Goal: Task Accomplishment & Management: Use online tool/utility

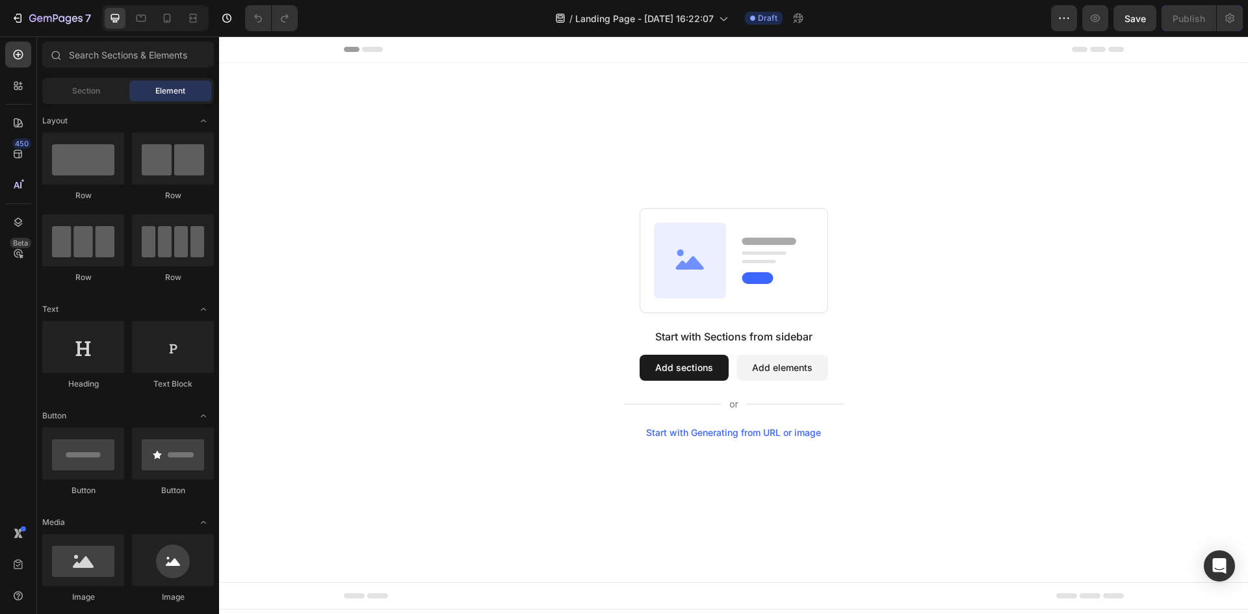
click at [683, 376] on button "Add sections" at bounding box center [684, 368] width 89 height 26
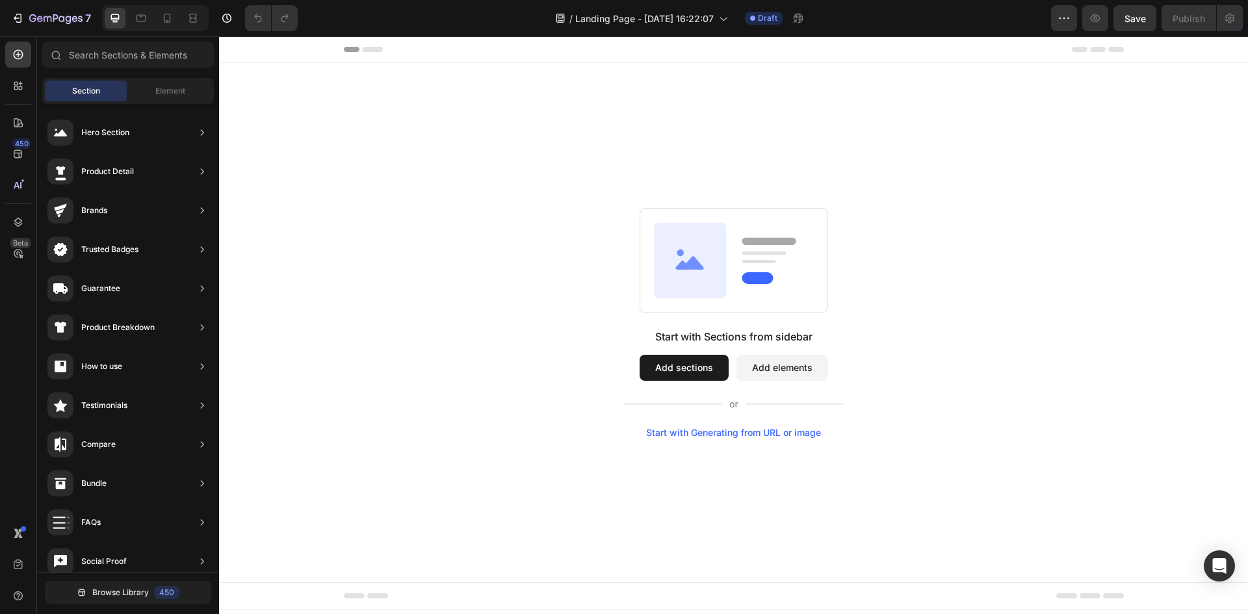
click at [660, 376] on button "Add sections" at bounding box center [684, 368] width 89 height 26
drag, startPoint x: 18, startPoint y: 85, endPoint x: 18, endPoint y: 133, distance: 48.1
click at [18, 133] on div "Global Styles 450 Beta" at bounding box center [18, 281] width 26 height 479
click at [17, 59] on icon at bounding box center [19, 55] width 10 height 10
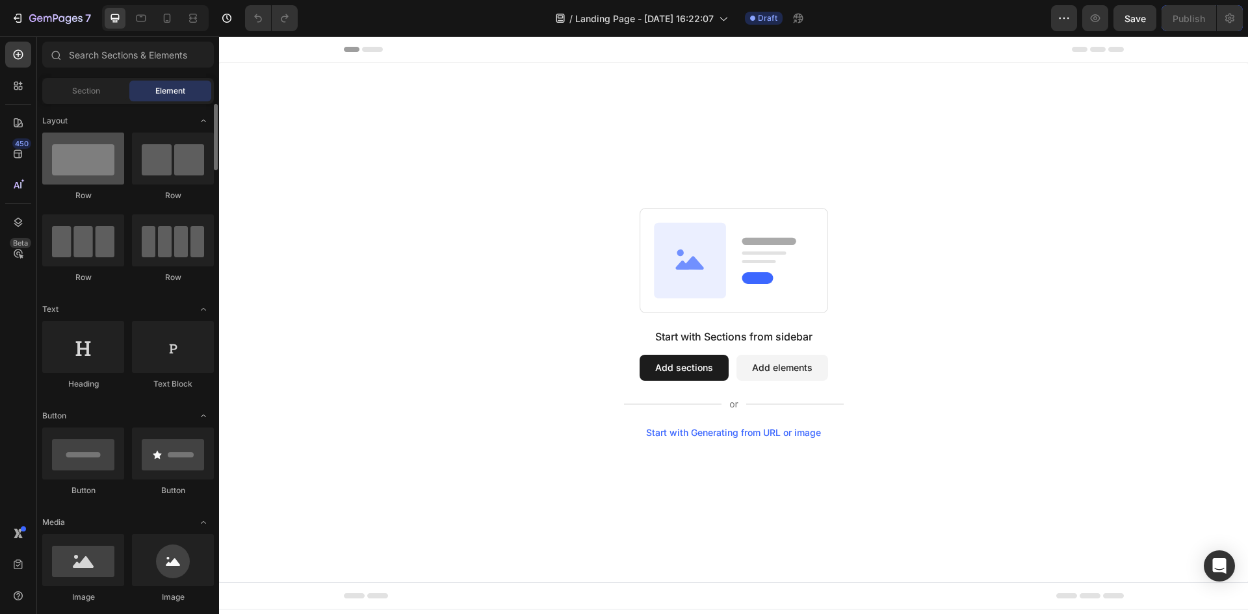
click at [85, 158] on div at bounding box center [83, 159] width 82 height 52
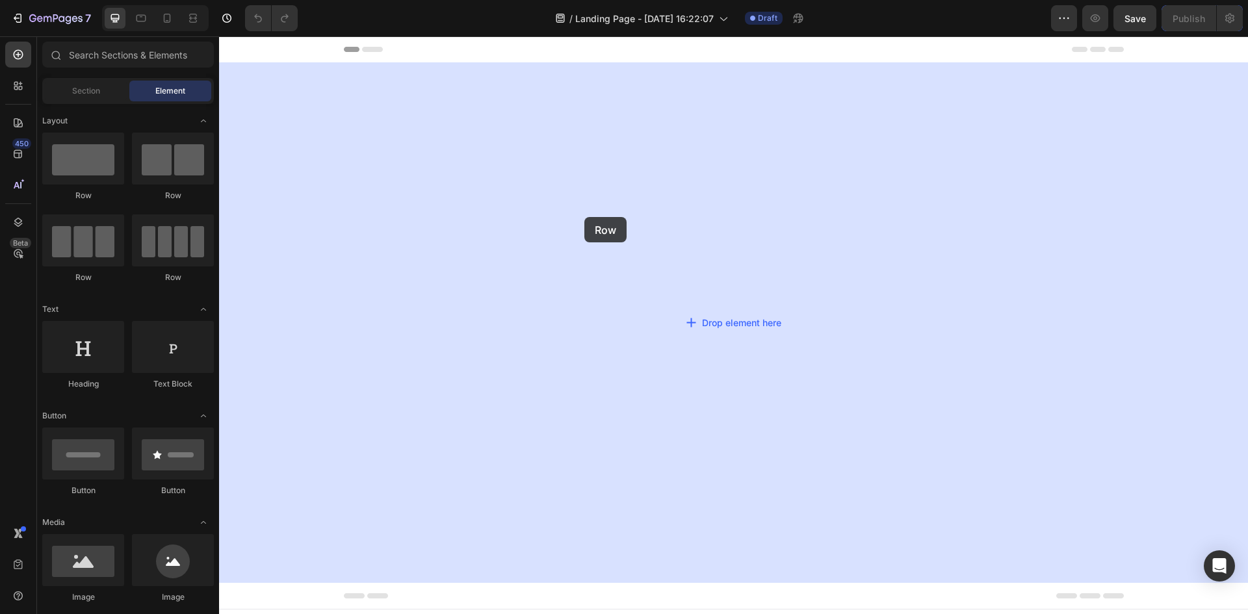
drag, startPoint x: 558, startPoint y: 248, endPoint x: 584, endPoint y: 217, distance: 40.1
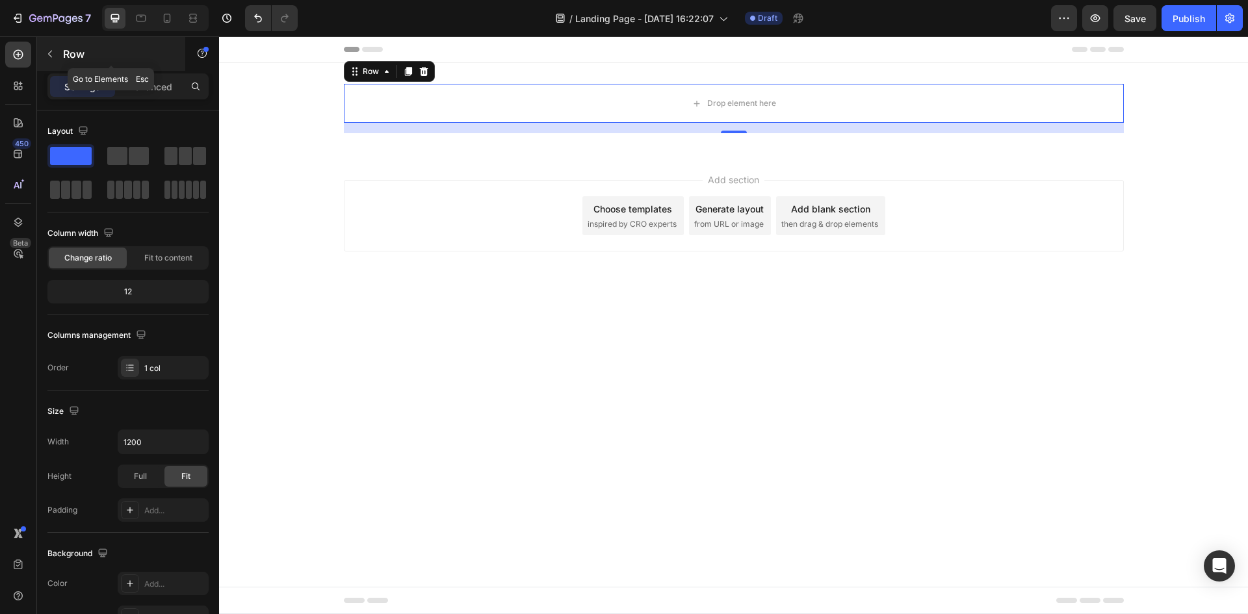
click at [60, 55] on button "button" at bounding box center [50, 54] width 21 height 21
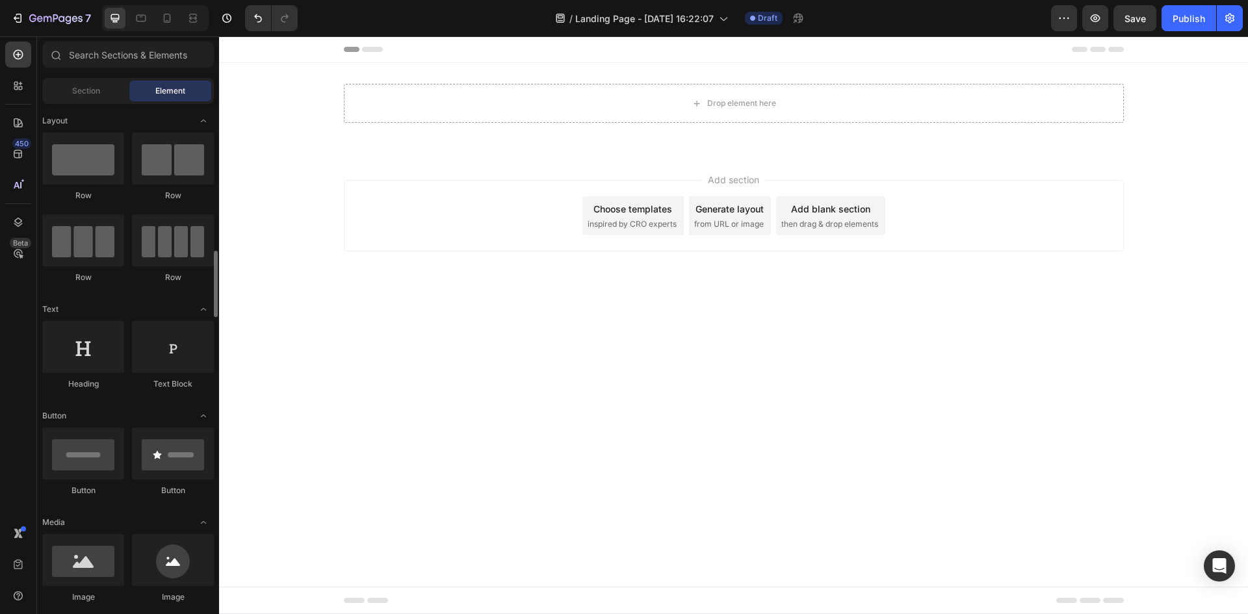
scroll to position [195, 0]
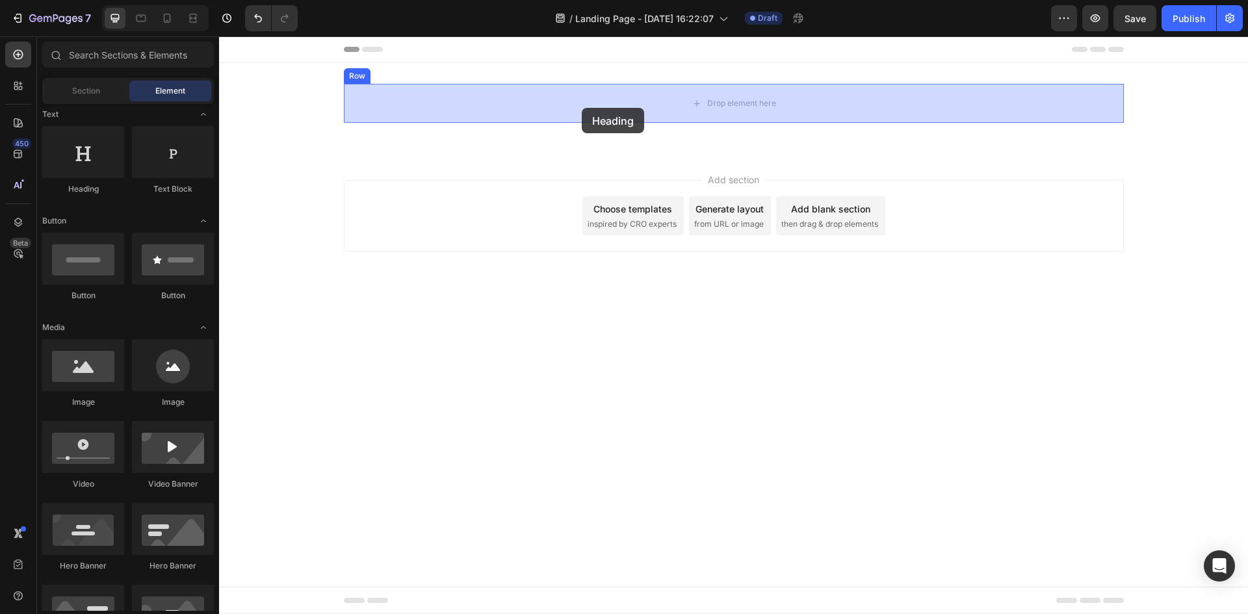
drag, startPoint x: 441, startPoint y: 195, endPoint x: 582, endPoint y: 108, distance: 165.8
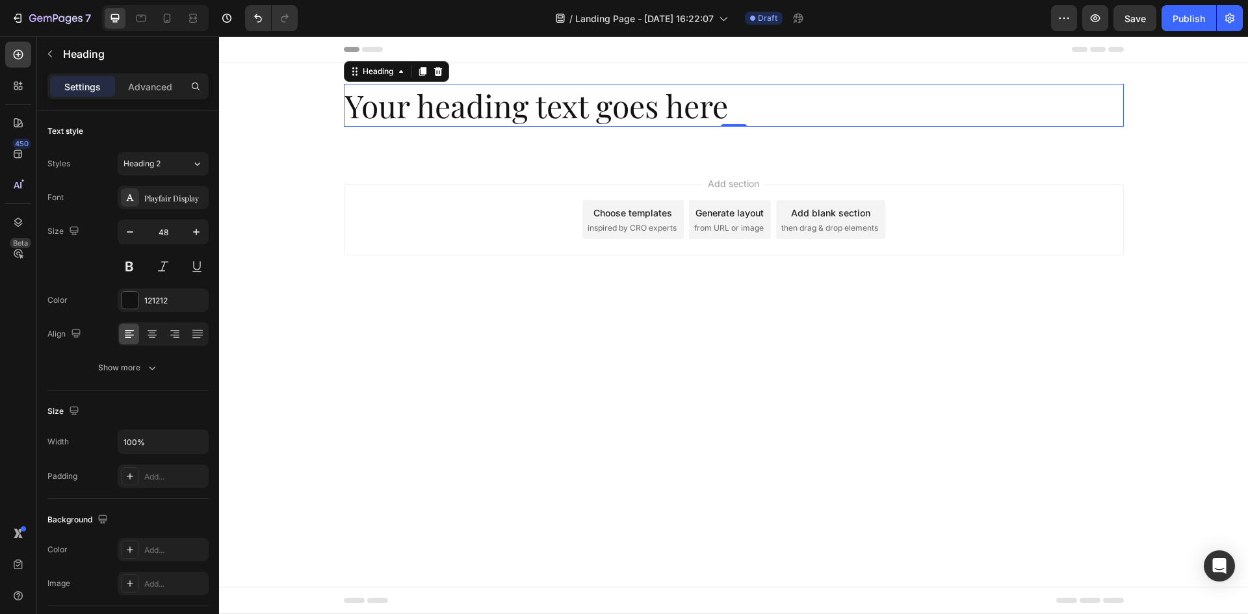
click at [585, 97] on h2 "Your heading text goes here" at bounding box center [734, 105] width 780 height 43
click at [585, 97] on p "Your heading text goes here" at bounding box center [733, 105] width 777 height 40
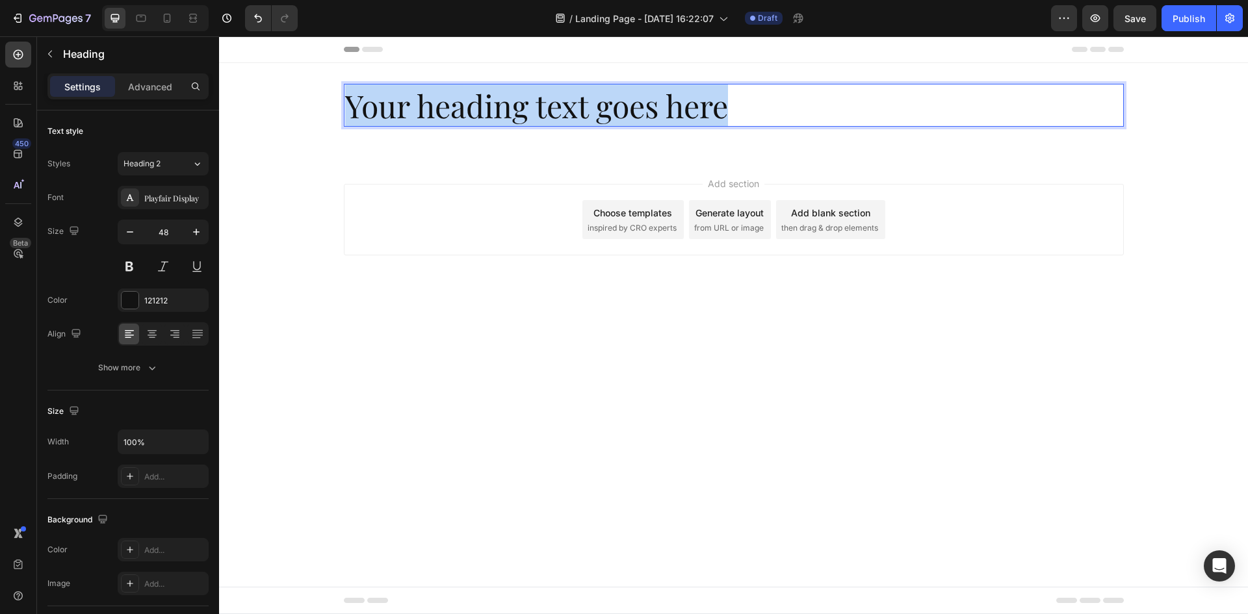
click at [585, 97] on p "Your heading text goes here" at bounding box center [733, 105] width 777 height 40
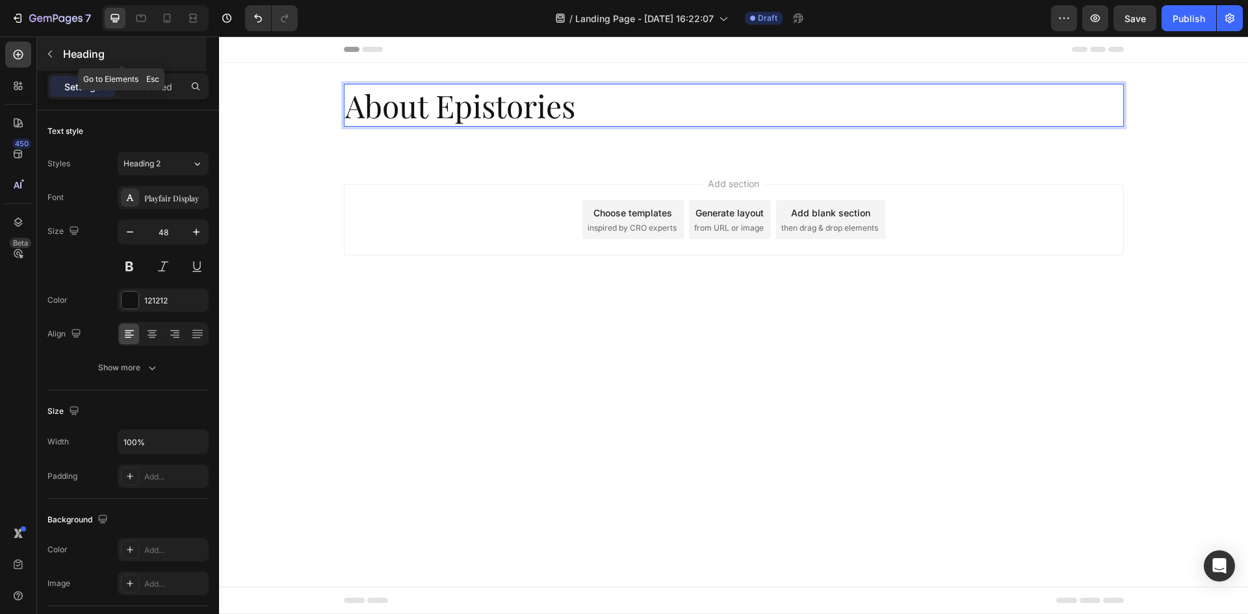
click at [53, 58] on icon "button" at bounding box center [50, 54] width 10 height 10
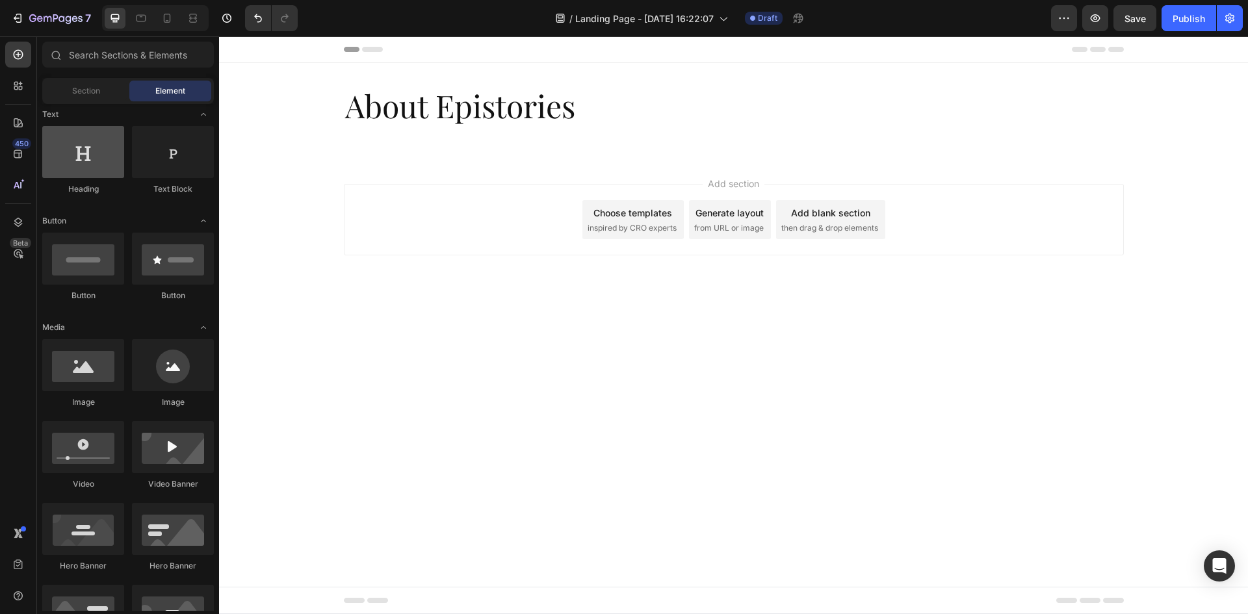
scroll to position [0, 0]
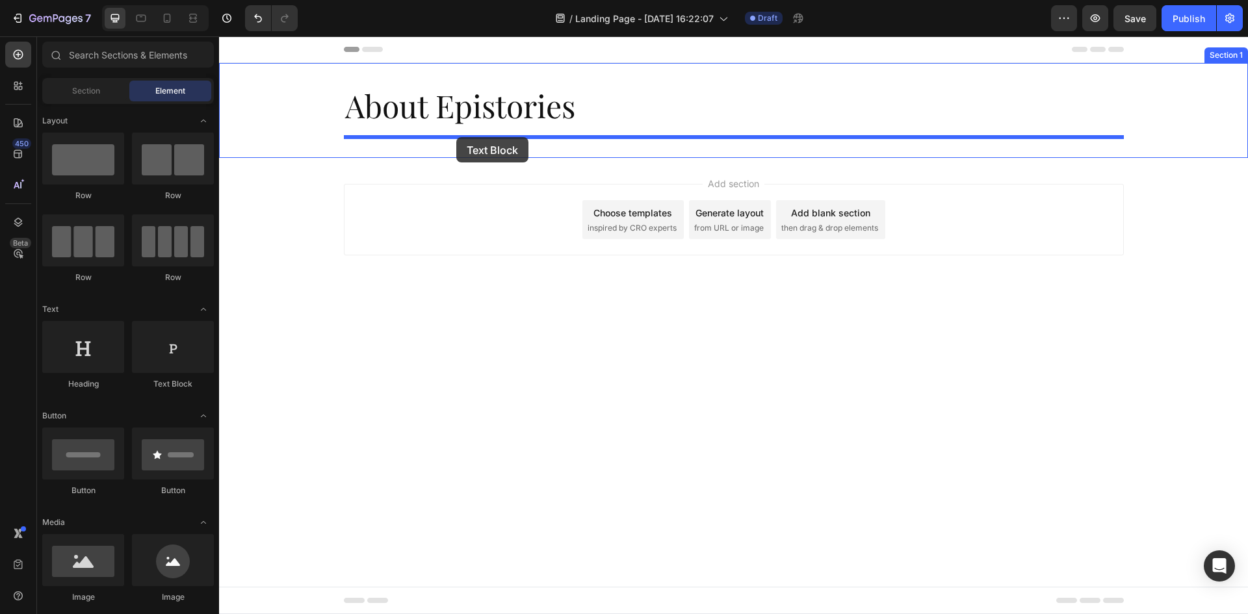
drag, startPoint x: 294, startPoint y: 359, endPoint x: 456, endPoint y: 137, distance: 274.8
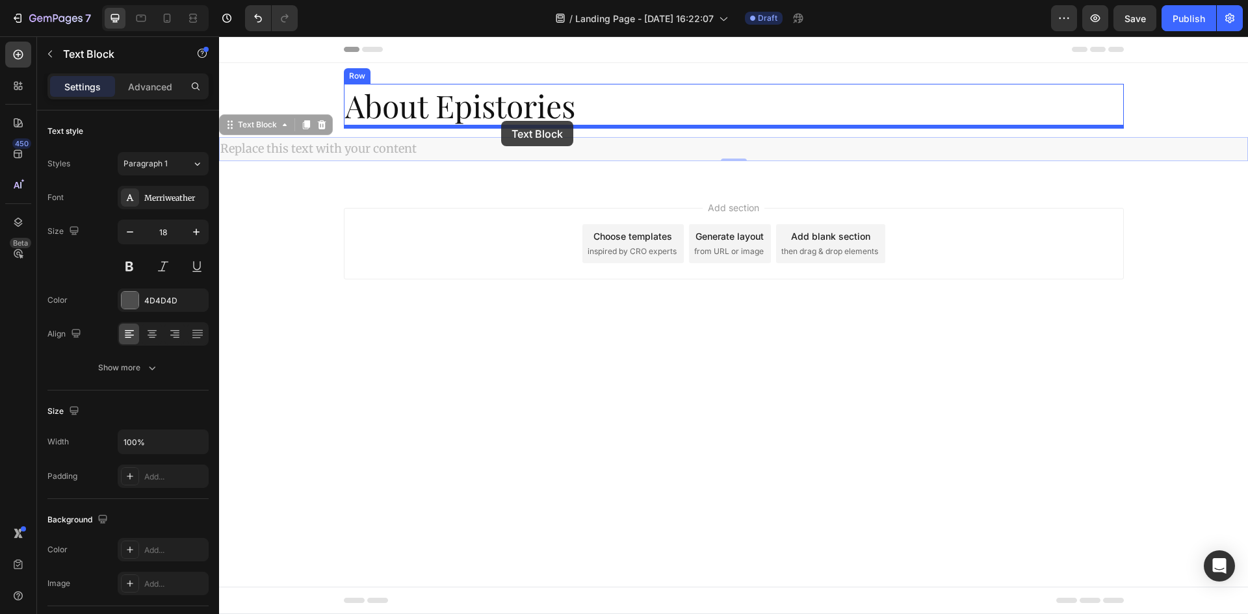
drag, startPoint x: 233, startPoint y: 126, endPoint x: 502, endPoint y: 122, distance: 269.1
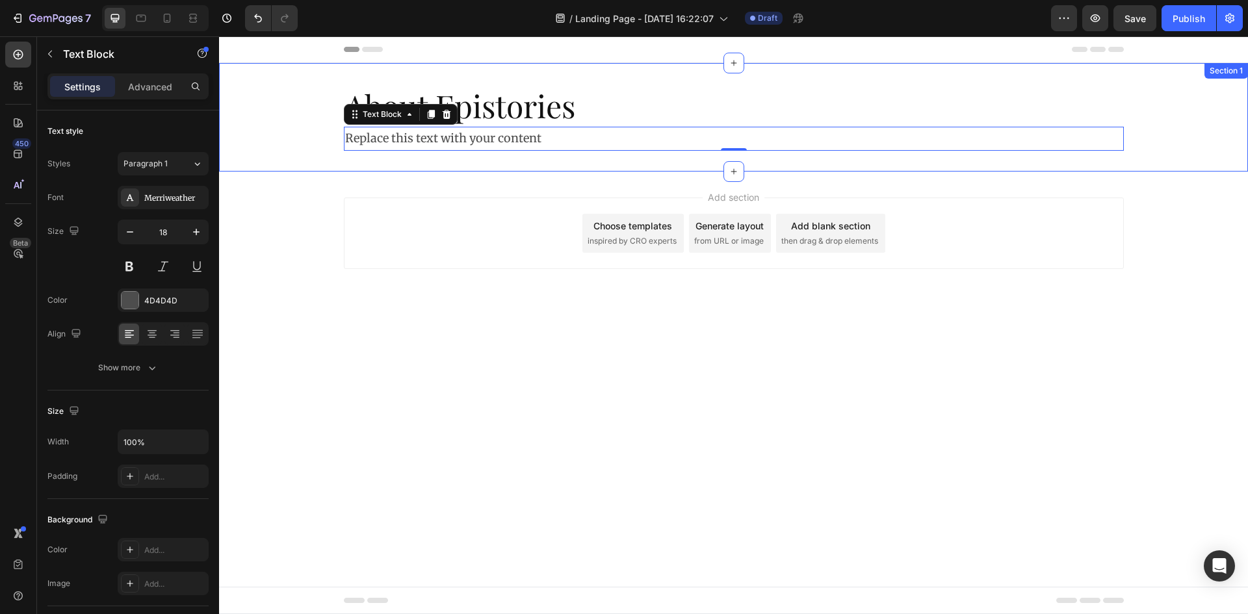
click at [473, 134] on div "Replace this text with your content" at bounding box center [734, 138] width 780 height 23
click at [473, 134] on p "Replace this text with your content" at bounding box center [733, 138] width 777 height 21
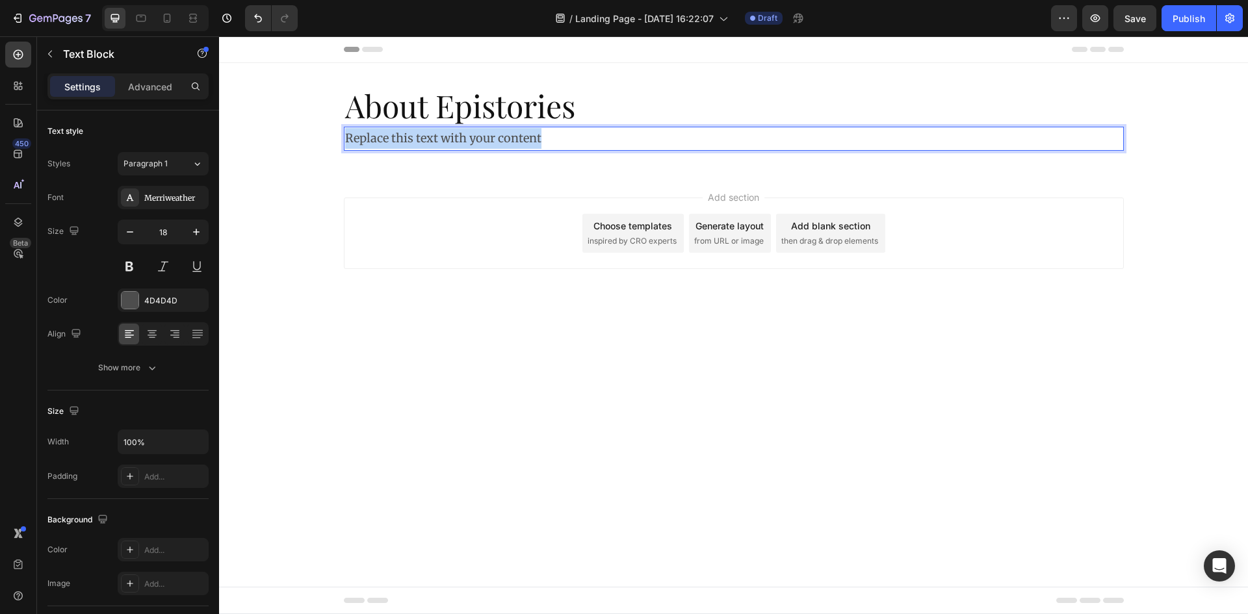
click at [473, 134] on p "Replace this text with your content" at bounding box center [733, 138] width 777 height 21
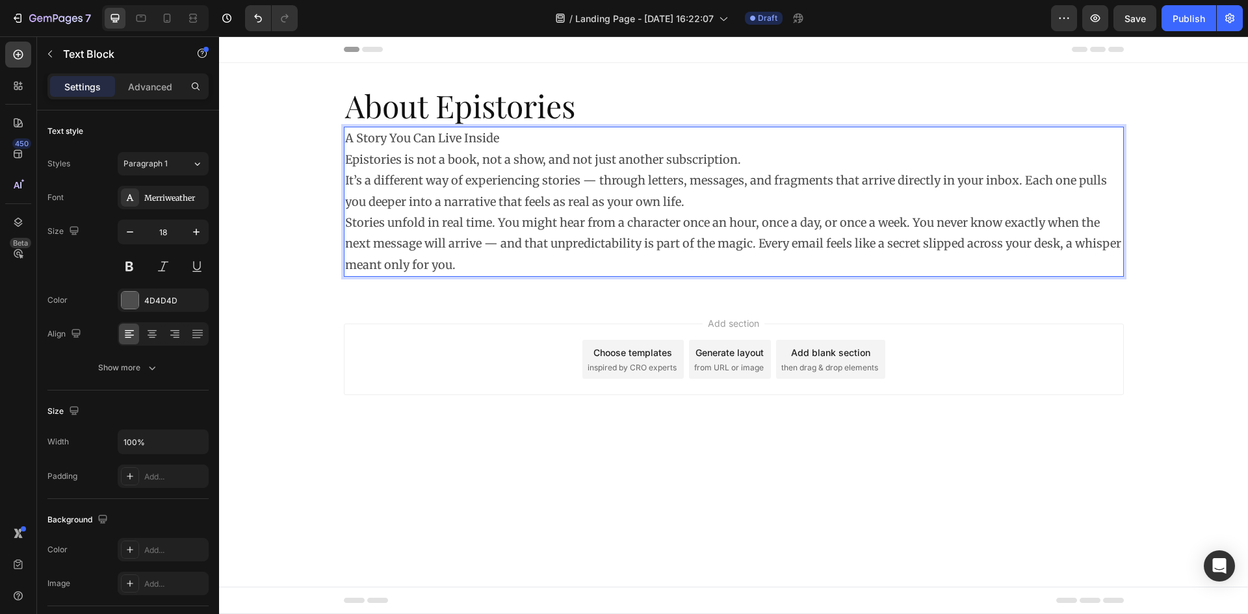
click at [510, 140] on p "A Story You Can Live Inside" at bounding box center [733, 138] width 777 height 21
drag, startPoint x: 504, startPoint y: 140, endPoint x: 346, endPoint y: 142, distance: 158.0
click at [346, 142] on p "A Story You Can Live Inside" at bounding box center [733, 138] width 777 height 21
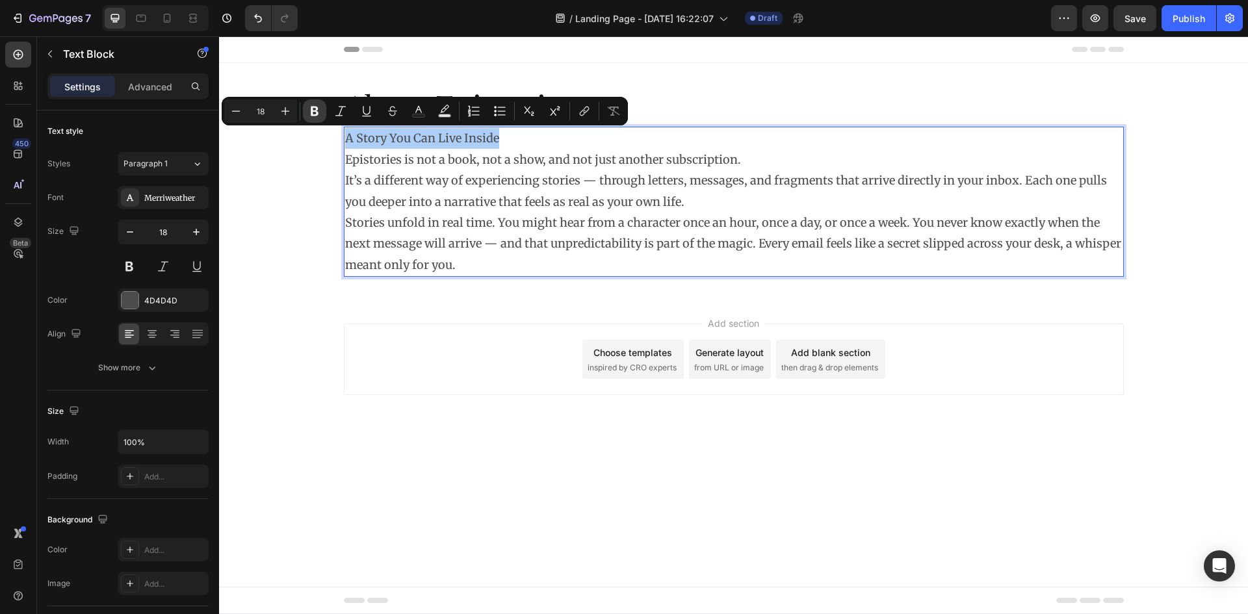
click at [313, 114] on icon "Editor contextual toolbar" at bounding box center [315, 112] width 8 height 10
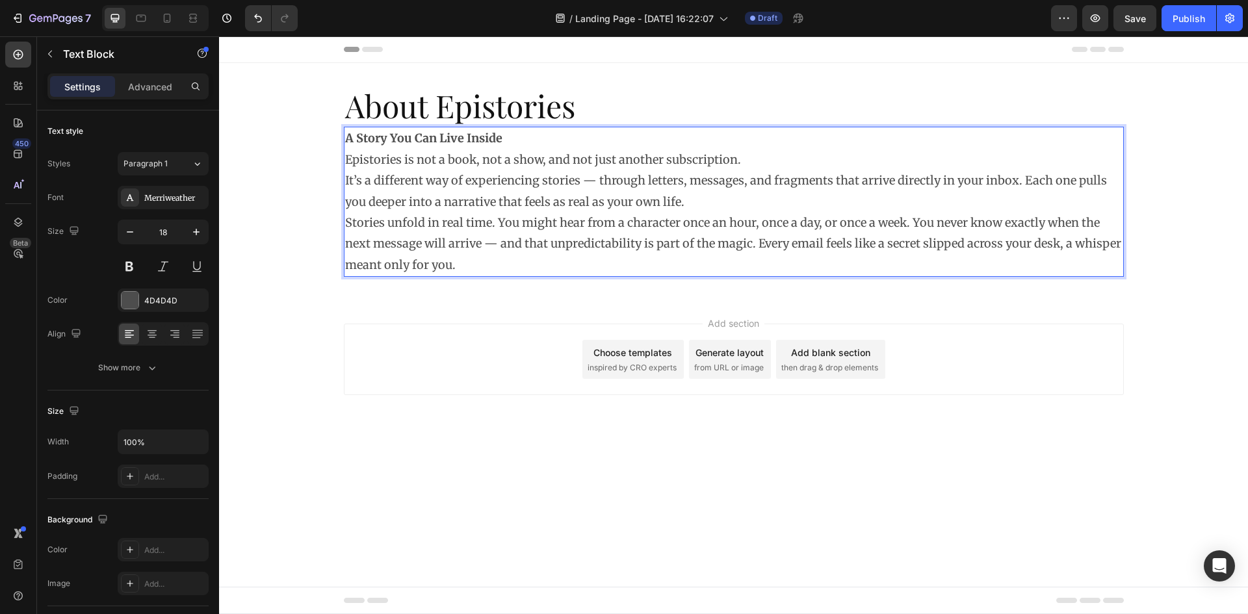
click at [348, 159] on p "Epistories is not a book, not a show, and not just another subscription. It’s a…" at bounding box center [733, 181] width 777 height 63
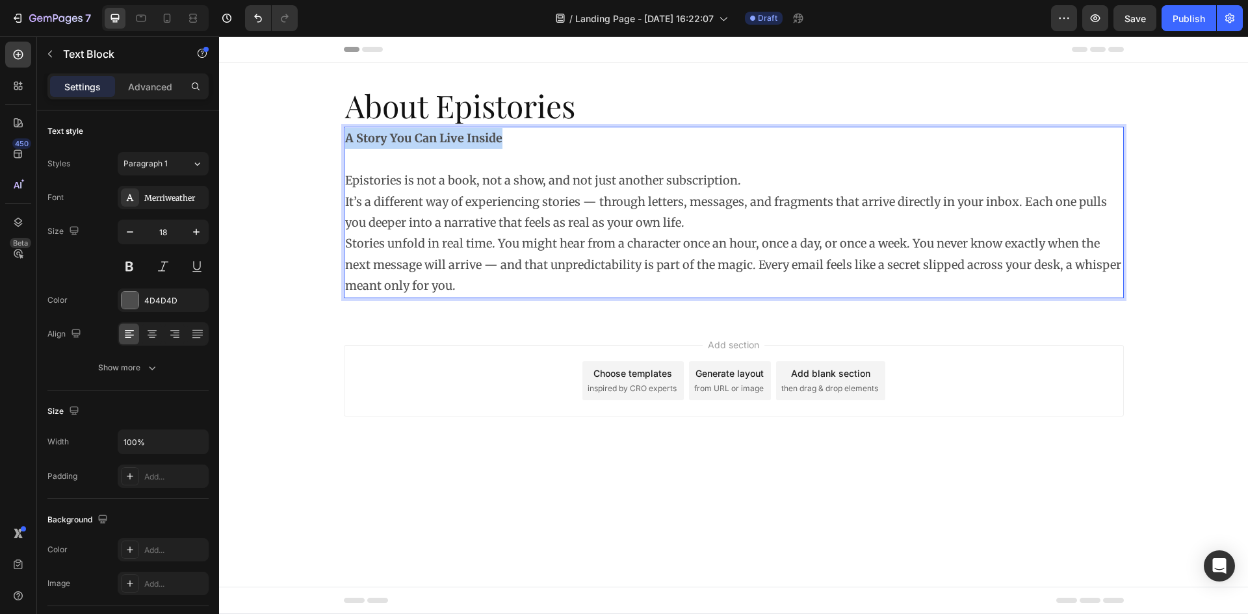
drag, startPoint x: 515, startPoint y: 143, endPoint x: 346, endPoint y: 148, distance: 169.1
click at [346, 148] on p "A Story You Can Live Inside" at bounding box center [733, 138] width 777 height 21
click at [417, 137] on strong "A Story You Can Live Inside" at bounding box center [423, 138] width 157 height 15
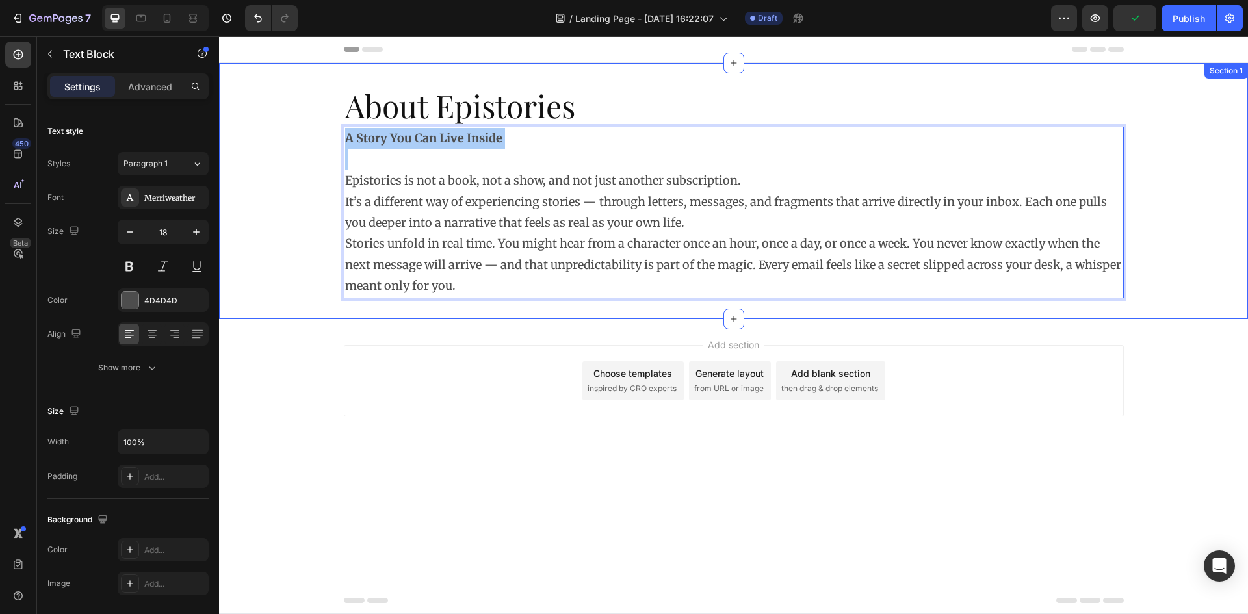
click at [315, 145] on div "About Epistories Heading A Story You Can Live Inside Epistories is not a book, …" at bounding box center [733, 191] width 1029 height 215
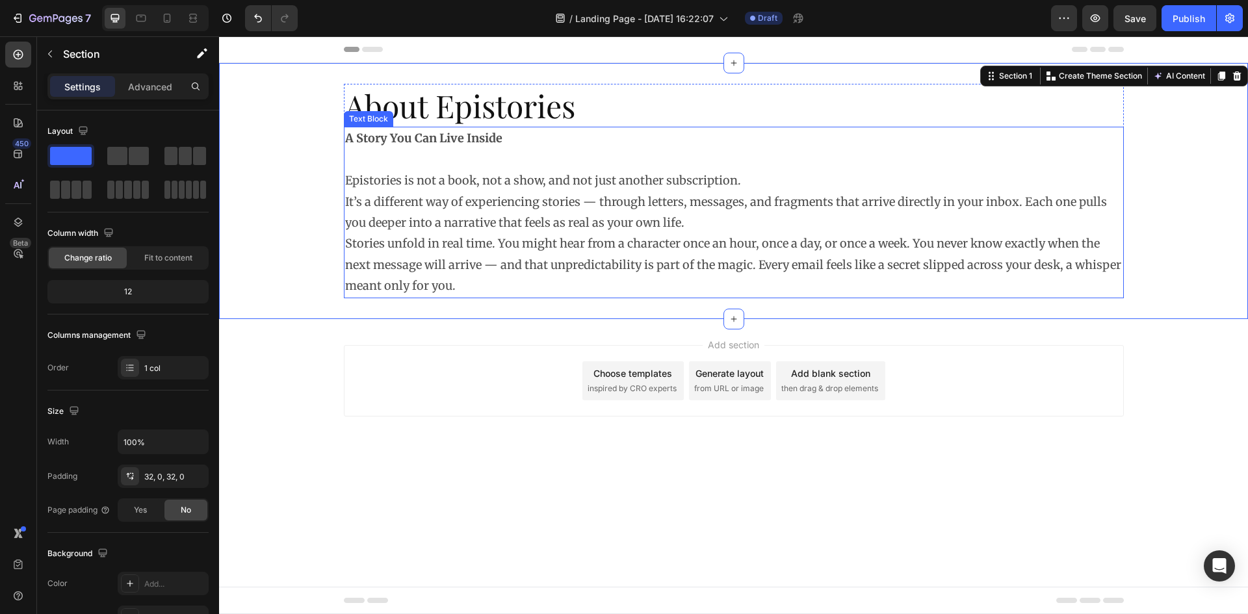
click at [395, 140] on strong "A Story You Can Live Inside" at bounding box center [423, 138] width 157 height 15
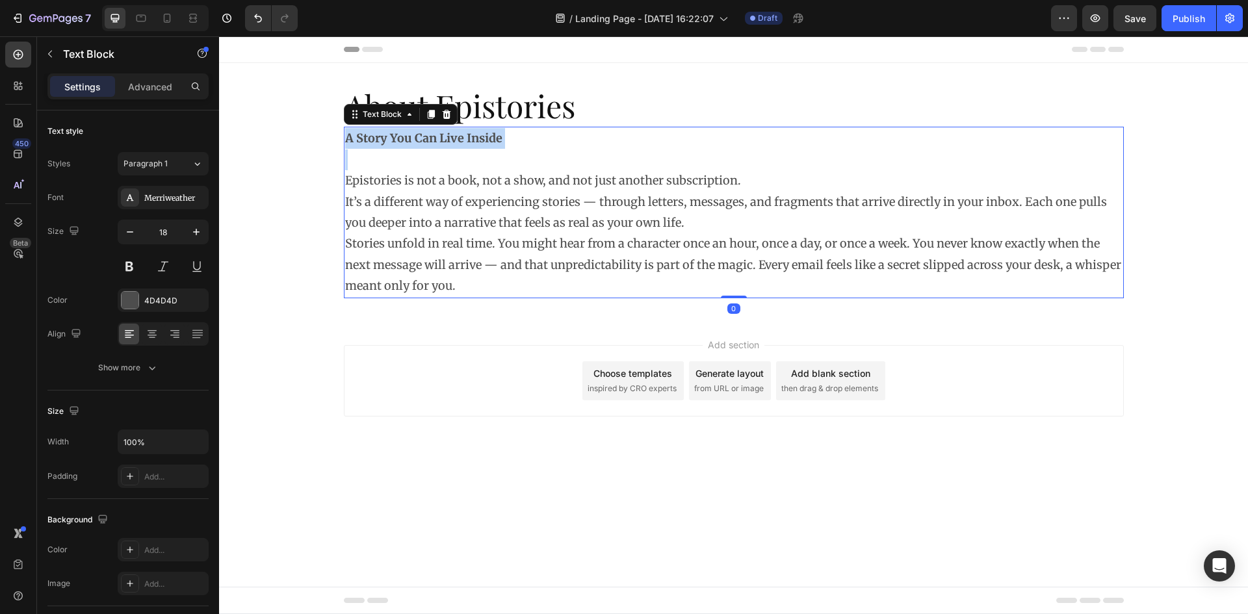
click at [395, 140] on strong "A Story You Can Live Inside" at bounding box center [423, 138] width 157 height 15
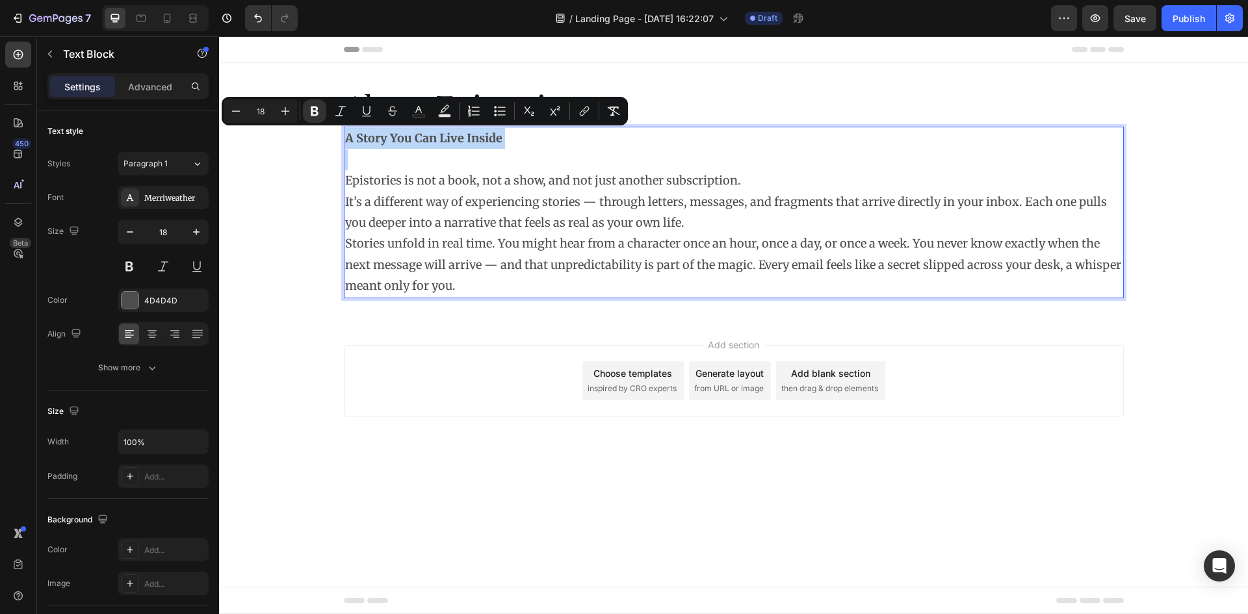
click at [432, 262] on p "Stories unfold in real time. You might hear from a character once an hour, once…" at bounding box center [733, 264] width 777 height 63
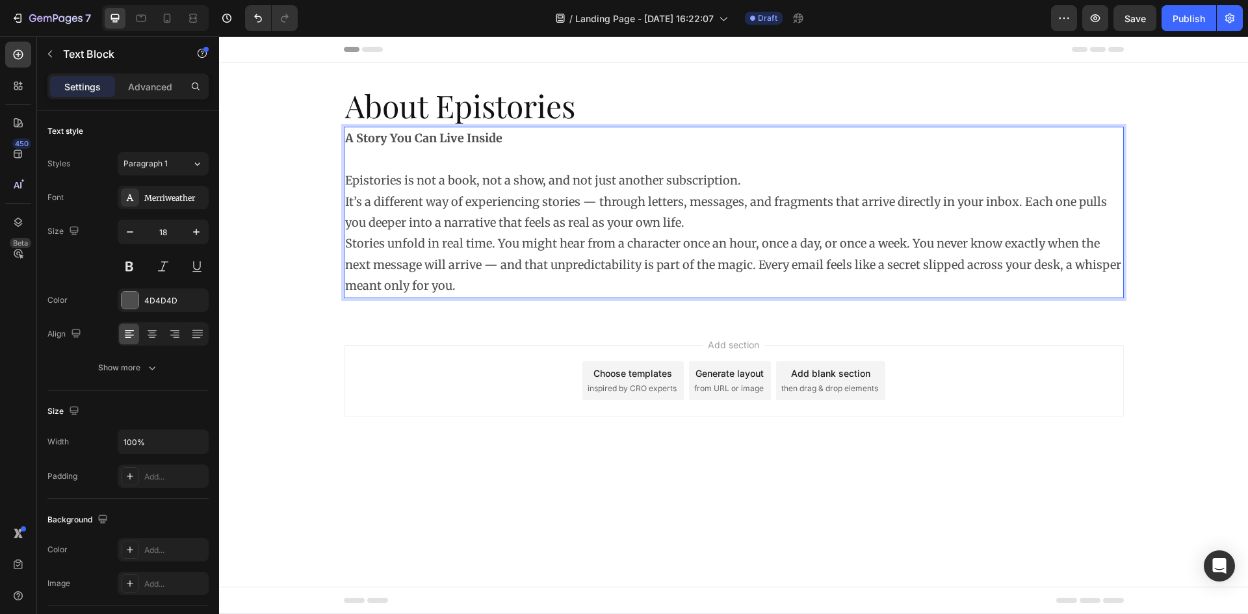
click at [322, 468] on div "Add section Choose templates inspired by CRO experts Generate layout from URL o…" at bounding box center [733, 399] width 1029 height 160
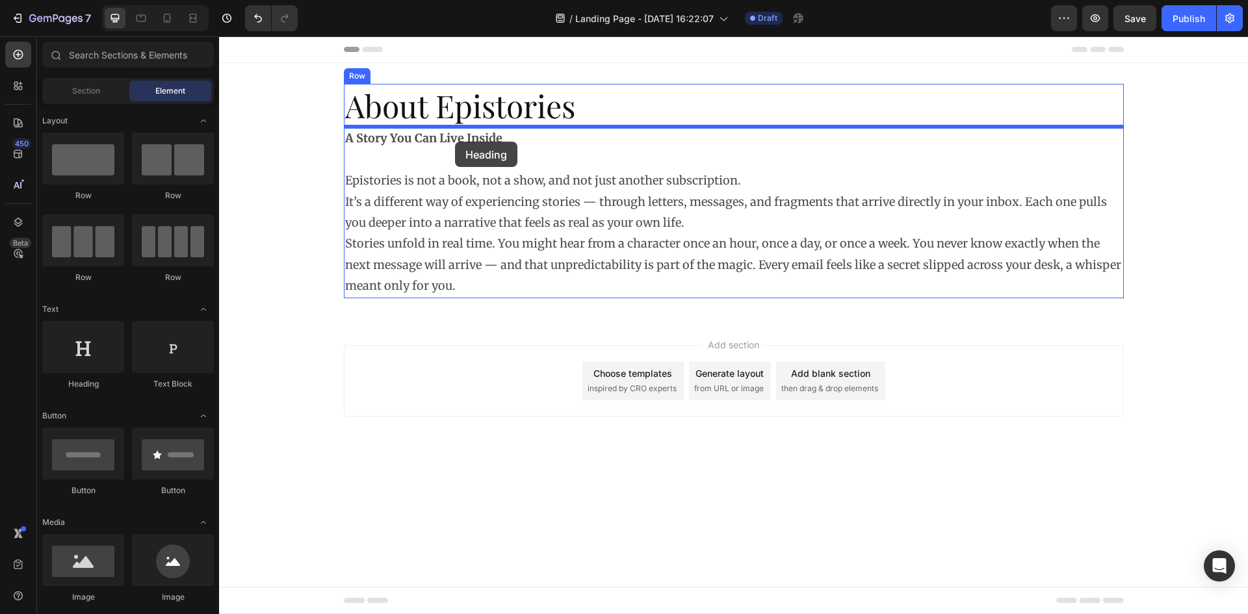
drag, startPoint x: 449, startPoint y: 181, endPoint x: 455, endPoint y: 142, distance: 40.2
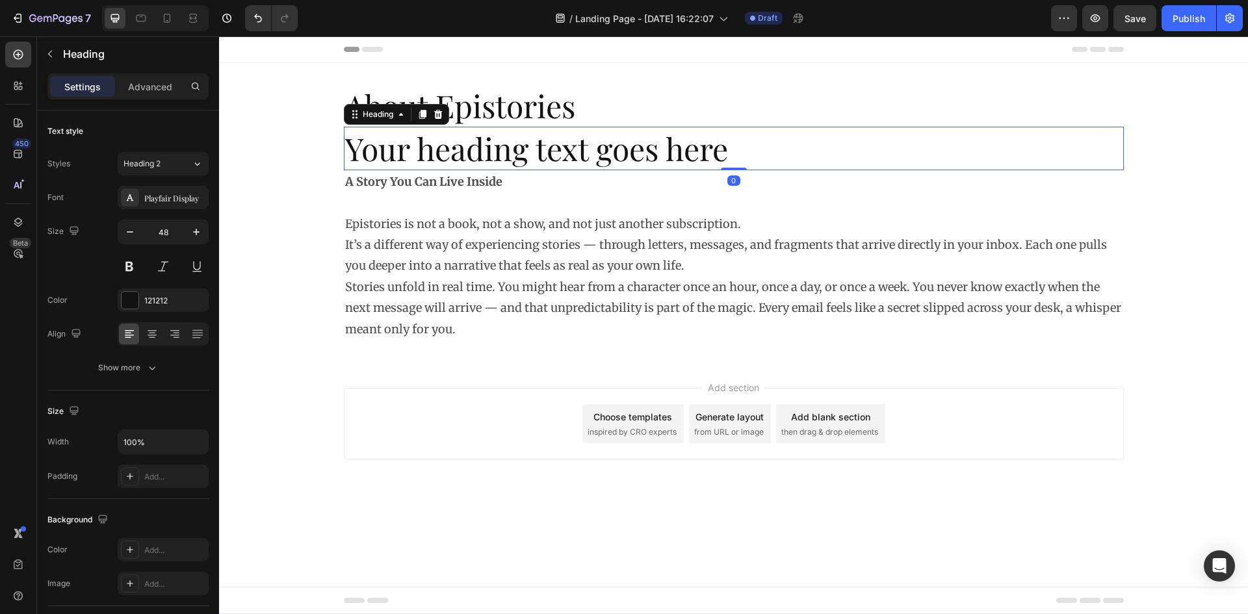
click at [453, 146] on h2 "Your heading text goes here" at bounding box center [734, 148] width 780 height 43
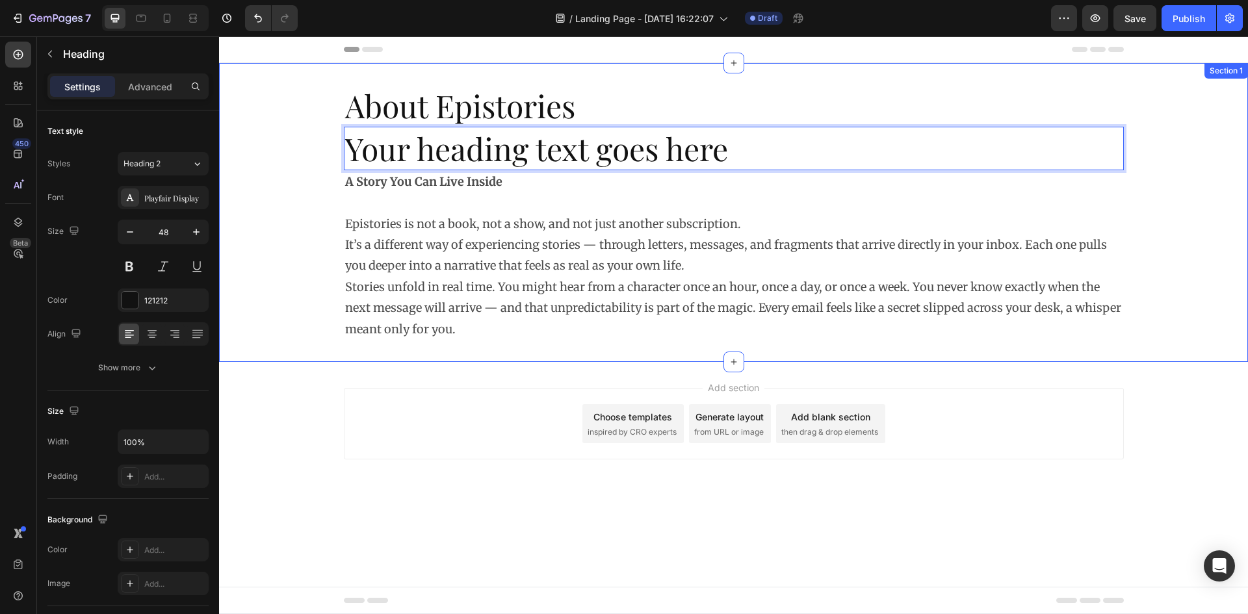
click at [296, 141] on div "About Epistories Heading Your heading text goes here Heading 0 A Story You Can …" at bounding box center [733, 212] width 1029 height 257
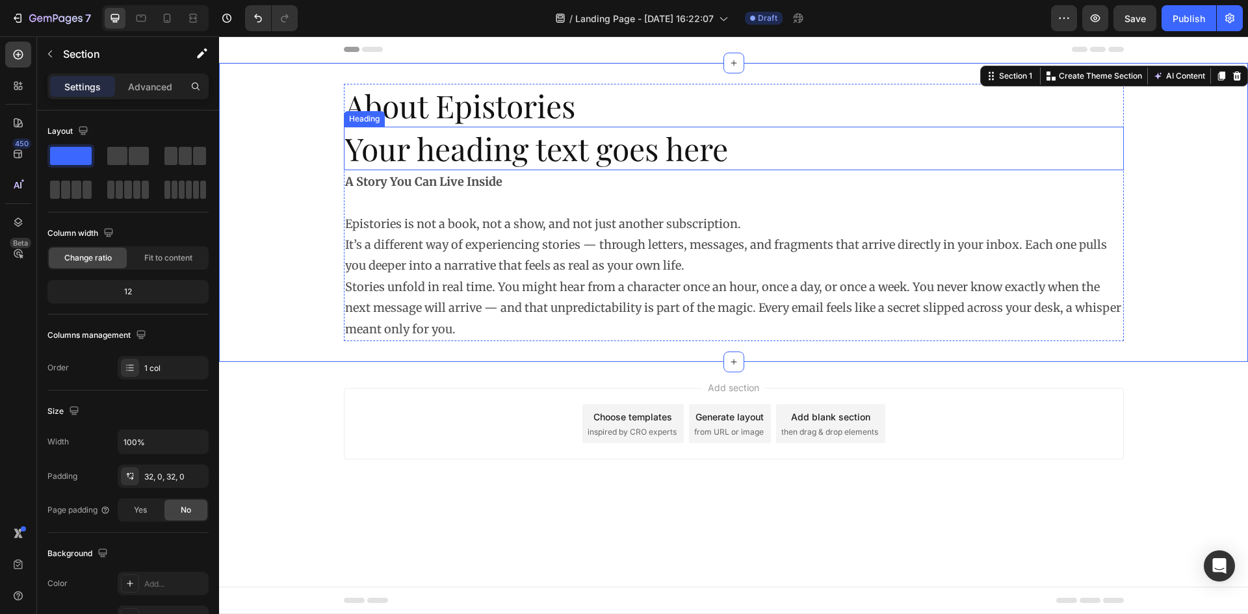
click at [365, 153] on p "Your heading text goes here" at bounding box center [733, 148] width 777 height 40
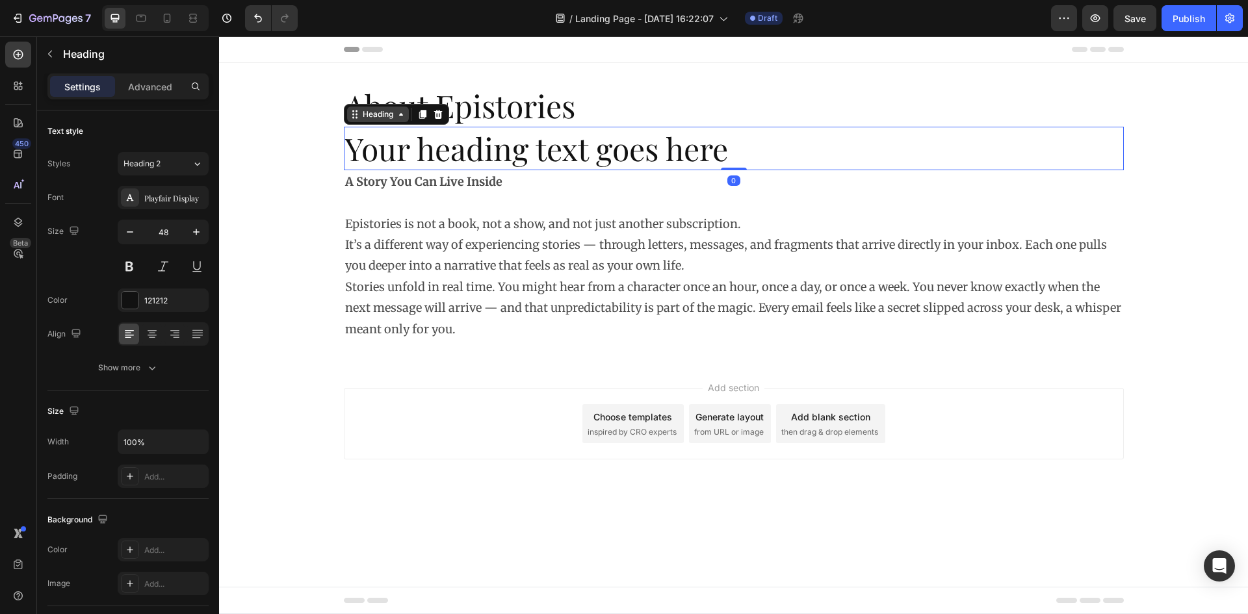
click at [404, 116] on icon at bounding box center [401, 114] width 10 height 10
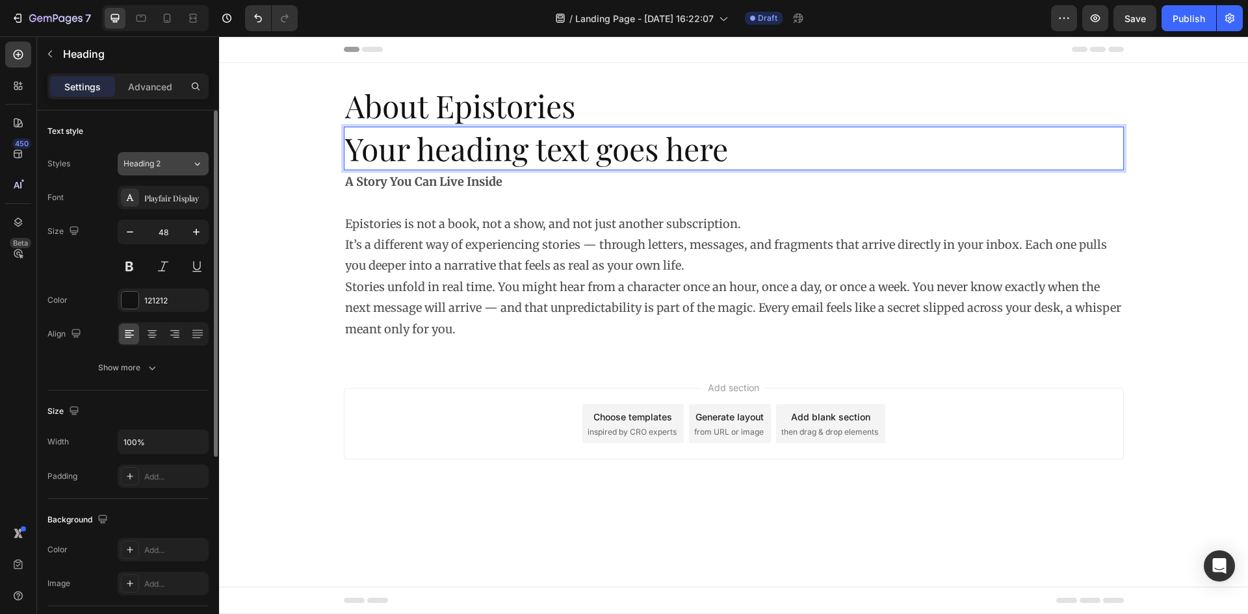
click at [146, 159] on span "Heading 2" at bounding box center [142, 164] width 37 height 12
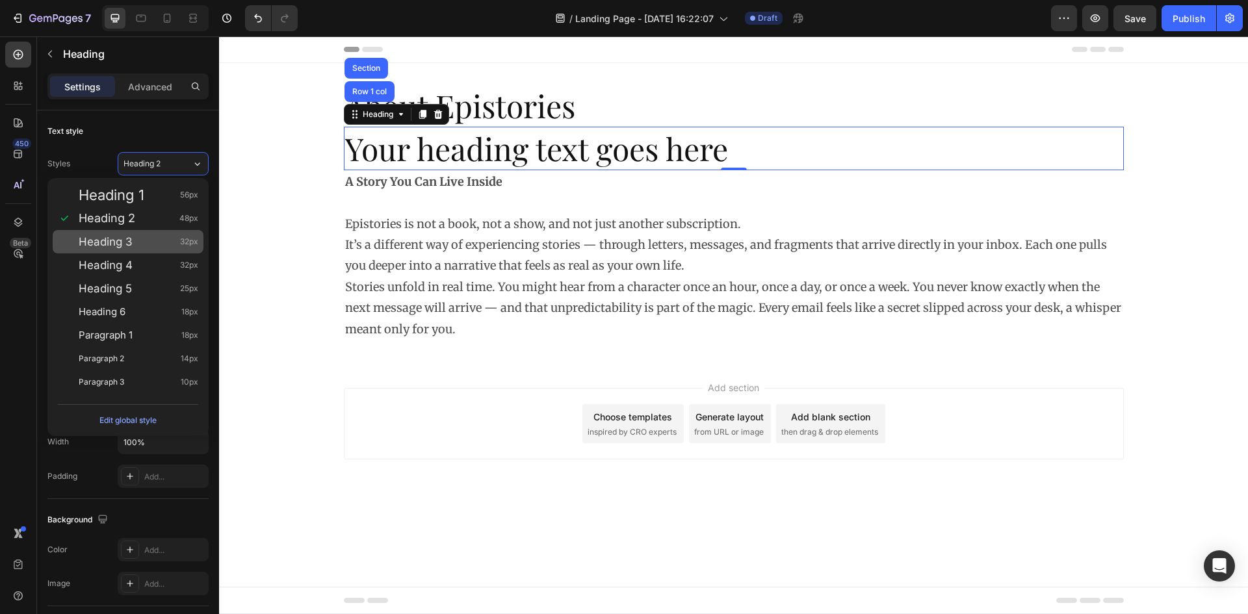
click at [127, 237] on span "Heading 3" at bounding box center [106, 241] width 54 height 13
type input "32"
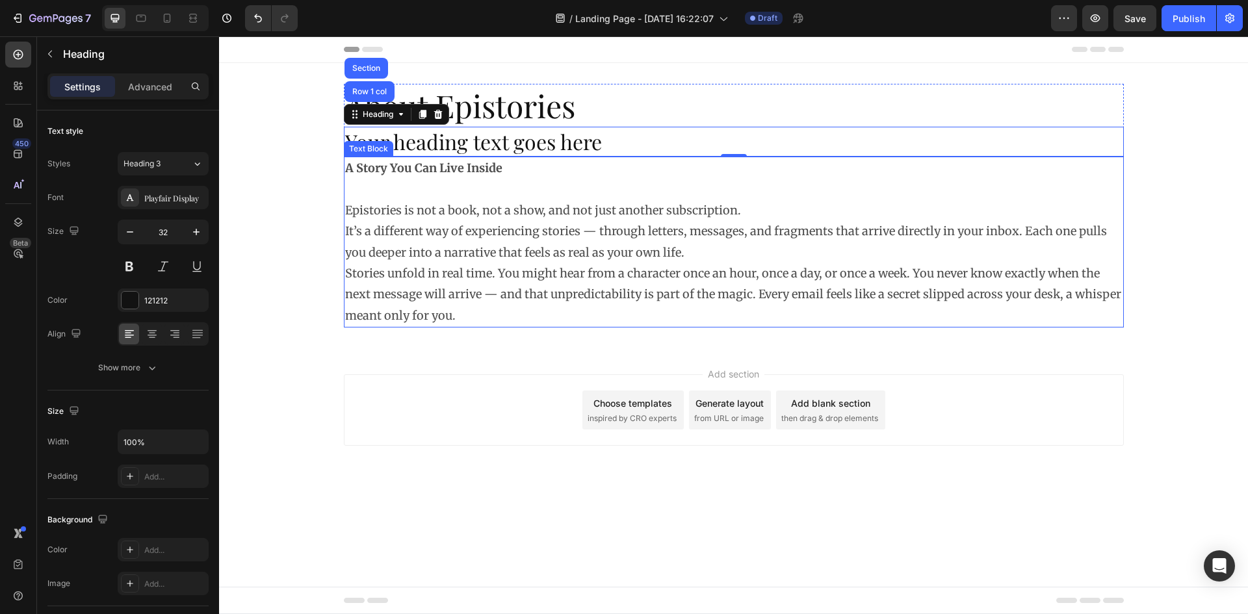
click at [413, 177] on p "A Story You Can Live Inside" at bounding box center [733, 168] width 777 height 21
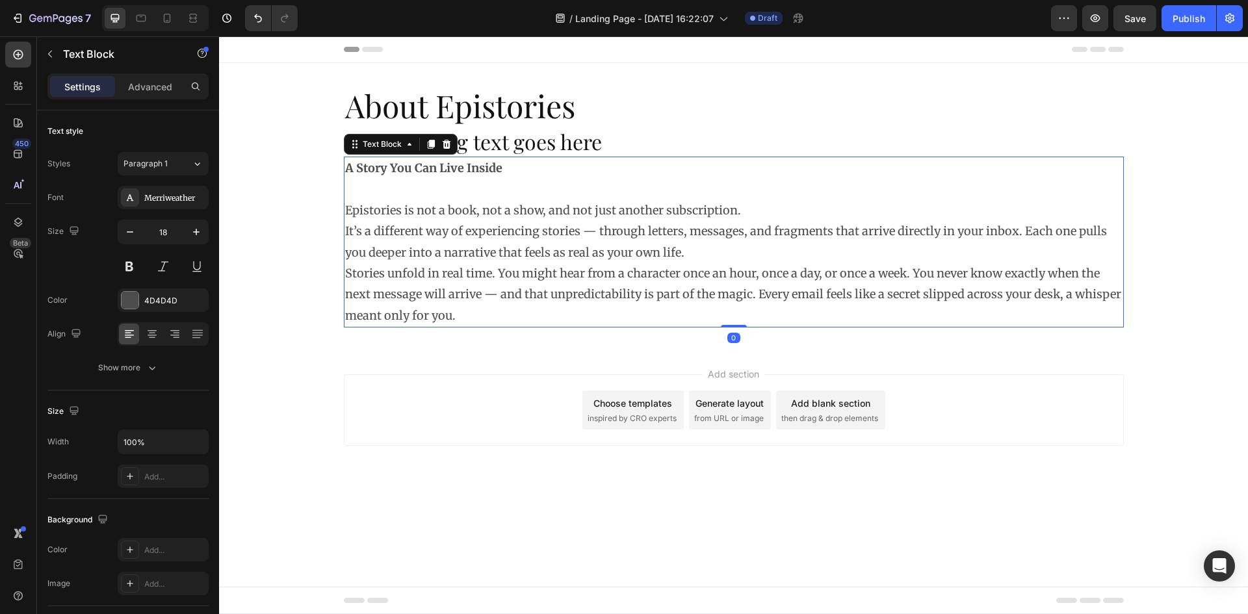
click at [495, 169] on strong "A Story You Can Live Inside" at bounding box center [423, 168] width 157 height 15
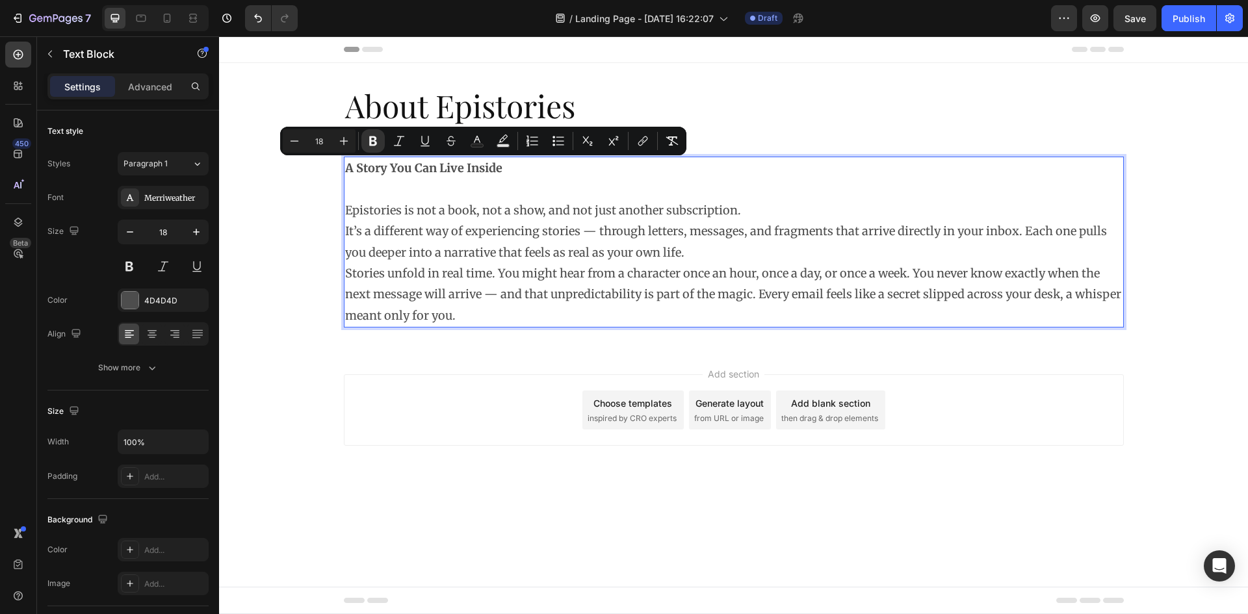
click at [505, 170] on p "A Story You Can Live Inside" at bounding box center [733, 168] width 777 height 21
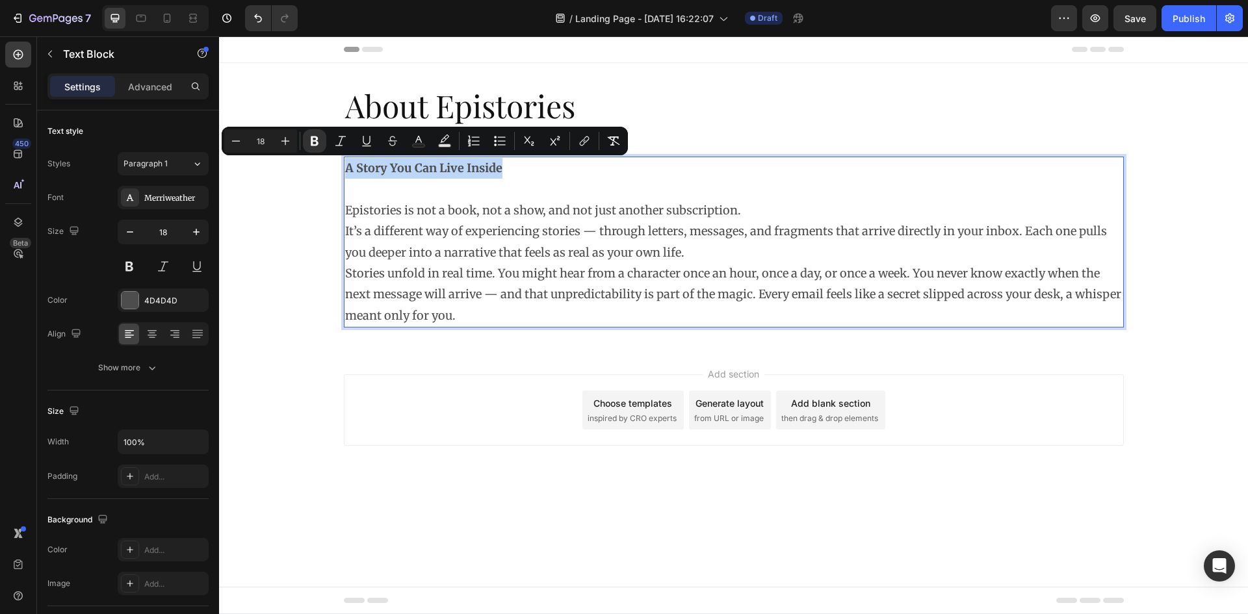
drag, startPoint x: 515, startPoint y: 171, endPoint x: 345, endPoint y: 174, distance: 169.7
click at [345, 174] on p "A Story You Can Live Inside" at bounding box center [733, 168] width 777 height 21
copy strong "A Story You Can Live Inside"
click at [753, 304] on p "Stories unfold in real time. You might hear from a character once an hour, once…" at bounding box center [733, 294] width 777 height 63
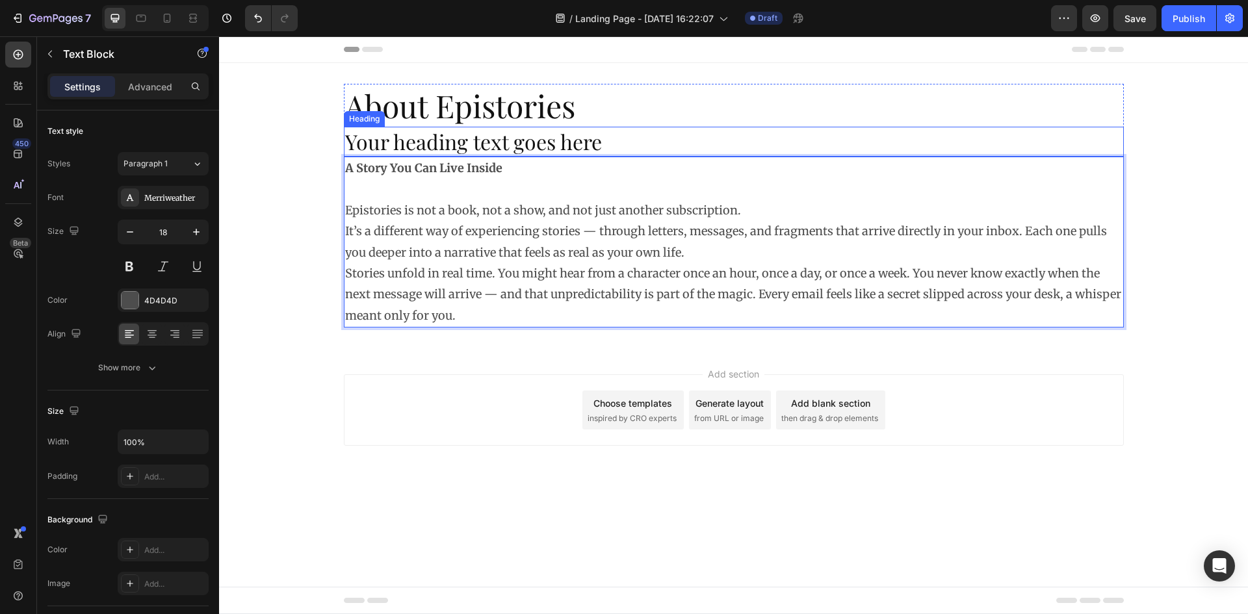
click at [525, 144] on p "Your heading text goes here" at bounding box center [733, 141] width 777 height 27
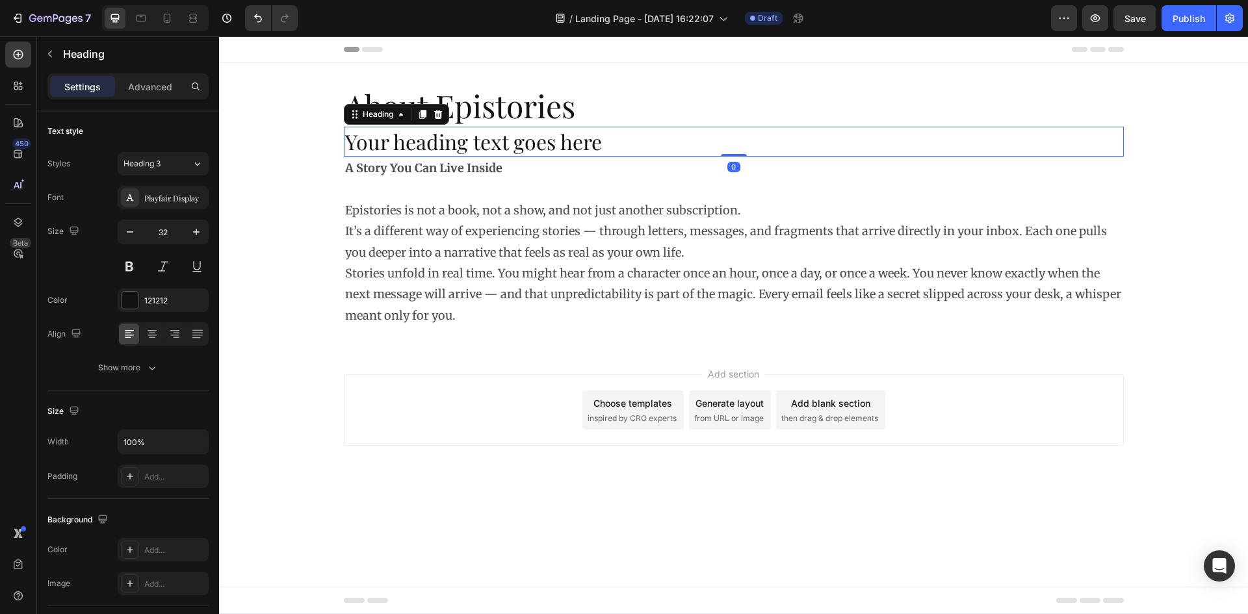
click at [525, 144] on p "Your heading text goes here" at bounding box center [733, 141] width 777 height 27
click at [519, 505] on div "Add section Choose templates inspired by CRO experts Generate layout from URL o…" at bounding box center [733, 428] width 1029 height 160
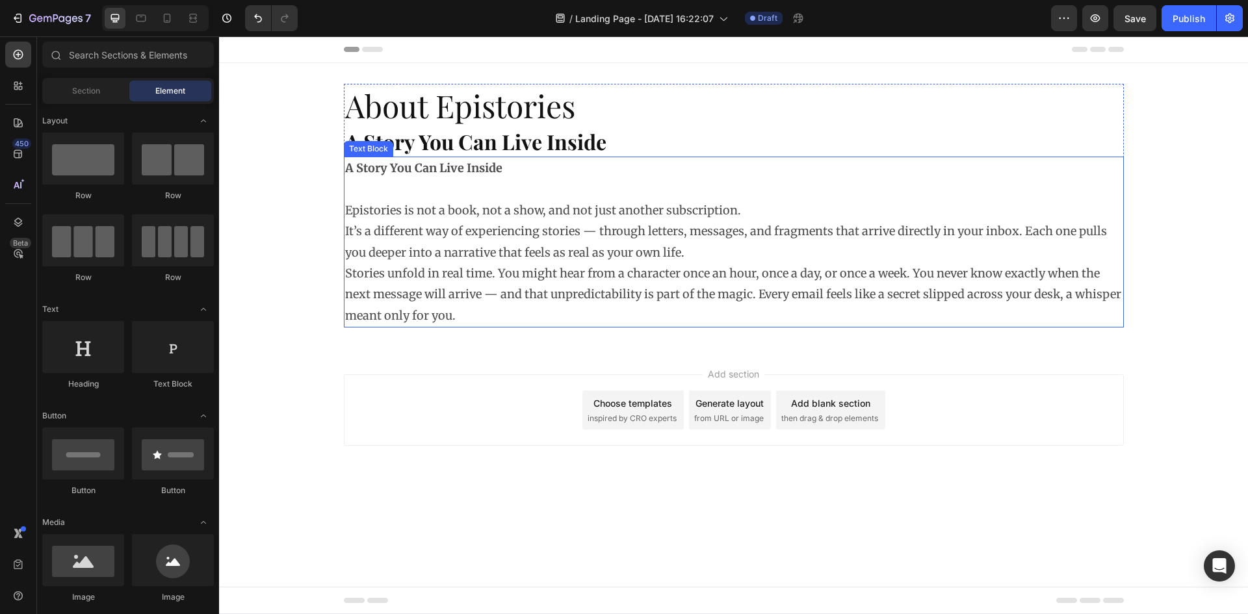
click at [469, 176] on p "A Story You Can Live Inside" at bounding box center [733, 168] width 777 height 21
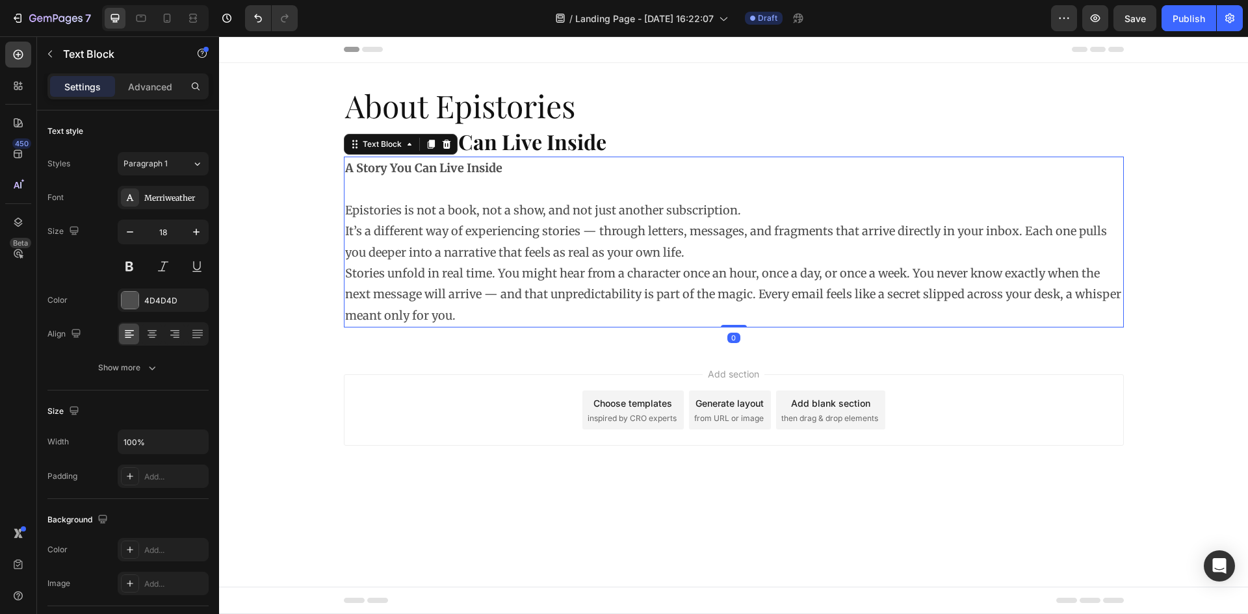
click at [517, 171] on p "A Story You Can Live Inside" at bounding box center [733, 168] width 777 height 21
drag, startPoint x: 532, startPoint y: 172, endPoint x: 348, endPoint y: 182, distance: 184.2
click at [344, 176] on div "A Story You Can Live Inside Epistories is not a book, not a show, and not just …" at bounding box center [734, 242] width 780 height 171
click at [341, 207] on div "About Epistories Heading ⁠⁠⁠⁠⁠⁠⁠ A Story You Can Live Inside Heading Epistories…" at bounding box center [733, 206] width 1029 height 244
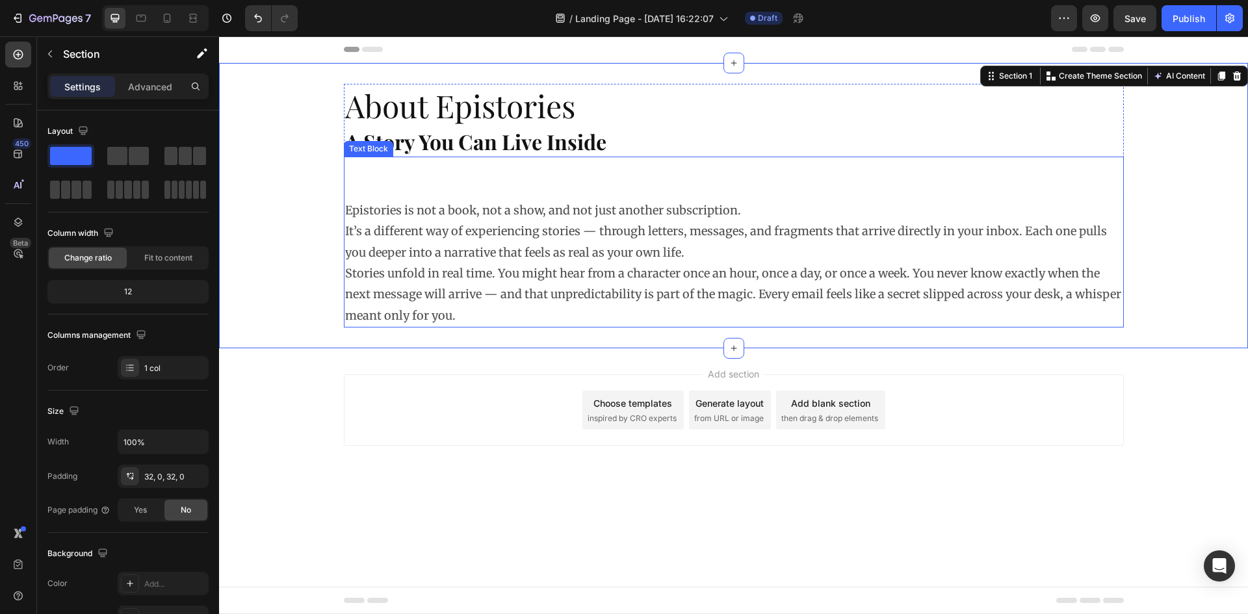
click at [349, 211] on p "Epistories is not a book, not a show, and not just another subscription. It’s a…" at bounding box center [733, 231] width 777 height 63
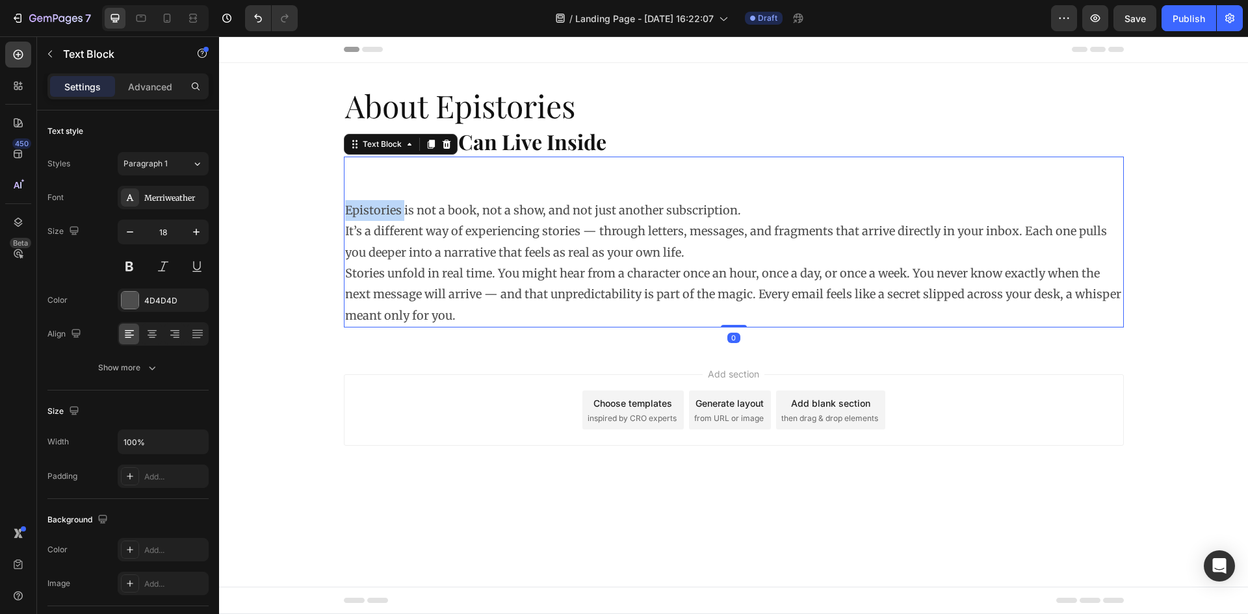
click at [356, 211] on p "Epistories is not a book, not a show, and not just another subscription. It’s a…" at bounding box center [733, 231] width 777 height 63
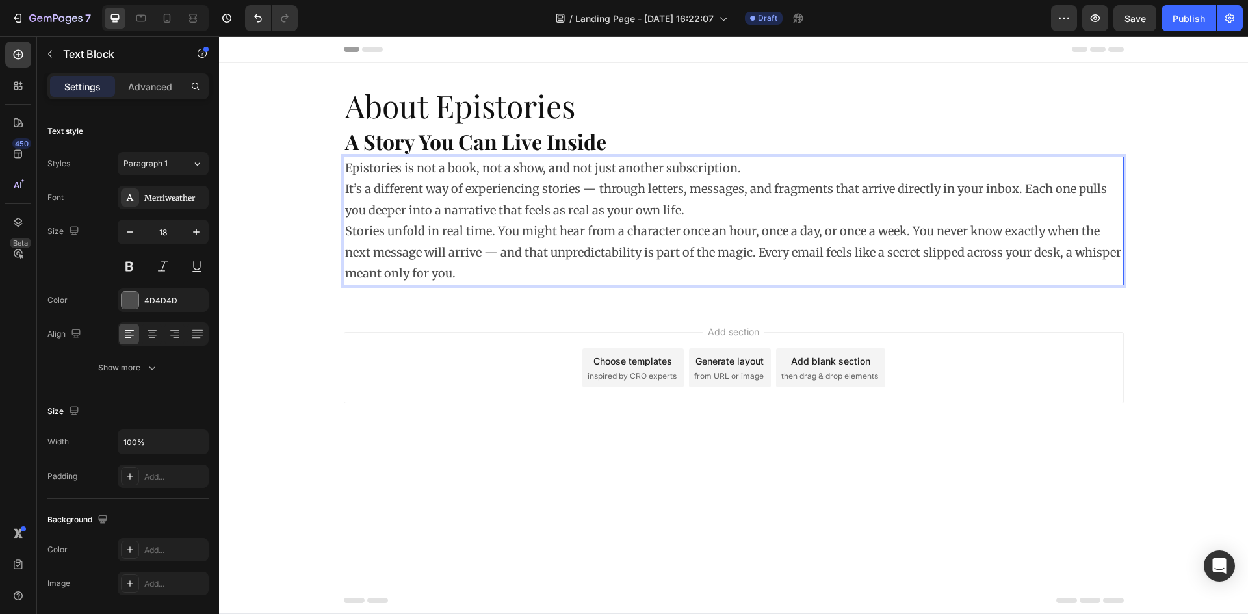
click at [372, 537] on body "Header About Epistories Heading ⁠⁠⁠⁠⁠⁠⁠ A Story You Can Live Inside Heading Epi…" at bounding box center [733, 325] width 1029 height 578
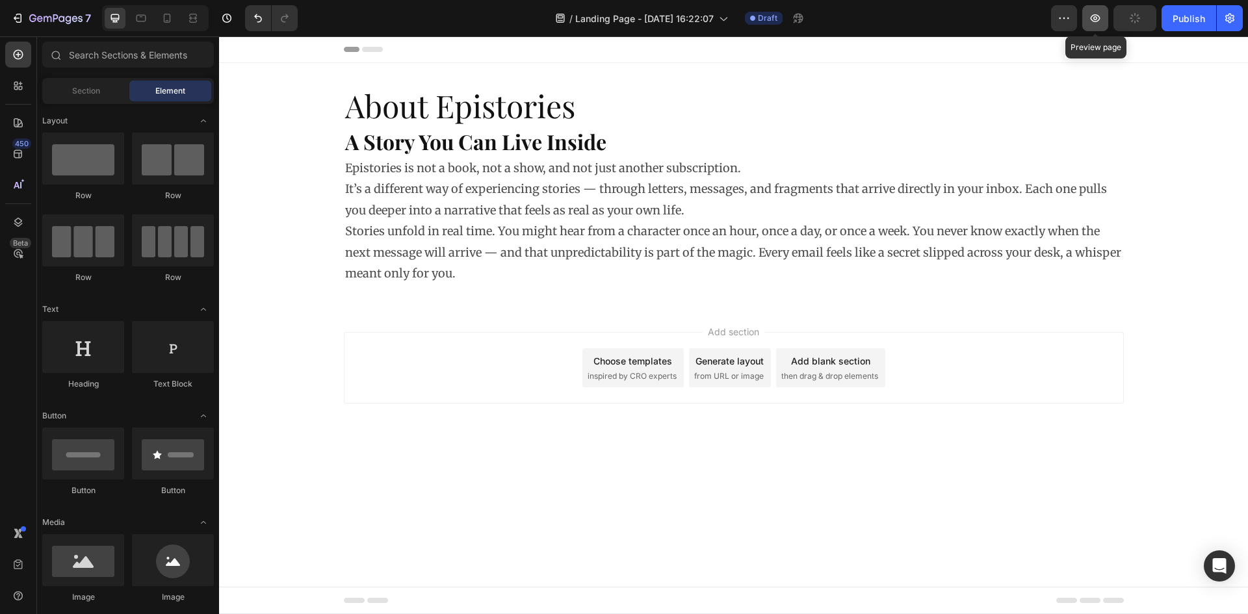
click at [1100, 20] on icon "button" at bounding box center [1095, 18] width 13 height 13
click at [417, 151] on strong "A Story You Can Live Inside" at bounding box center [475, 141] width 261 height 28
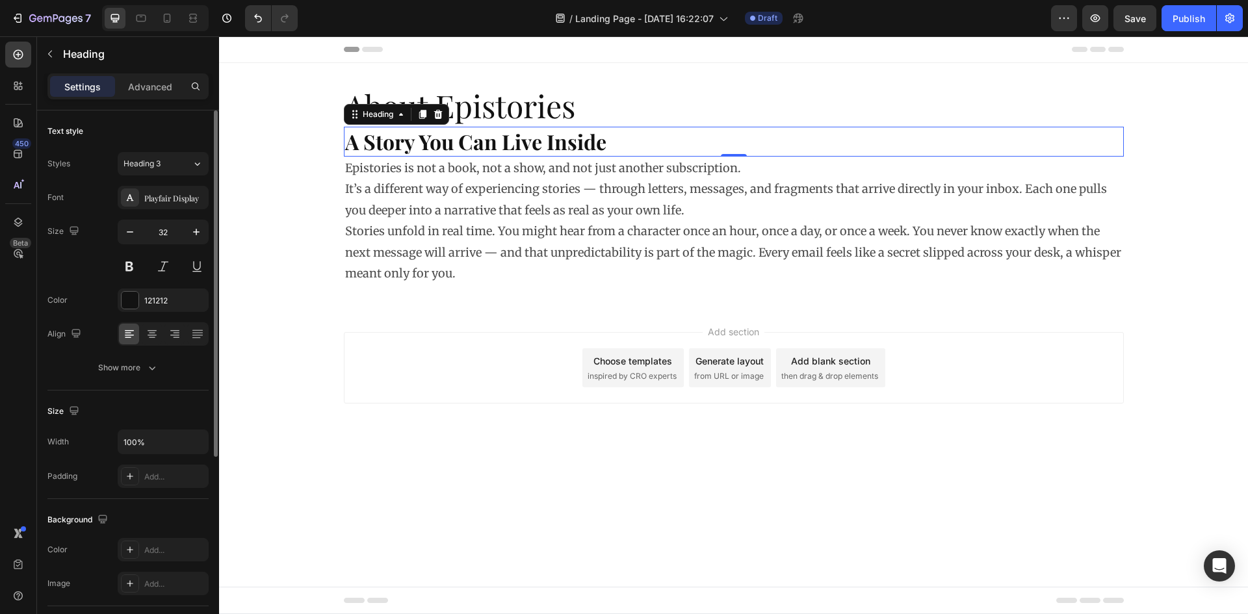
scroll to position [260, 0]
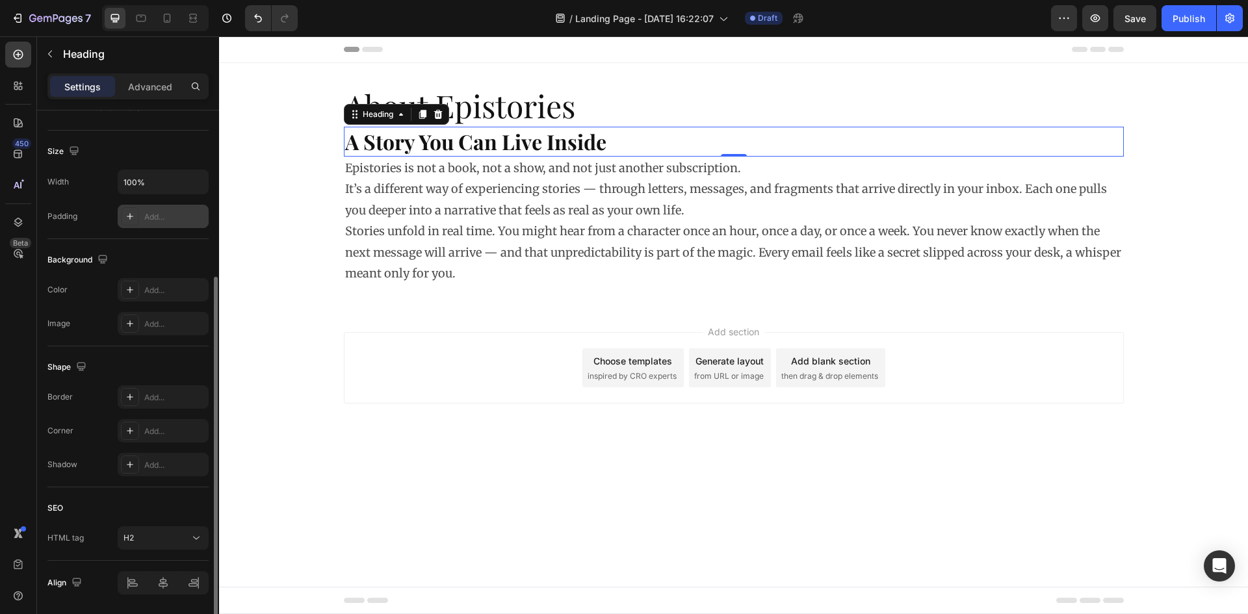
click at [131, 216] on icon at bounding box center [130, 216] width 7 height 7
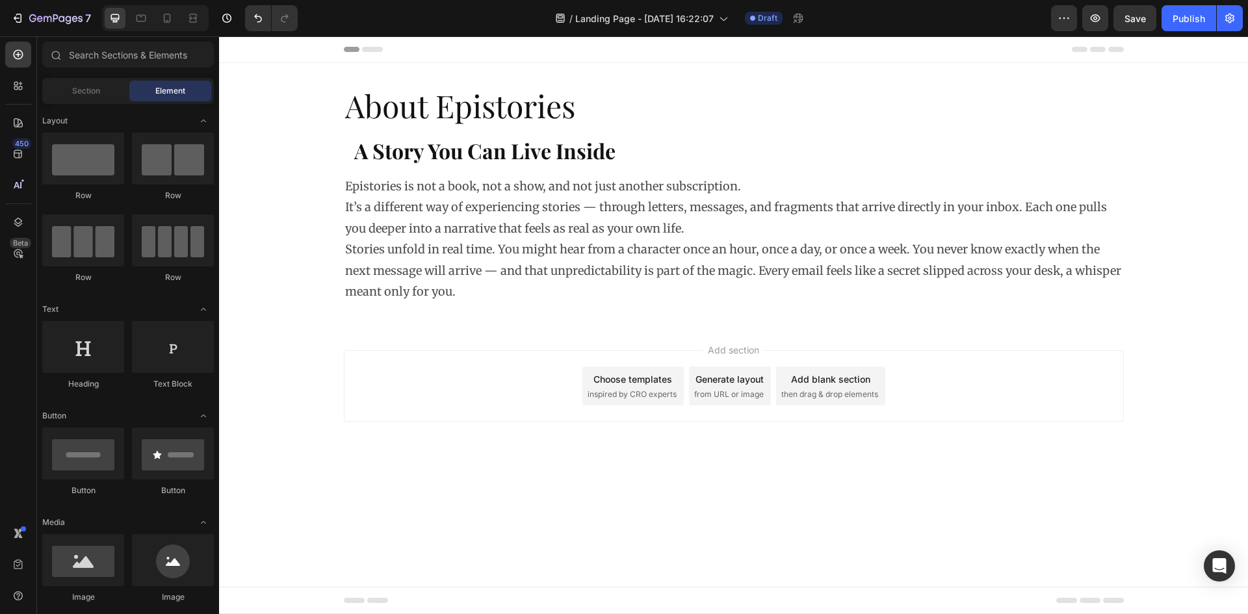
click at [354, 522] on body "Header About Epistories Heading ⁠⁠⁠⁠⁠⁠⁠ A Story You Can Live Inside Heading Epi…" at bounding box center [733, 325] width 1029 height 578
click at [393, 153] on strong "A Story You Can Live Inside" at bounding box center [484, 151] width 261 height 28
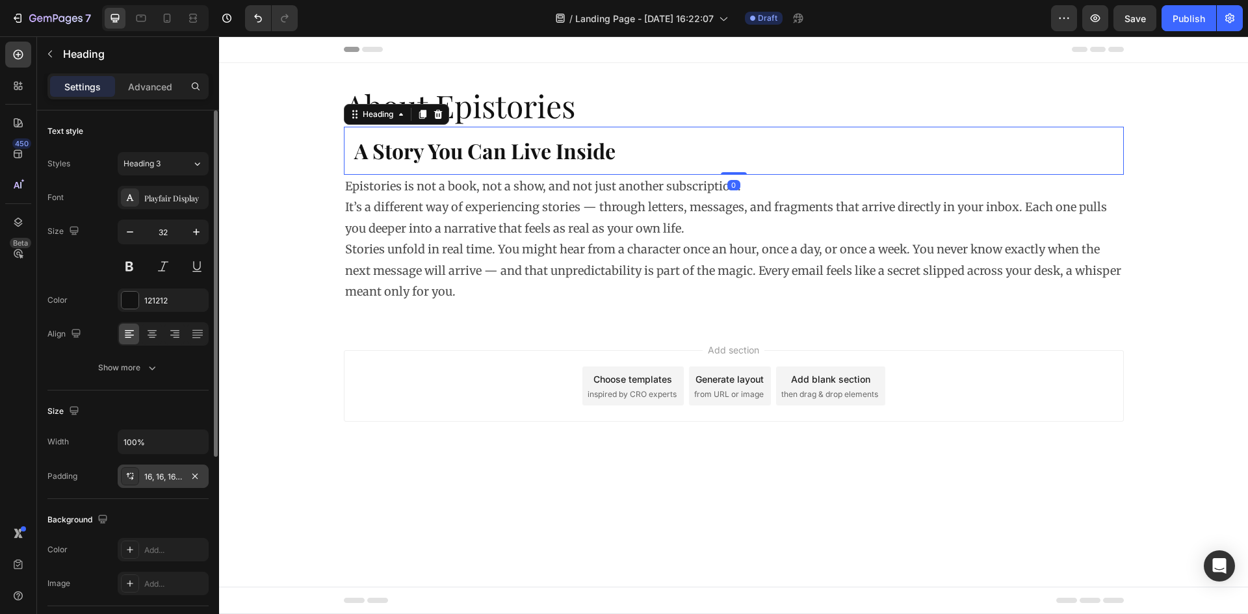
click at [170, 475] on div "16, 16, 16, 16" at bounding box center [163, 477] width 38 height 12
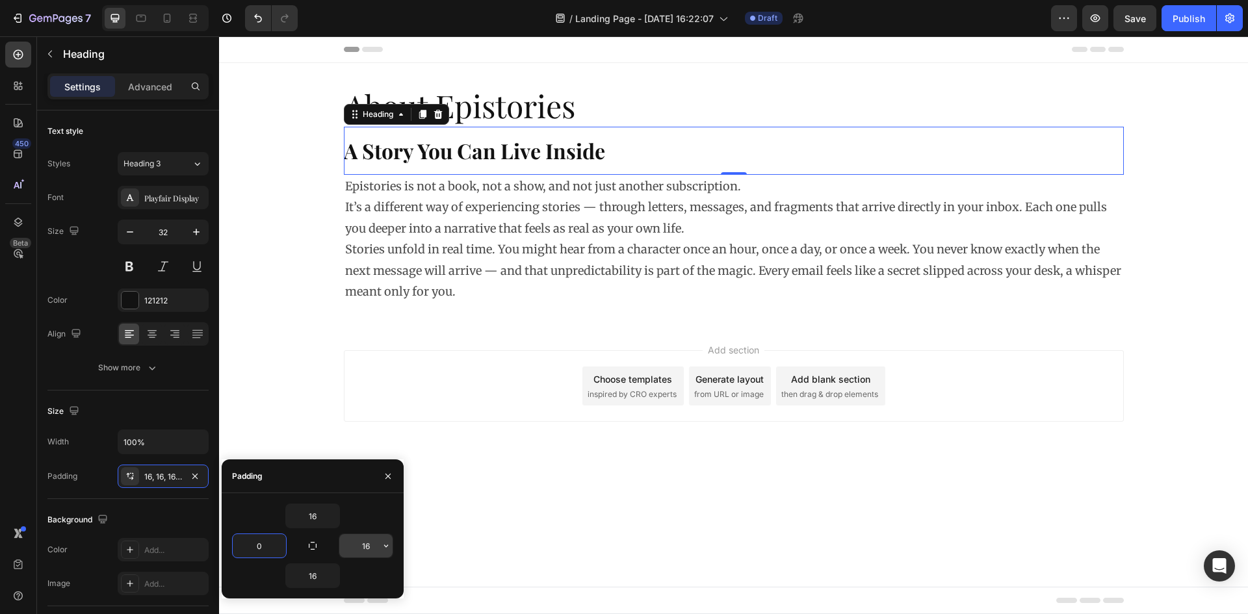
type input "0"
click at [375, 390] on div "Add section Choose templates inspired by CRO experts Generate layout from URL o…" at bounding box center [734, 386] width 780 height 72
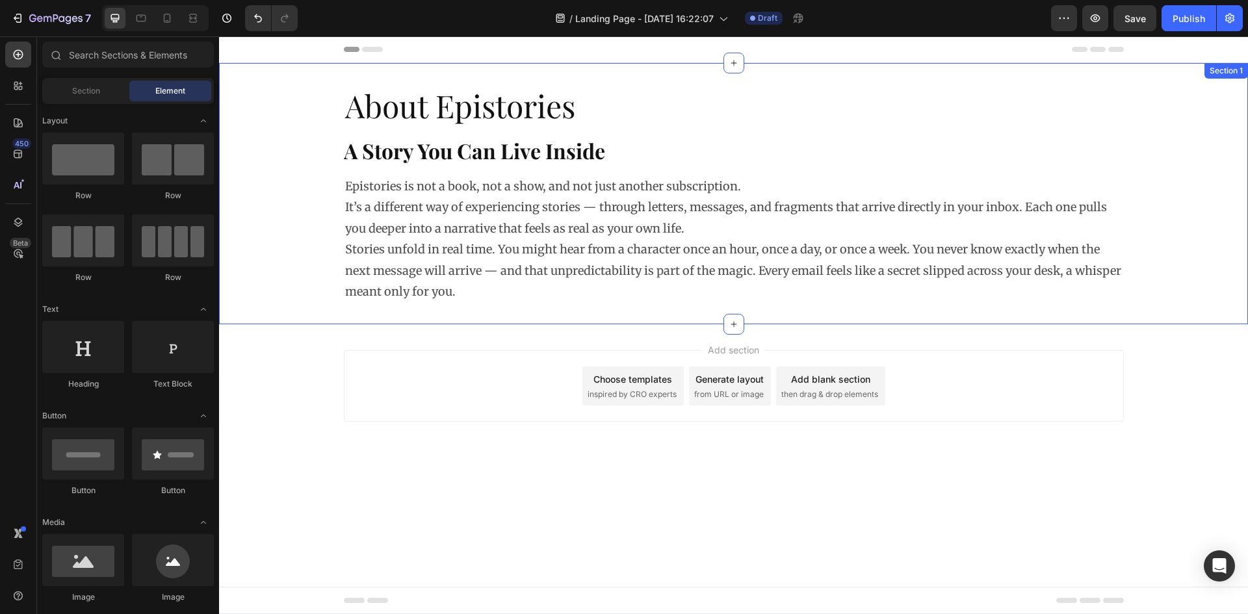
click at [657, 72] on div "About Epistories Heading ⁠⁠⁠⁠⁠⁠⁠ A Story You Can Live Inside Heading Epistories…" at bounding box center [733, 193] width 1029 height 261
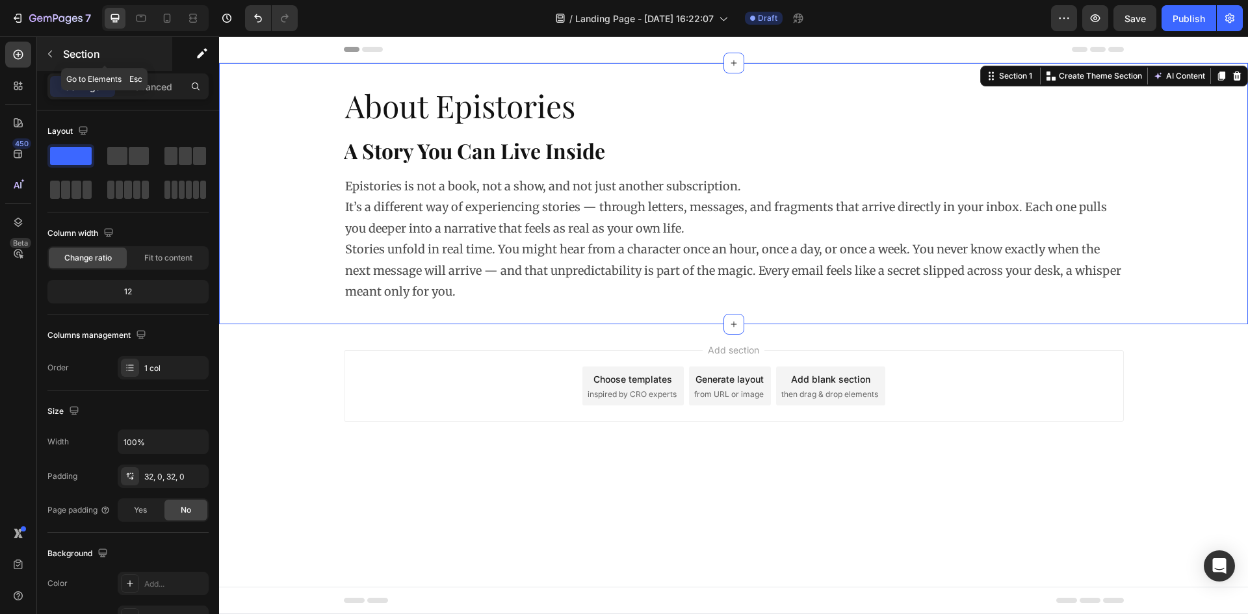
click at [46, 51] on icon "button" at bounding box center [50, 54] width 10 height 10
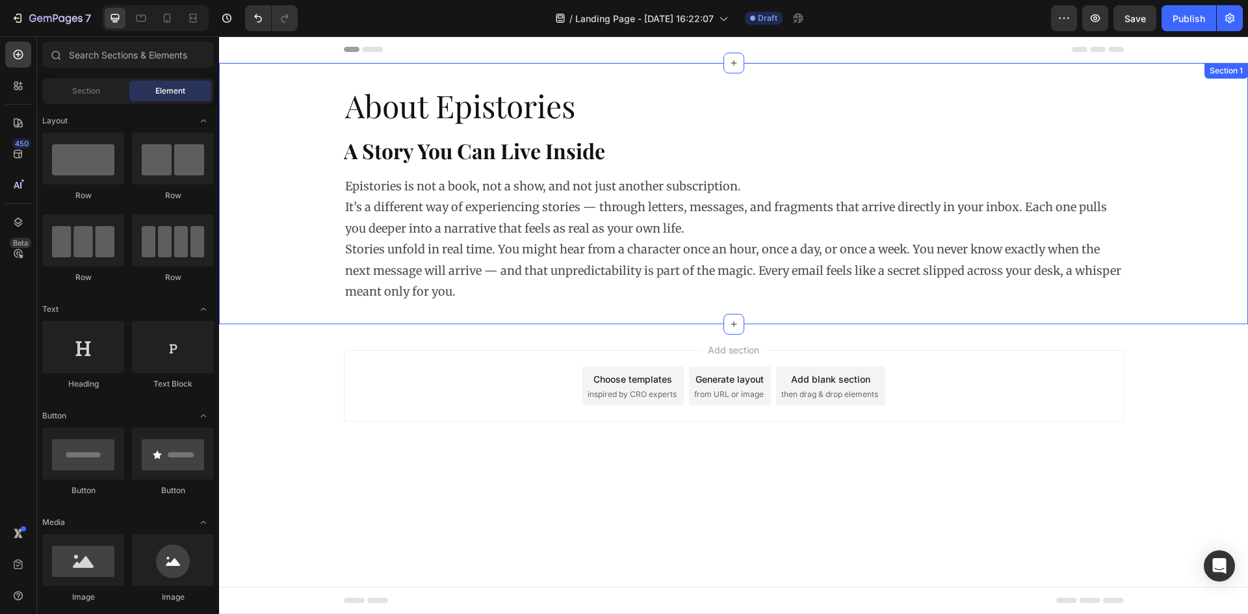
click at [989, 79] on div "About Epistories Heading ⁠⁠⁠⁠⁠⁠⁠ A Story You Can Live Inside Heading Epistories…" at bounding box center [733, 193] width 1029 height 261
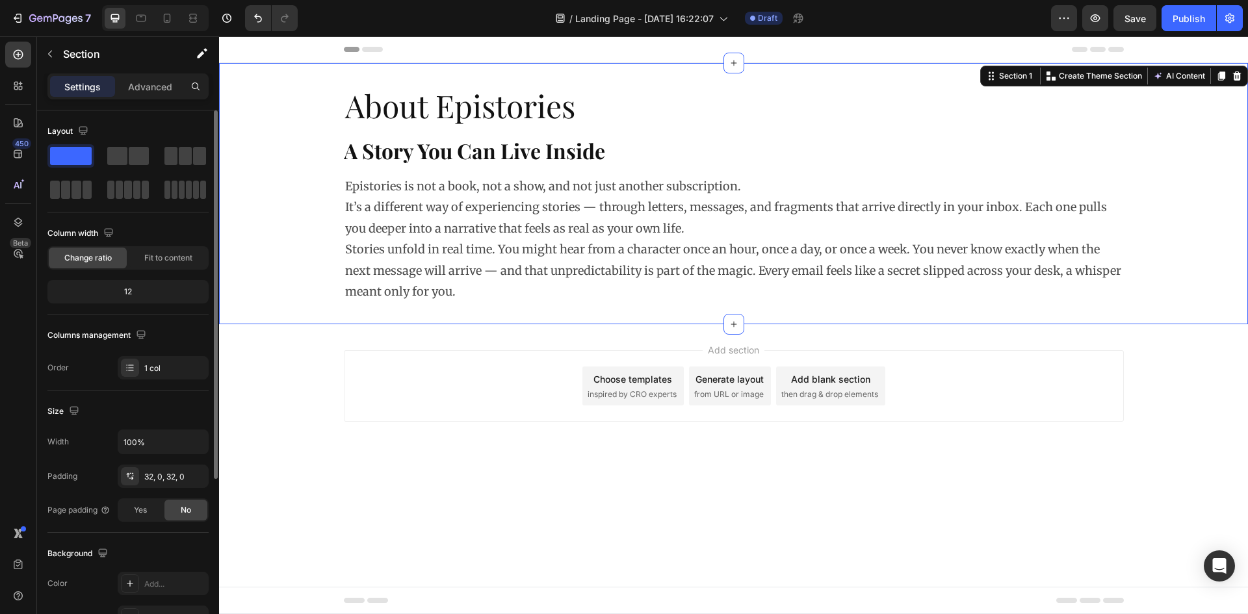
scroll to position [195, 0]
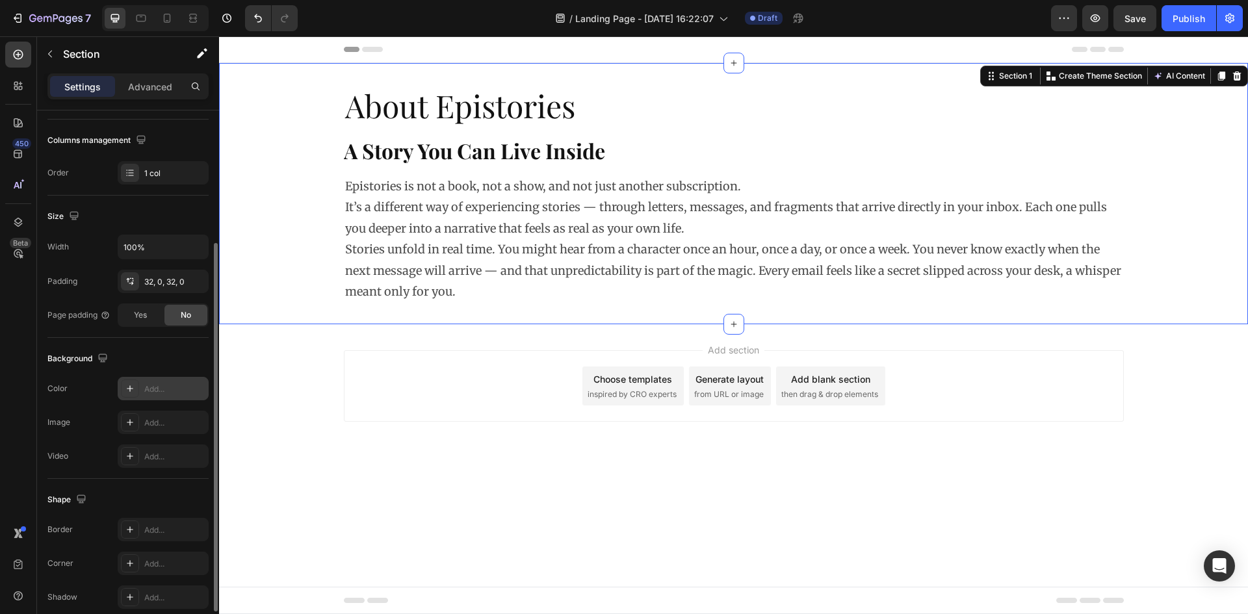
click at [145, 397] on div "Add..." at bounding box center [163, 388] width 91 height 23
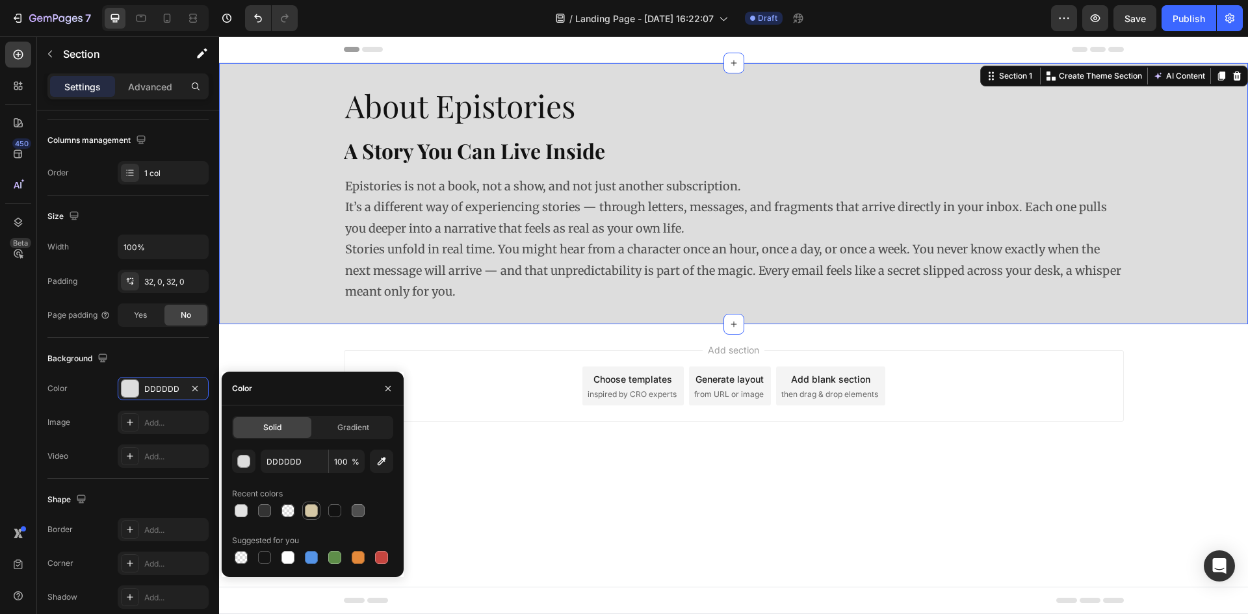
click at [311, 513] on div at bounding box center [311, 510] width 13 height 13
type input "D4C7A5"
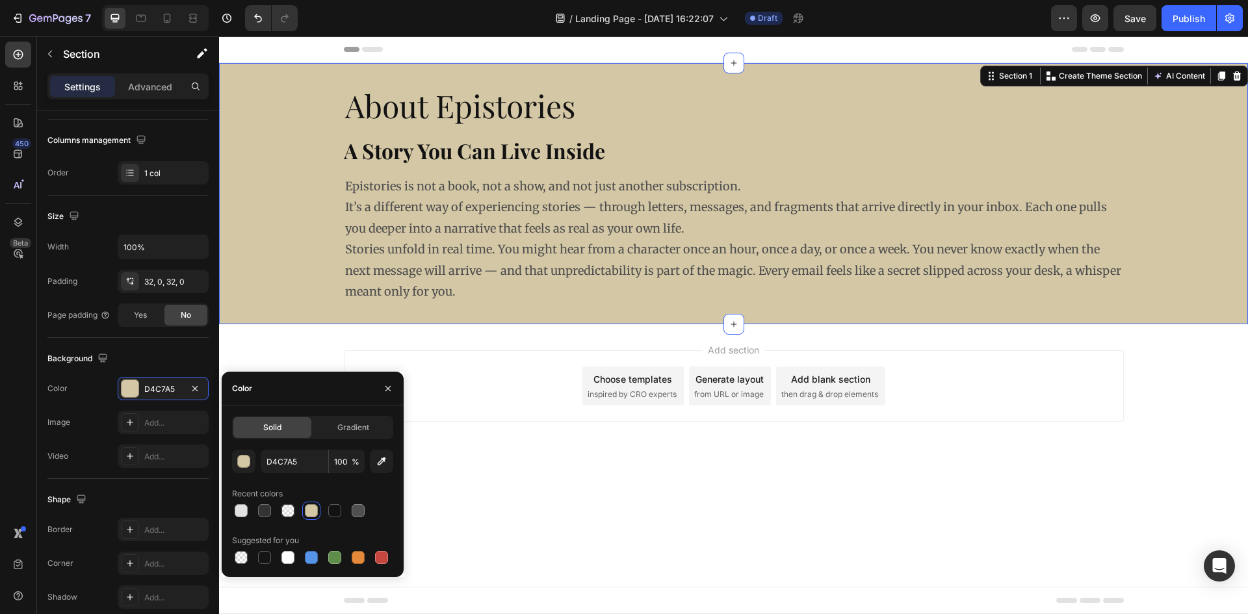
click at [500, 477] on div "Add section Choose templates inspired by CRO experts Generate layout from URL o…" at bounding box center [733, 404] width 1029 height 160
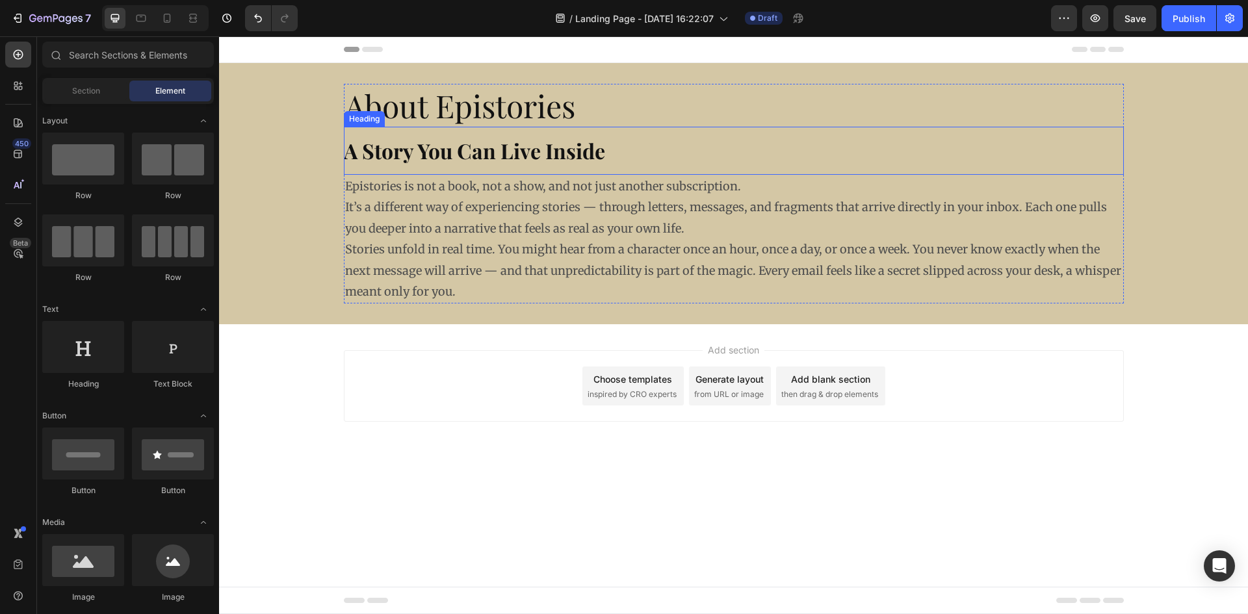
click at [412, 159] on strong "A Story You Can Live Inside" at bounding box center [474, 151] width 261 height 28
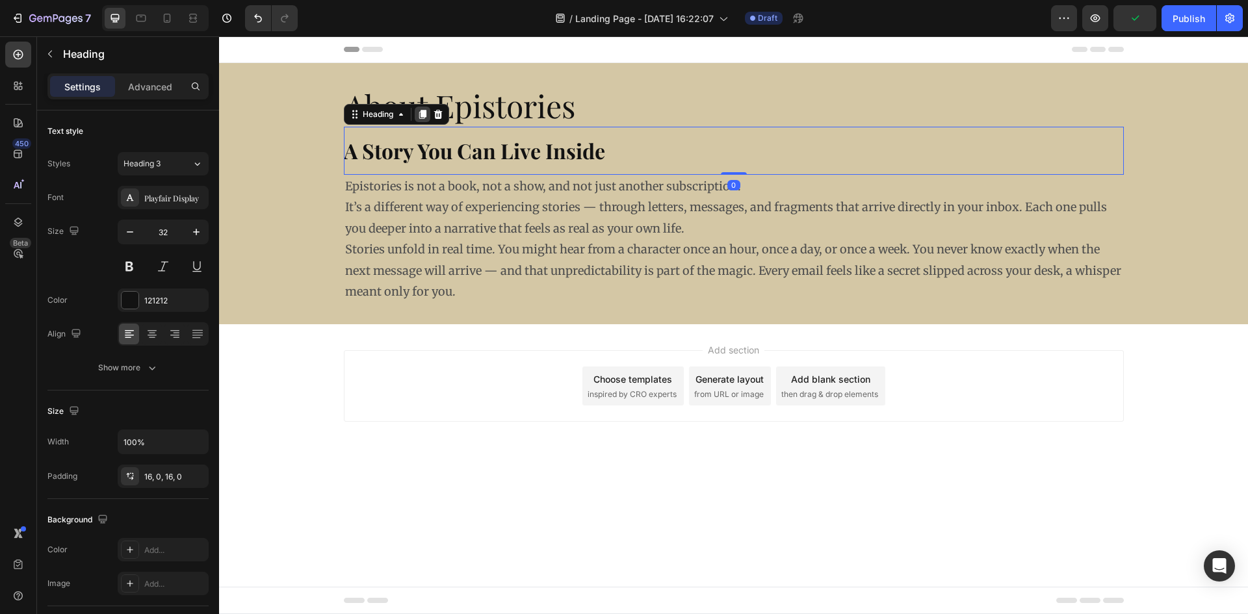
click at [424, 119] on icon at bounding box center [422, 115] width 7 height 9
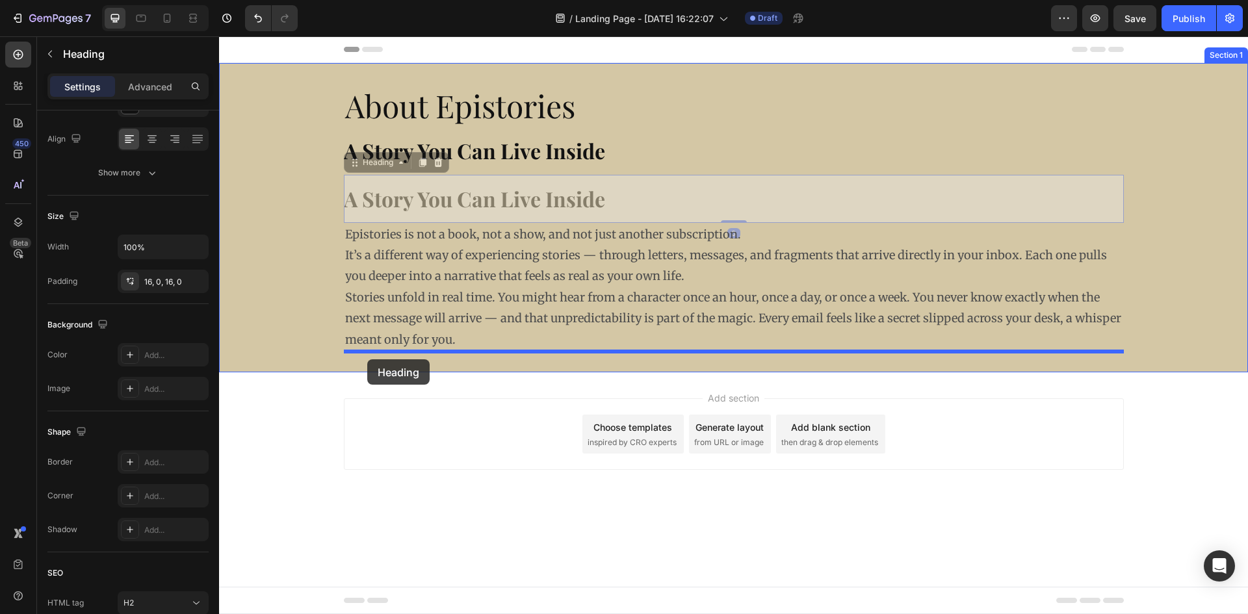
drag, startPoint x: 356, startPoint y: 179, endPoint x: 367, endPoint y: 359, distance: 181.1
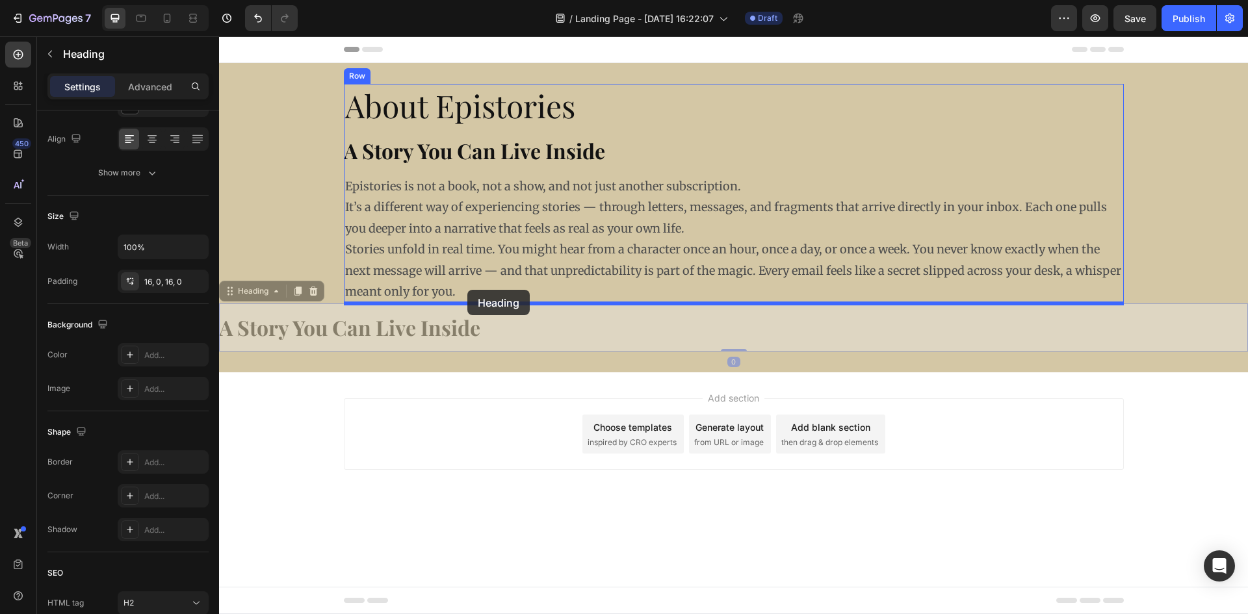
drag, startPoint x: 229, startPoint y: 294, endPoint x: 467, endPoint y: 290, distance: 237.9
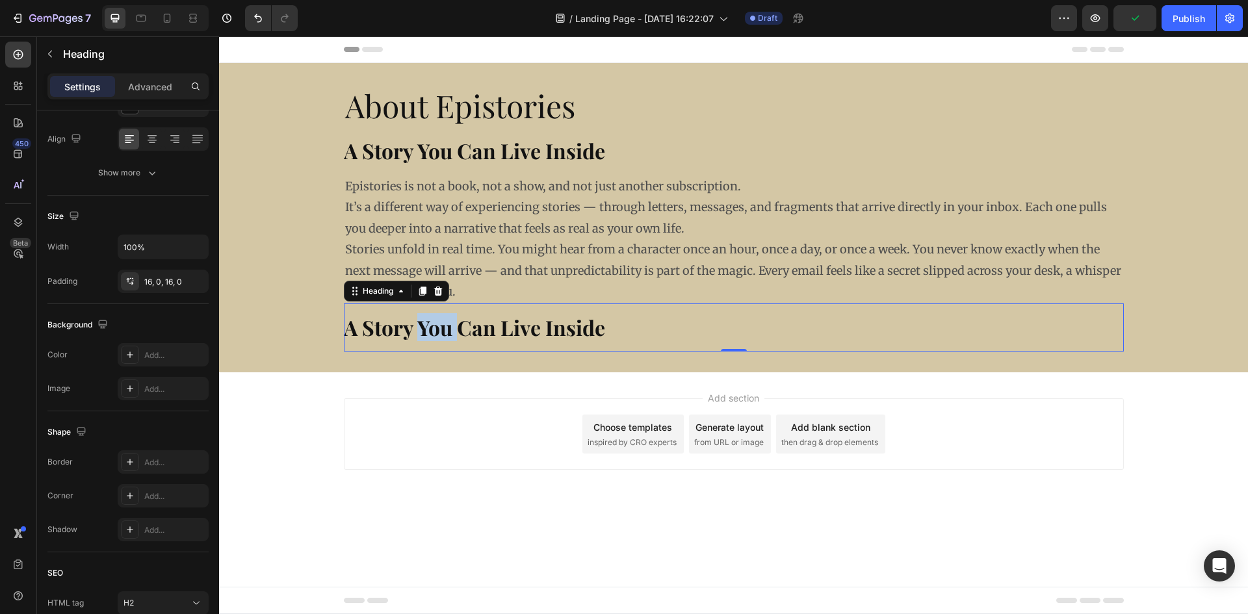
click at [416, 333] on strong "A Story You Can Live Inside" at bounding box center [474, 327] width 261 height 28
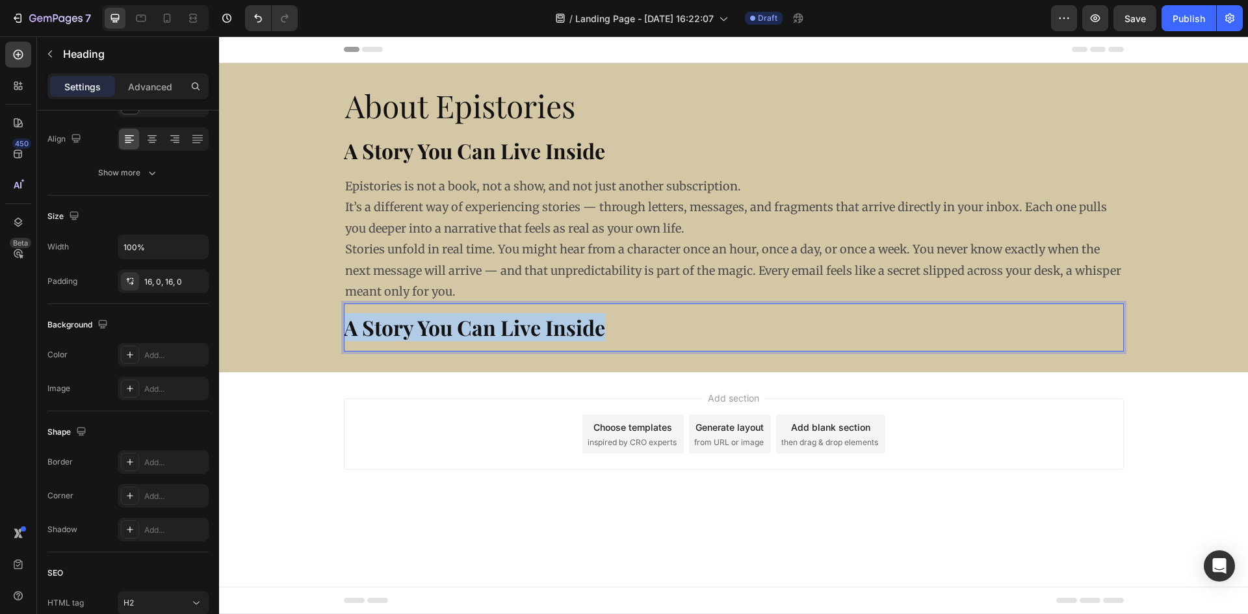
click at [416, 333] on strong "A Story You Can Live Inside" at bounding box center [474, 327] width 261 height 28
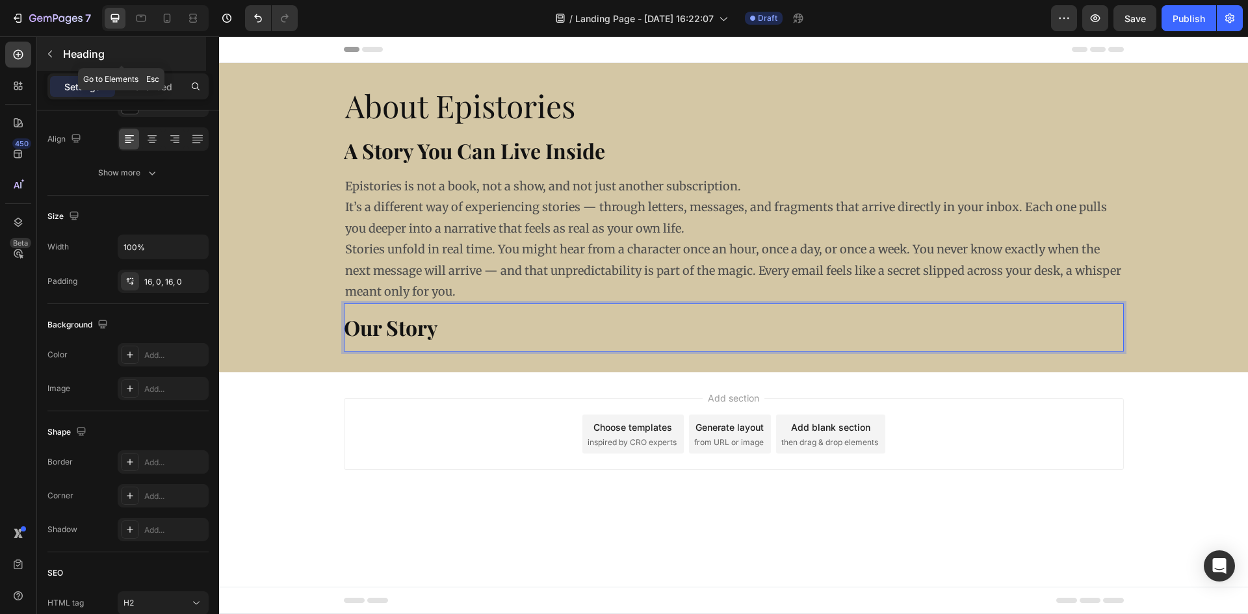
click at [49, 56] on icon "button" at bounding box center [50, 54] width 10 height 10
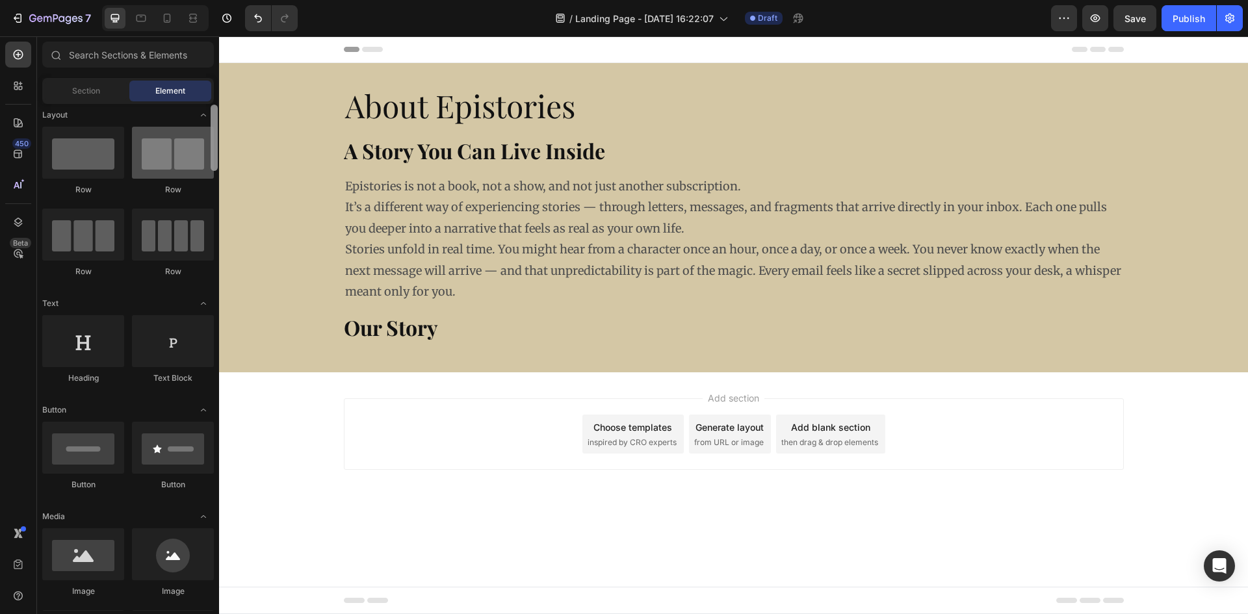
scroll to position [0, 0]
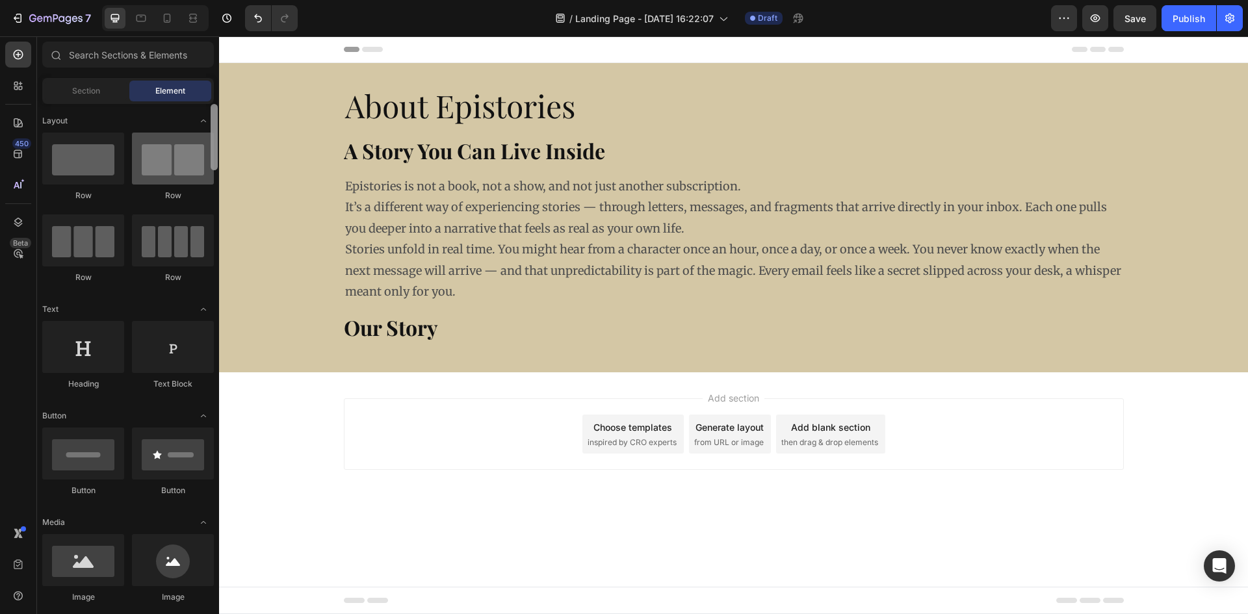
drag, startPoint x: 215, startPoint y: 302, endPoint x: 201, endPoint y: 136, distance: 167.0
click at [201, 136] on div "Layout Row Row Row Row Text Heading Text Block Button Button Button Media Image…" at bounding box center [128, 357] width 182 height 507
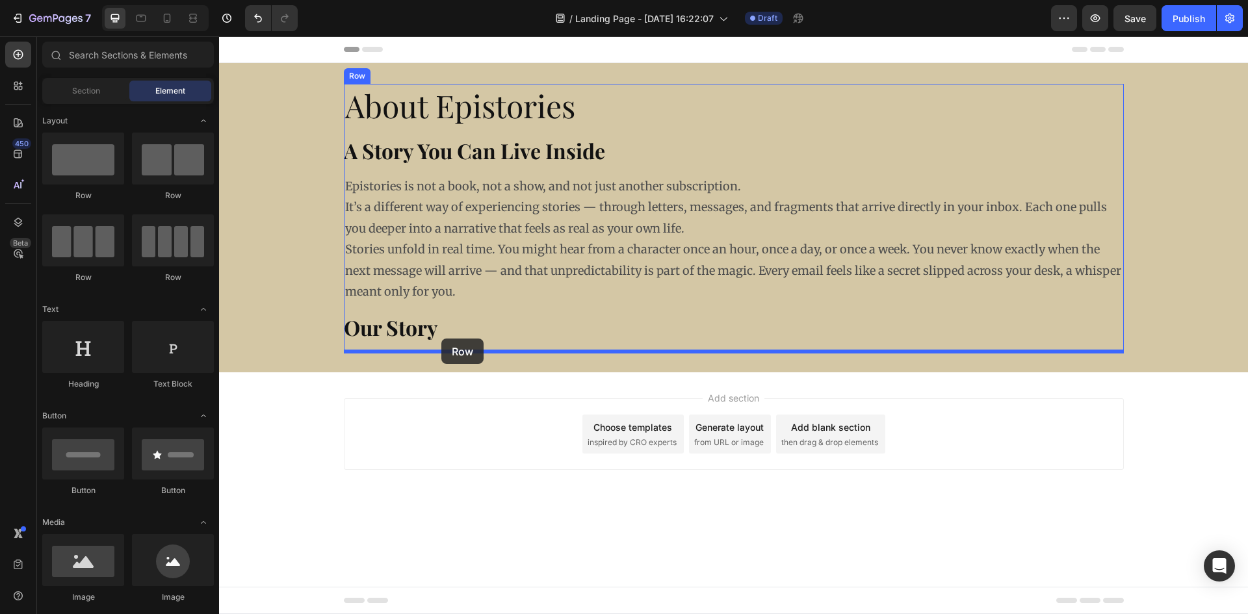
drag, startPoint x: 431, startPoint y: 239, endPoint x: 441, endPoint y: 339, distance: 100.6
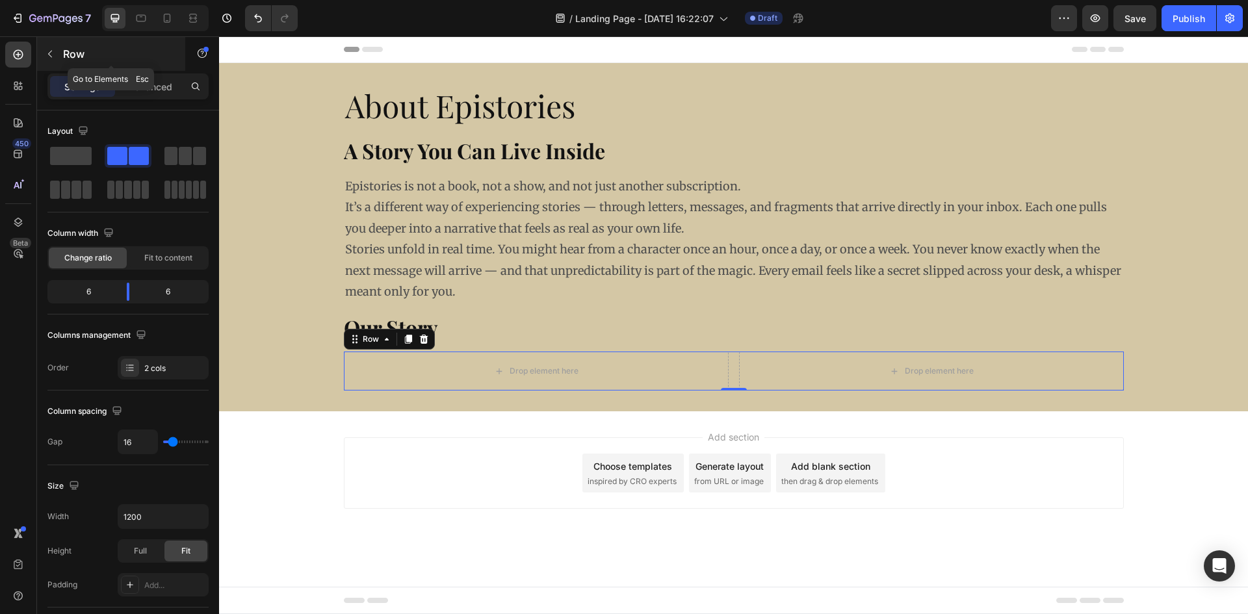
click at [51, 56] on icon "button" at bounding box center [50, 54] width 4 height 7
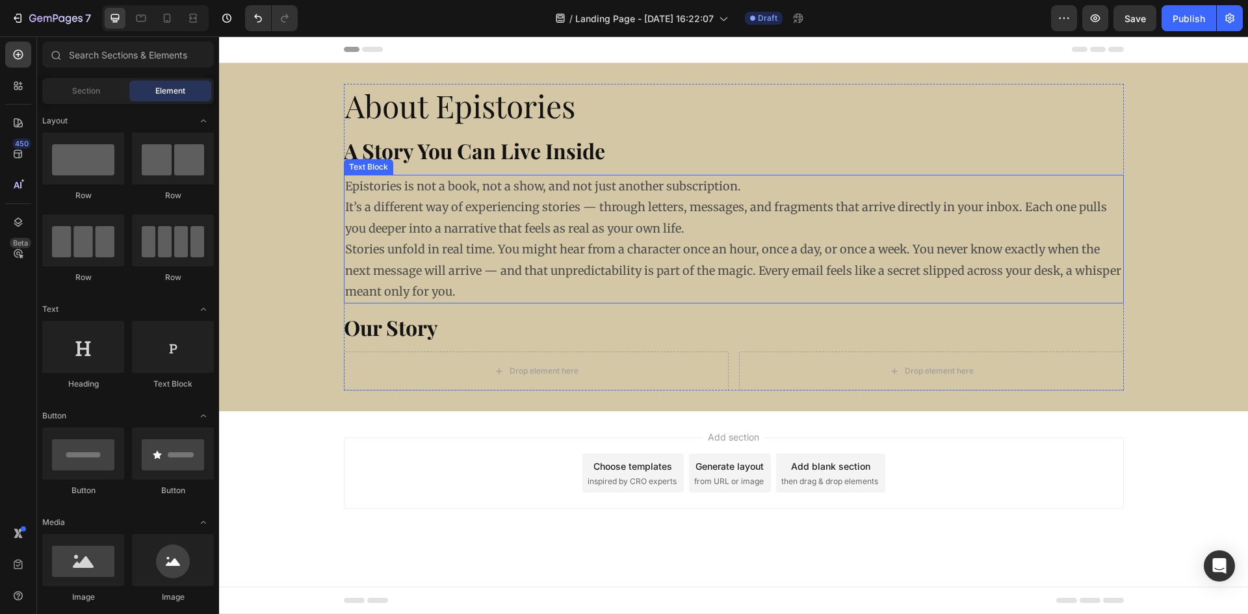
click at [455, 222] on p "Epistories is not a book, not a show, and not just another subscription. It’s a…" at bounding box center [733, 207] width 777 height 63
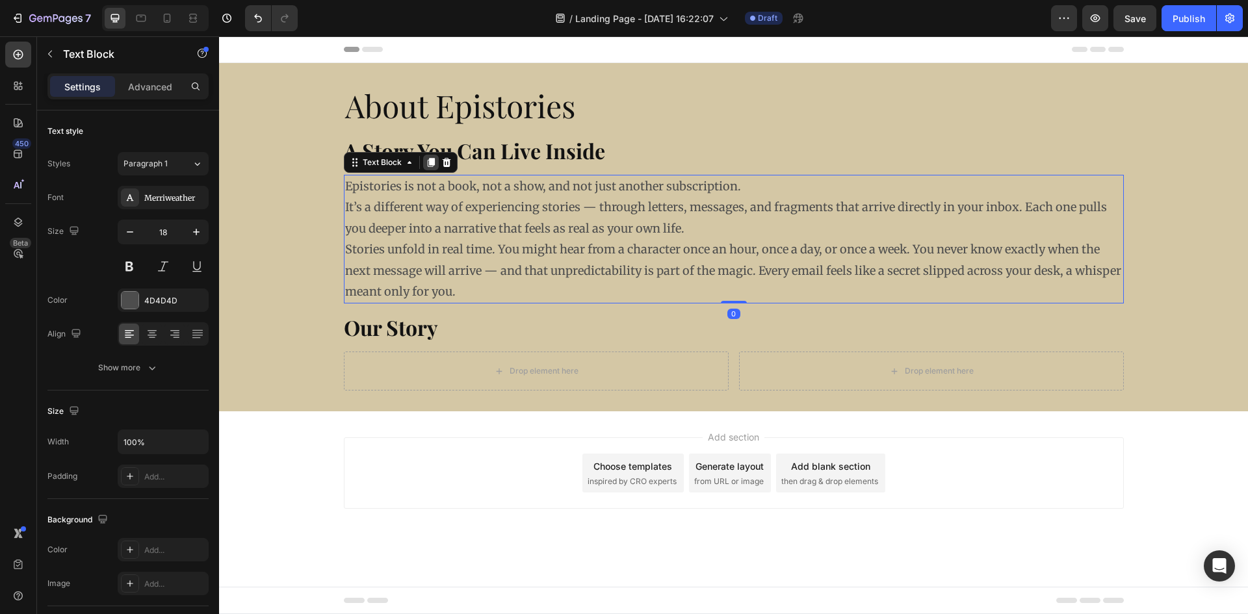
click at [428, 168] on div at bounding box center [431, 163] width 16 height 16
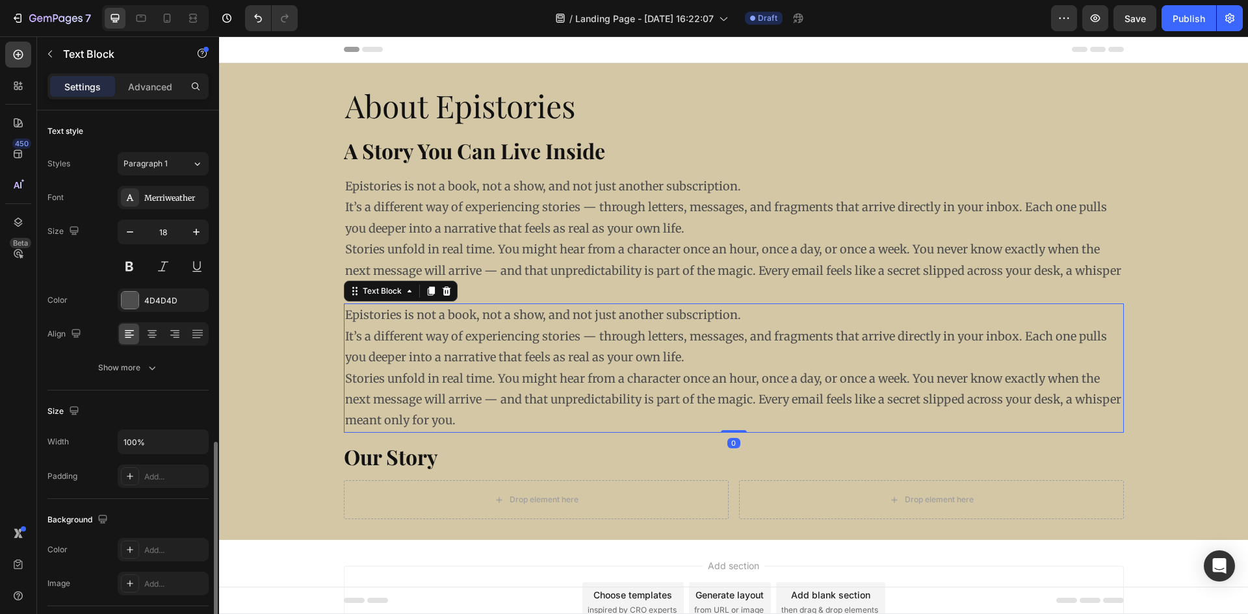
scroll to position [195, 0]
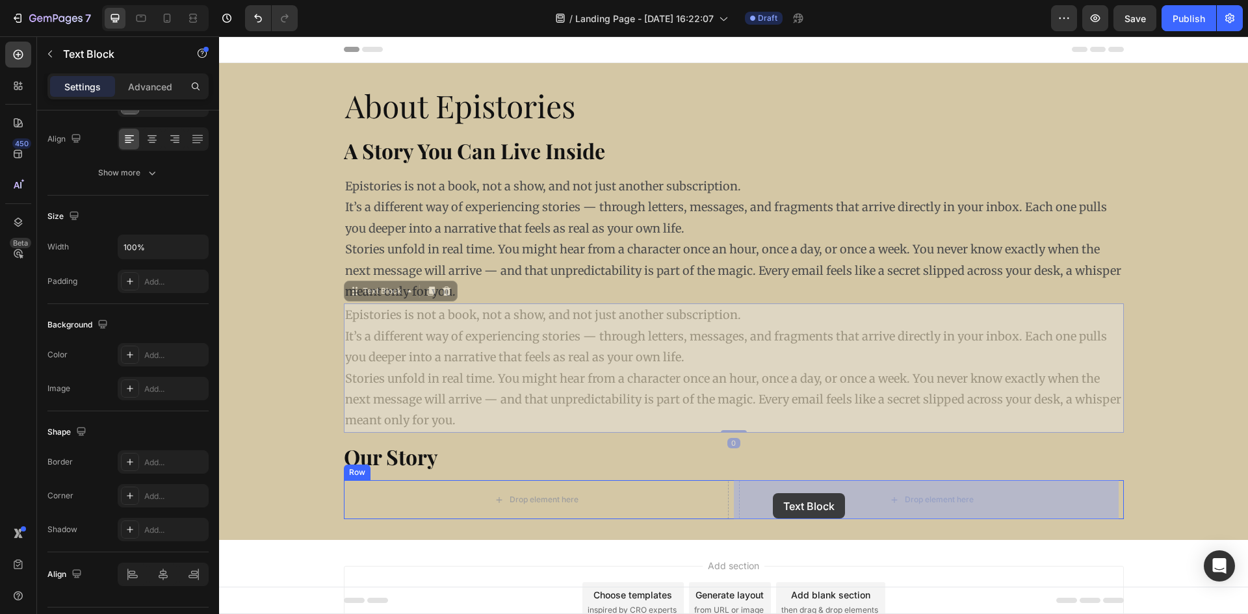
drag, startPoint x: 400, startPoint y: 313, endPoint x: 773, endPoint y: 494, distance: 414.3
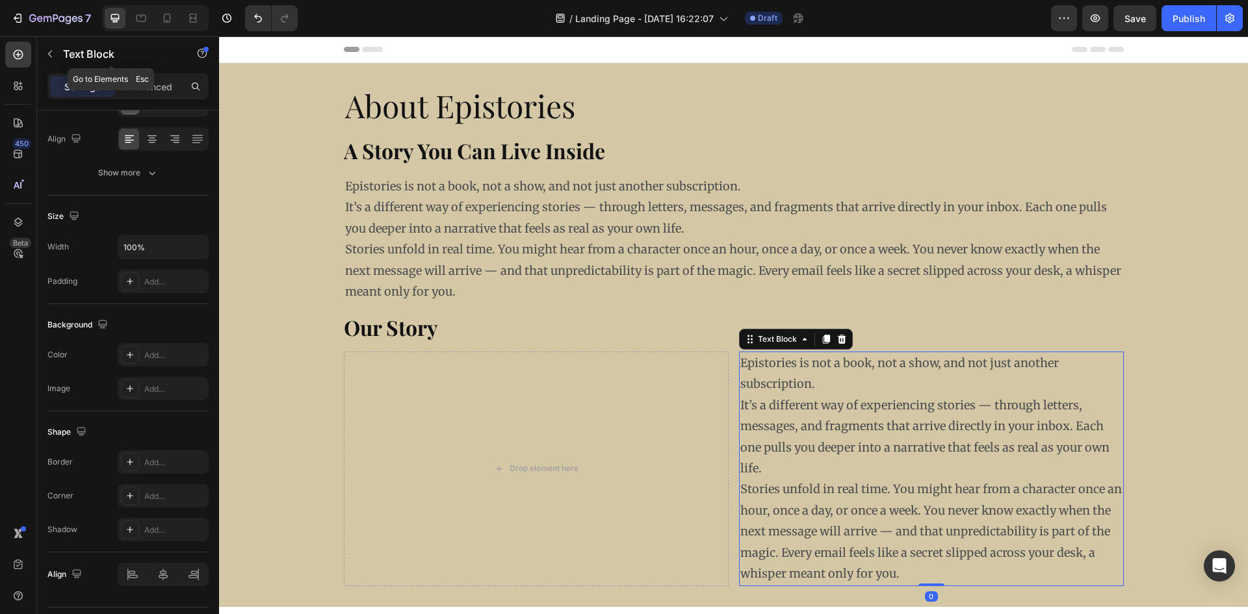
click at [53, 57] on icon "button" at bounding box center [50, 54] width 10 height 10
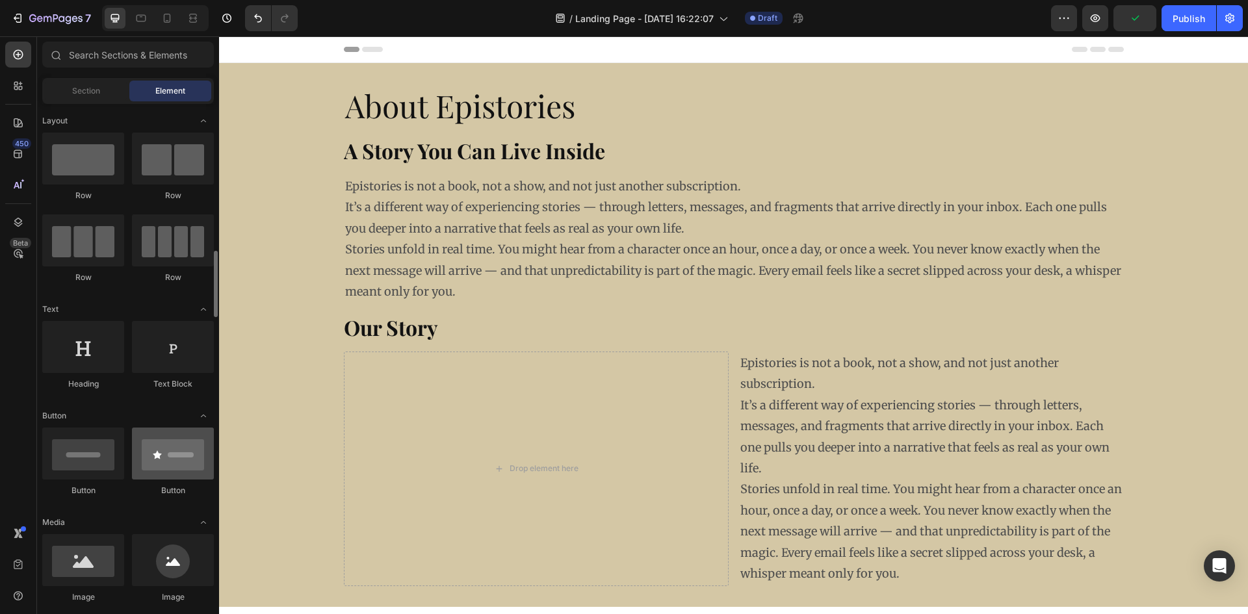
scroll to position [130, 0]
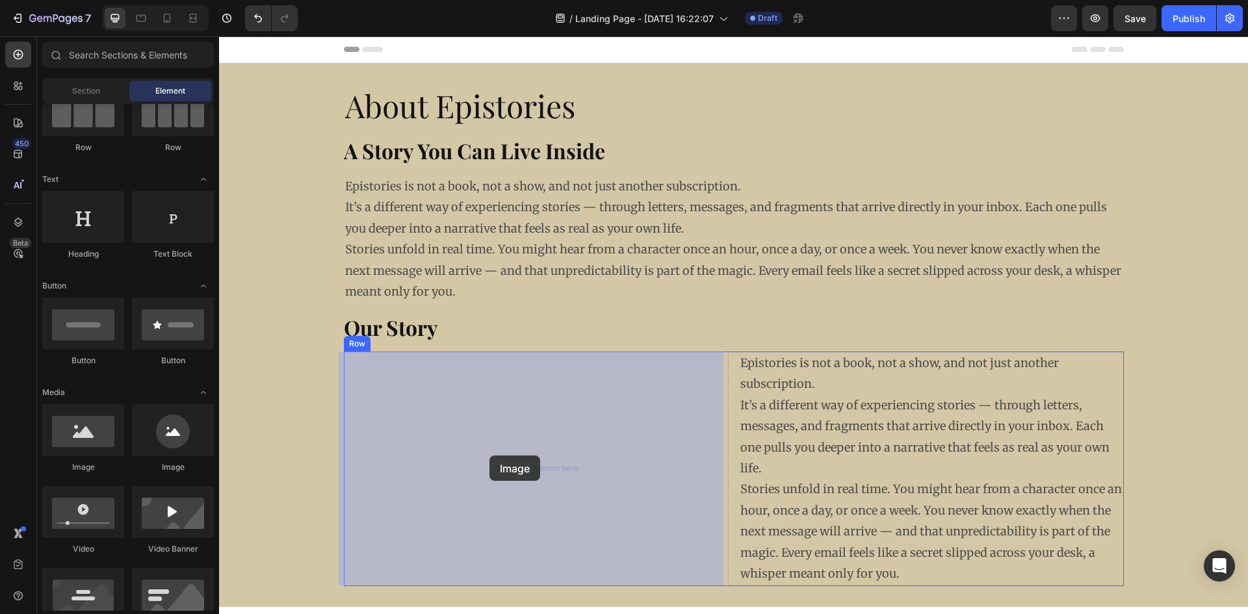
drag, startPoint x: 419, startPoint y: 479, endPoint x: 489, endPoint y: 456, distance: 74.0
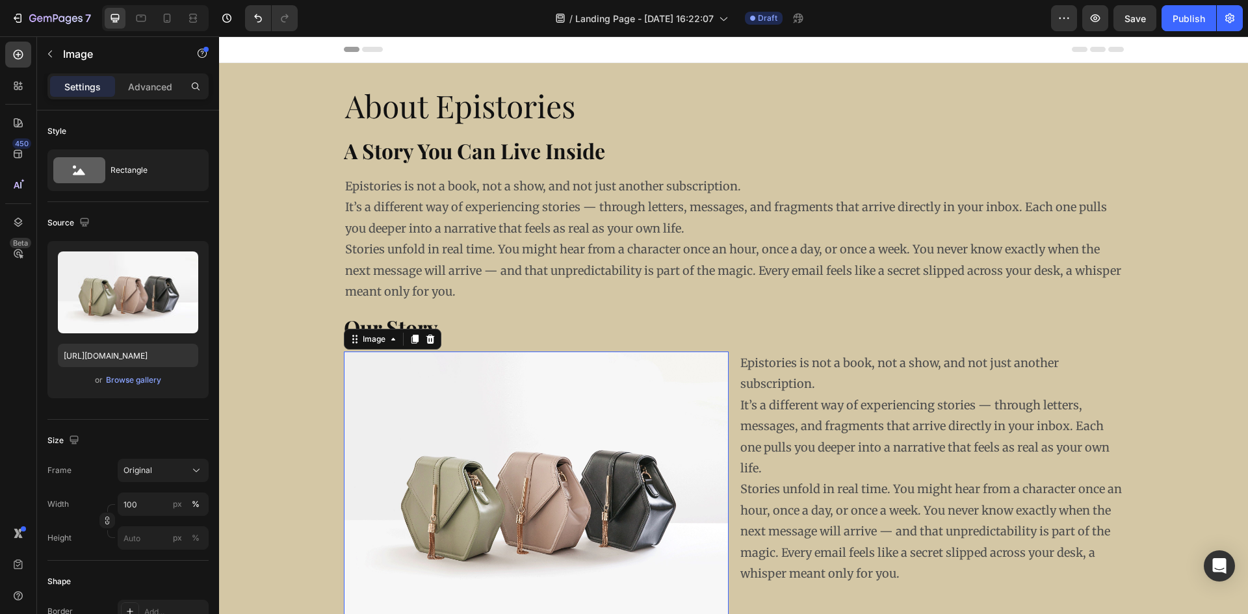
click at [485, 426] on img at bounding box center [536, 496] width 385 height 289
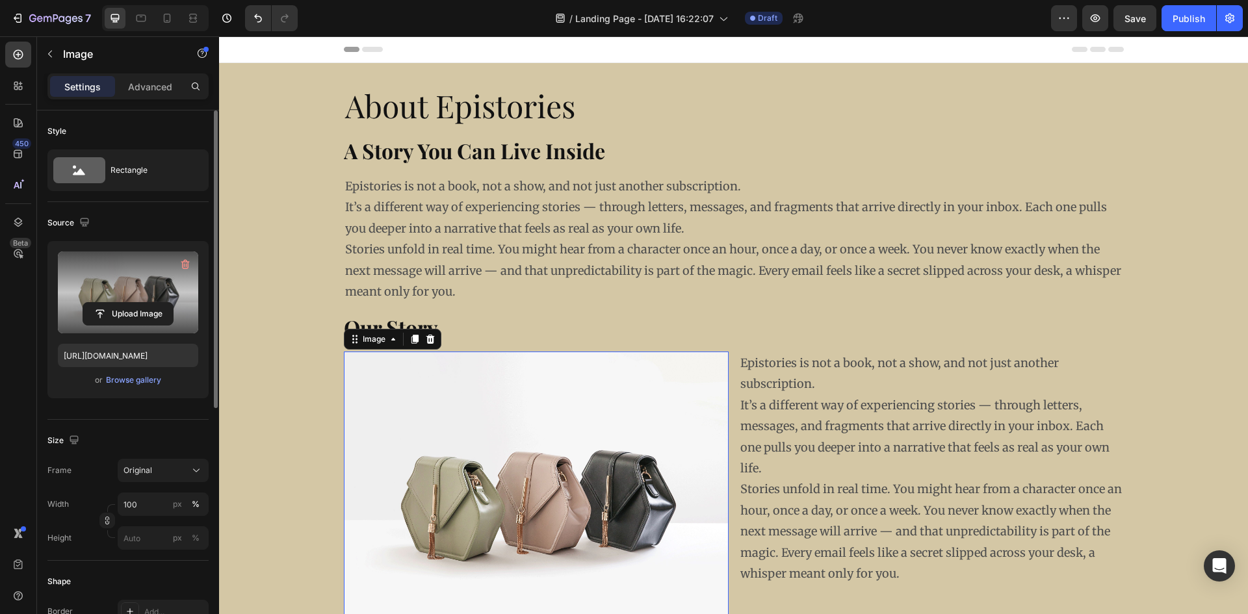
click at [114, 326] on label at bounding box center [128, 293] width 140 height 82
click at [114, 325] on input "file" at bounding box center [128, 314] width 90 height 22
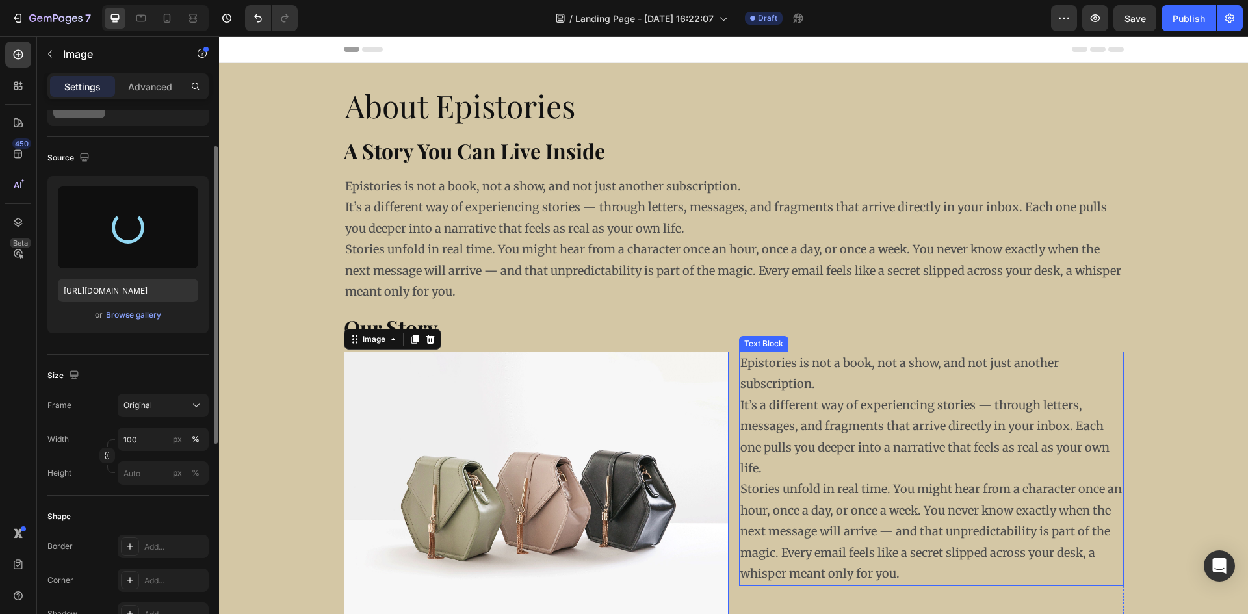
click at [905, 376] on p "Epistories is not a book, not a show, and not just another subscription. It’s a…" at bounding box center [931, 416] width 382 height 126
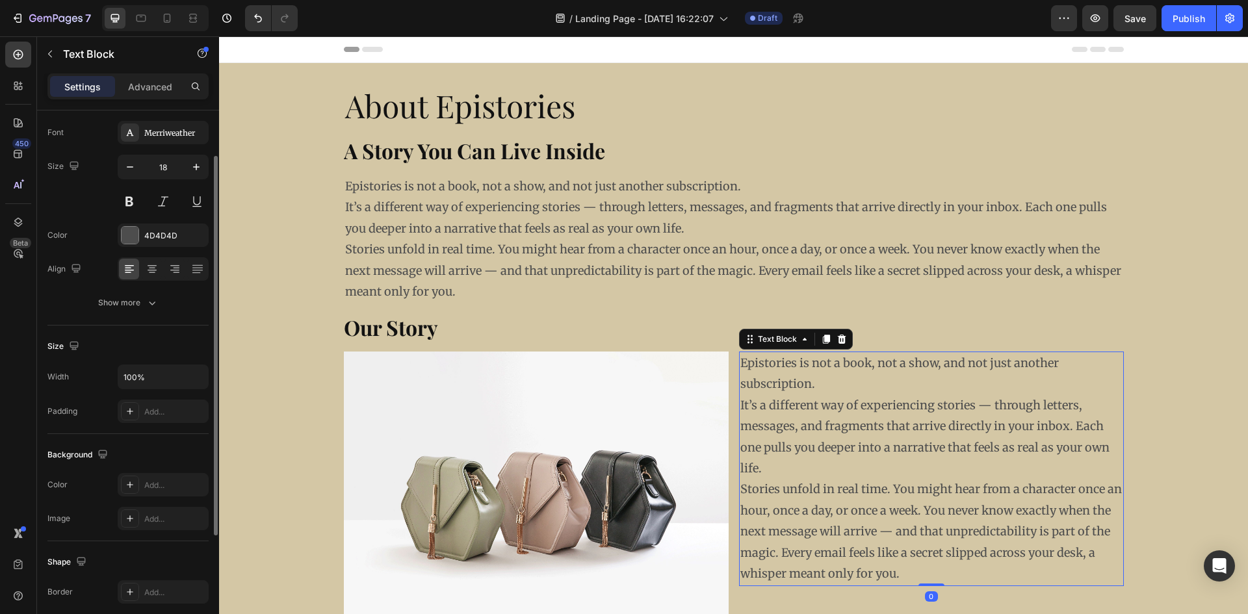
scroll to position [0, 0]
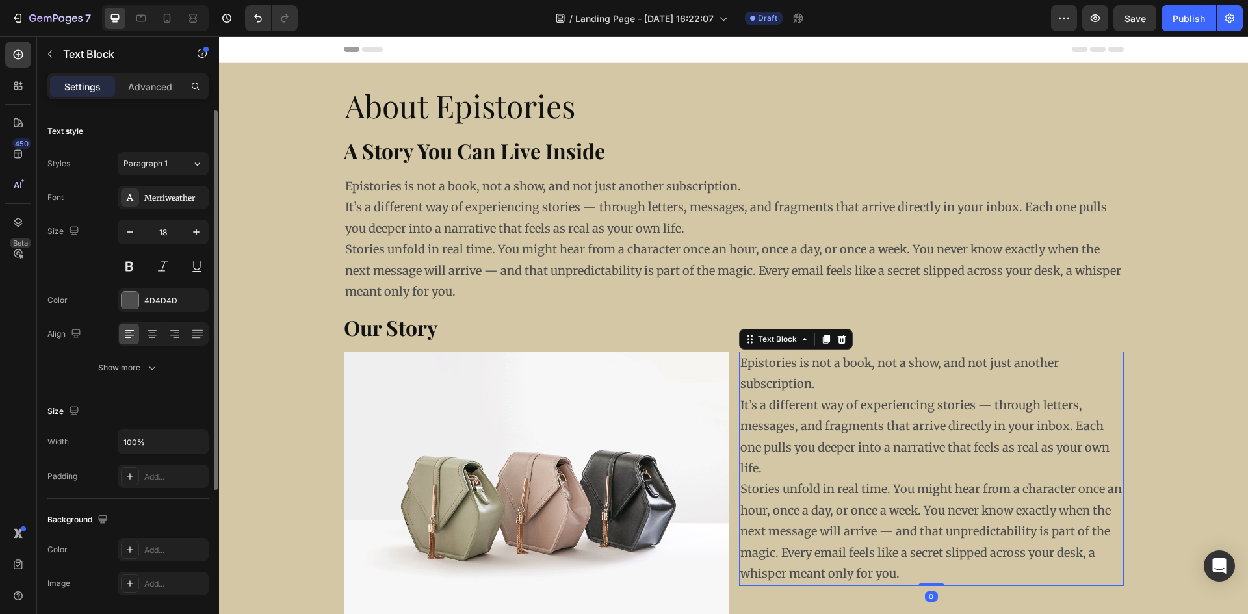
click at [908, 571] on p "Stories unfold in real time. You might hear from a character once an hour, once…" at bounding box center [931, 531] width 382 height 105
click at [903, 575] on p "Stories unfold in real time. You might hear from a character once an hour, once…" at bounding box center [931, 531] width 382 height 105
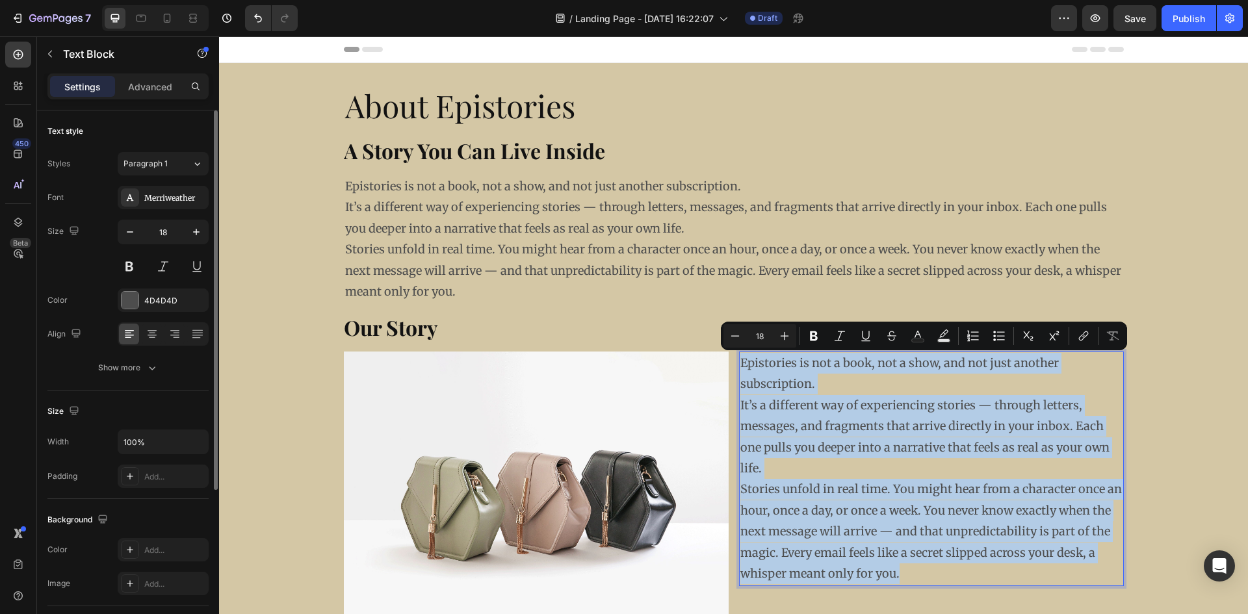
drag, startPoint x: 901, startPoint y: 576, endPoint x: 735, endPoint y: 361, distance: 271.1
click at [739, 361] on div "Epistories is not a book, not a show, and not just another subscription. It’s a…" at bounding box center [931, 469] width 385 height 234
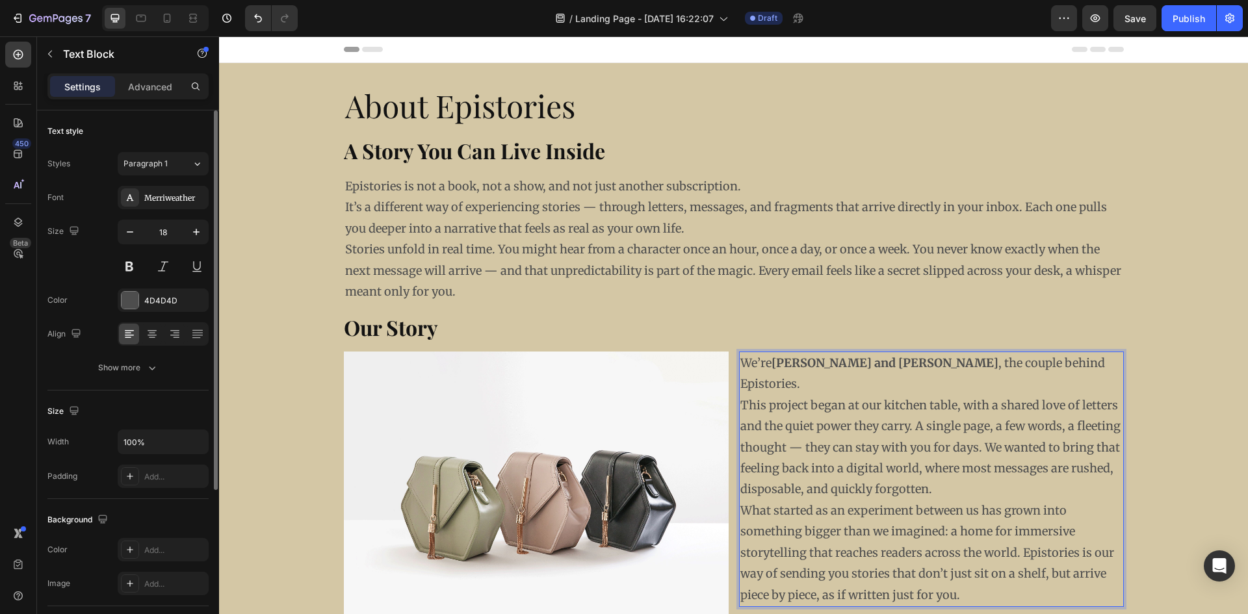
click at [788, 365] on strong "[PERSON_NAME] and [PERSON_NAME]" at bounding box center [885, 363] width 227 height 15
click at [439, 440] on img at bounding box center [536, 496] width 385 height 289
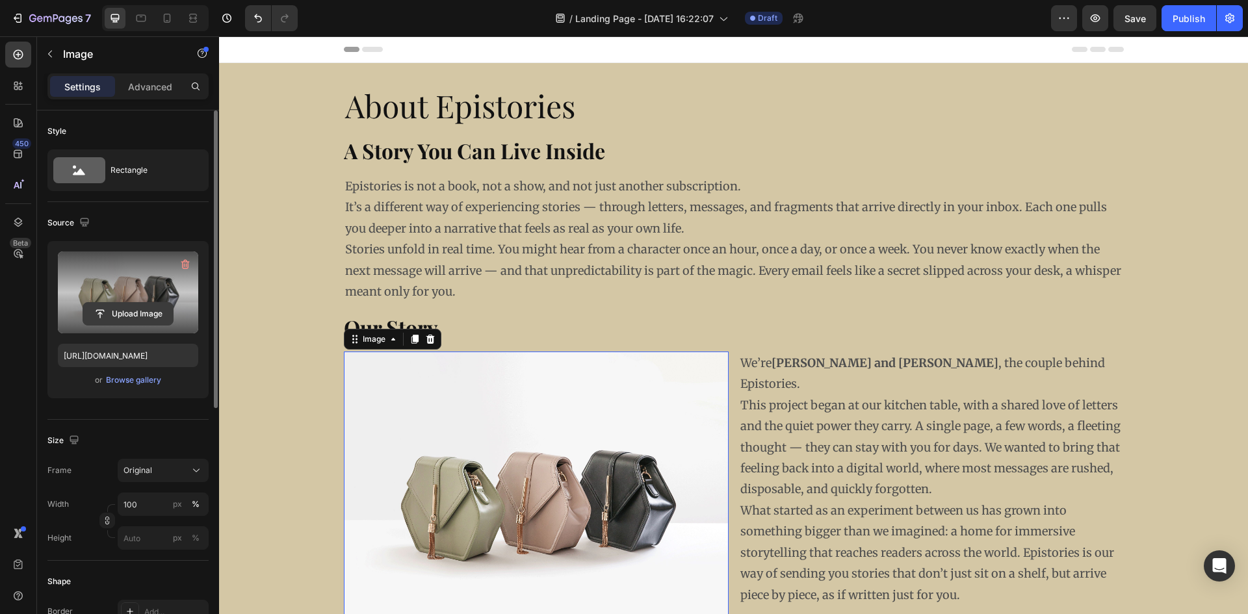
click at [137, 316] on input "file" at bounding box center [128, 314] width 90 height 22
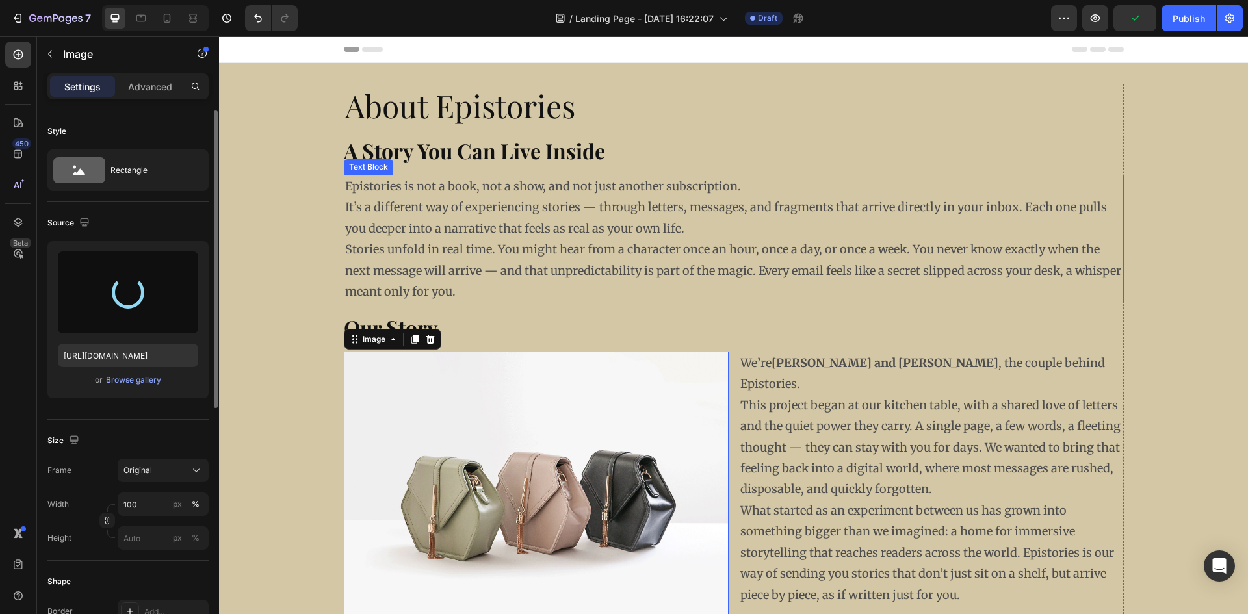
type input "[URL][DOMAIN_NAME]"
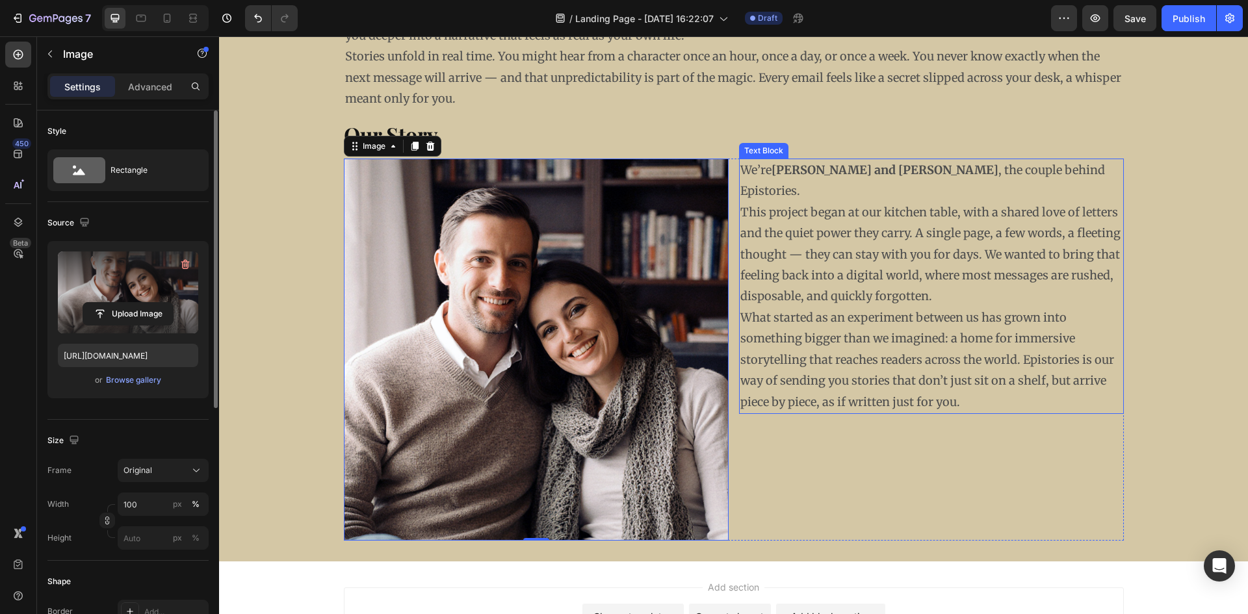
scroll to position [260, 0]
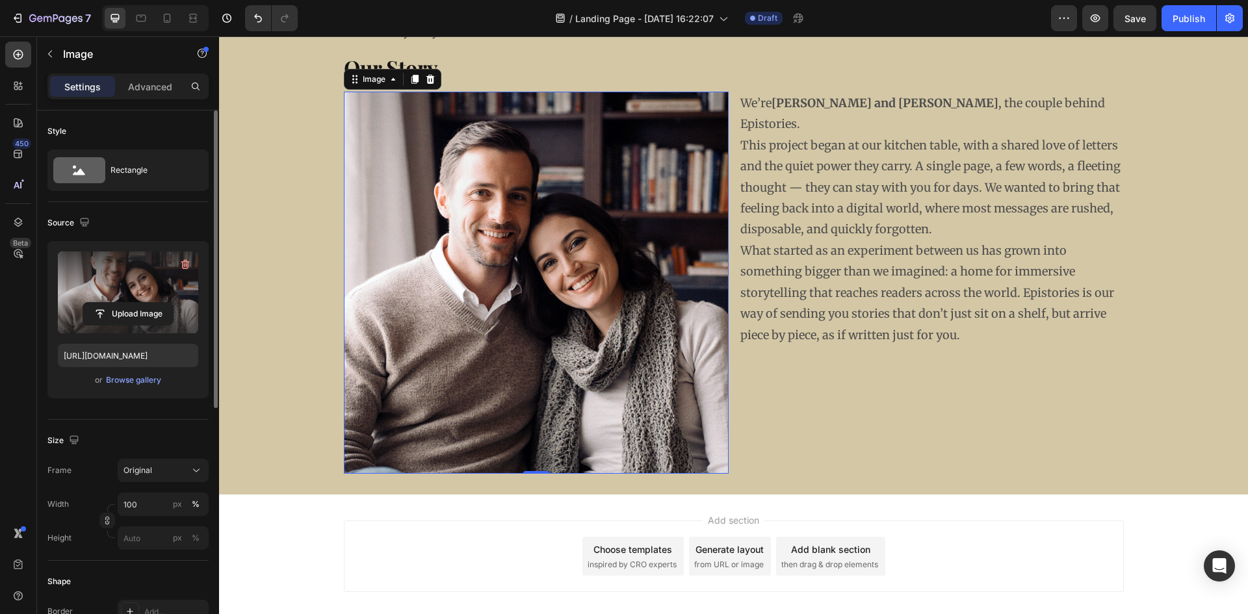
click at [667, 357] on img at bounding box center [536, 283] width 385 height 382
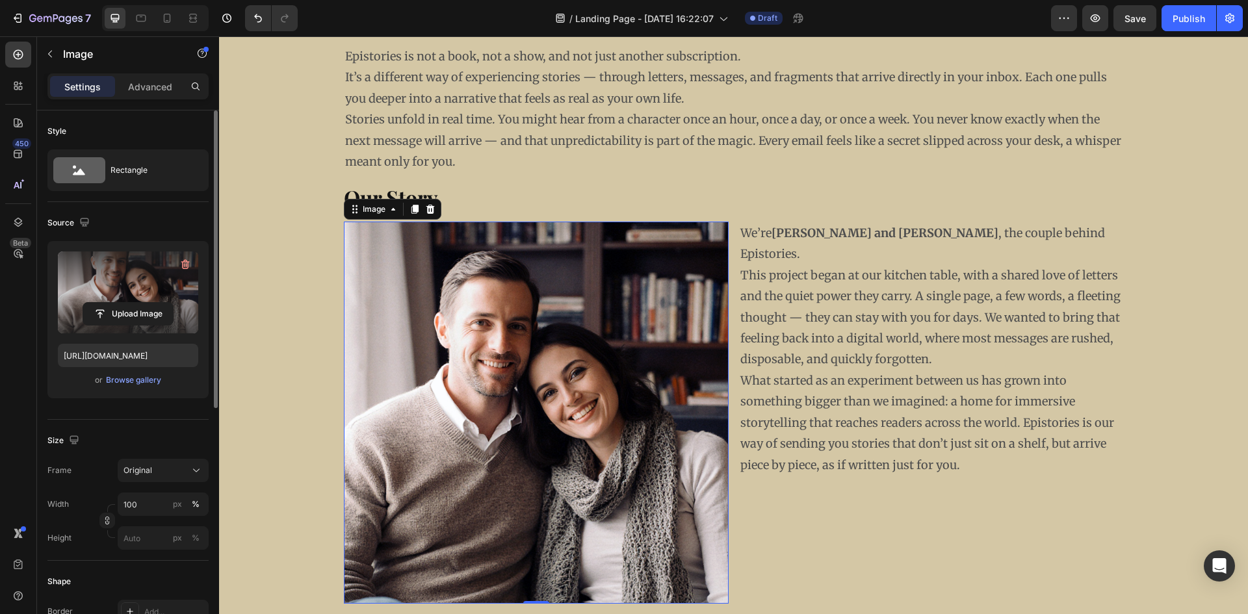
scroll to position [130, 0]
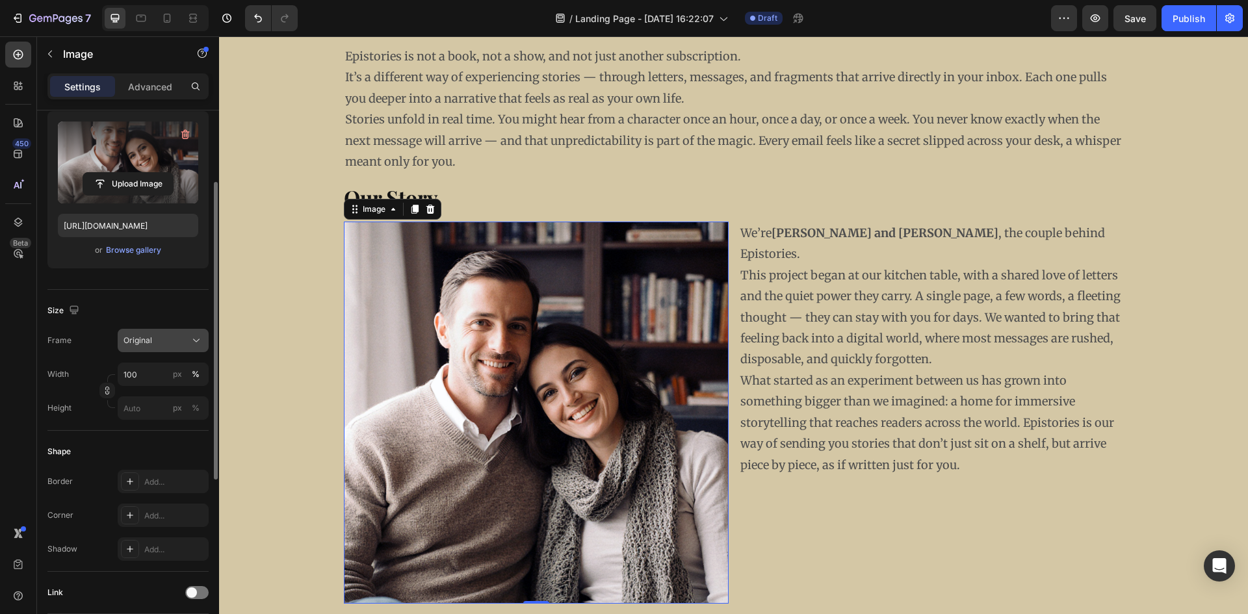
click at [176, 343] on div "Original" at bounding box center [156, 341] width 64 height 12
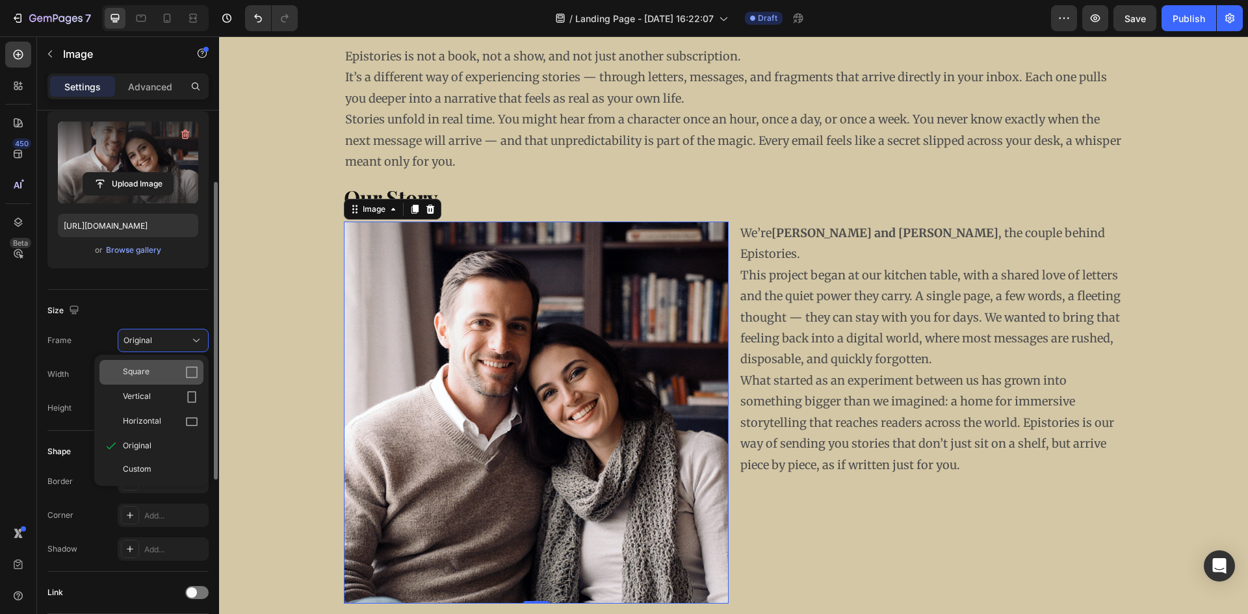
click at [193, 376] on icon at bounding box center [191, 372] width 13 height 13
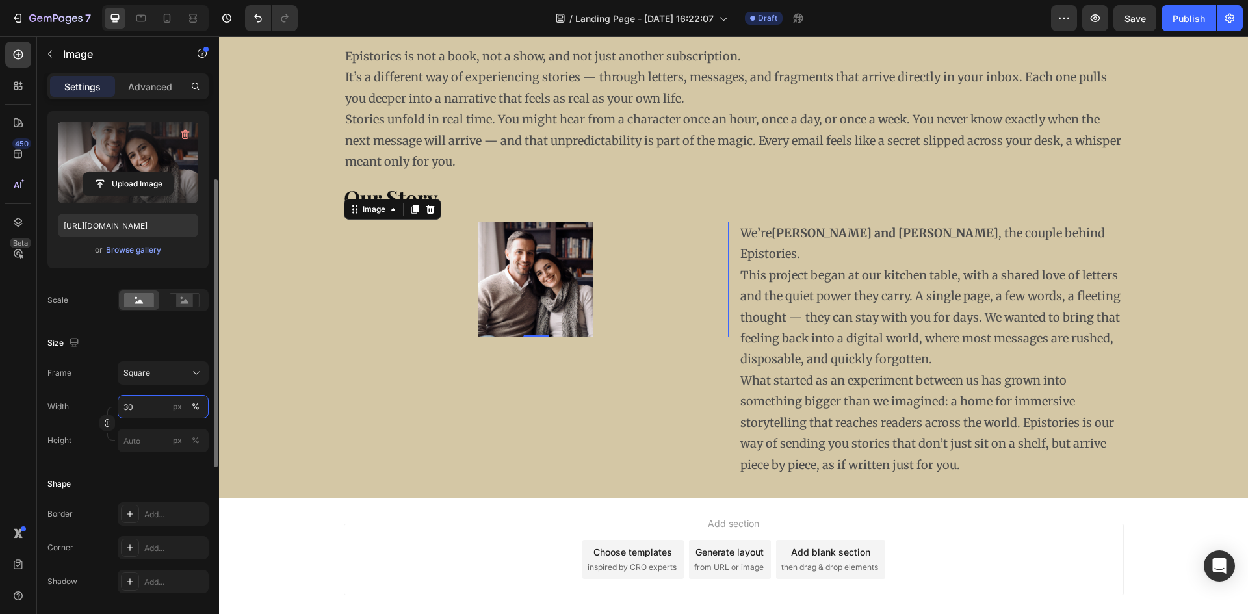
drag, startPoint x: 136, startPoint y: 412, endPoint x: 107, endPoint y: 412, distance: 29.3
click at [107, 412] on div "Width 30 px % Height px %" at bounding box center [127, 423] width 161 height 57
type input "50"
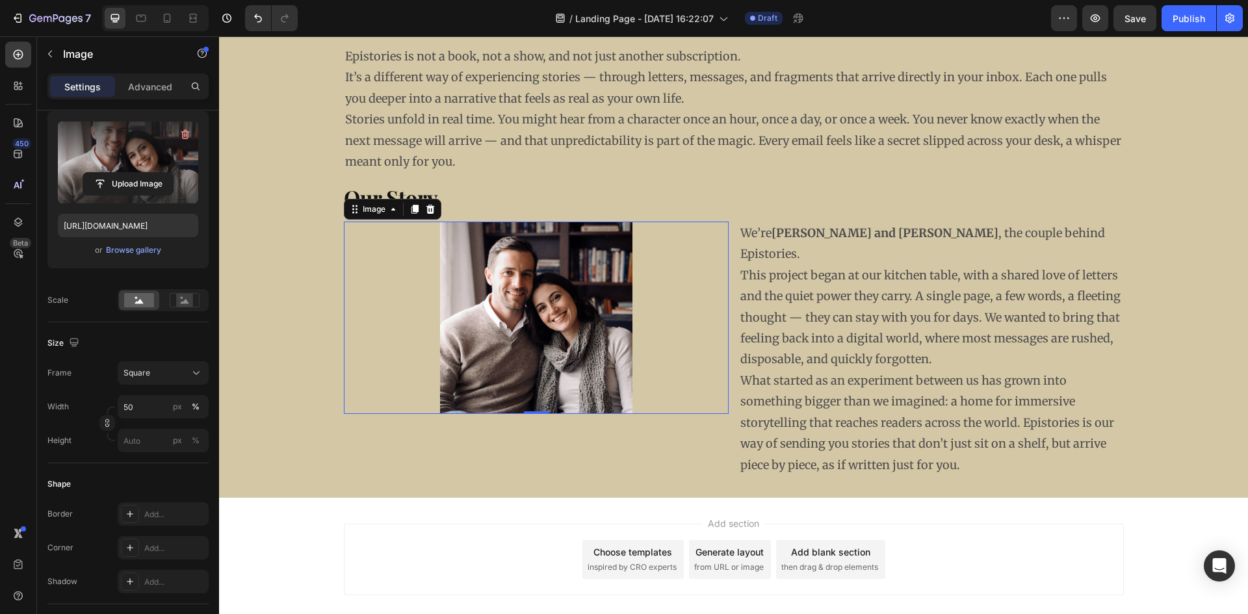
click at [423, 558] on div "Add section Choose templates inspired by CRO experts Generate layout from URL o…" at bounding box center [734, 560] width 780 height 72
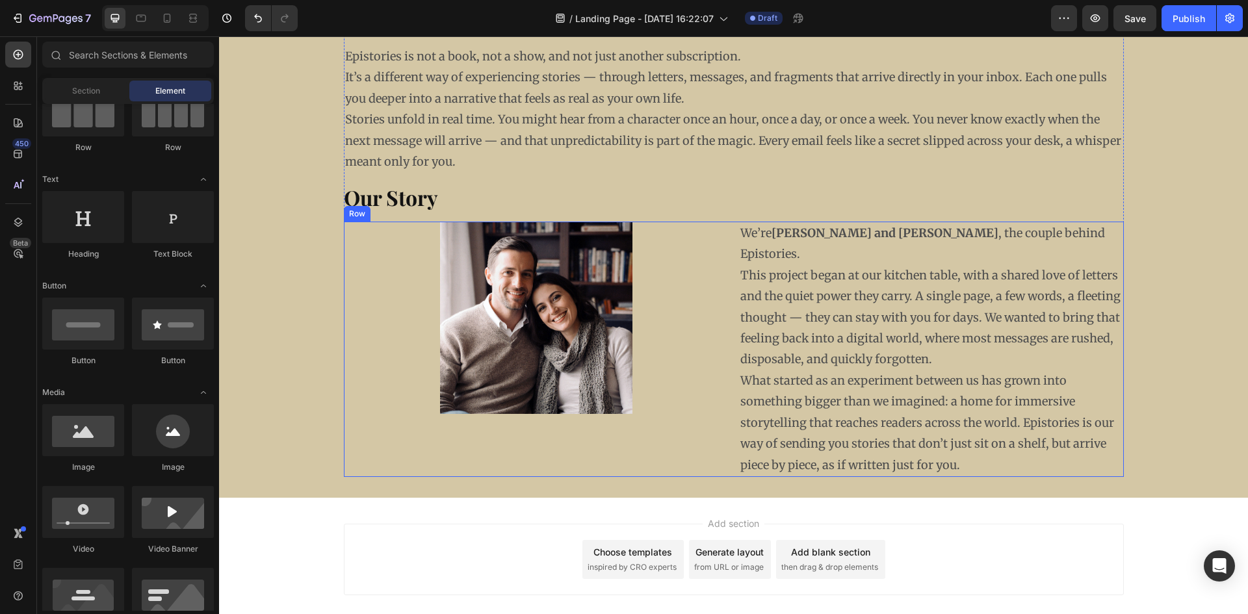
click at [824, 327] on p "This project began at our kitchen table, with a shared love of letters and the …" at bounding box center [931, 317] width 382 height 105
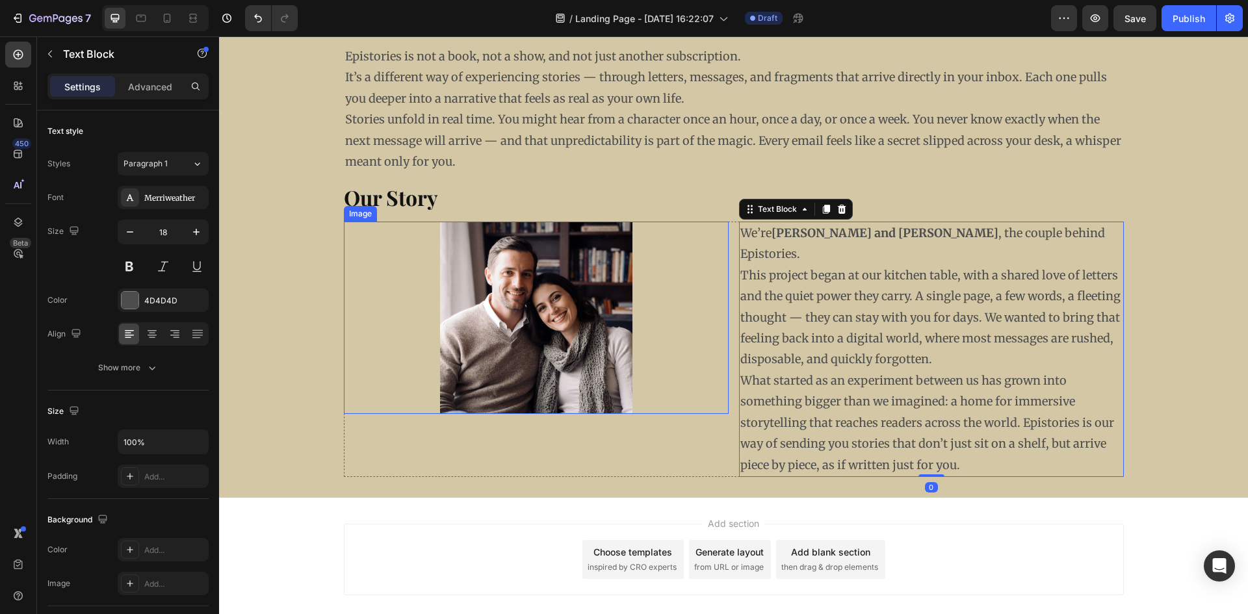
click at [709, 300] on div at bounding box center [536, 318] width 385 height 192
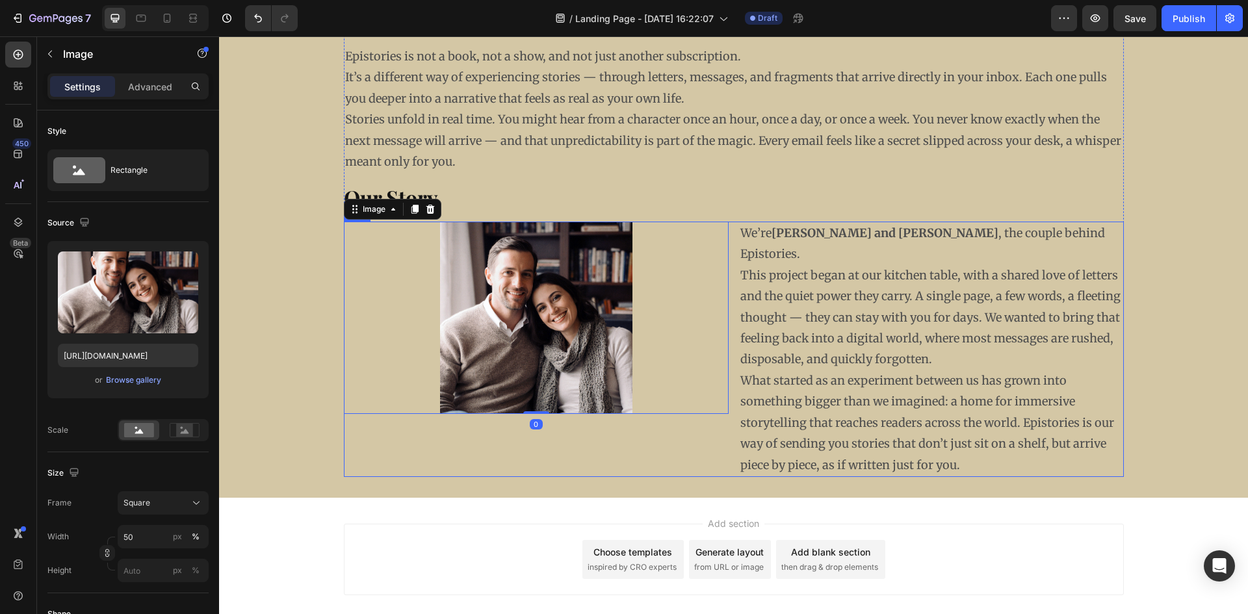
click at [679, 445] on div "Image 0" at bounding box center [536, 349] width 385 height 255
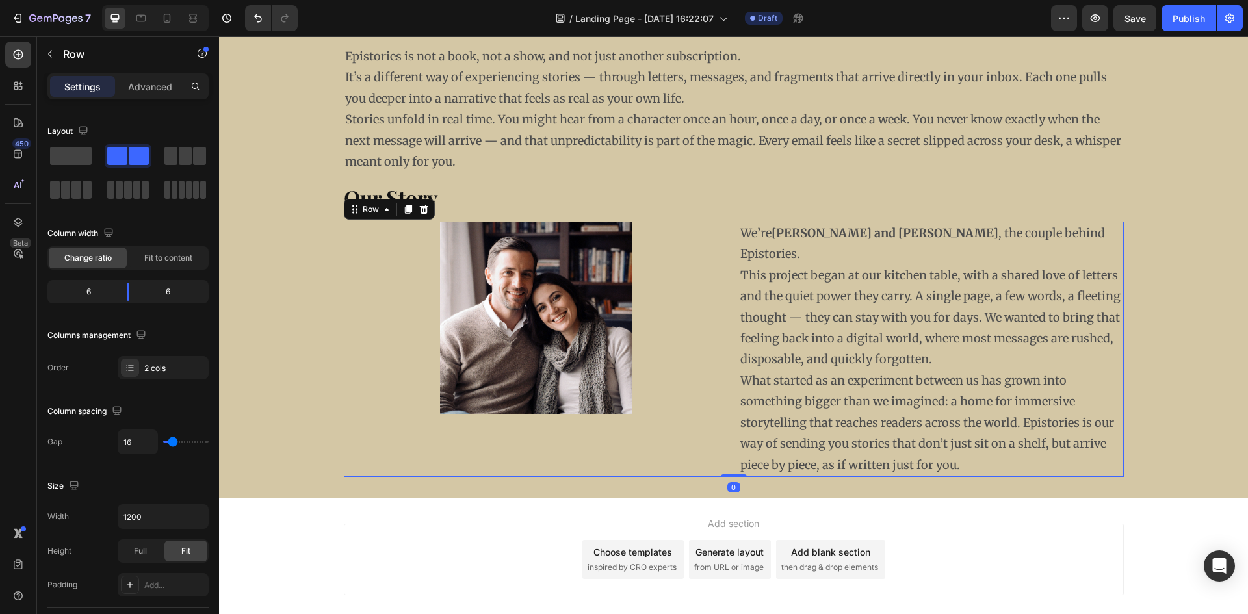
click at [705, 431] on div "Image" at bounding box center [536, 349] width 385 height 255
click at [785, 404] on p "What started as an experiment between us has grown into something bigger than w…" at bounding box center [931, 423] width 382 height 105
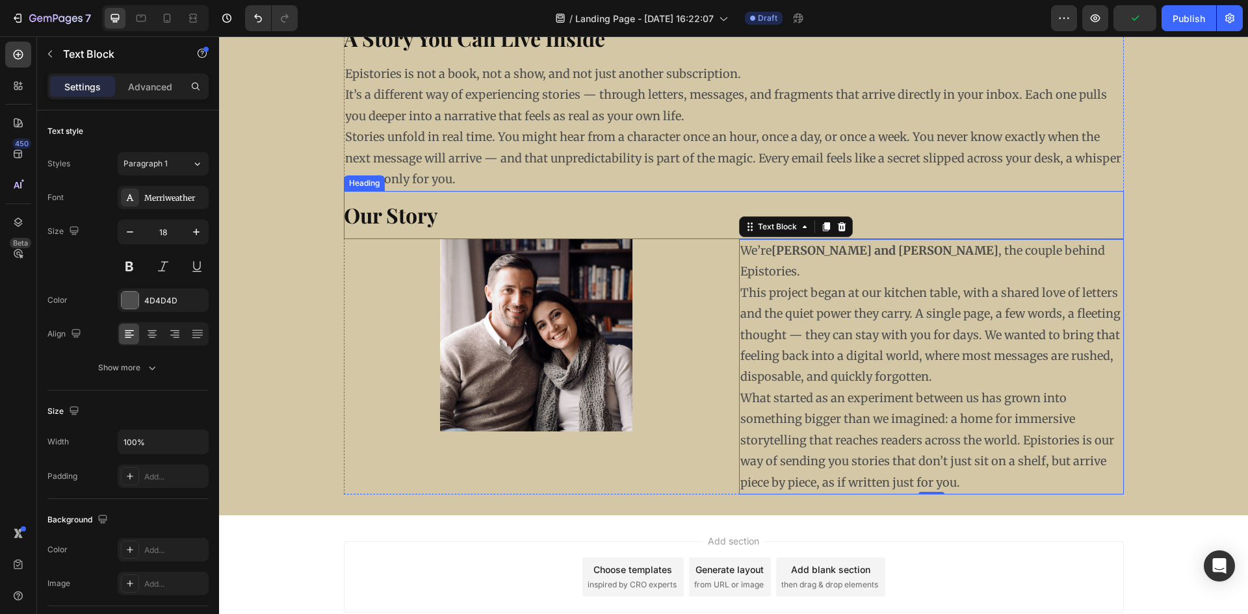
scroll to position [65, 0]
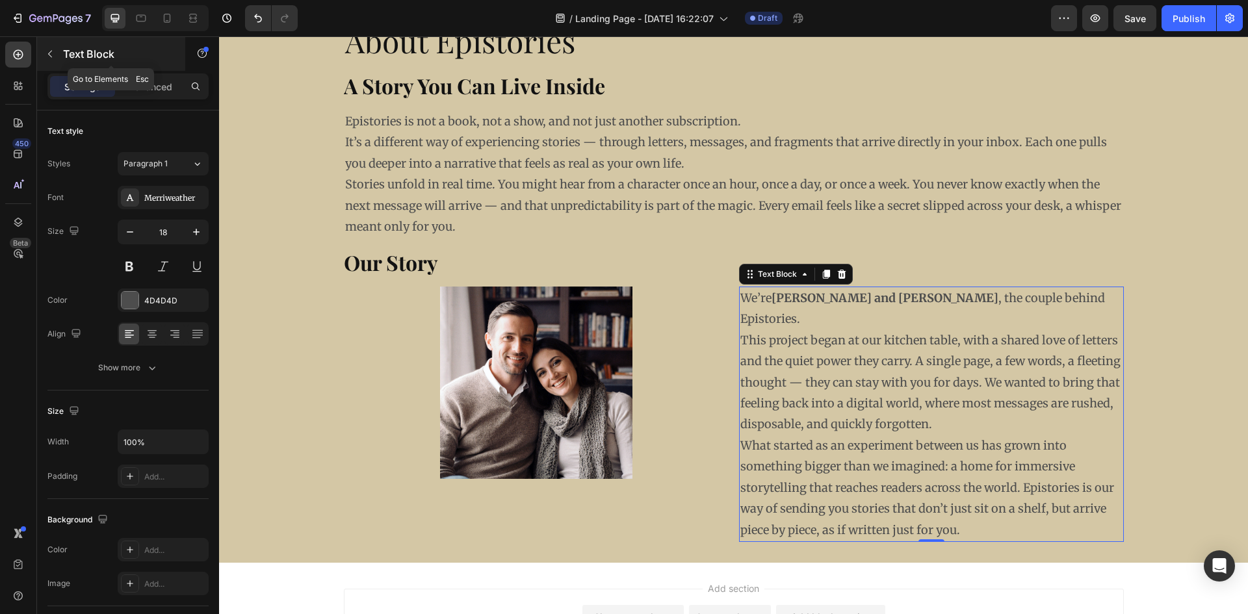
click at [48, 55] on icon "button" at bounding box center [50, 54] width 10 height 10
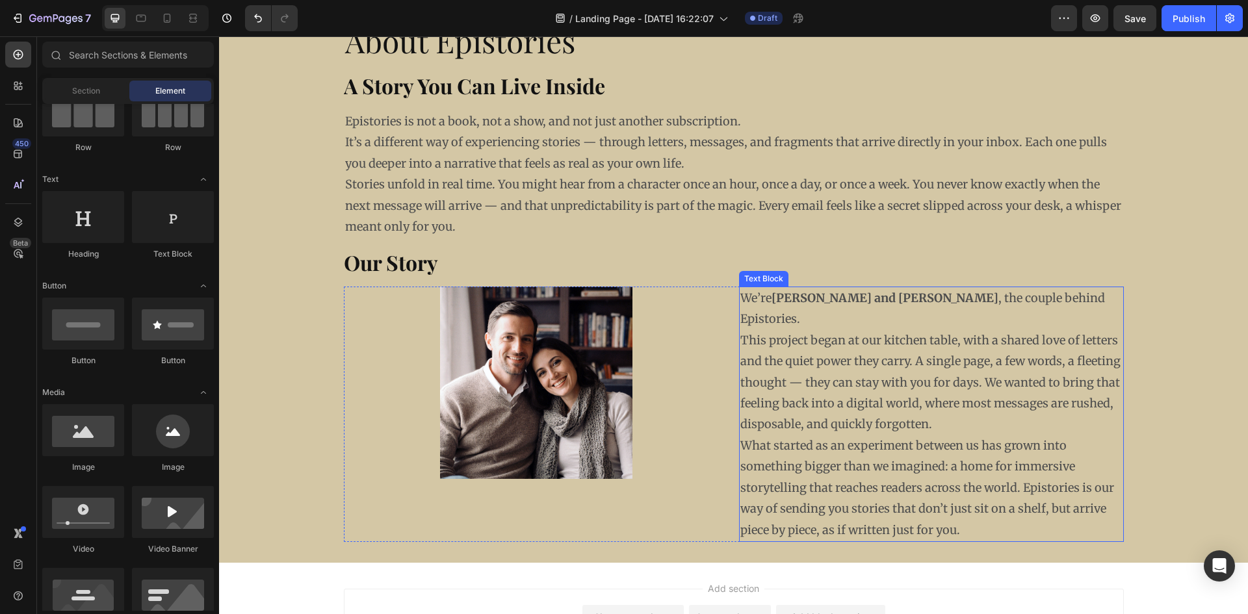
click at [954, 330] on p "This project began at our kitchen table, with a shared love of letters and the …" at bounding box center [931, 382] width 382 height 105
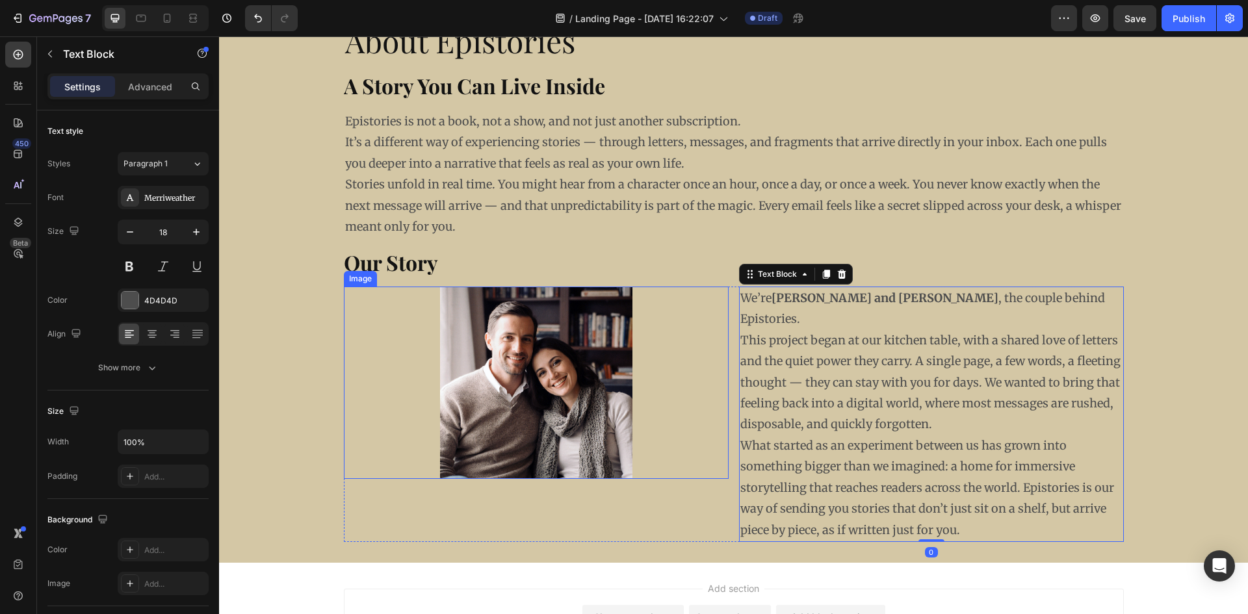
click at [694, 348] on div at bounding box center [536, 383] width 385 height 192
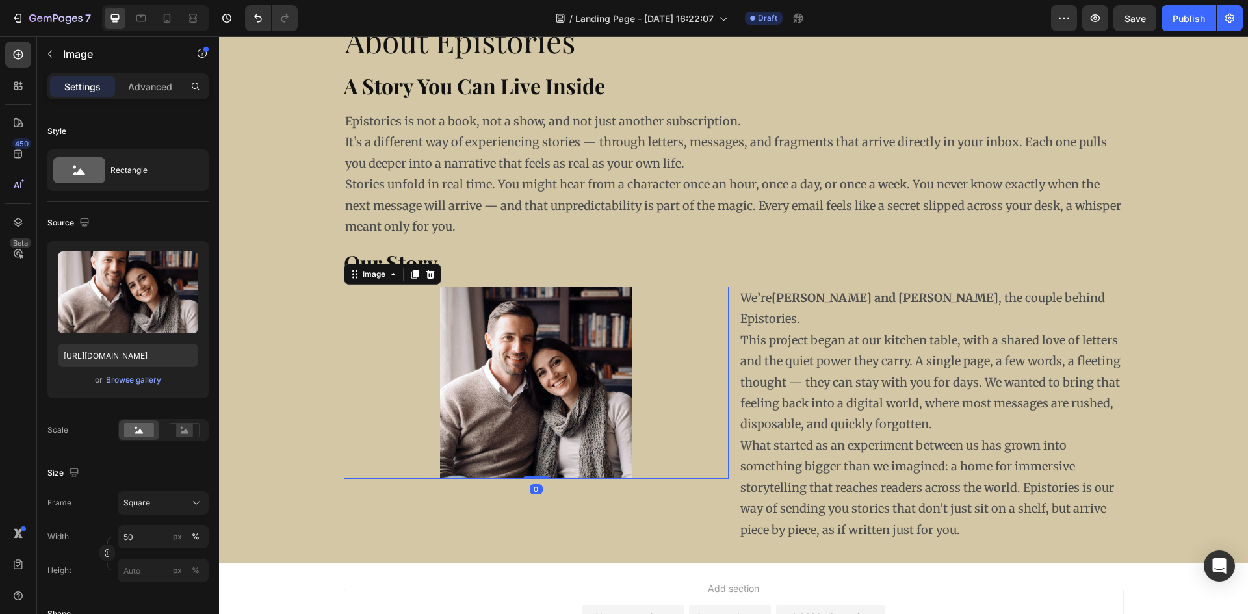
click at [696, 349] on div at bounding box center [536, 383] width 385 height 192
click at [715, 521] on div "About Epistories Heading ⁠⁠⁠⁠⁠⁠⁠ A Story You Can Live Inside Heading Epistories…" at bounding box center [733, 280] width 1029 height 565
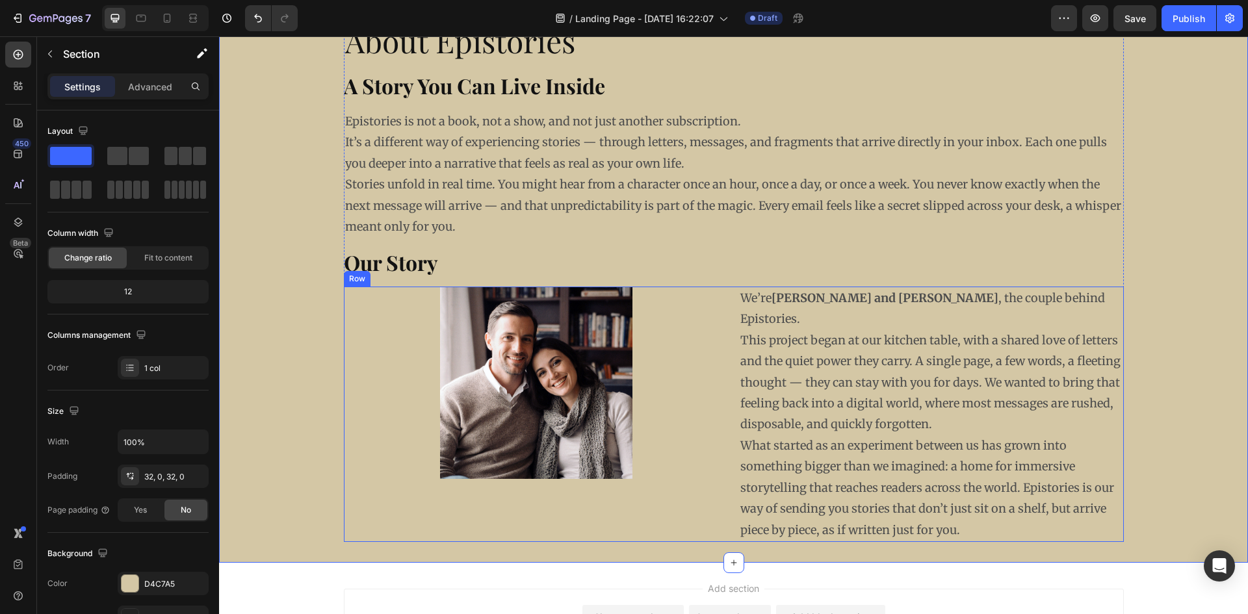
click at [710, 505] on div "Image" at bounding box center [536, 414] width 385 height 255
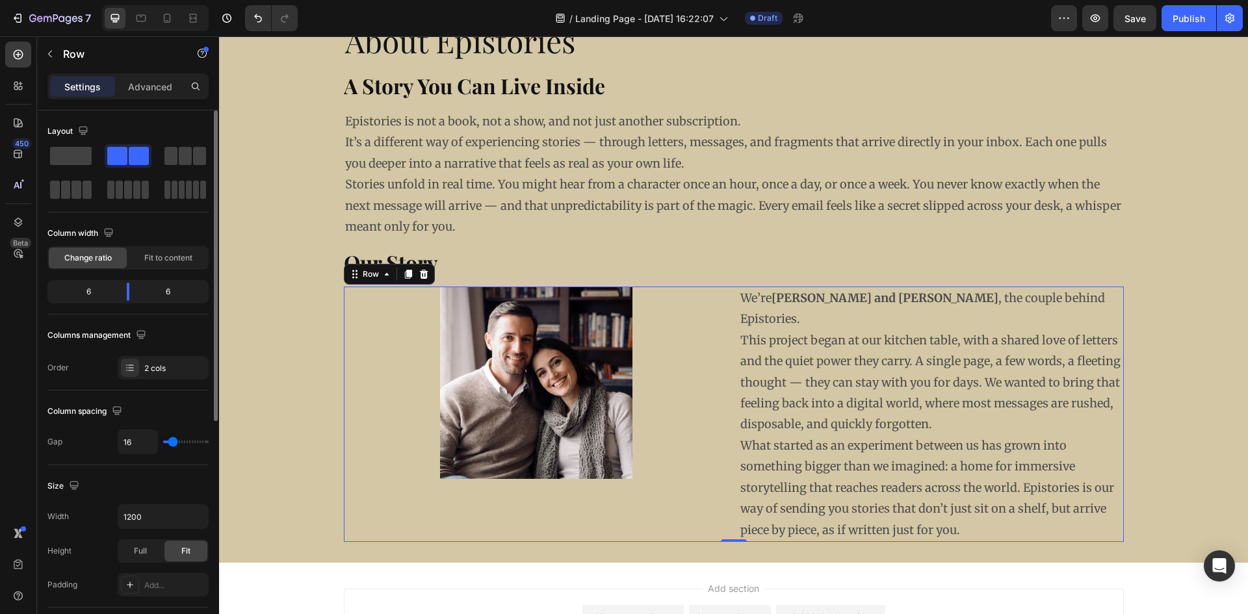
drag, startPoint x: 95, startPoint y: 290, endPoint x: 73, endPoint y: 293, distance: 21.6
click at [73, 293] on div "6" at bounding box center [83, 292] width 66 height 18
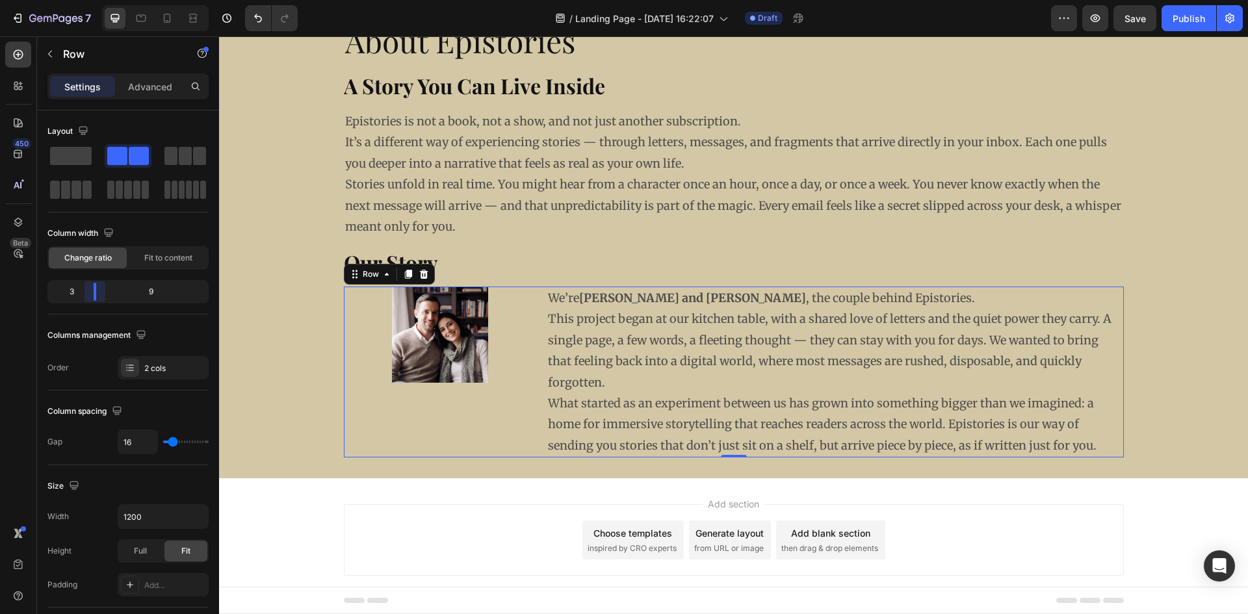
drag, startPoint x: 127, startPoint y: 298, endPoint x: 88, endPoint y: 297, distance: 39.0
click at [88, 0] on body "7 Version history / Landing Page - [DATE] 16:22:07 Draft Preview Save Publish 4…" at bounding box center [624, 0] width 1248 height 0
click at [423, 360] on img at bounding box center [440, 335] width 96 height 96
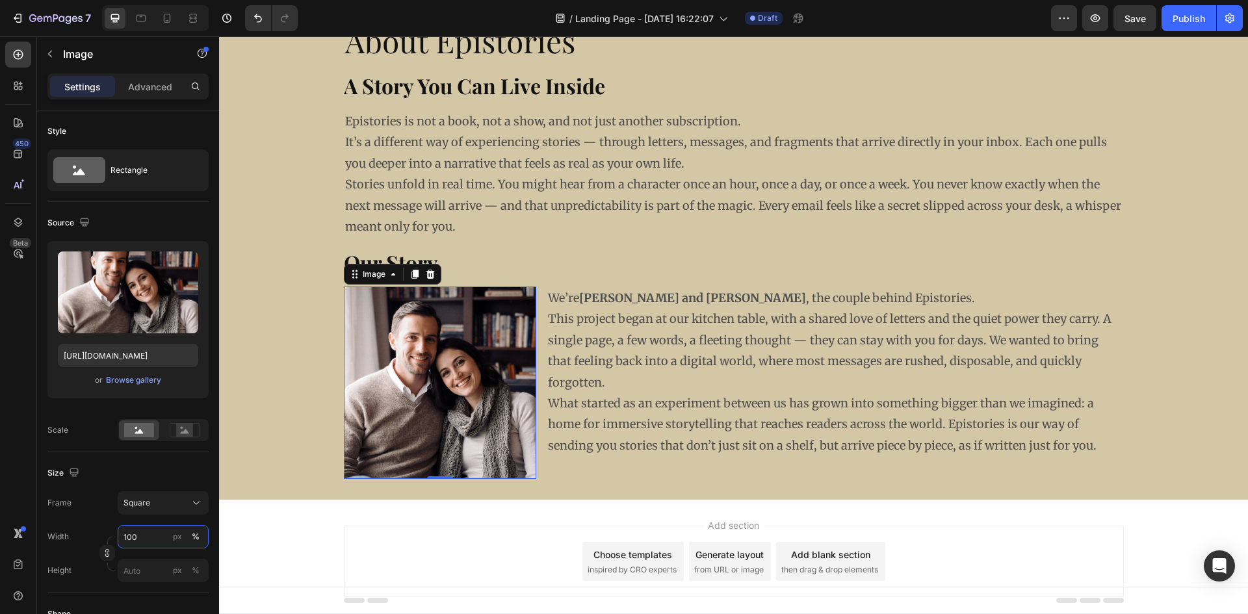
type input "100"
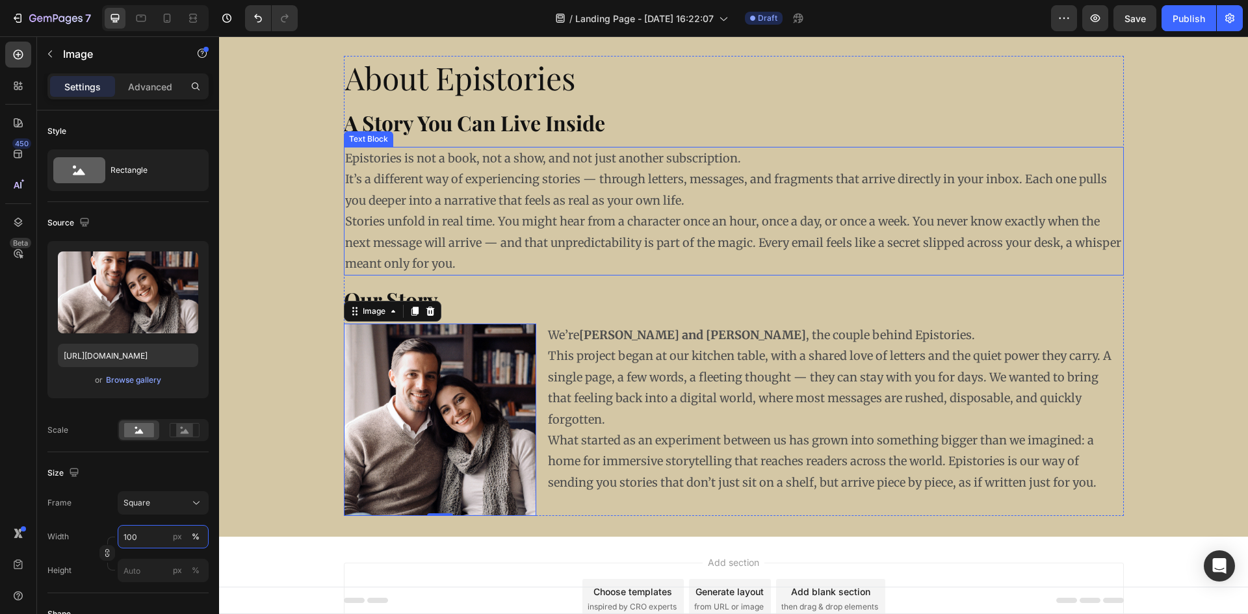
scroll to position [0, 0]
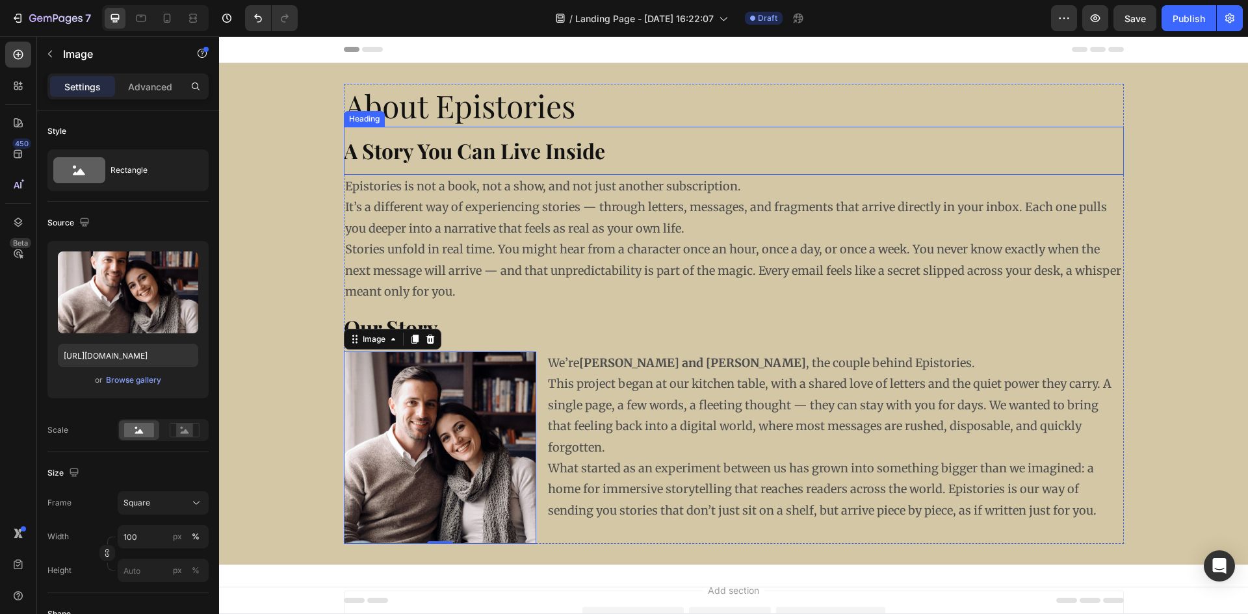
click at [417, 163] on strong "A Story You Can Live Inside" at bounding box center [474, 151] width 261 height 28
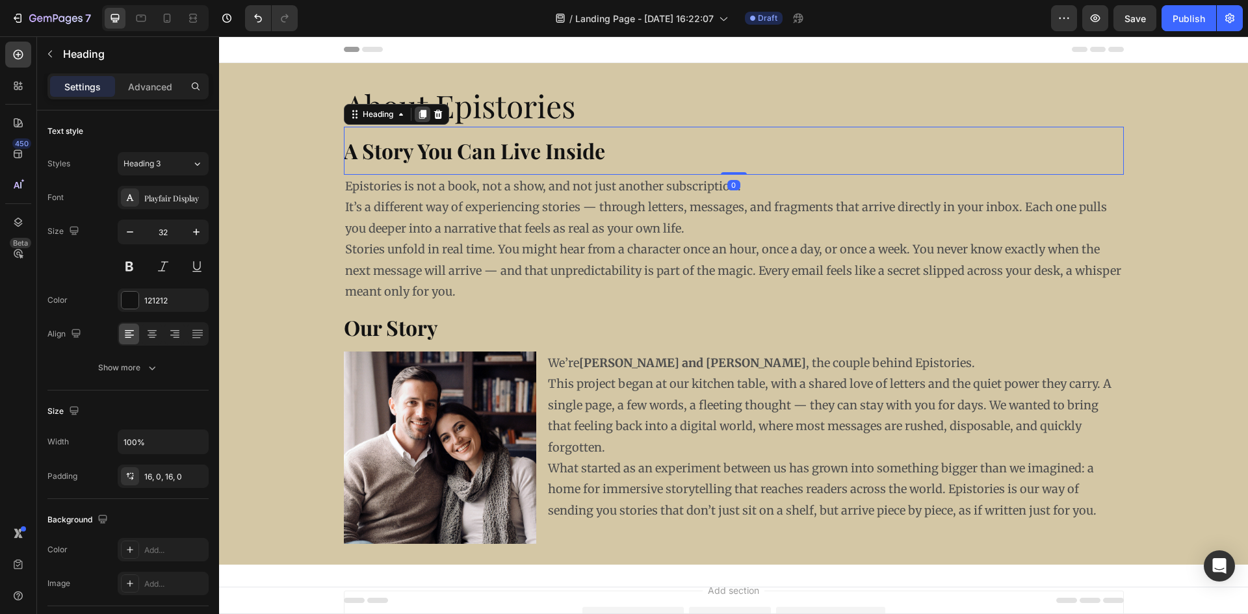
click at [419, 114] on icon at bounding box center [422, 115] width 7 height 9
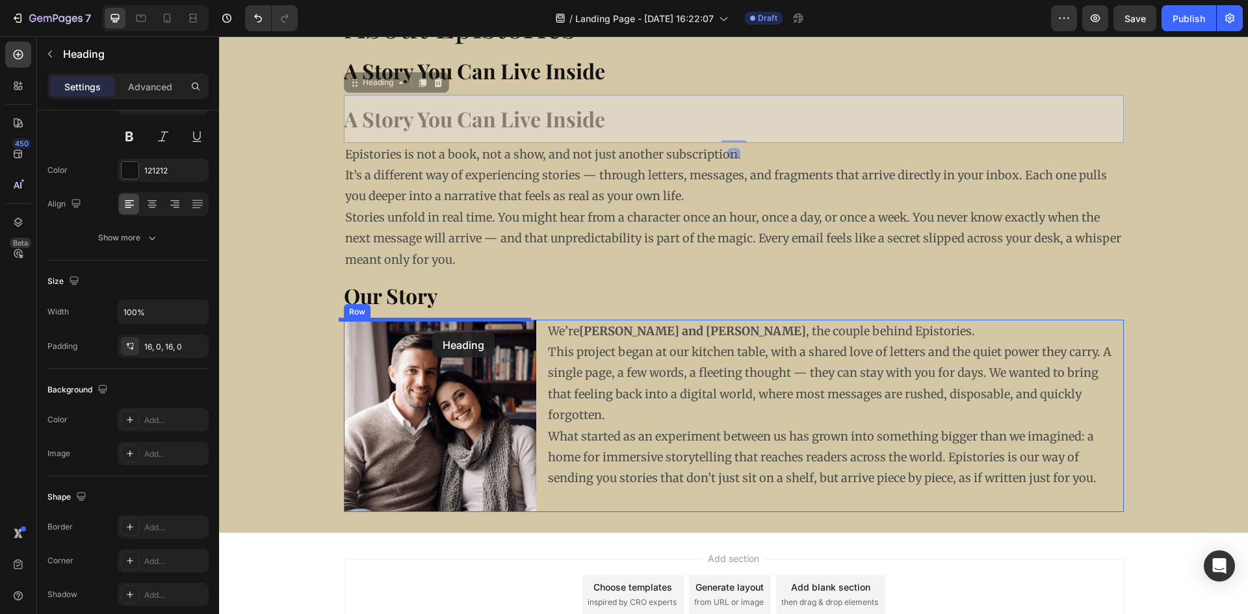
scroll to position [186, 0]
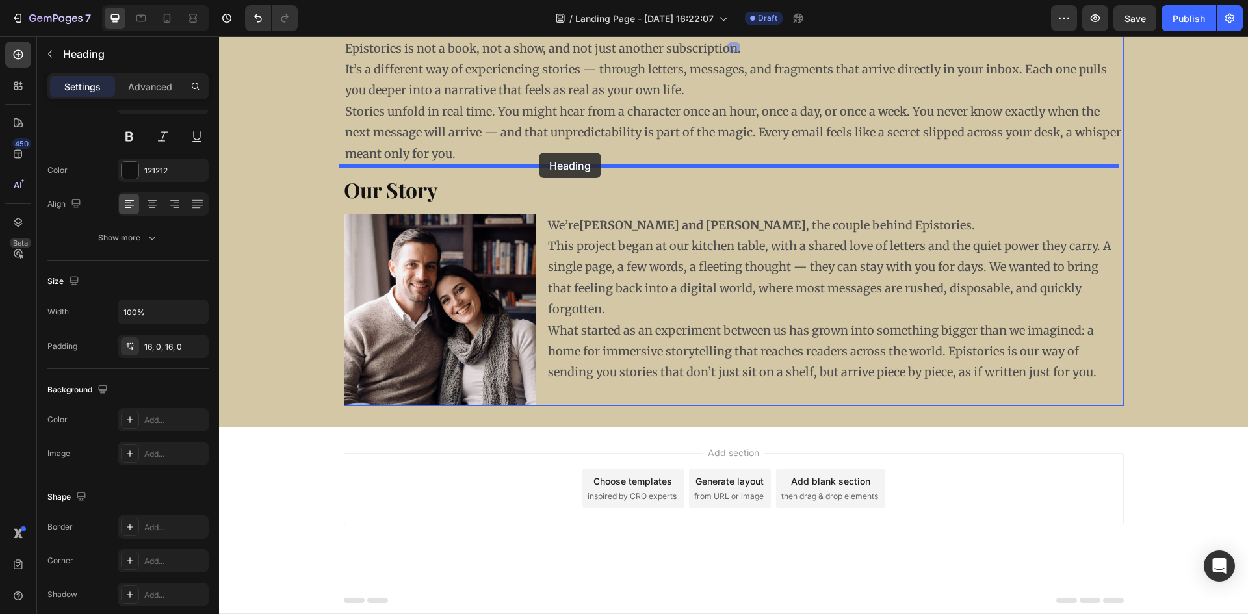
drag, startPoint x: 357, startPoint y: 175, endPoint x: 536, endPoint y: 140, distance: 182.2
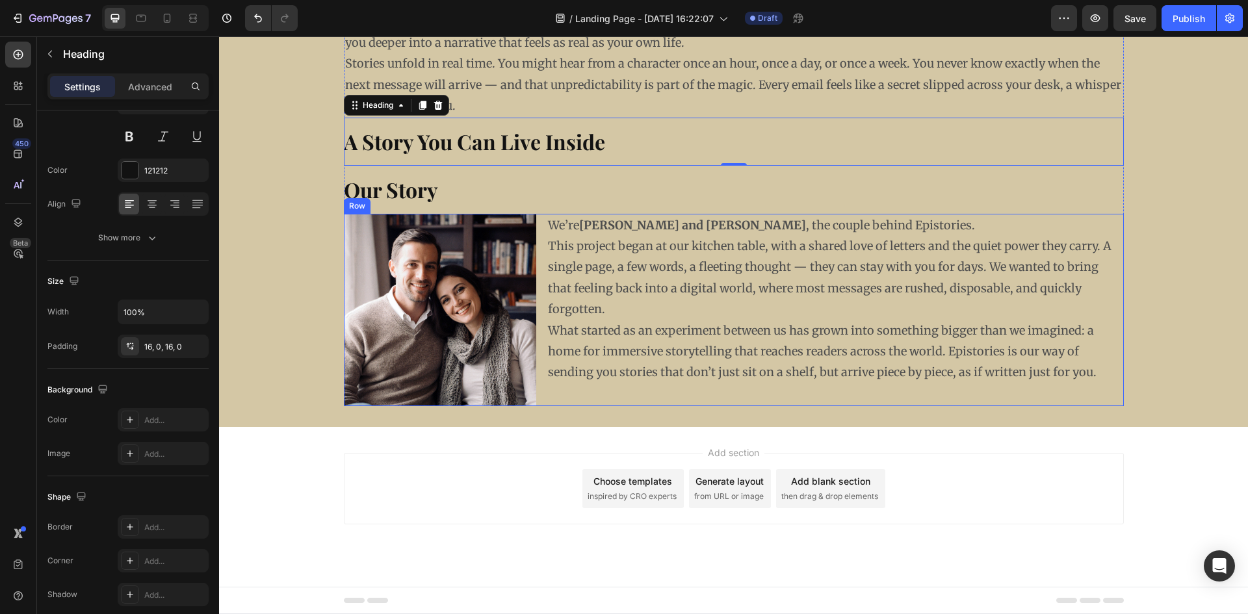
scroll to position [138, 0]
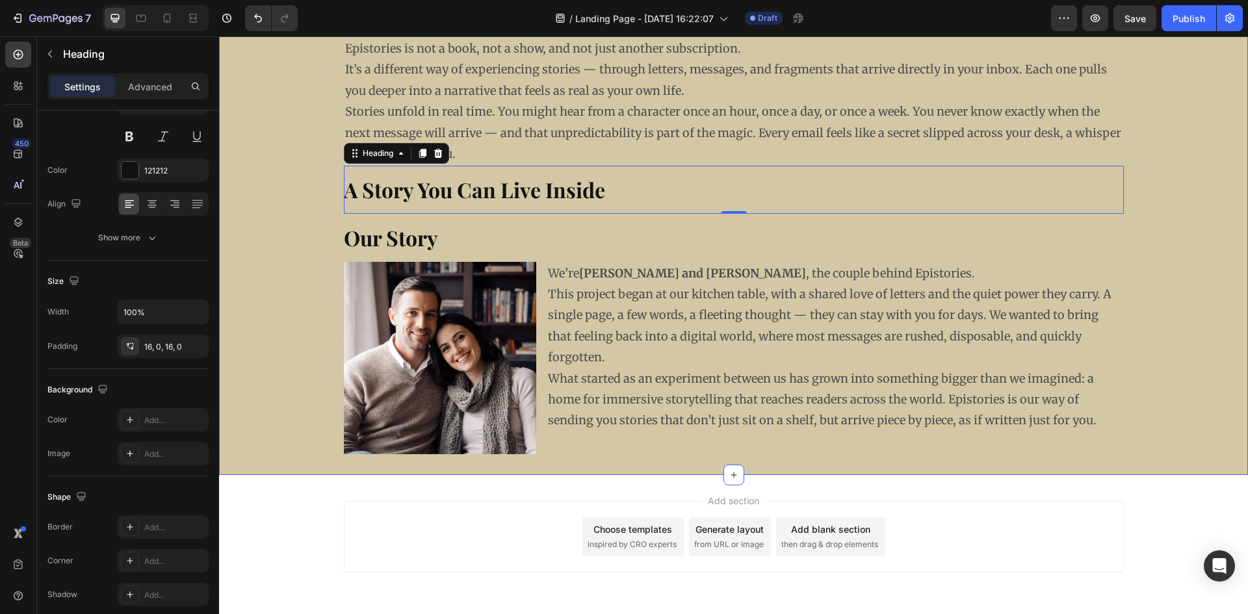
click at [708, 460] on div "About Epistories Heading ⁠⁠⁠⁠⁠⁠⁠ A Story You Can Live Inside Heading Epistories…" at bounding box center [733, 200] width 1029 height 550
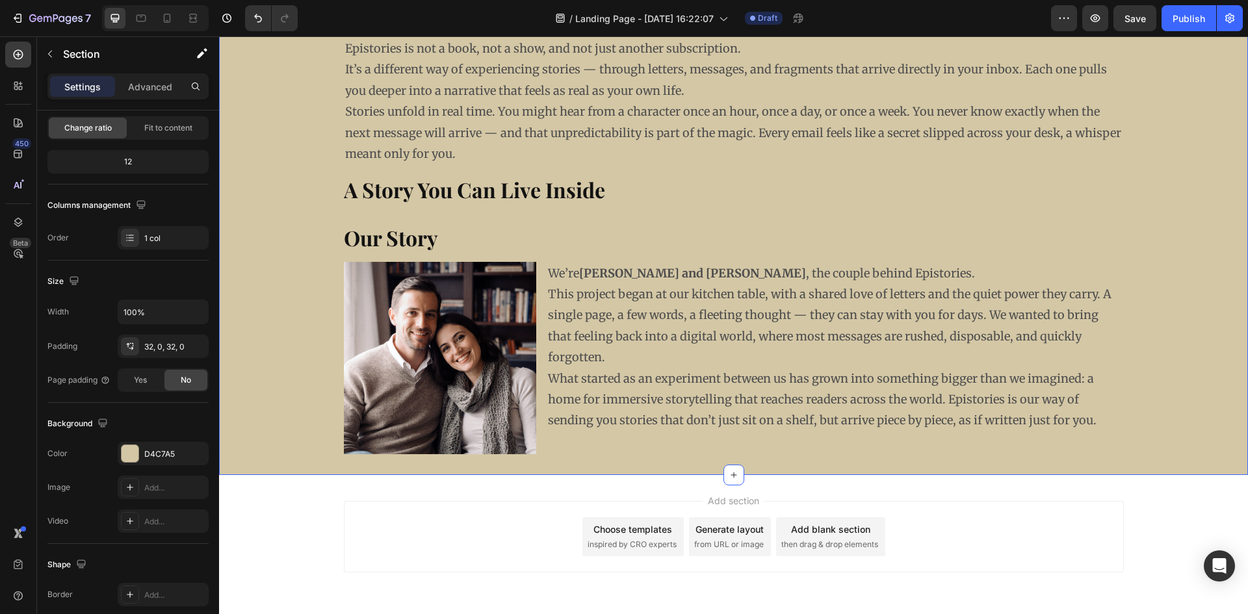
scroll to position [0, 0]
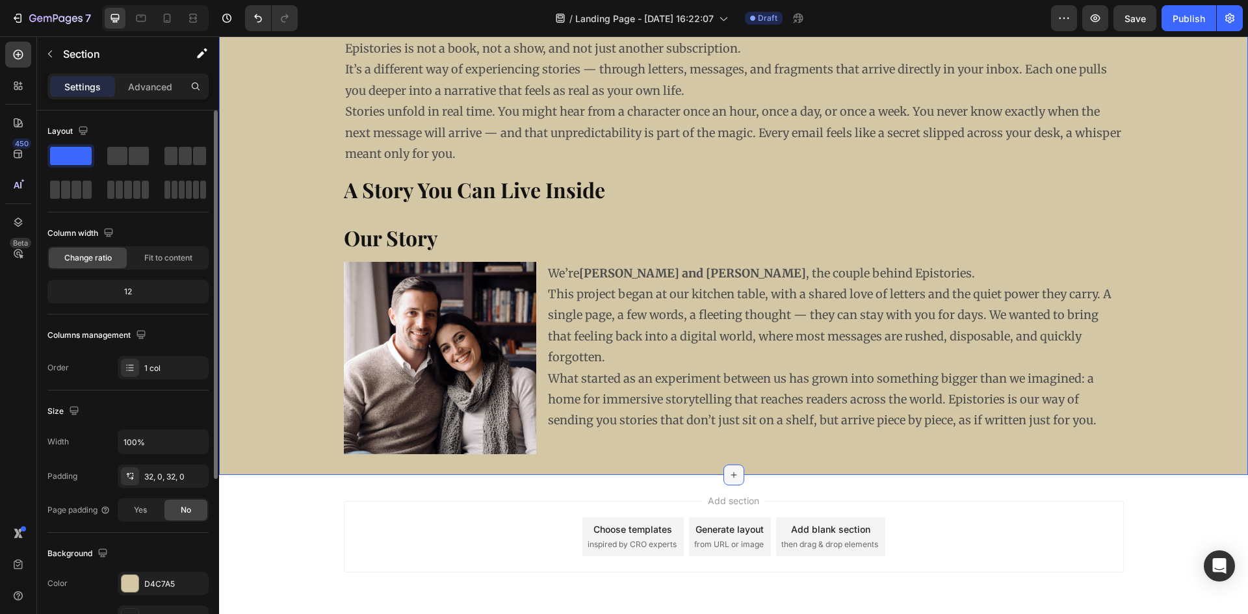
click at [729, 474] on icon at bounding box center [734, 475] width 10 height 10
drag, startPoint x: 296, startPoint y: 192, endPoint x: 703, endPoint y: 499, distance: 508.7
click at [731, 476] on icon at bounding box center [734, 475] width 10 height 10
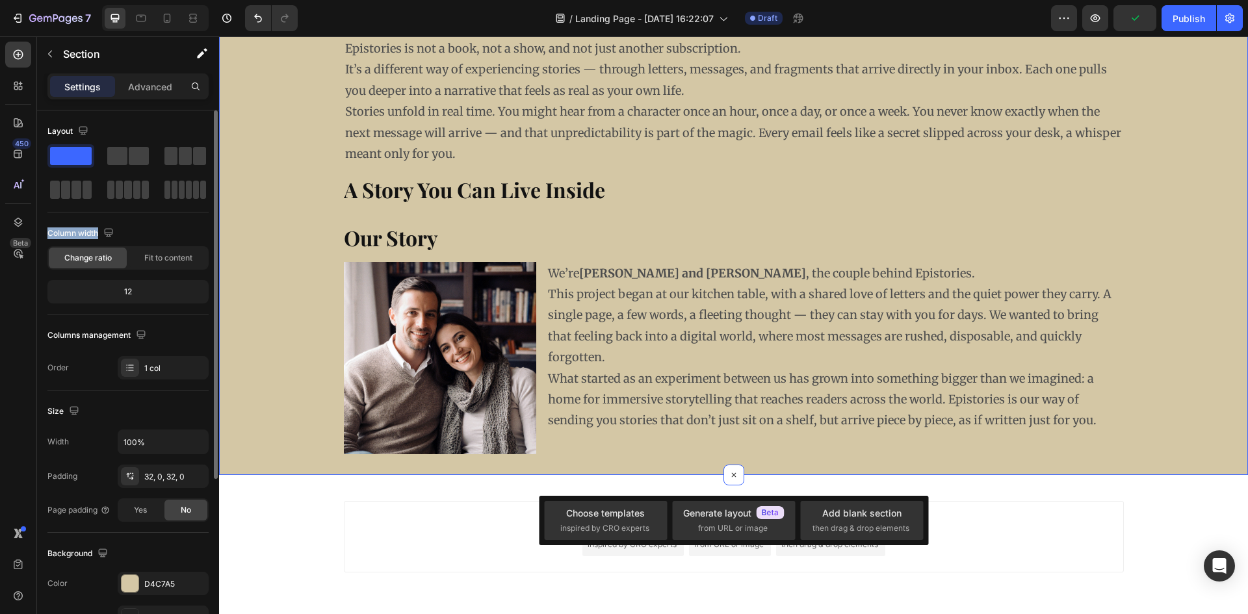
click at [71, 158] on span at bounding box center [71, 156] width 42 height 18
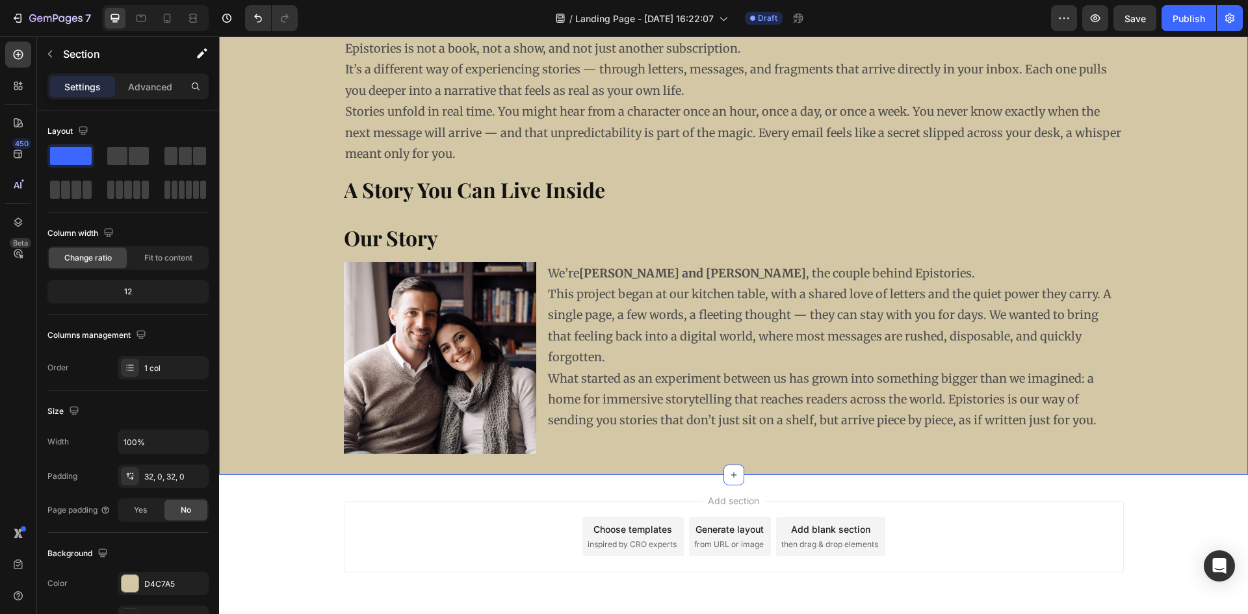
drag, startPoint x: 287, startPoint y: 188, endPoint x: 749, endPoint y: 487, distance: 550.4
click at [731, 473] on icon at bounding box center [734, 475] width 10 height 10
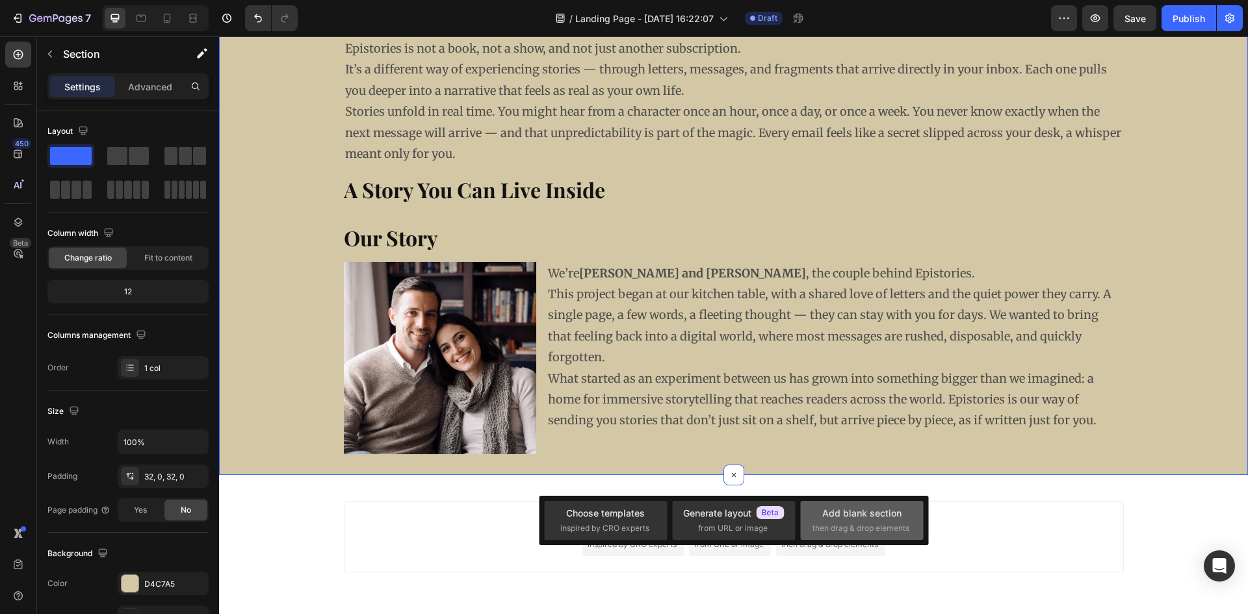
click at [857, 528] on span "then drag & drop elements" at bounding box center [861, 529] width 97 height 12
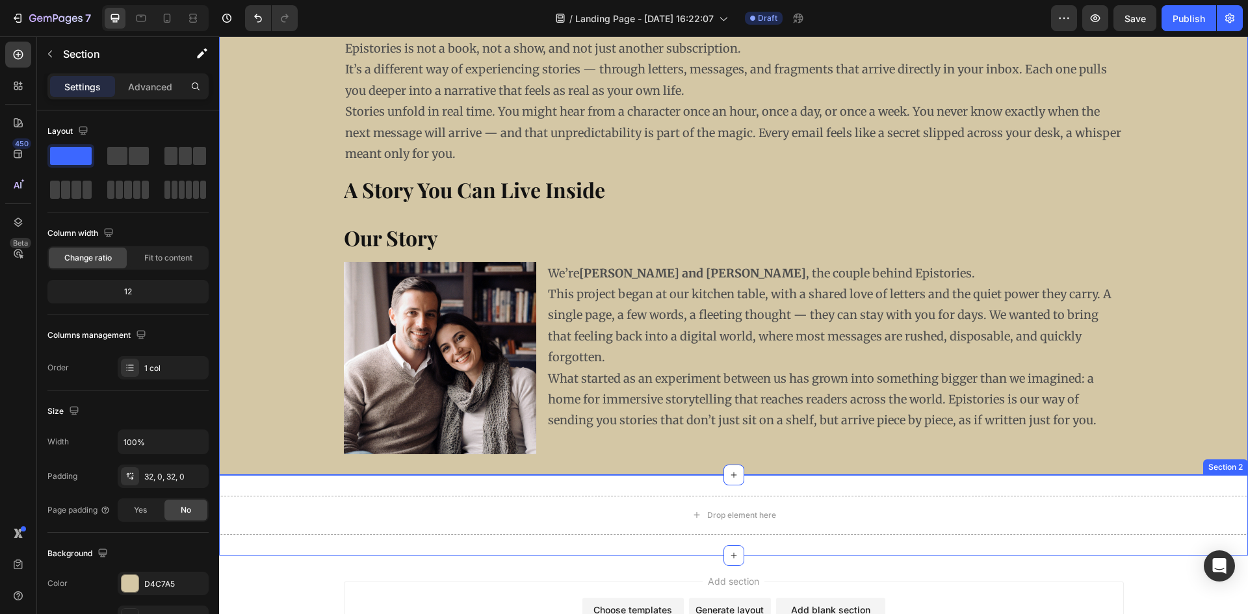
click at [645, 490] on div "Drop element here Section 2" at bounding box center [733, 515] width 1029 height 81
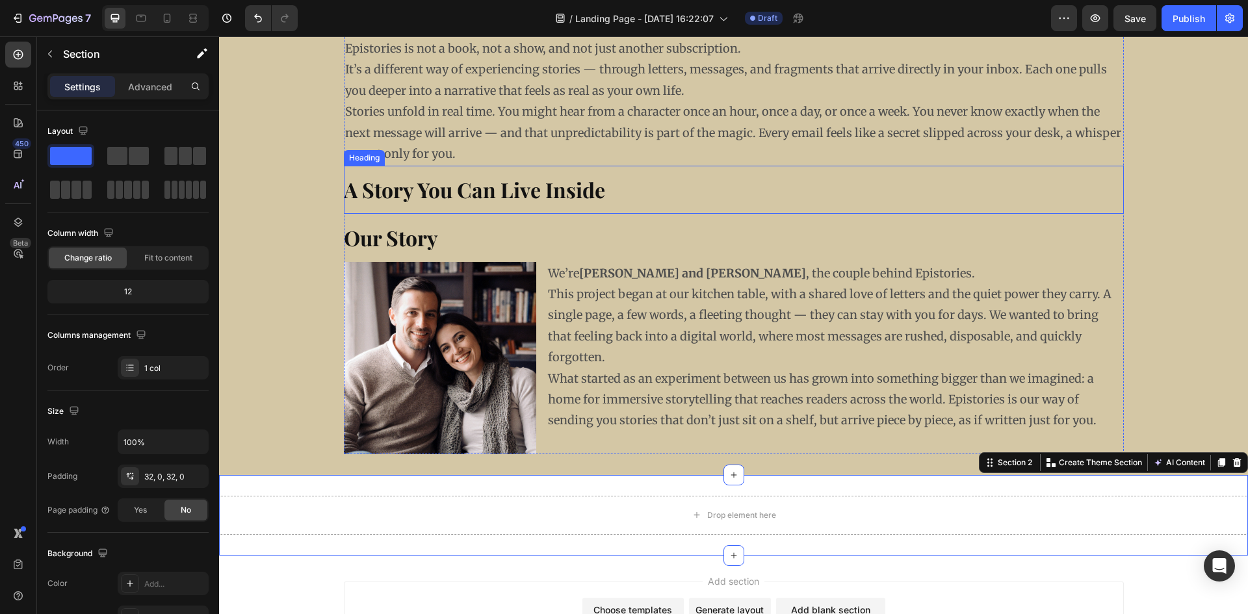
click at [378, 185] on strong "A Story You Can Live Inside" at bounding box center [474, 190] width 261 height 28
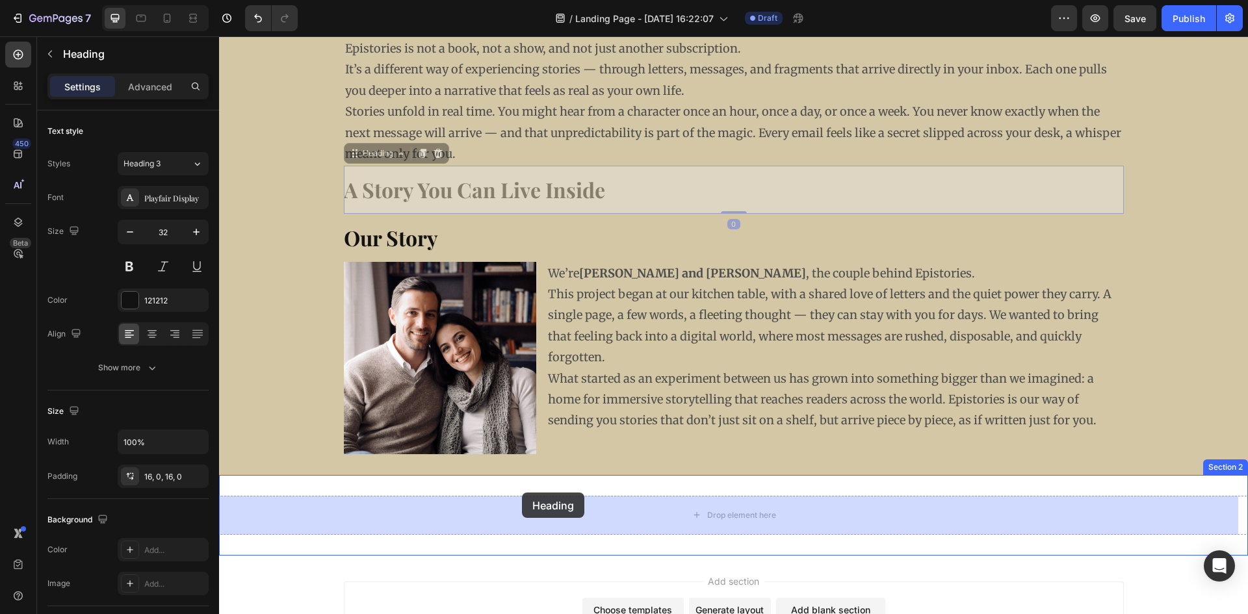
drag, startPoint x: 388, startPoint y: 266, endPoint x: 531, endPoint y: 516, distance: 288.2
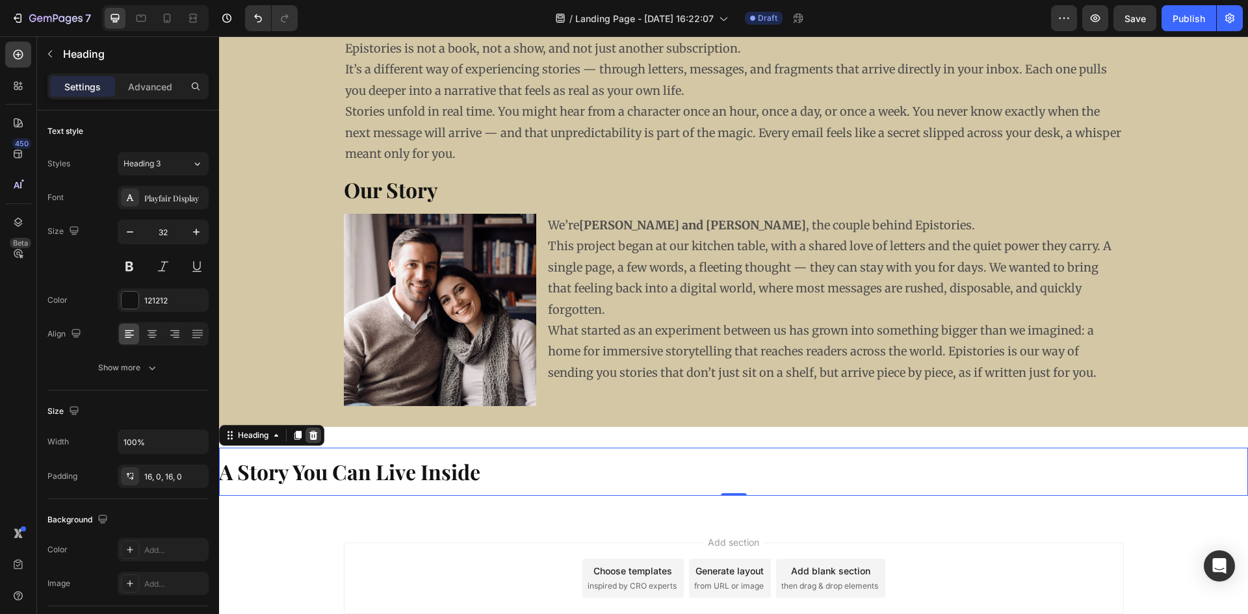
click at [317, 433] on icon at bounding box center [313, 435] width 8 height 9
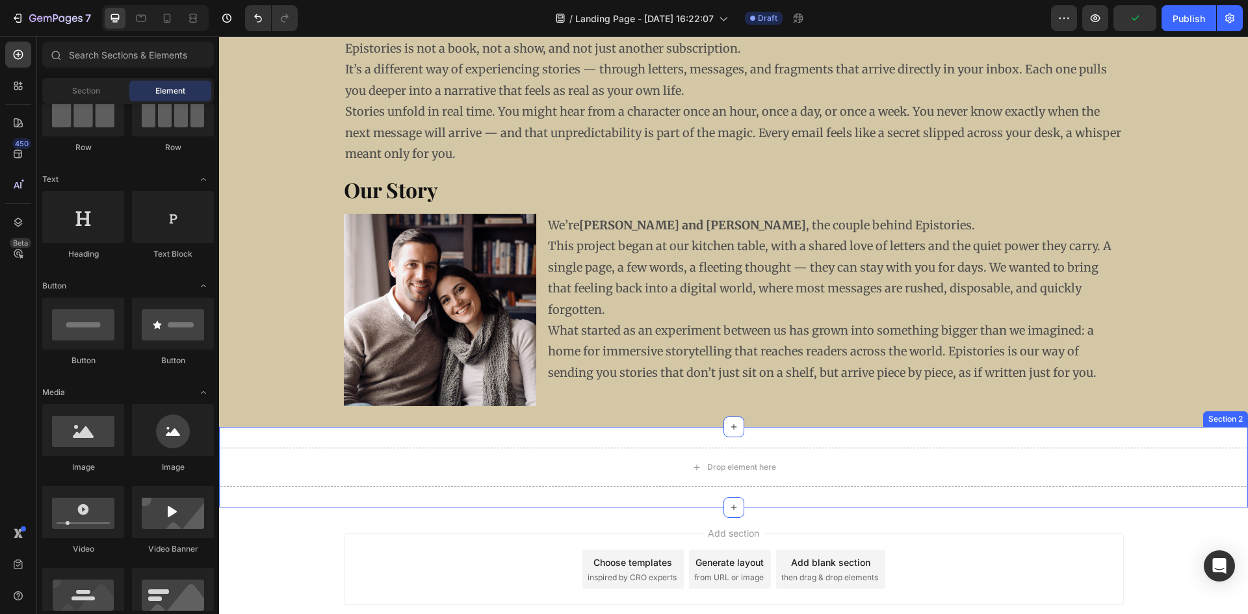
click at [631, 441] on div "Drop element here Section 2" at bounding box center [733, 467] width 1029 height 81
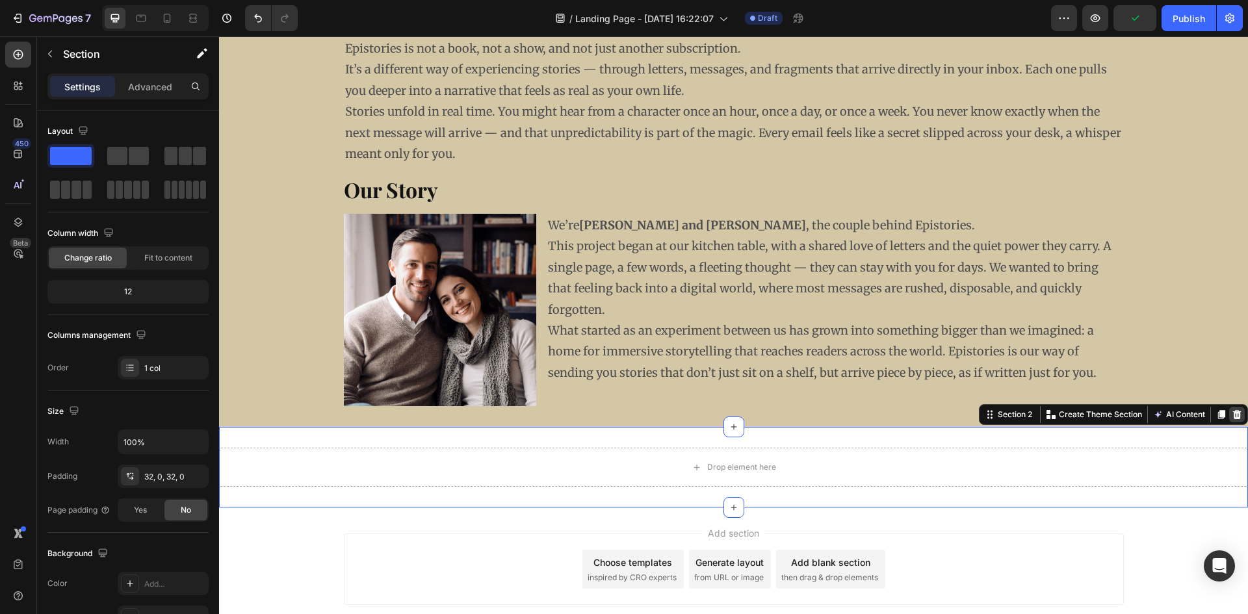
click at [1232, 417] on icon at bounding box center [1237, 415] width 10 height 10
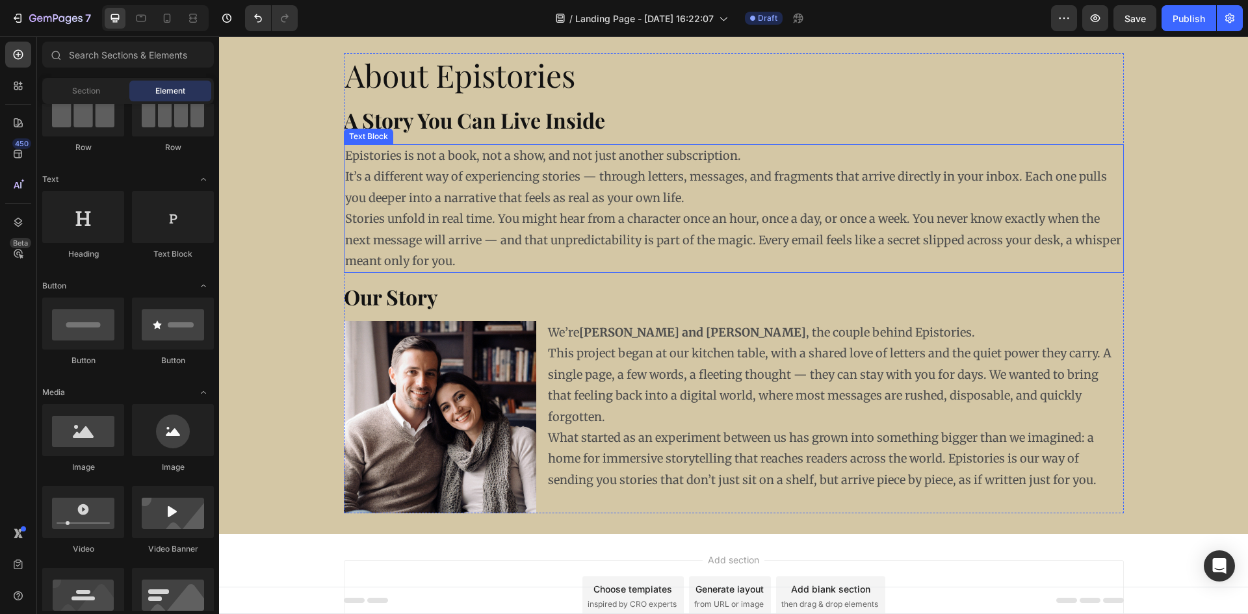
scroll to position [111, 0]
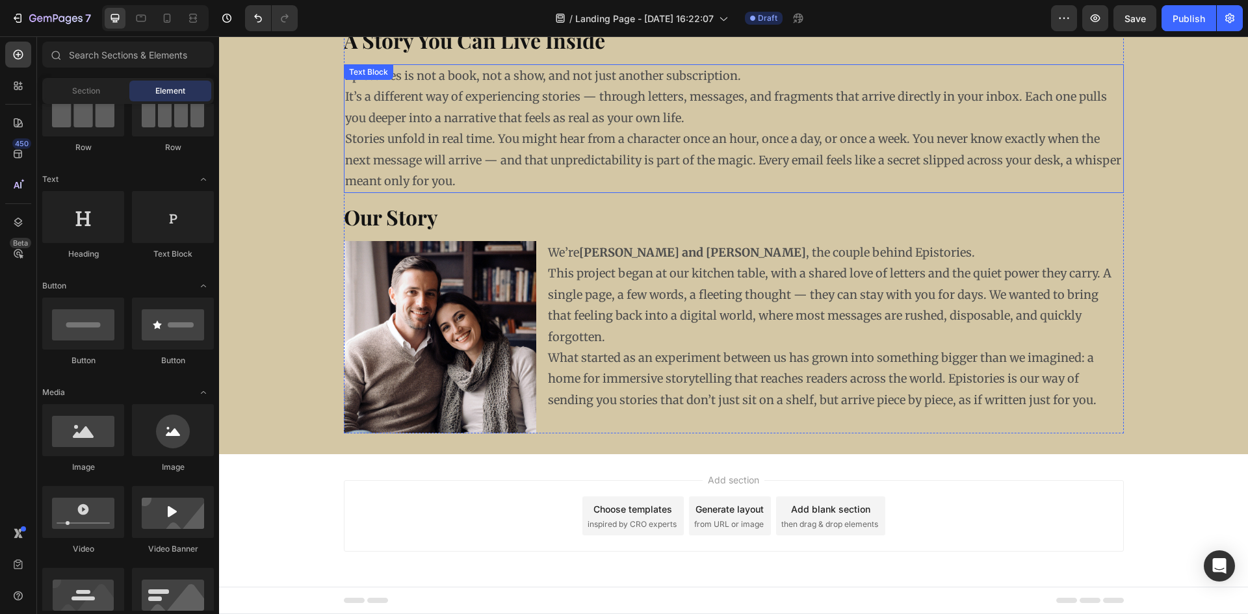
click at [424, 159] on p "Stories unfold in real time. You might hear from a character once an hour, once…" at bounding box center [733, 160] width 777 height 63
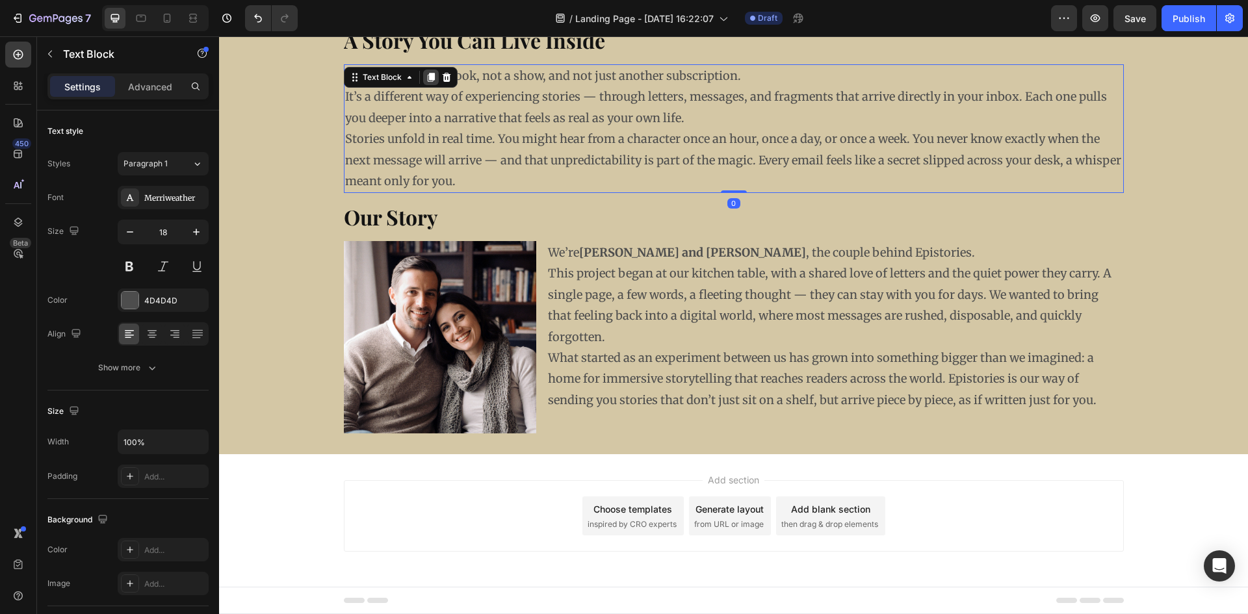
click at [427, 75] on icon at bounding box center [430, 77] width 7 height 9
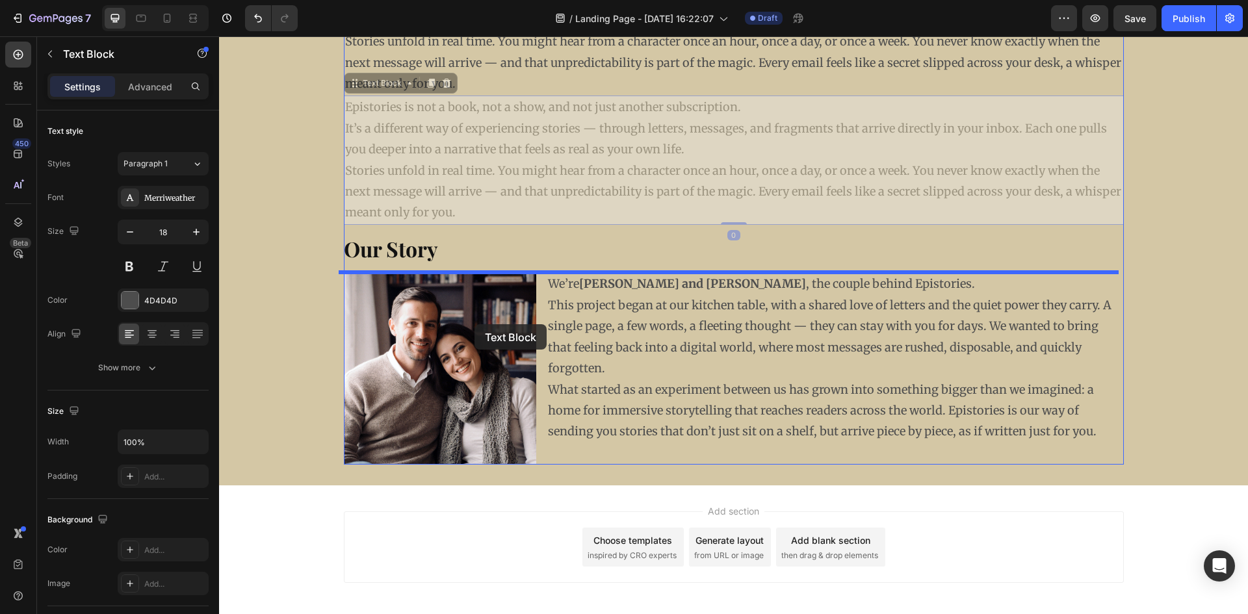
scroll to position [267, 0]
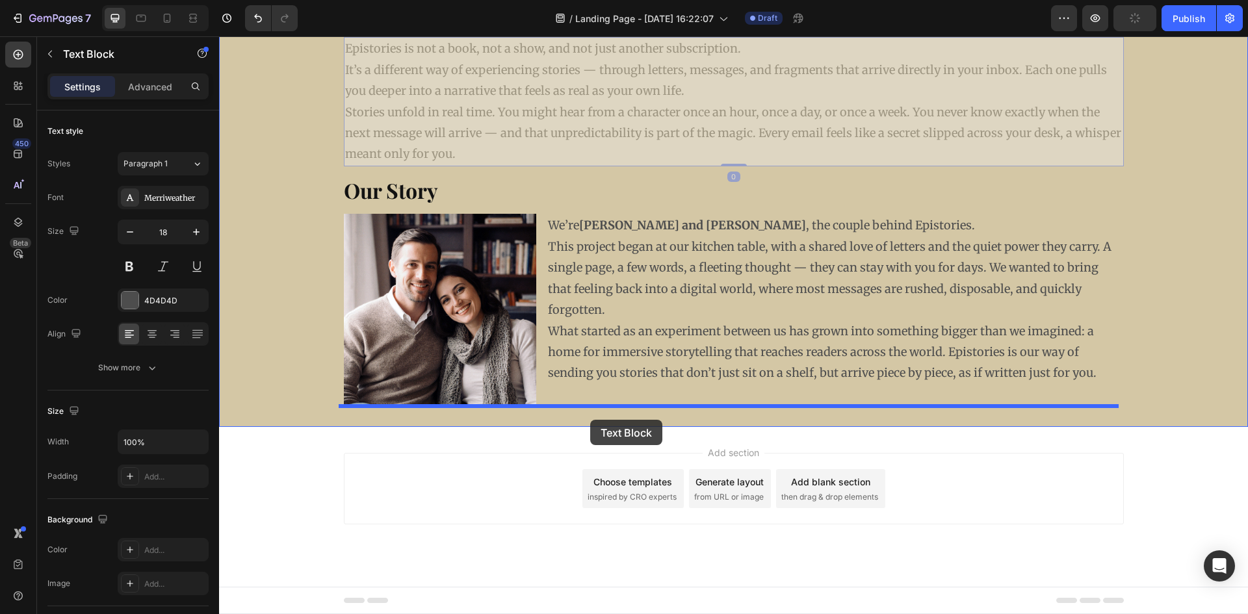
drag, startPoint x: 352, startPoint y: 184, endPoint x: 590, endPoint y: 420, distance: 335.5
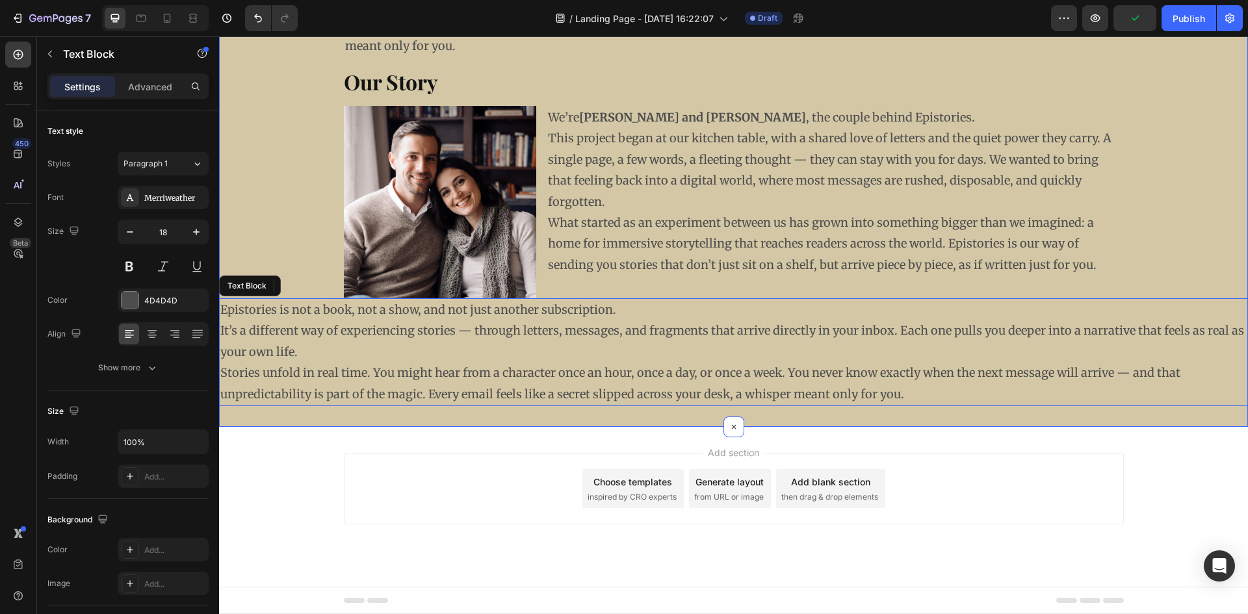
scroll to position [246, 0]
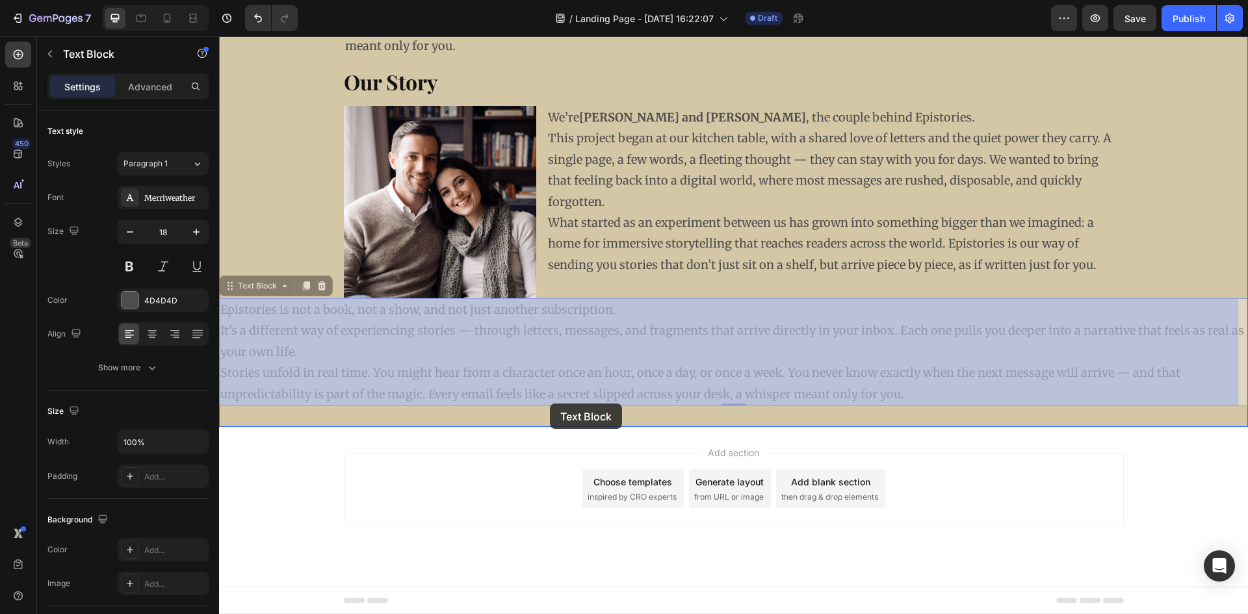
drag, startPoint x: 228, startPoint y: 284, endPoint x: 550, endPoint y: 404, distance: 343.3
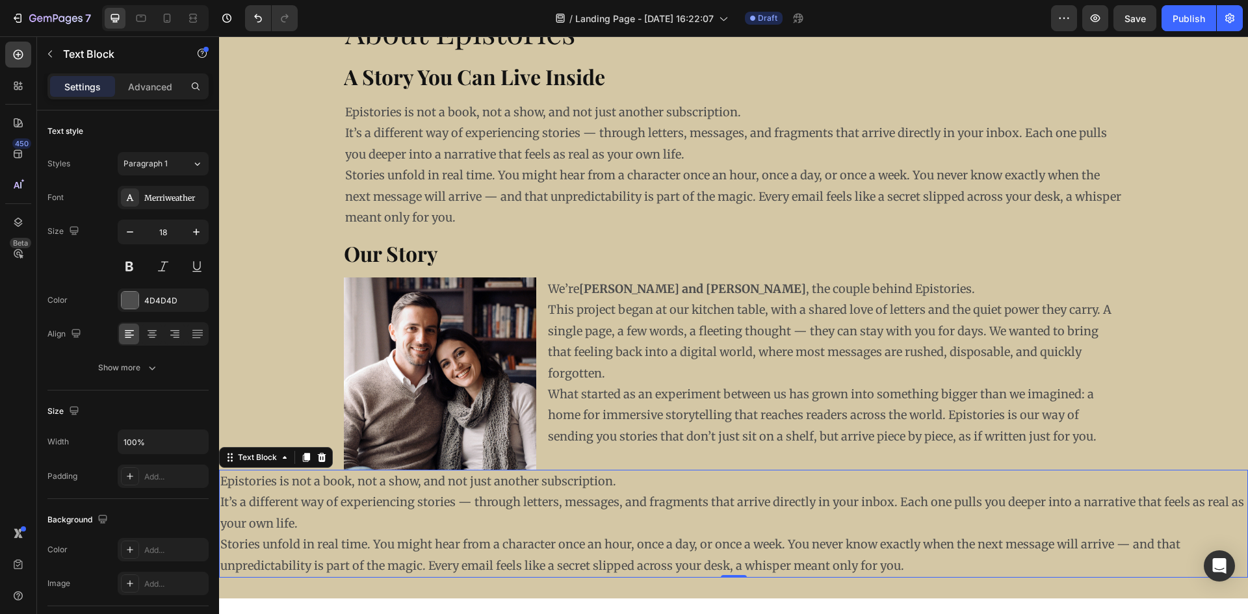
scroll to position [0, 0]
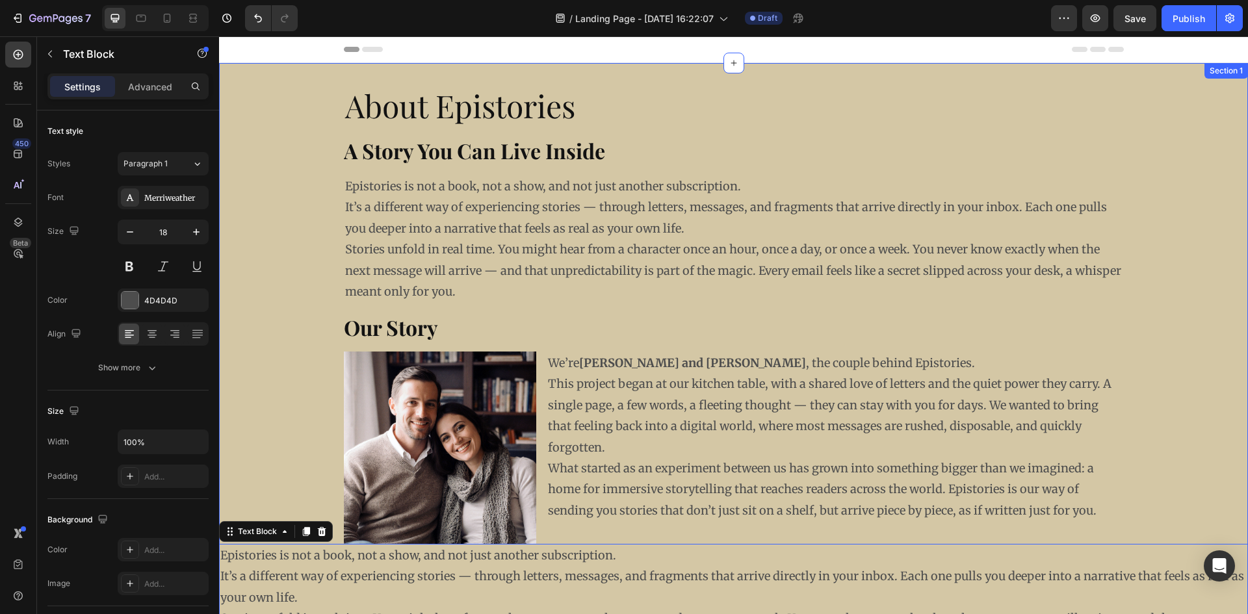
click at [324, 86] on div "About Epistories Heading ⁠⁠⁠⁠⁠⁠⁠ A Story You Can Live Inside Heading Epistories…" at bounding box center [733, 368] width 1029 height 568
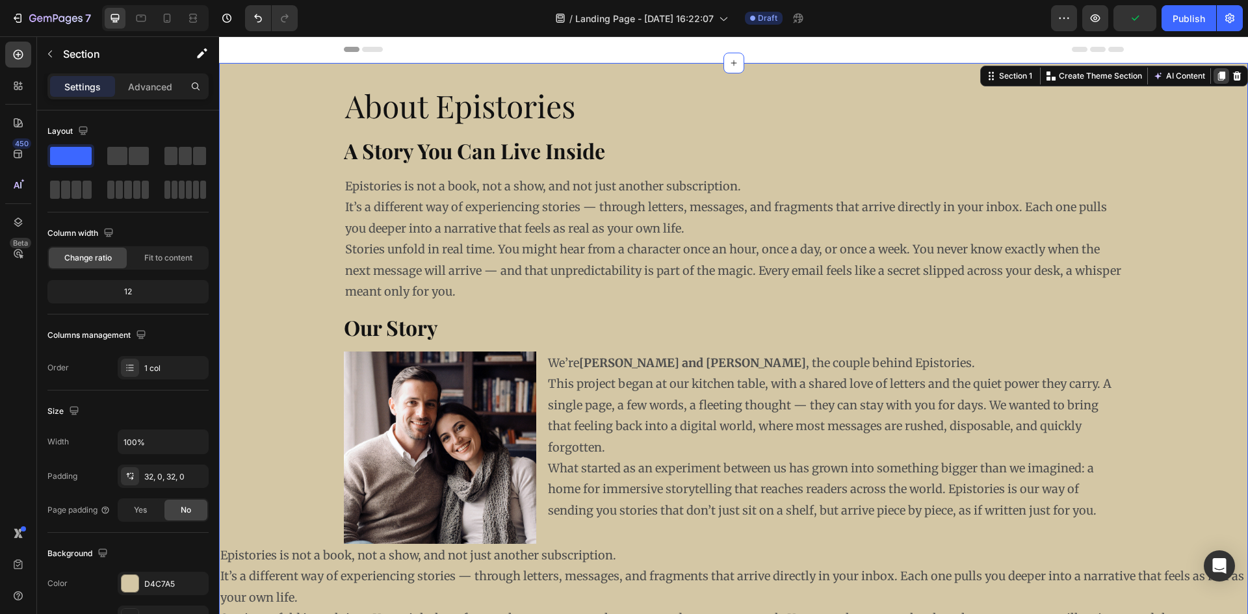
click at [1218, 78] on icon at bounding box center [1221, 76] width 7 height 9
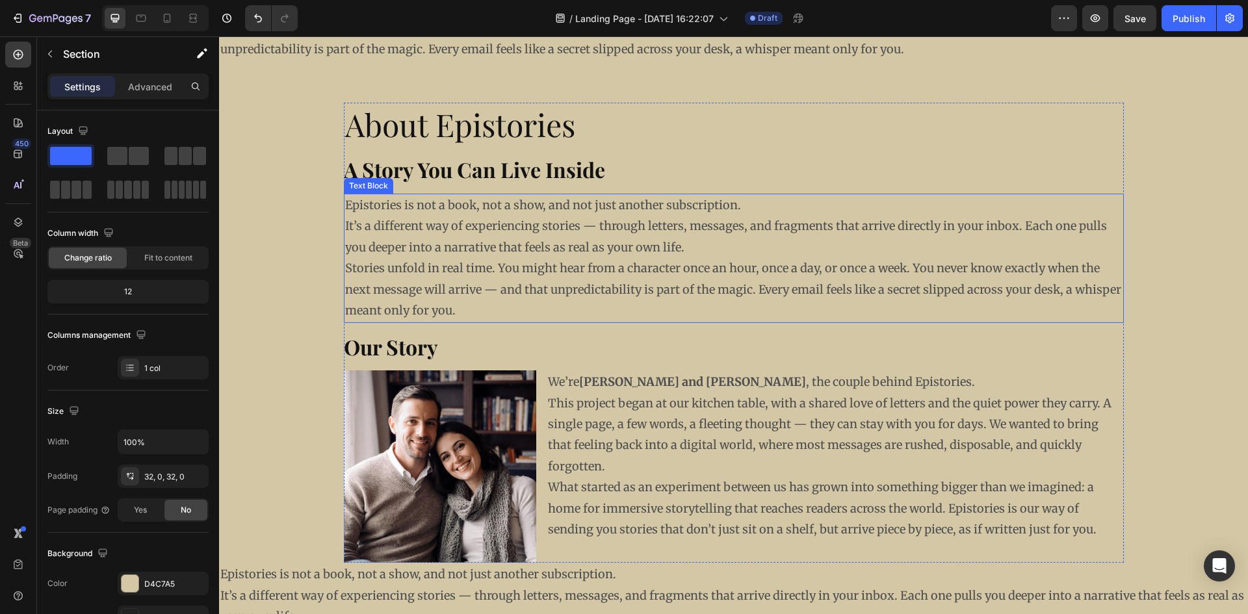
scroll to position [331, 0]
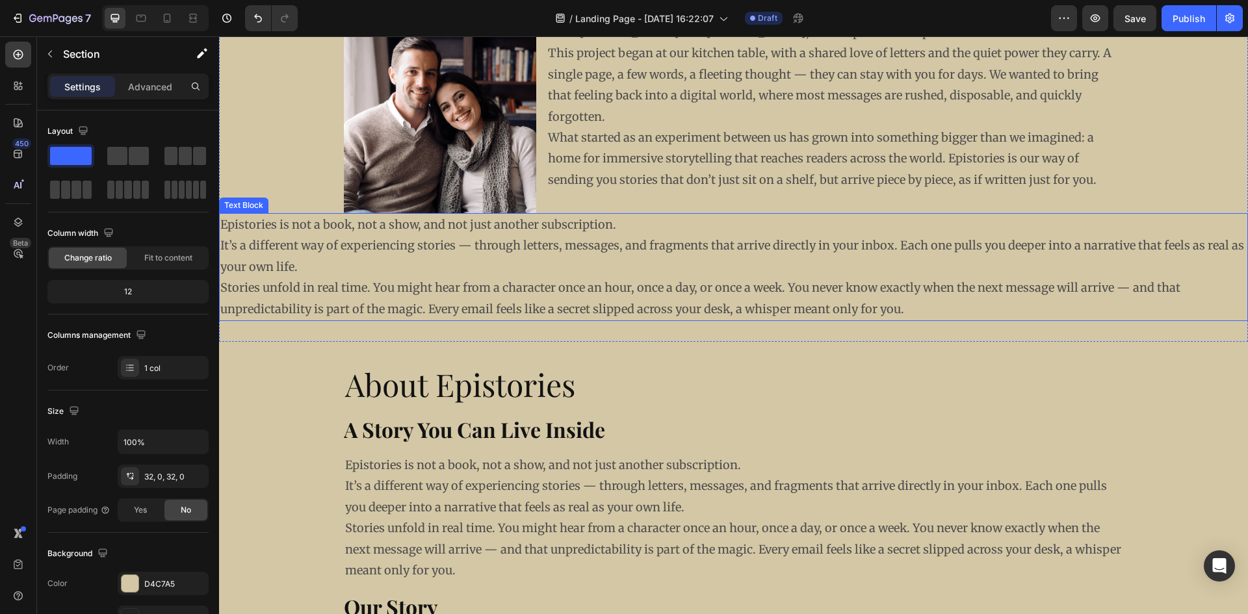
click at [417, 251] on p "Epistories is not a book, not a show, and not just another subscription. It’s a…" at bounding box center [733, 246] width 1026 height 63
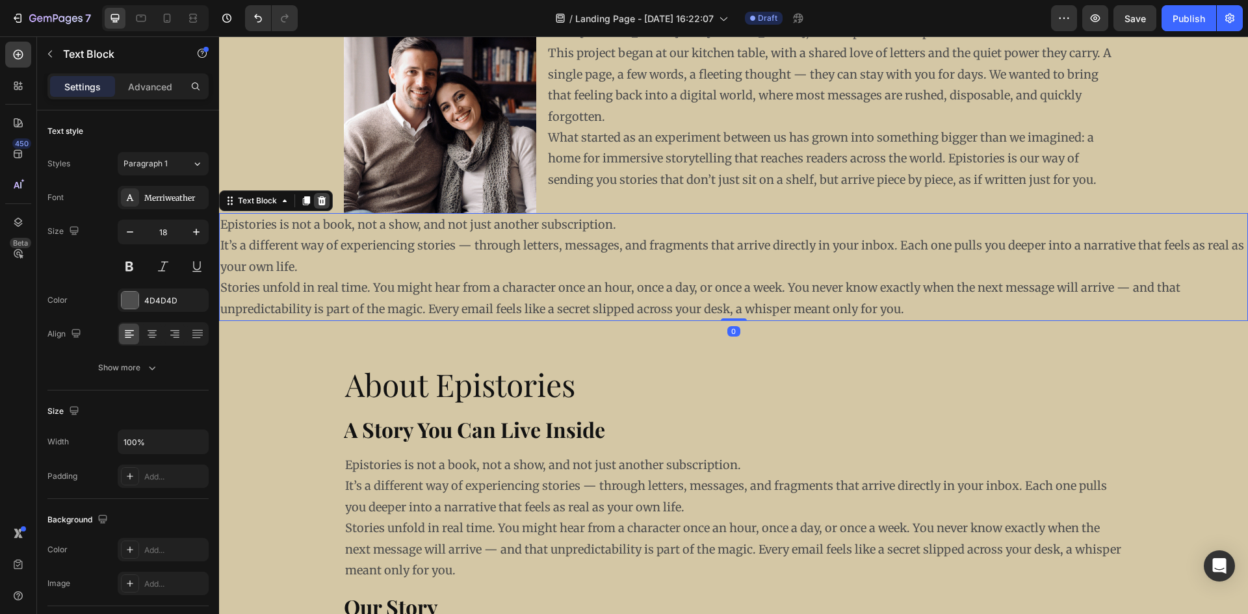
click at [322, 205] on icon at bounding box center [322, 200] width 8 height 9
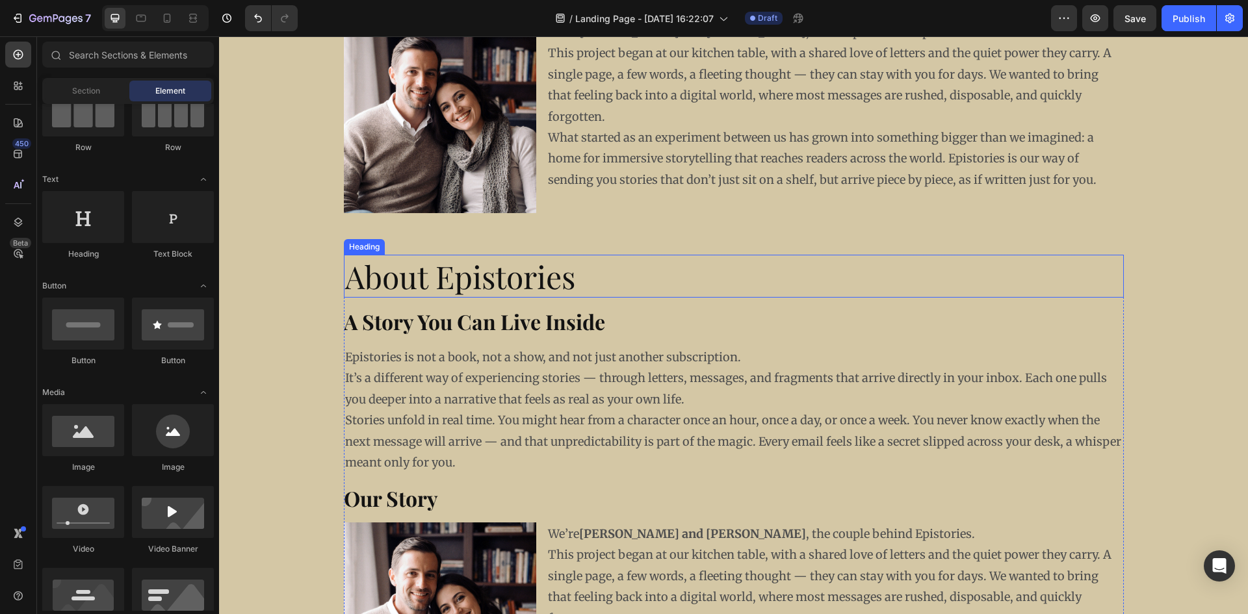
click at [404, 278] on h2 "About Epistories" at bounding box center [734, 276] width 780 height 43
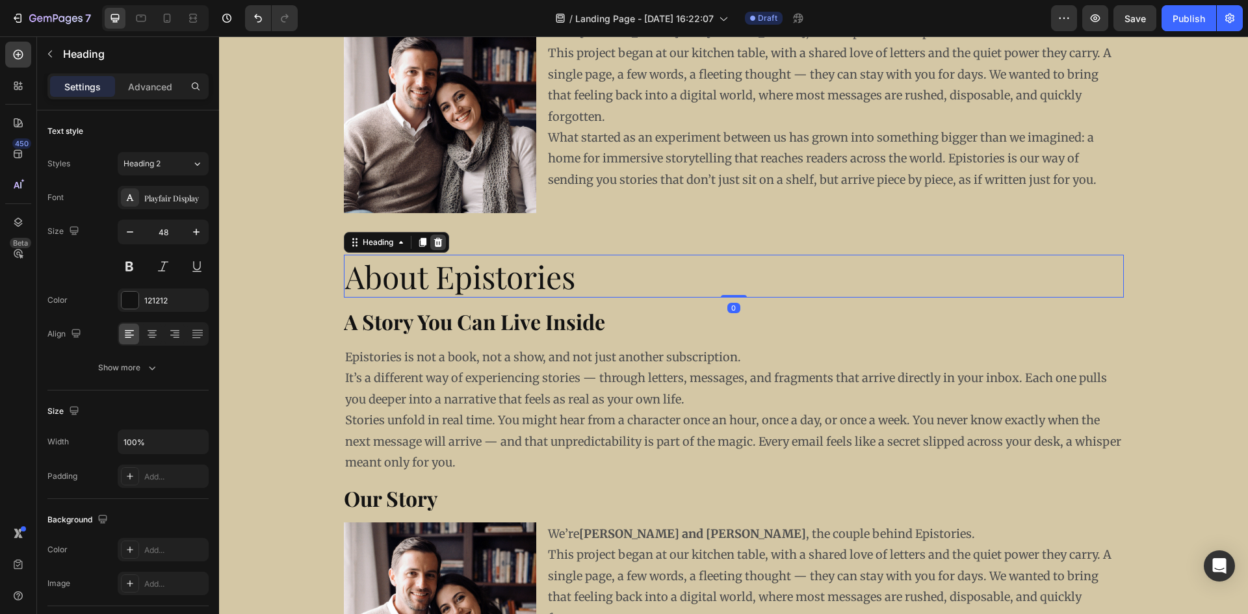
click at [434, 244] on icon at bounding box center [438, 242] width 8 height 9
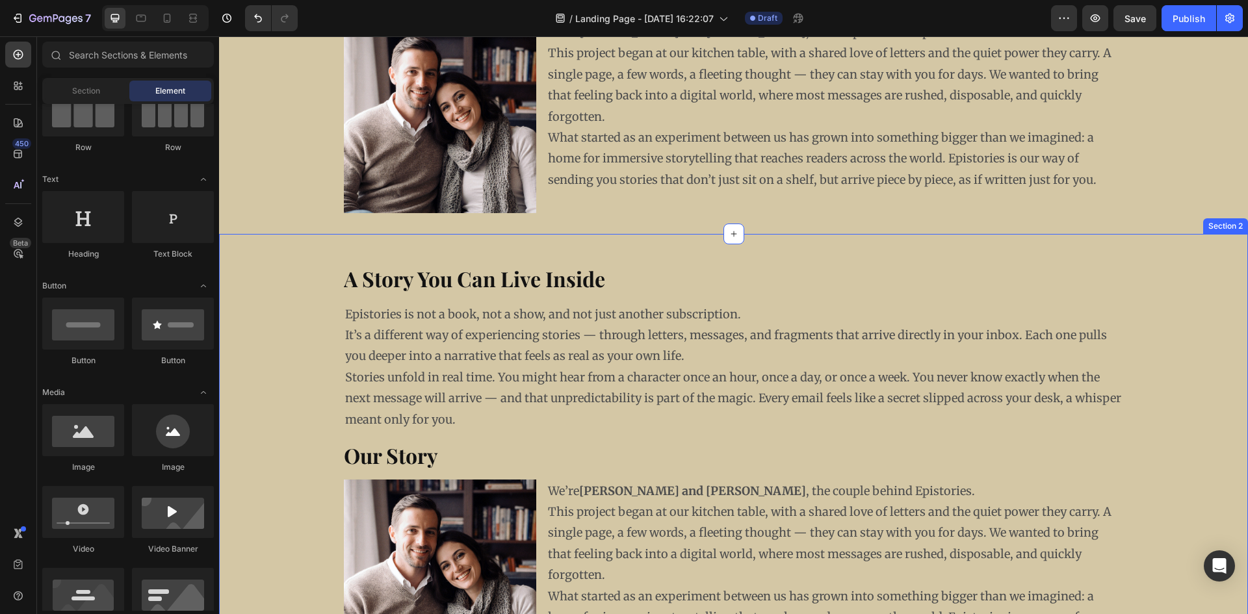
click at [426, 240] on div "A Story You Can Live Inside Heading Epistories is not a book, not a show, and n…" at bounding box center [733, 517] width 1029 height 567
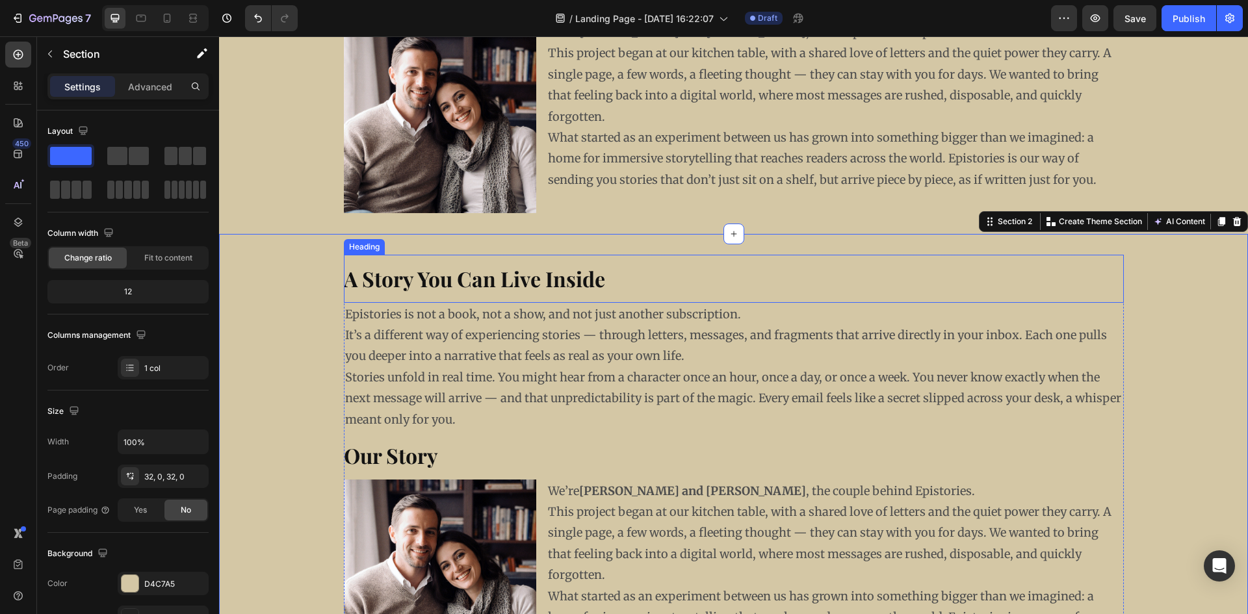
click at [442, 256] on h2 "A Story You Can Live Inside" at bounding box center [734, 279] width 780 height 48
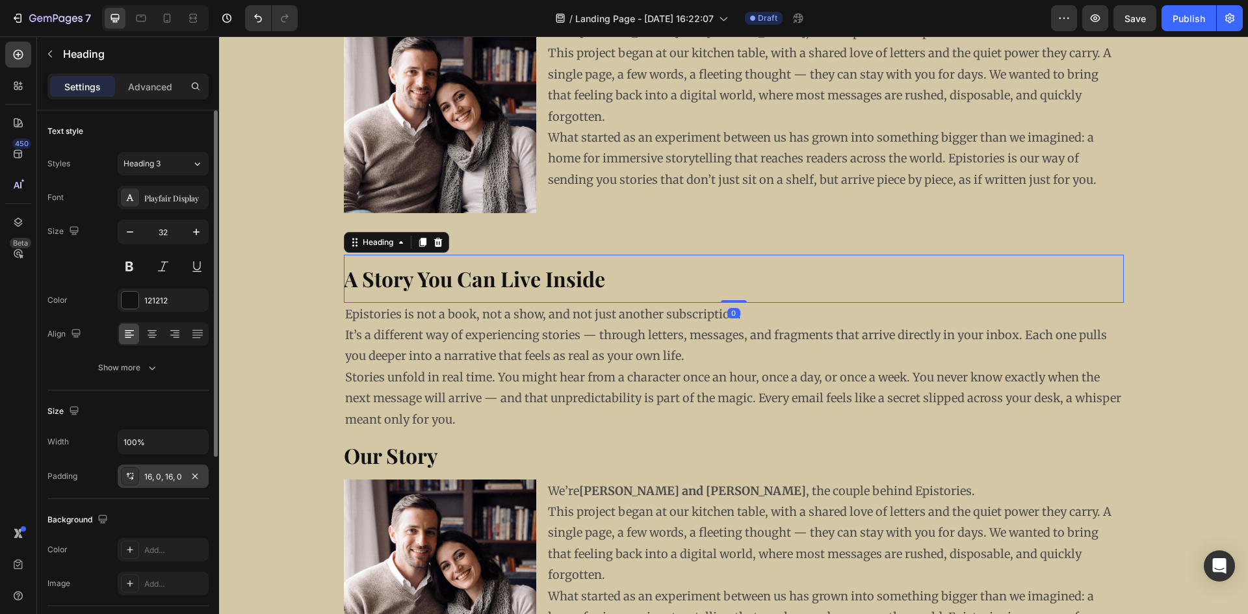
click at [138, 483] on div at bounding box center [130, 476] width 18 height 18
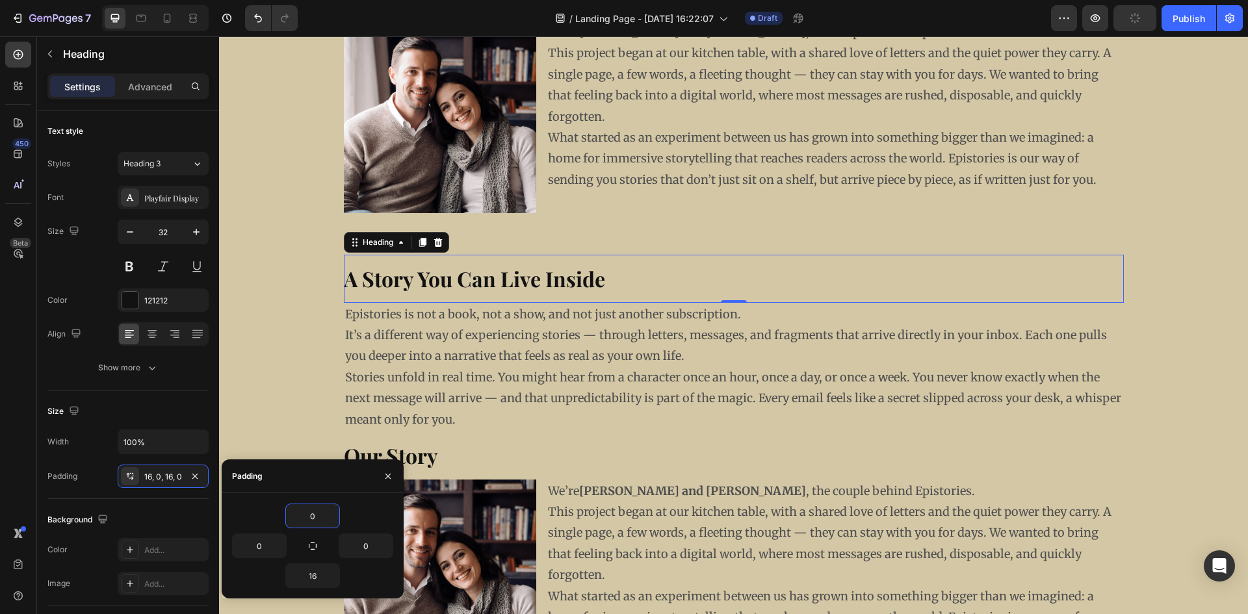
type input "0"
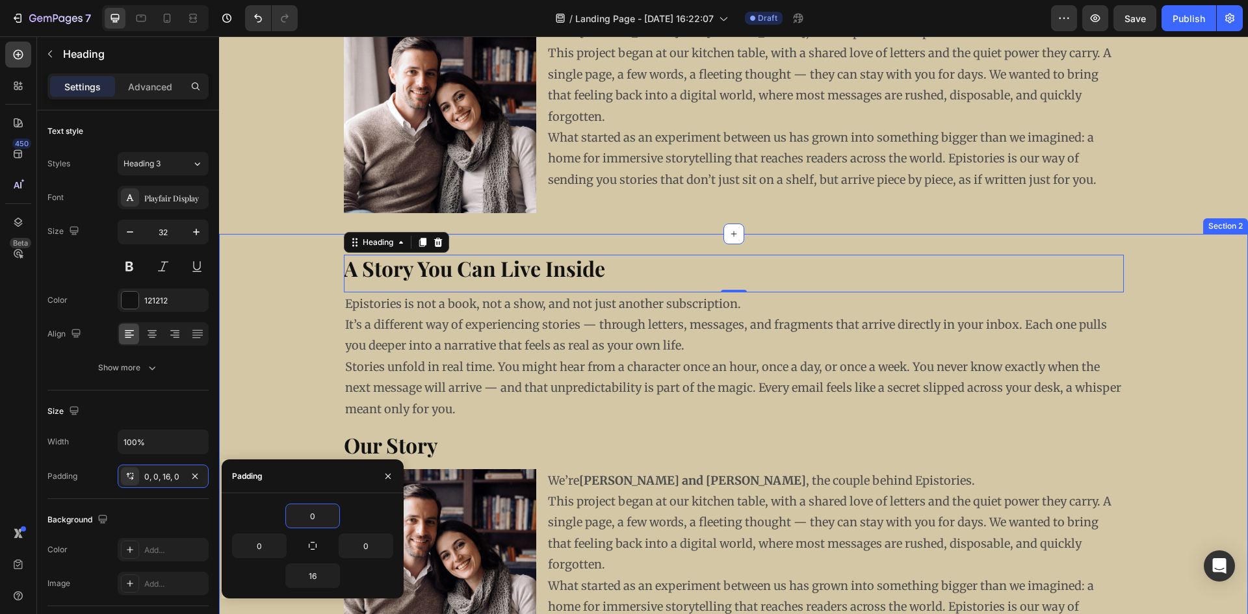
click at [538, 247] on div "A Story You Can Live Inside Heading 0 Epistories is not a book, not a show, and…" at bounding box center [733, 512] width 1029 height 556
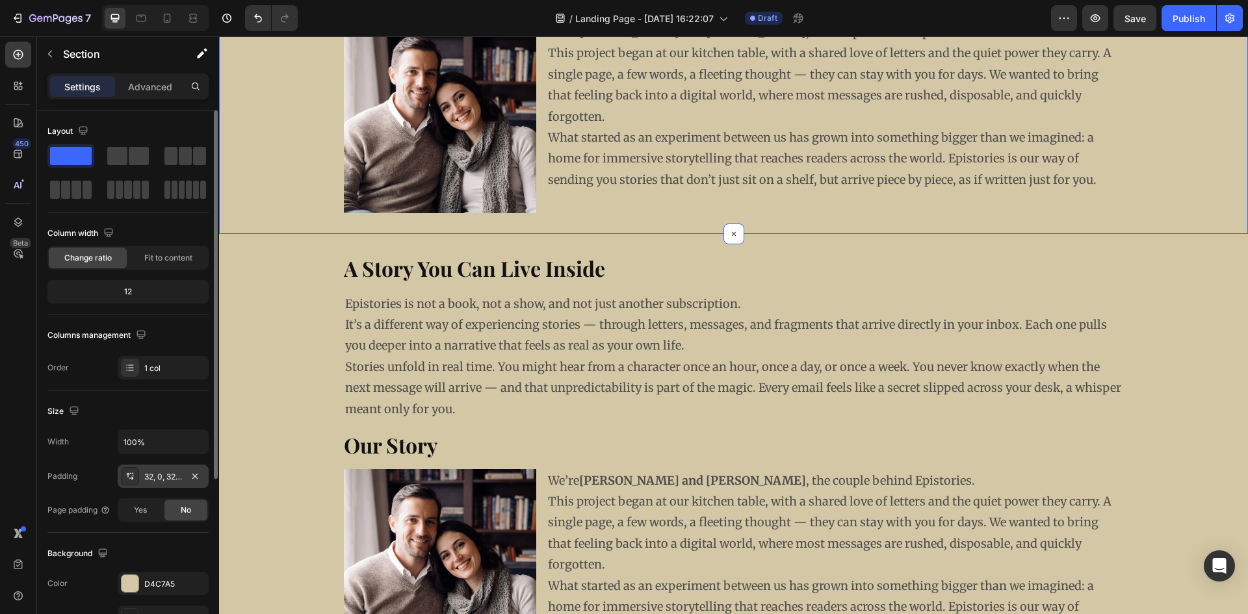
click at [170, 475] on div "32, 0, 32, 0" at bounding box center [163, 477] width 38 height 12
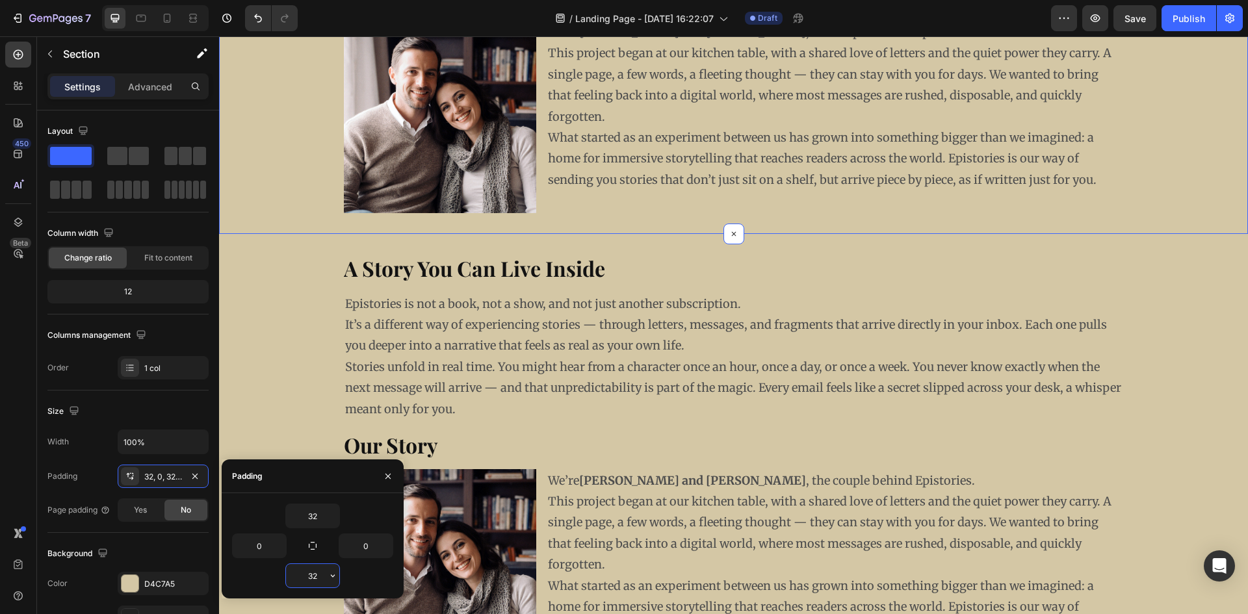
type input "0"
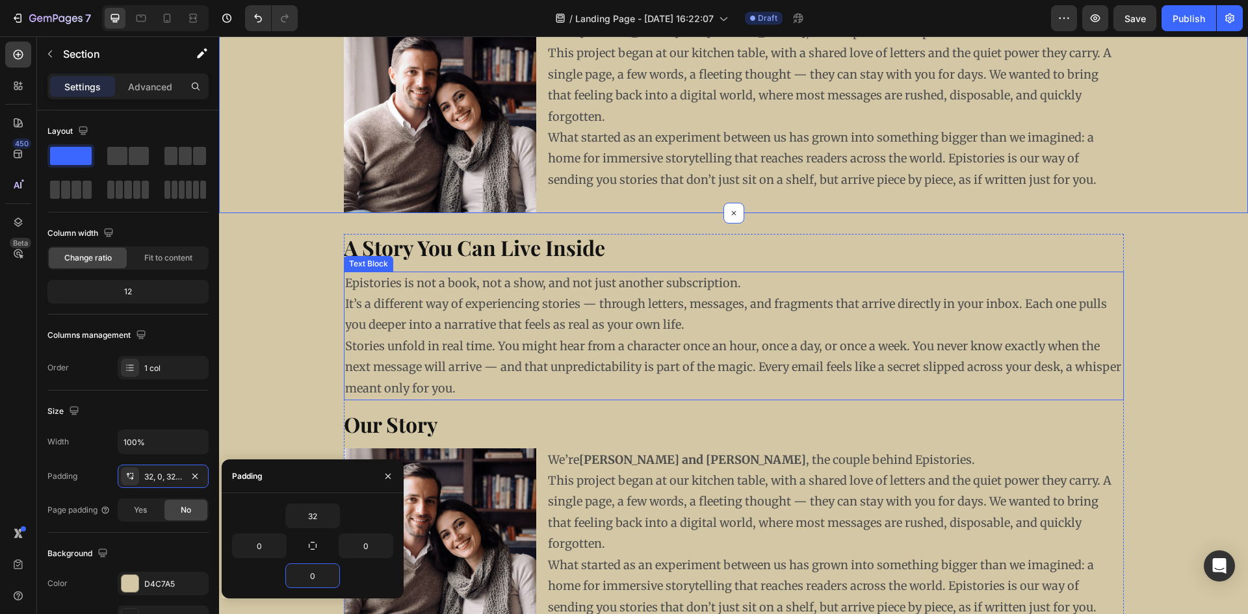
click at [553, 300] on p "Epistories is not a book, not a show, and not just another subscription. It’s a…" at bounding box center [733, 304] width 777 height 63
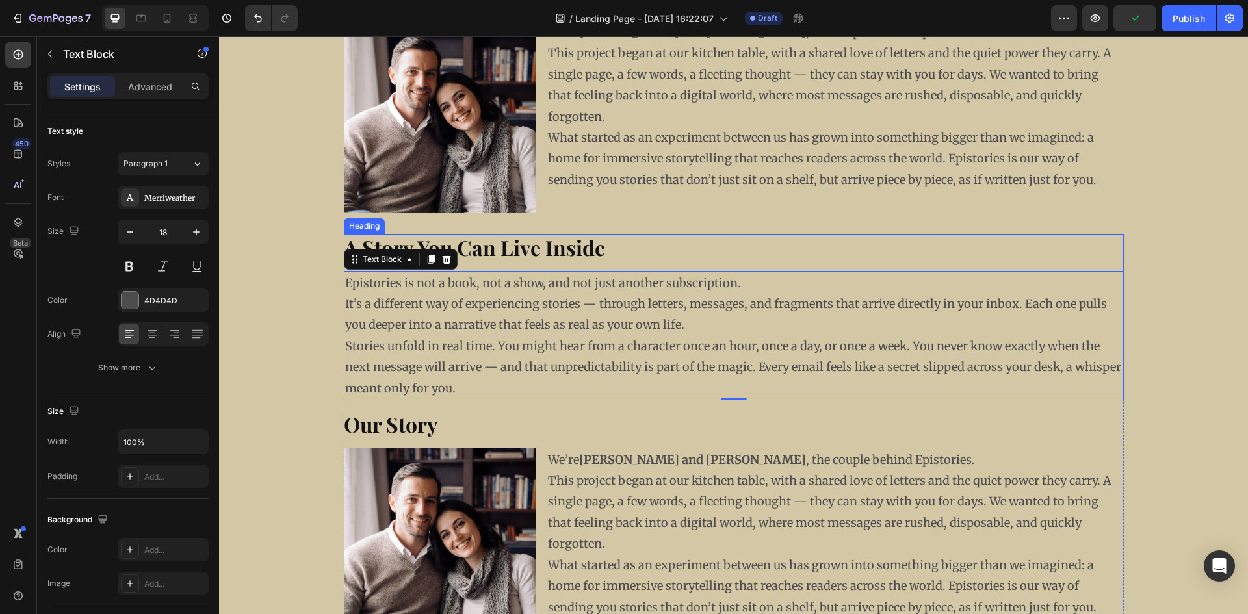
click at [499, 244] on strong "A Story You Can Live Inside" at bounding box center [474, 247] width 261 height 28
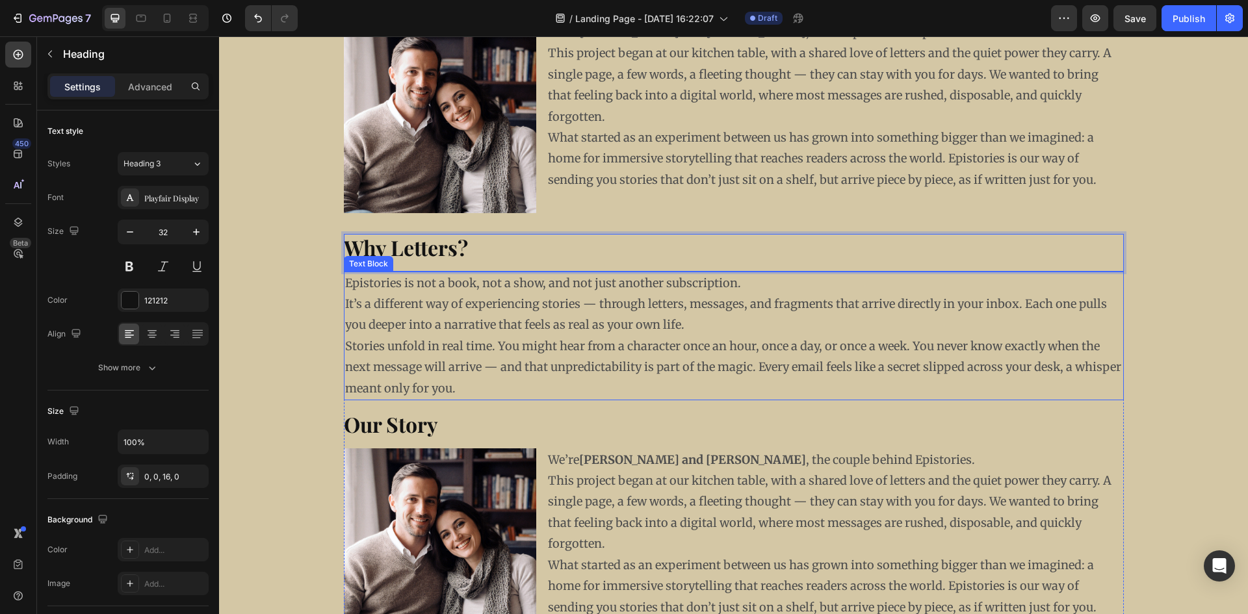
click at [434, 331] on p "Epistories is not a book, not a show, and not just another subscription. It’s a…" at bounding box center [733, 304] width 777 height 63
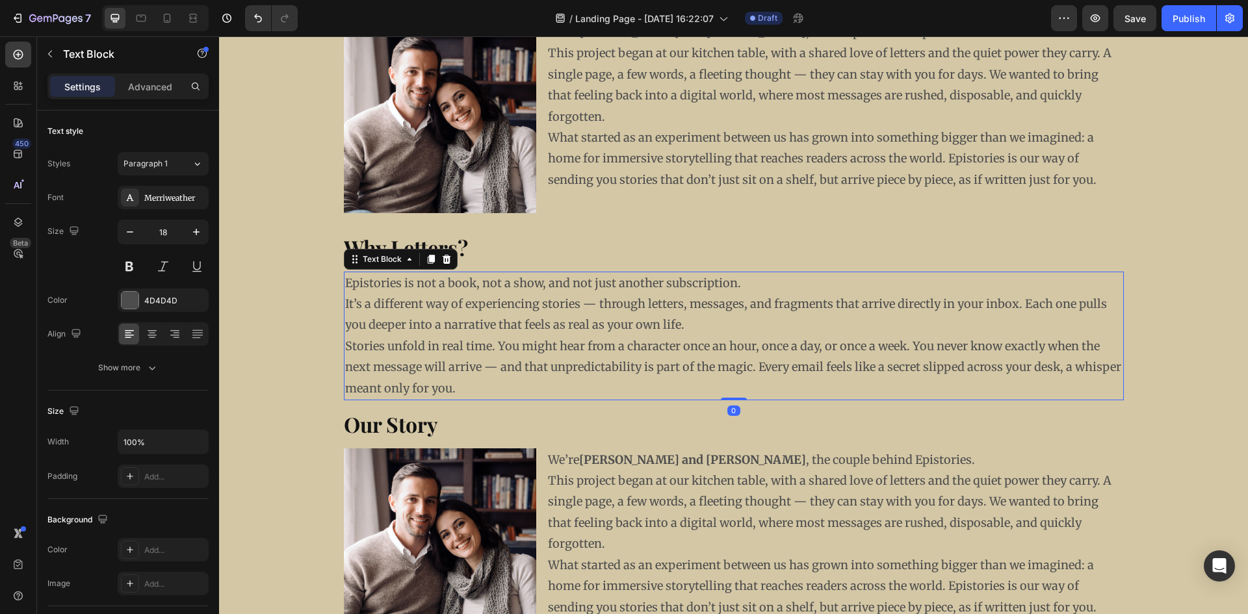
click at [459, 386] on p "Stories unfold in real time. You might hear from a character once an hour, once…" at bounding box center [733, 367] width 777 height 63
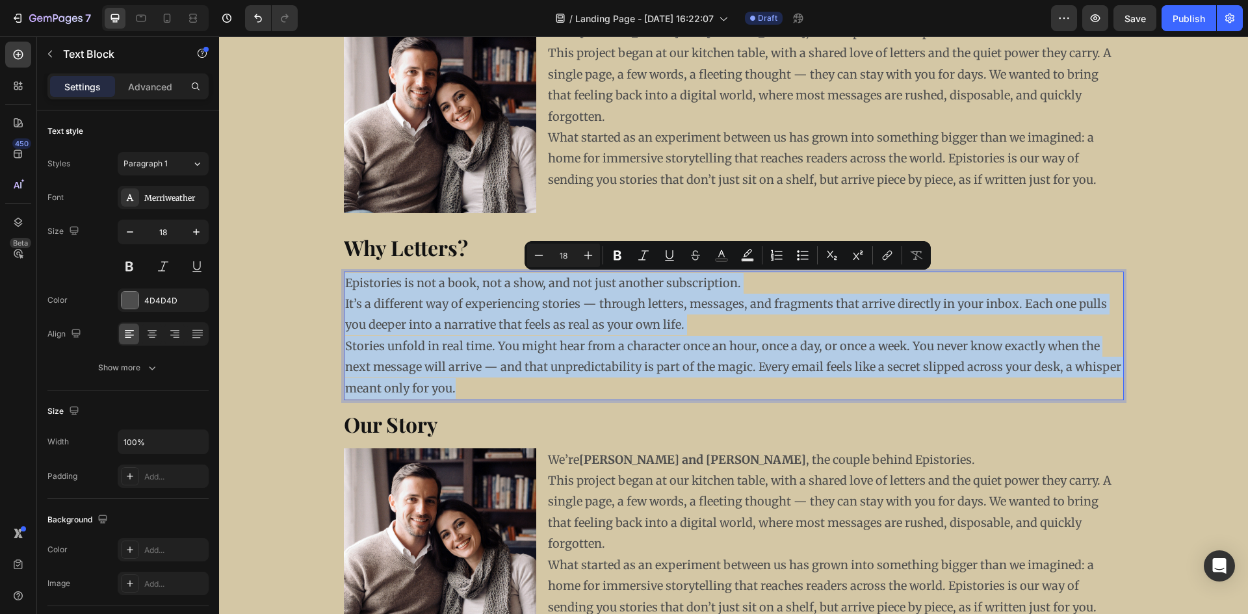
drag, startPoint x: 454, startPoint y: 392, endPoint x: 341, endPoint y: 284, distance: 156.3
click at [344, 284] on div "Epistories is not a book, not a show, and not just another subscription. It’s a…" at bounding box center [734, 336] width 780 height 129
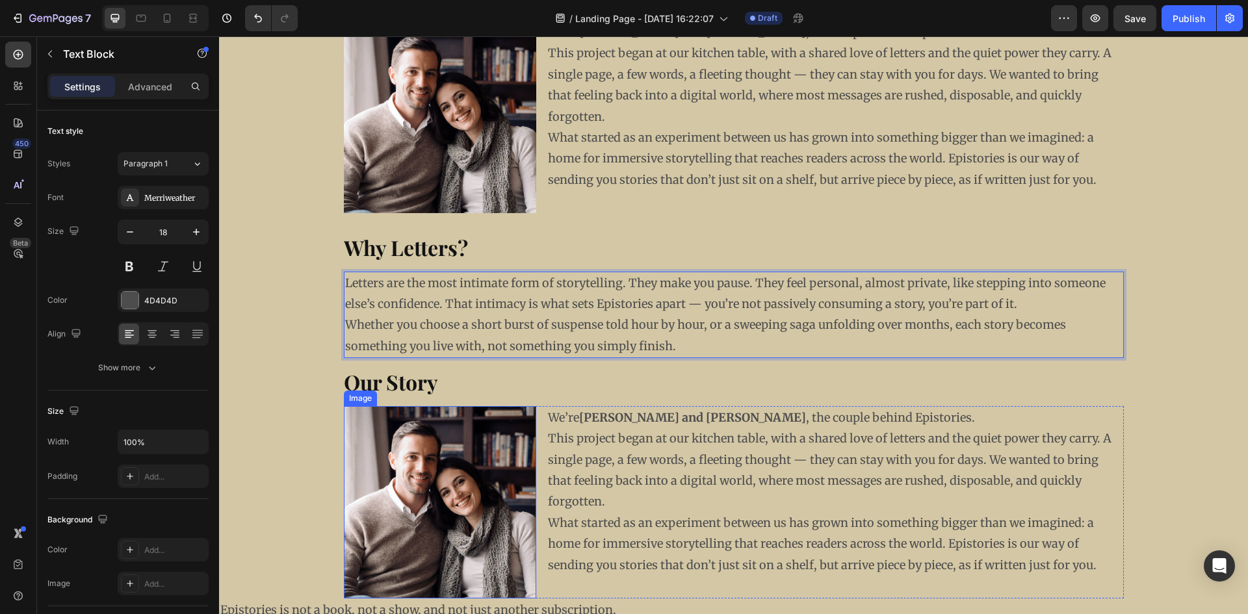
click at [430, 469] on img at bounding box center [440, 502] width 192 height 192
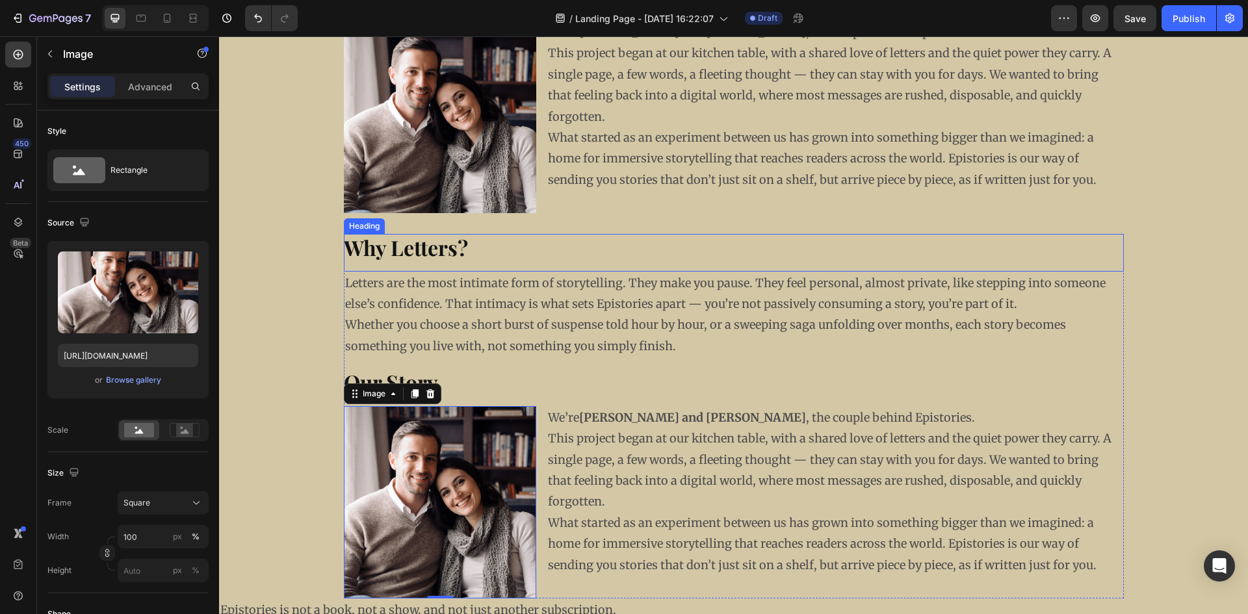
click at [425, 244] on strong "Why Letters?" at bounding box center [406, 247] width 124 height 28
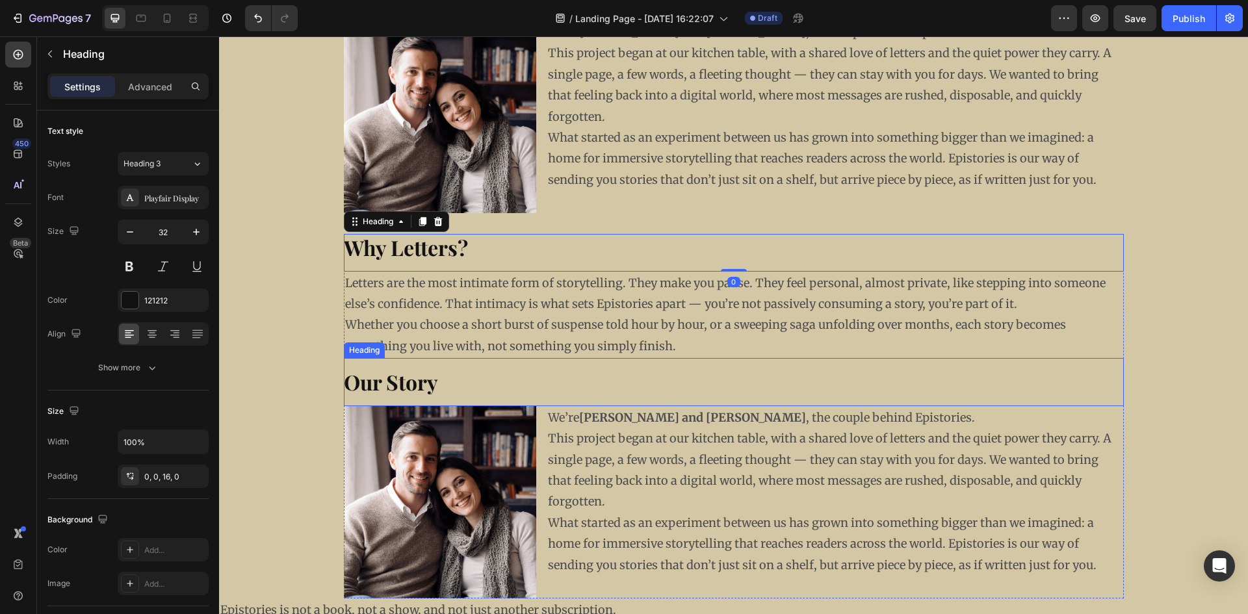
click at [534, 388] on h2 "Our Story" at bounding box center [734, 382] width 780 height 48
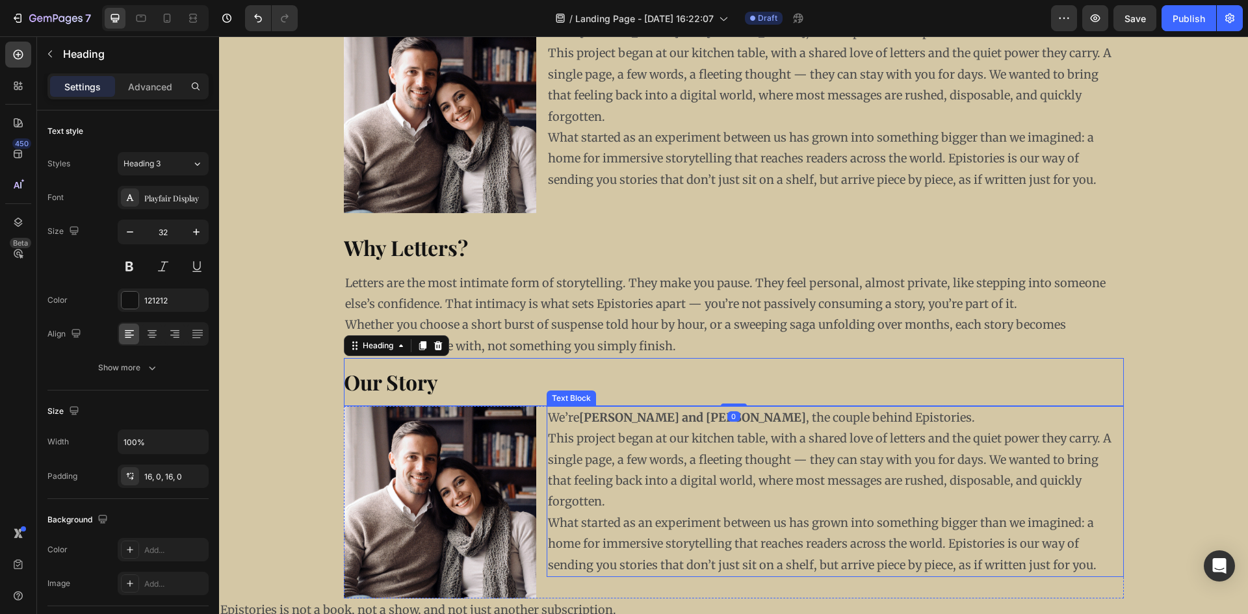
click at [606, 445] on p "This project began at our kitchen table, with a shared love of letters and the …" at bounding box center [835, 470] width 575 height 85
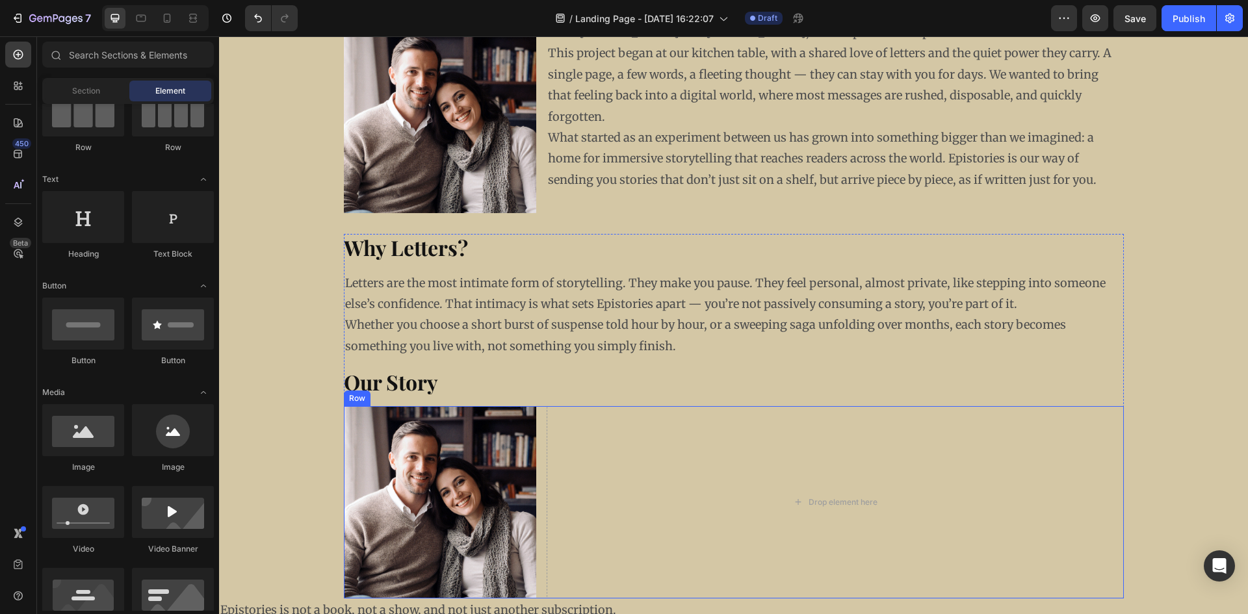
click at [521, 458] on img at bounding box center [440, 502] width 192 height 192
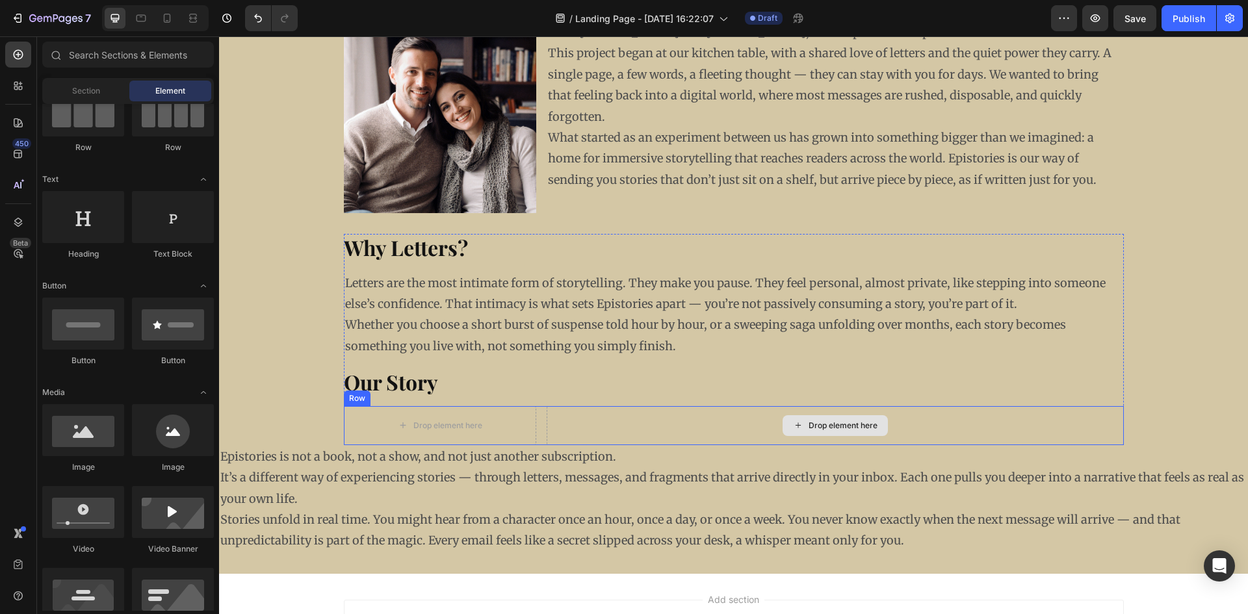
click at [547, 428] on div "Drop element here" at bounding box center [835, 425] width 577 height 39
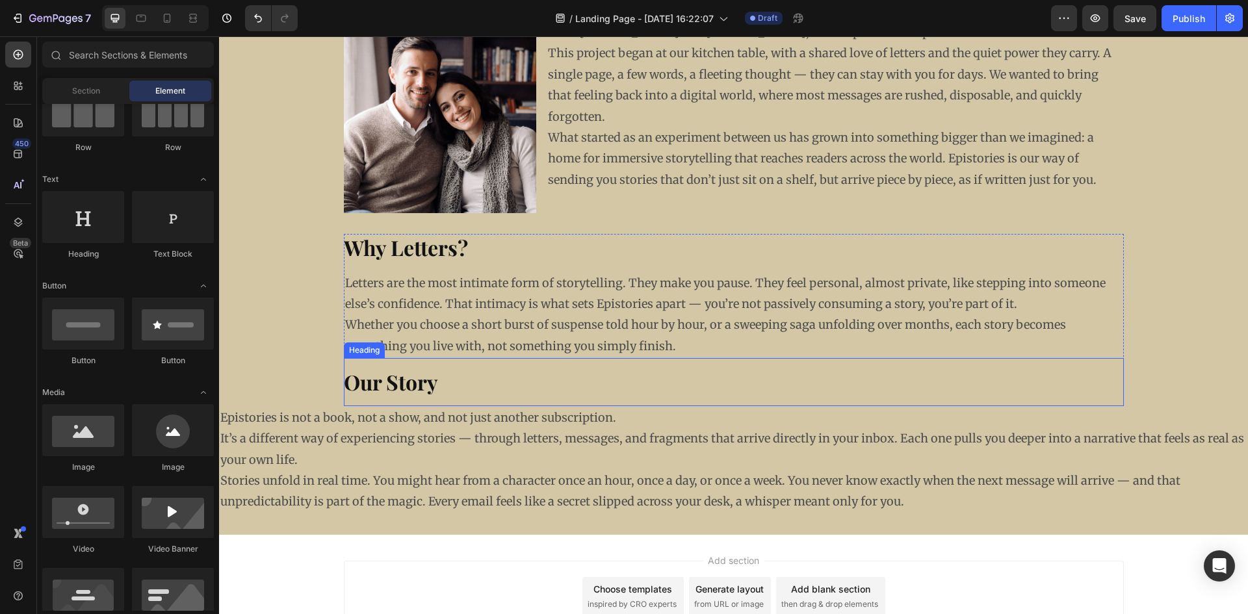
click at [411, 423] on p "Epistories is not a book, not a show, and not just another subscription. It’s a…" at bounding box center [733, 439] width 1026 height 63
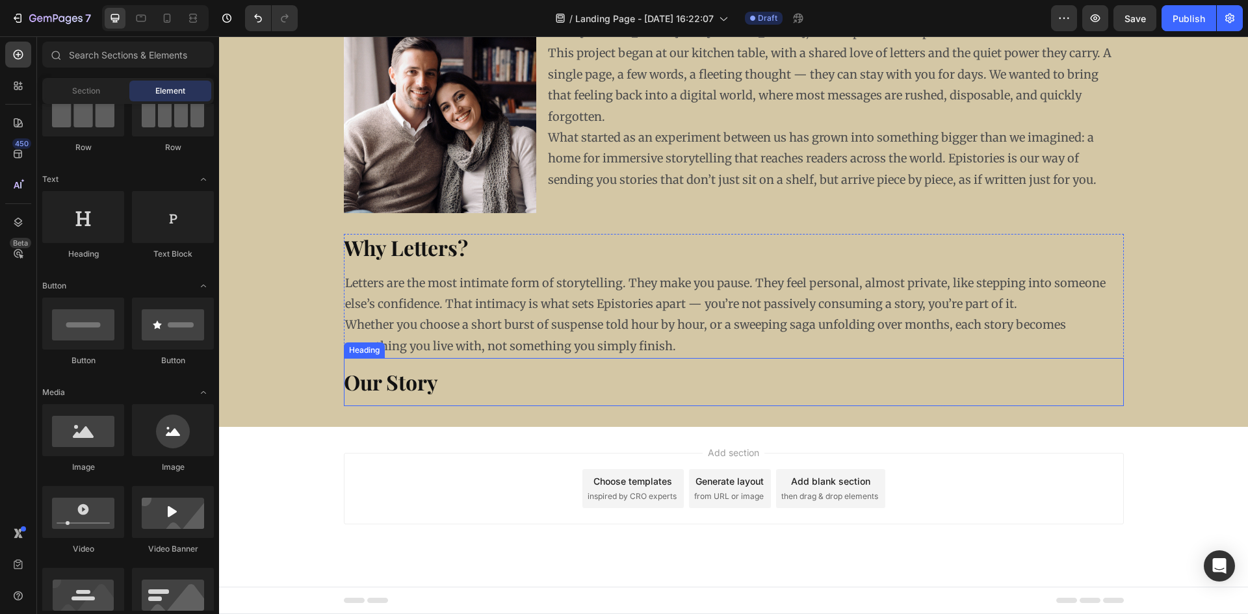
click at [368, 390] on strong "Our Story" at bounding box center [391, 382] width 94 height 28
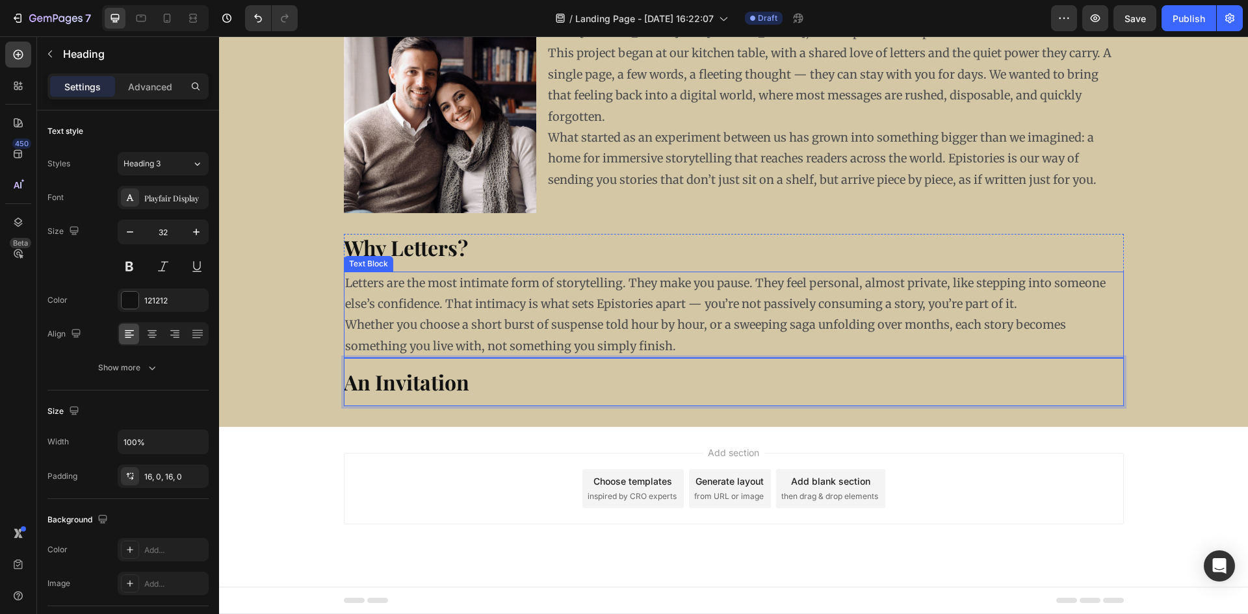
click at [489, 274] on p "Letters are the most intimate form of storytelling. They make you pause. They f…" at bounding box center [733, 294] width 777 height 42
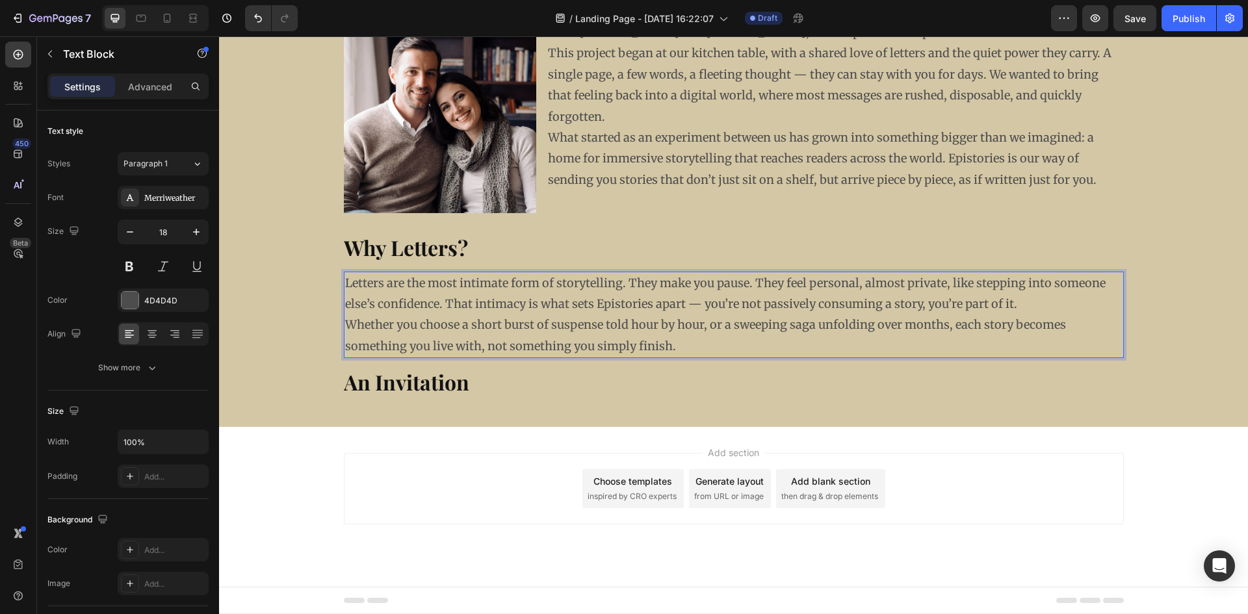
click at [398, 302] on p "Letters are the most intimate form of storytelling. They make you pause. They f…" at bounding box center [733, 294] width 777 height 42
click at [763, 291] on p "Letters are the most intimate form of storytelling. They make you pause. They f…" at bounding box center [733, 294] width 777 height 42
click at [1197, 217] on div "⁠⁠⁠⁠⁠⁠⁠ Why Letters? Heading Letters are the most intimate form of storytelling…" at bounding box center [733, 320] width 1029 height 214
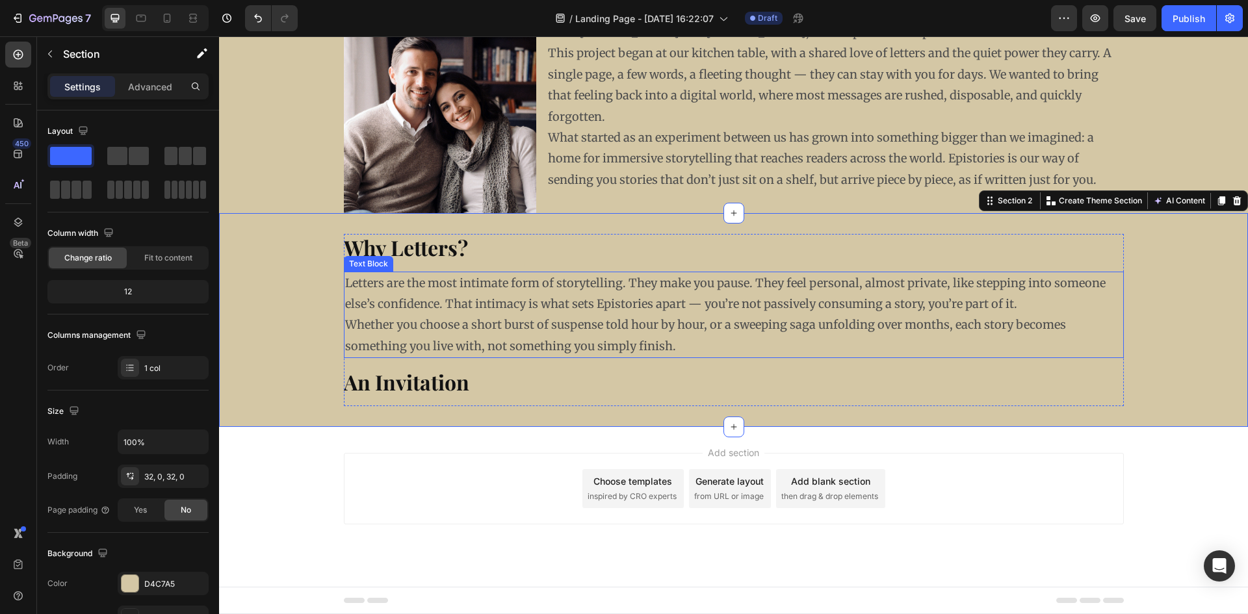
click at [363, 268] on div "Text Block" at bounding box center [368, 264] width 49 height 16
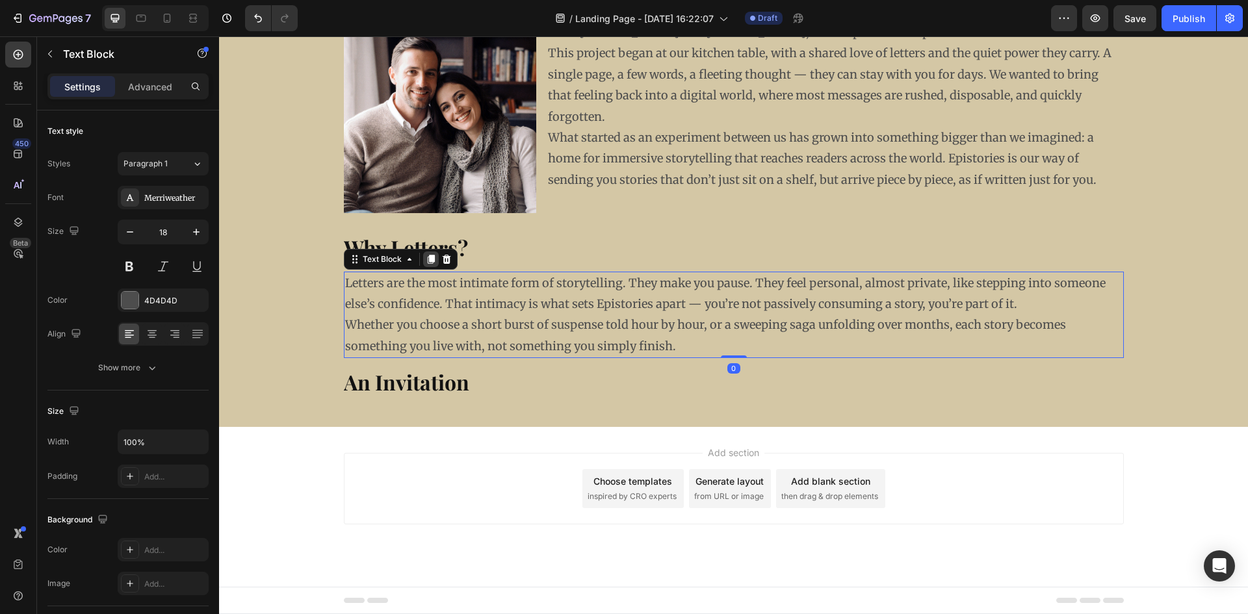
click at [427, 259] on icon at bounding box center [430, 259] width 7 height 9
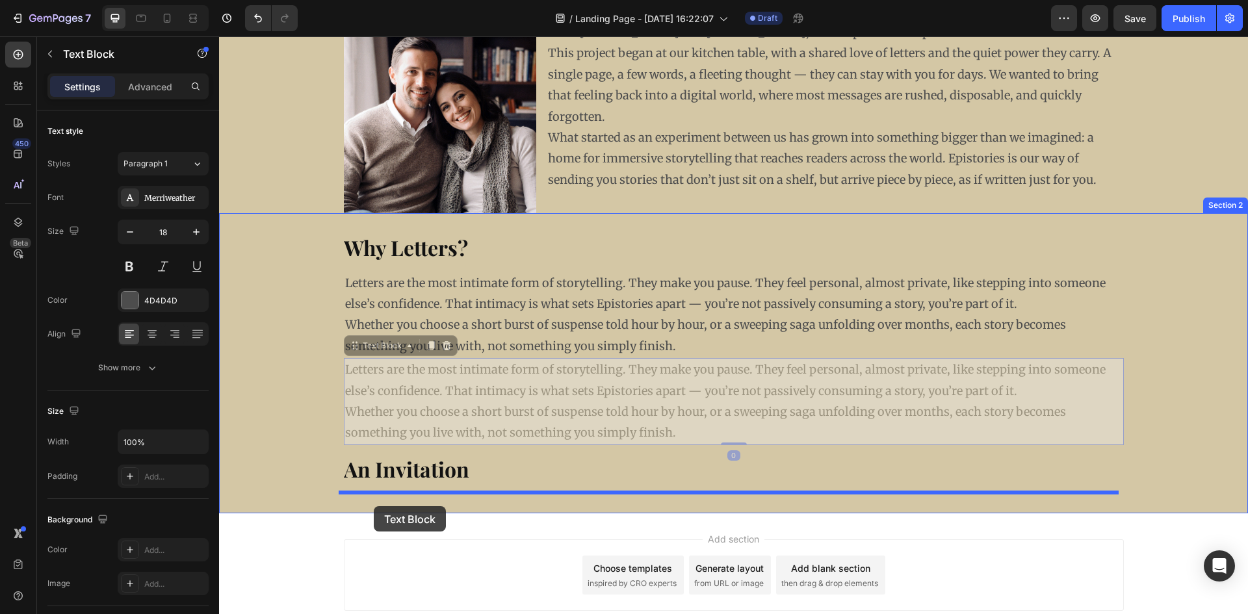
drag, startPoint x: 349, startPoint y: 352, endPoint x: 374, endPoint y: 506, distance: 156.8
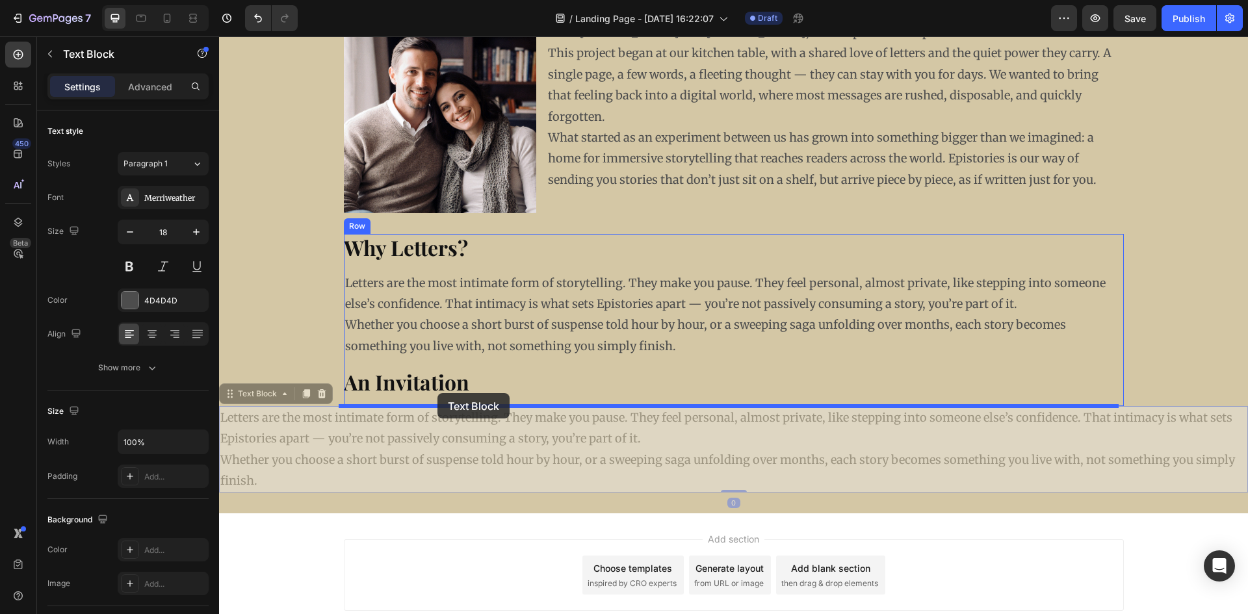
drag, startPoint x: 231, startPoint y: 395, endPoint x: 437, endPoint y: 393, distance: 205.4
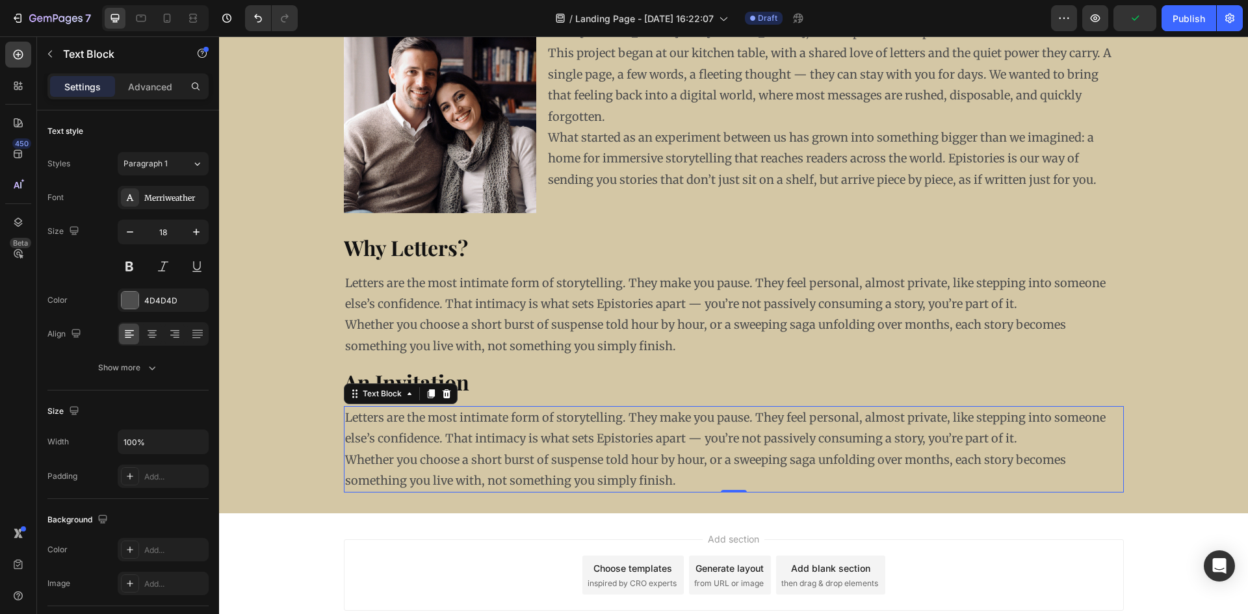
click at [443, 429] on p "Letters are the most intimate form of storytelling. They make you pause. They f…" at bounding box center [733, 429] width 777 height 42
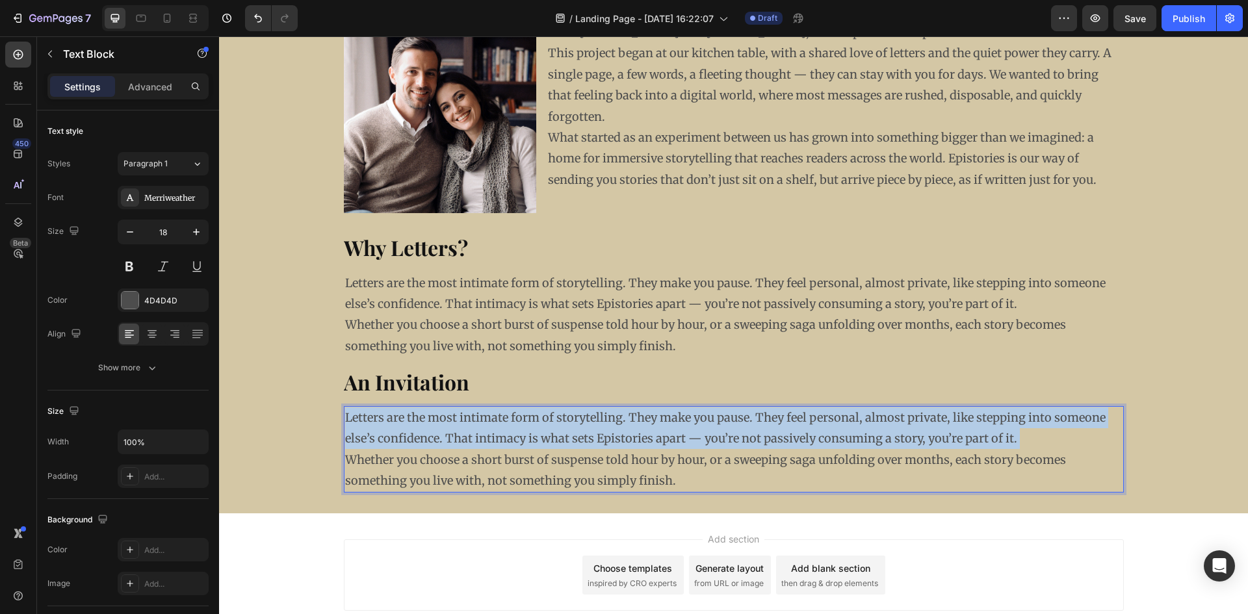
click at [443, 429] on p "Letters are the most intimate form of storytelling. They make you pause. They f…" at bounding box center [733, 429] width 777 height 42
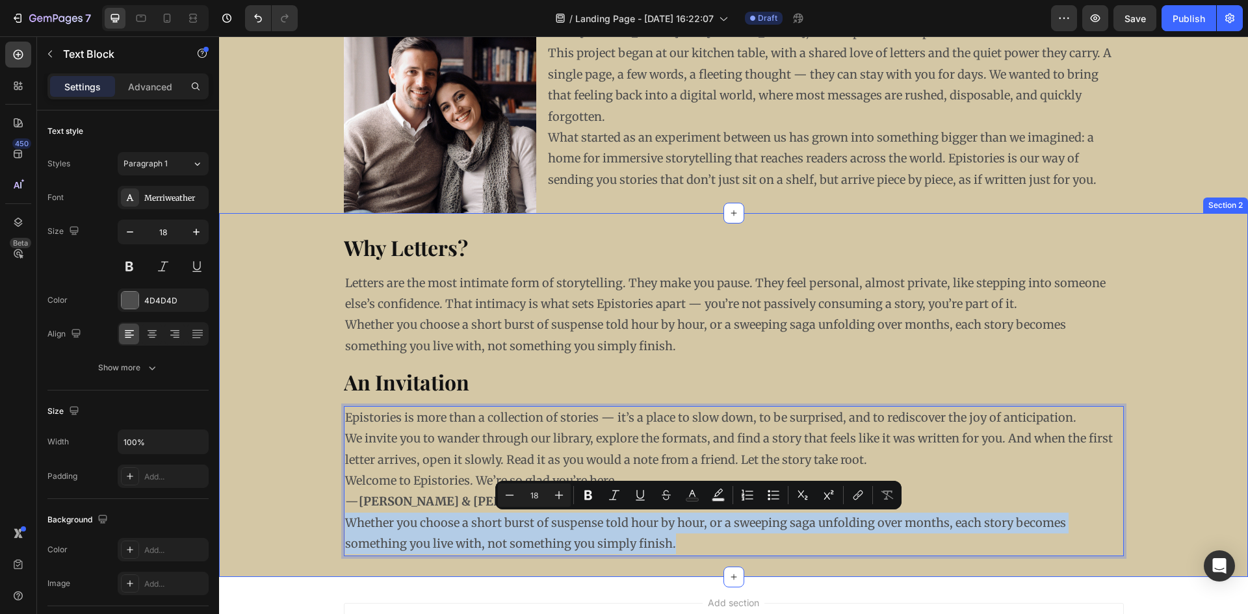
drag, startPoint x: 676, startPoint y: 542, endPoint x: 328, endPoint y: 521, distance: 349.1
click at [328, 521] on div "⁠⁠⁠⁠⁠⁠⁠ Why Letters? Heading Letters are the most intimate form of storytelling…" at bounding box center [733, 395] width 1029 height 322
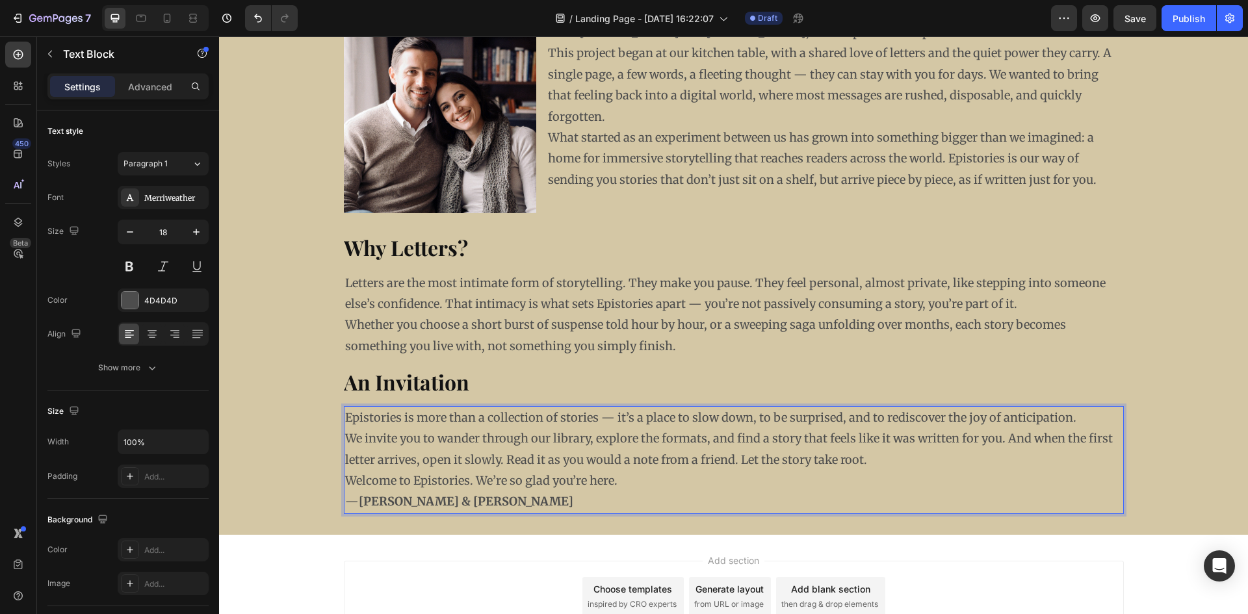
click at [323, 562] on div "Add section Choose templates inspired by CRO experts Generate layout from URL o…" at bounding box center [733, 615] width 1029 height 160
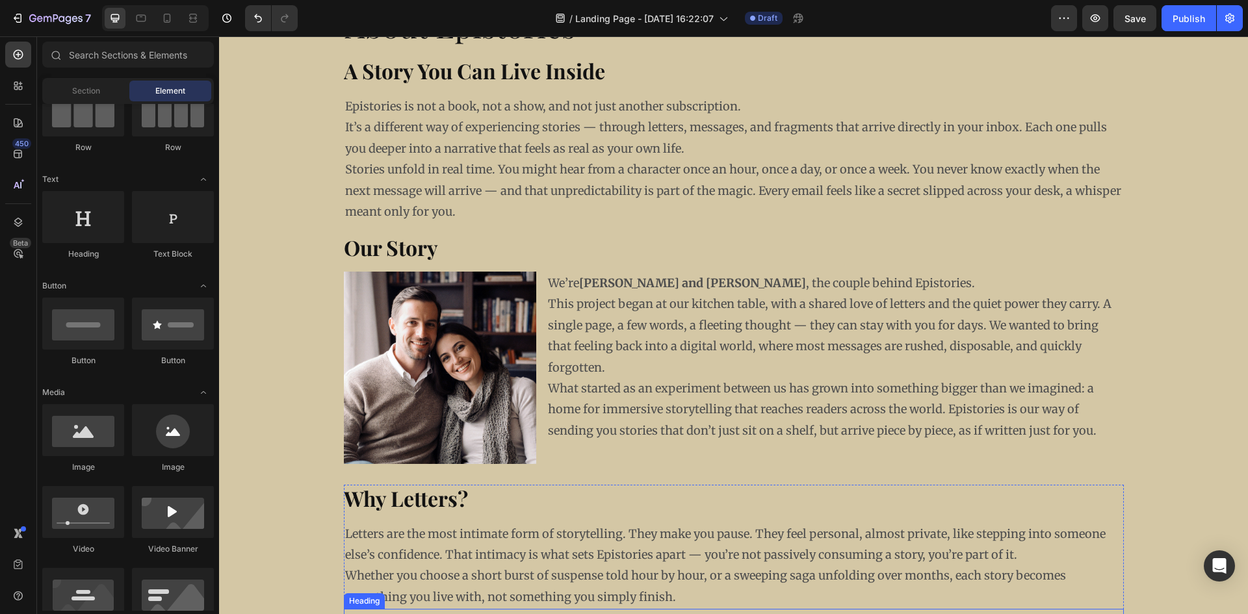
scroll to position [0, 0]
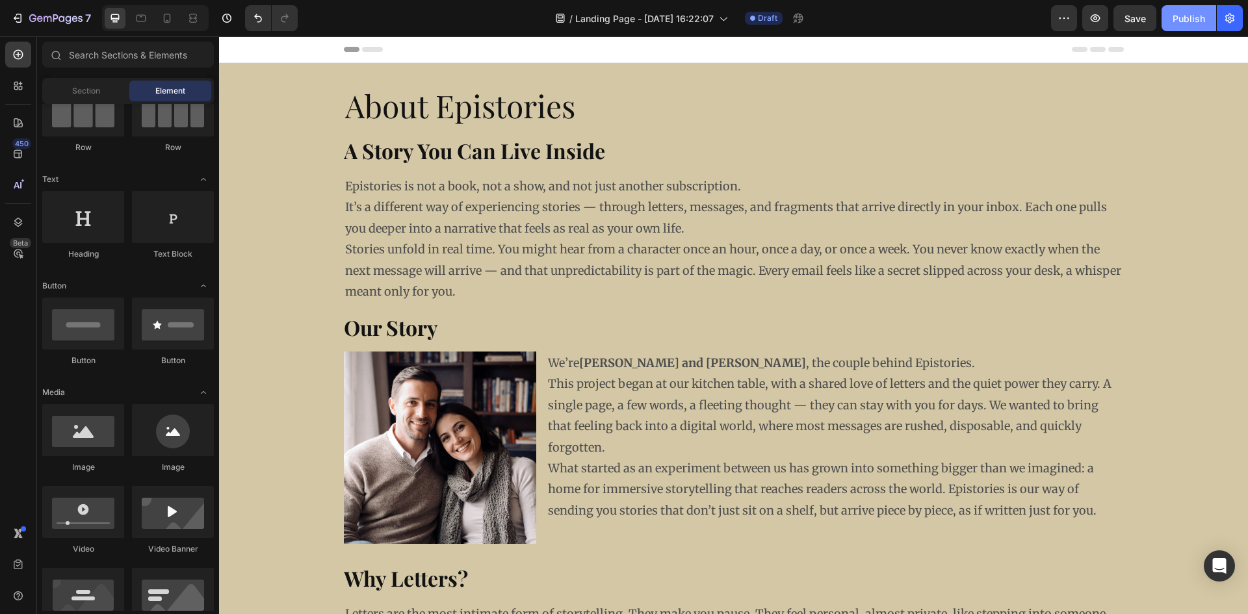
click at [1191, 21] on div "Publish" at bounding box center [1189, 19] width 33 height 14
click at [1100, 18] on icon "button" at bounding box center [1096, 18] width 10 height 8
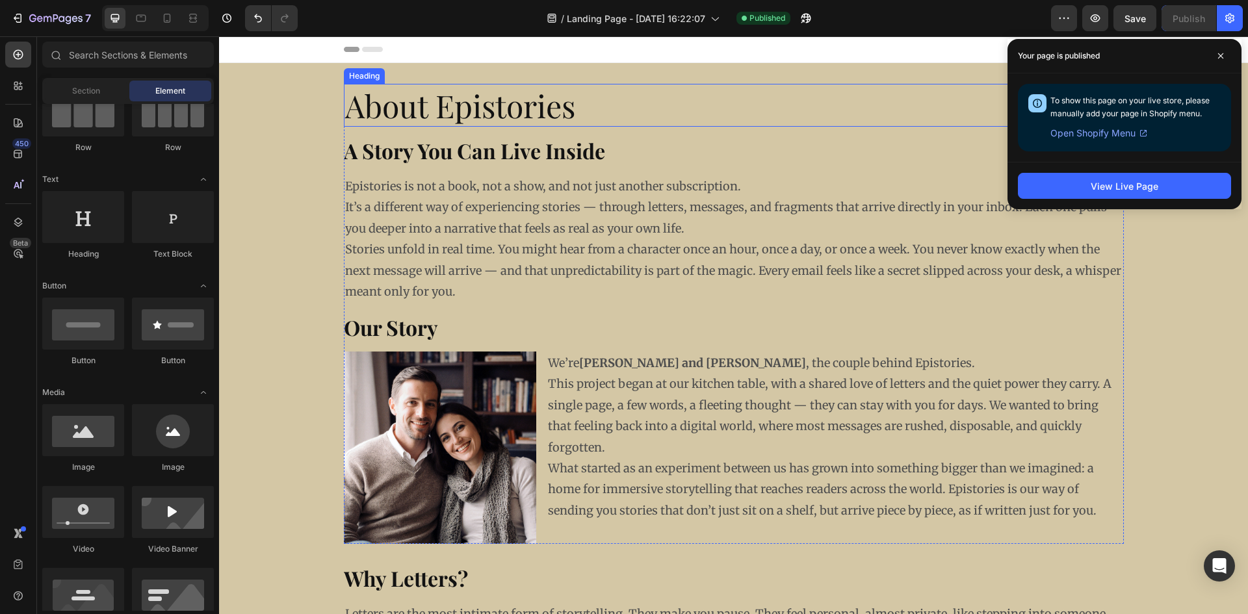
click at [816, 101] on p "About Epistories" at bounding box center [733, 105] width 777 height 40
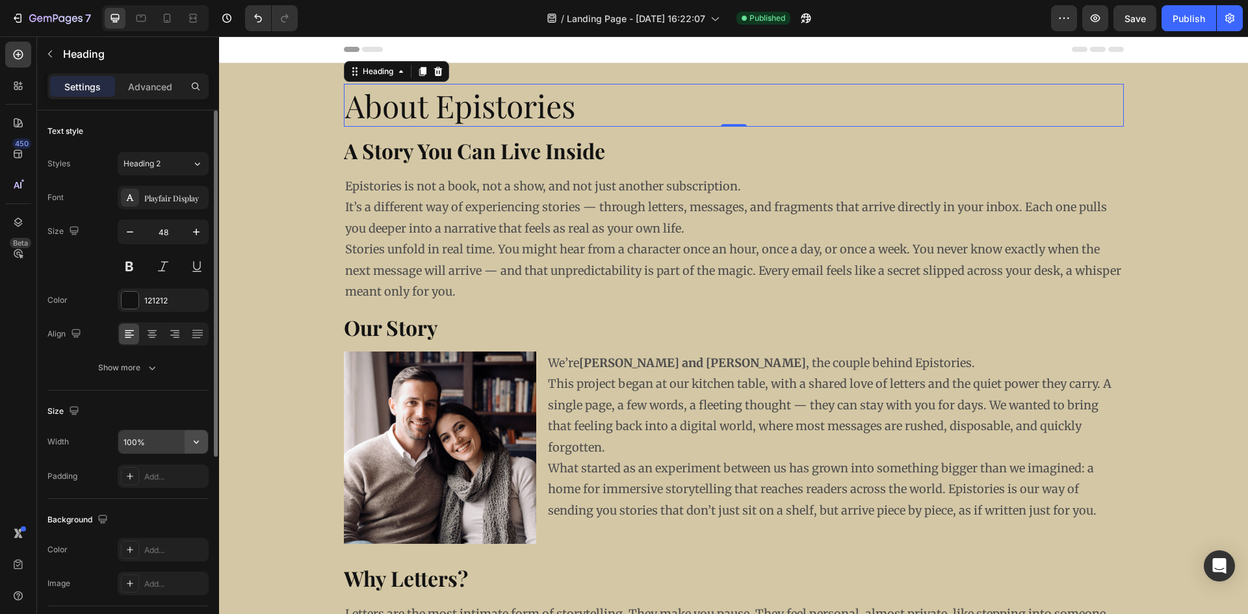
click at [196, 445] on icon "button" at bounding box center [196, 442] width 13 height 13
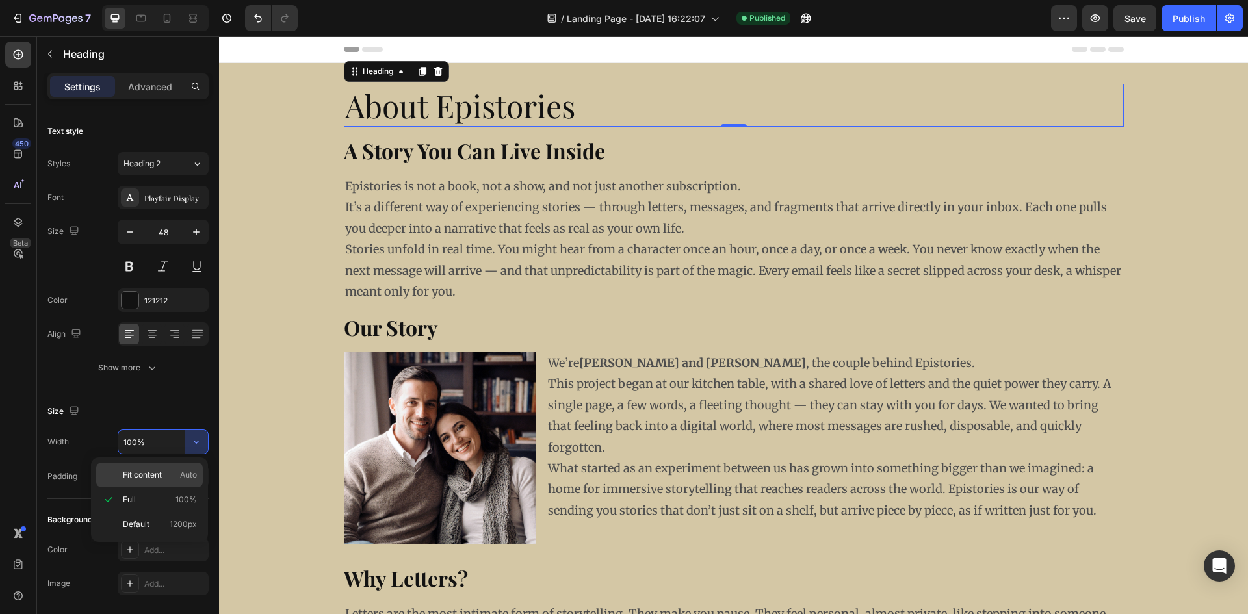
click at [159, 481] on div "Fit content Auto" at bounding box center [149, 475] width 107 height 25
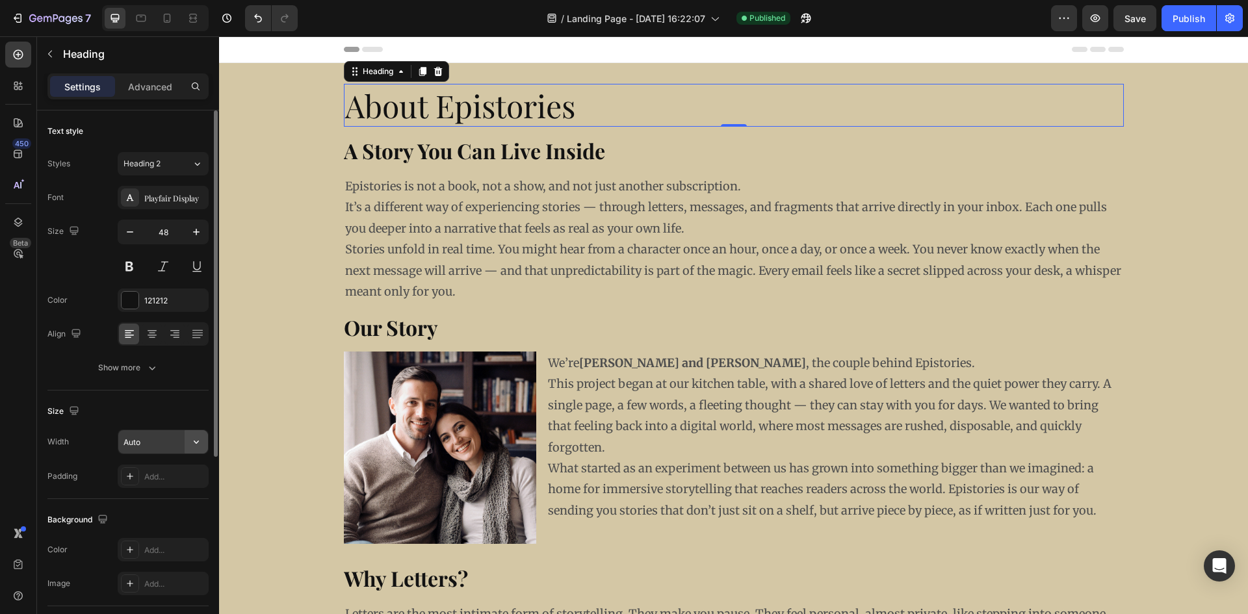
click at [202, 441] on icon "button" at bounding box center [196, 442] width 13 height 13
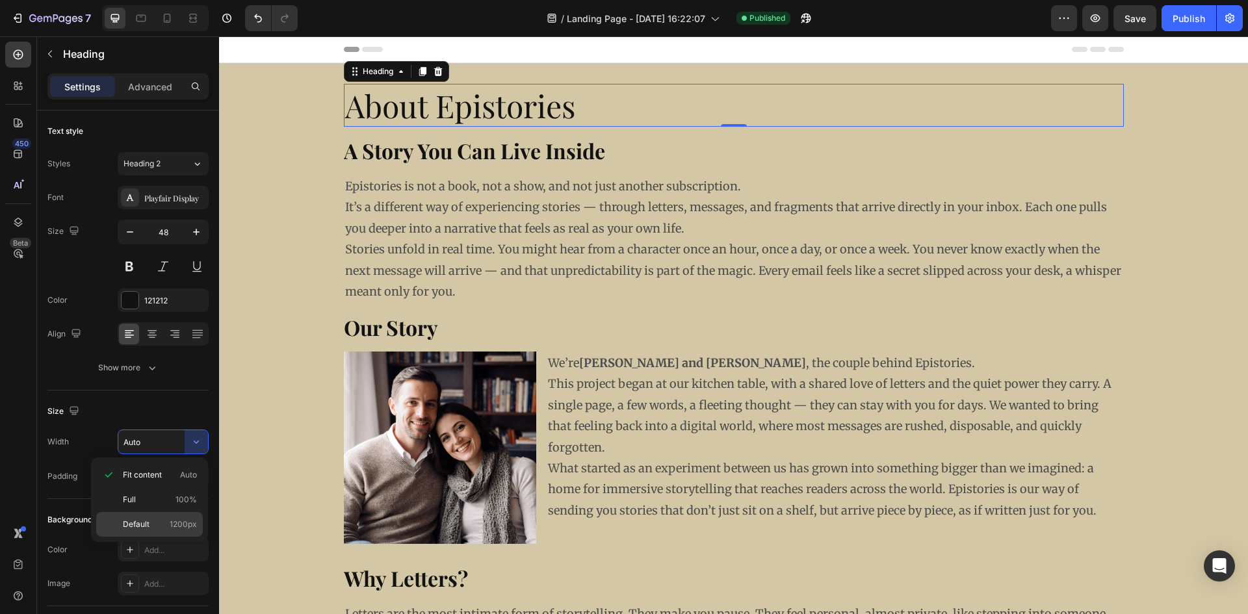
click at [177, 525] on span "1200px" at bounding box center [183, 525] width 27 height 12
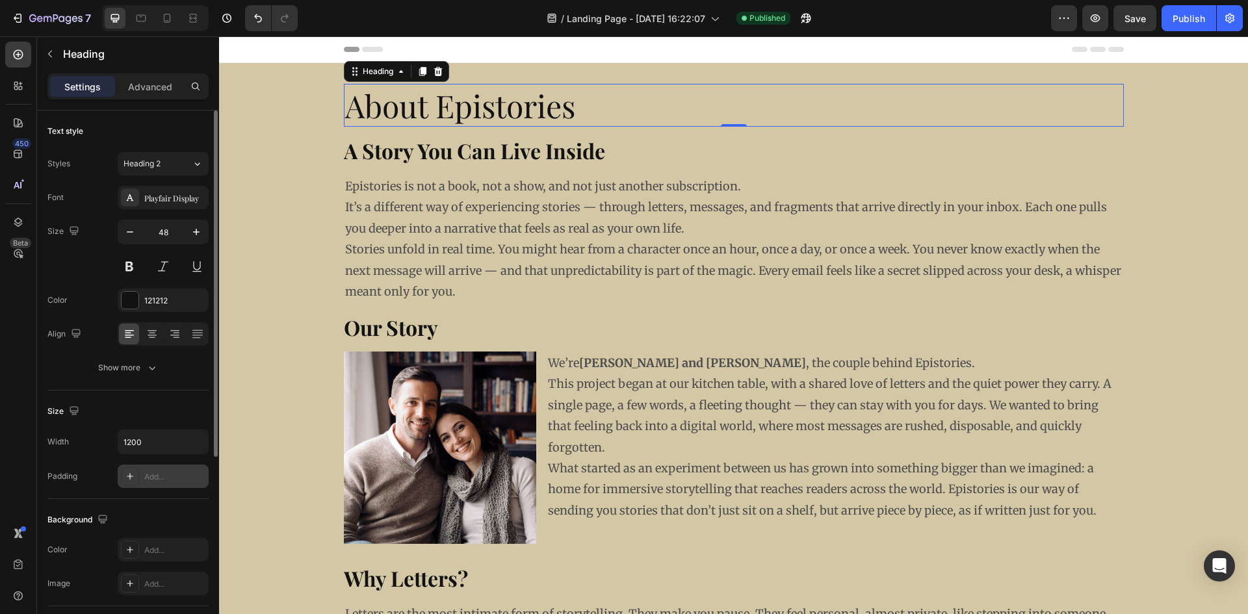
click at [197, 471] on div "Add..." at bounding box center [174, 477] width 61 height 12
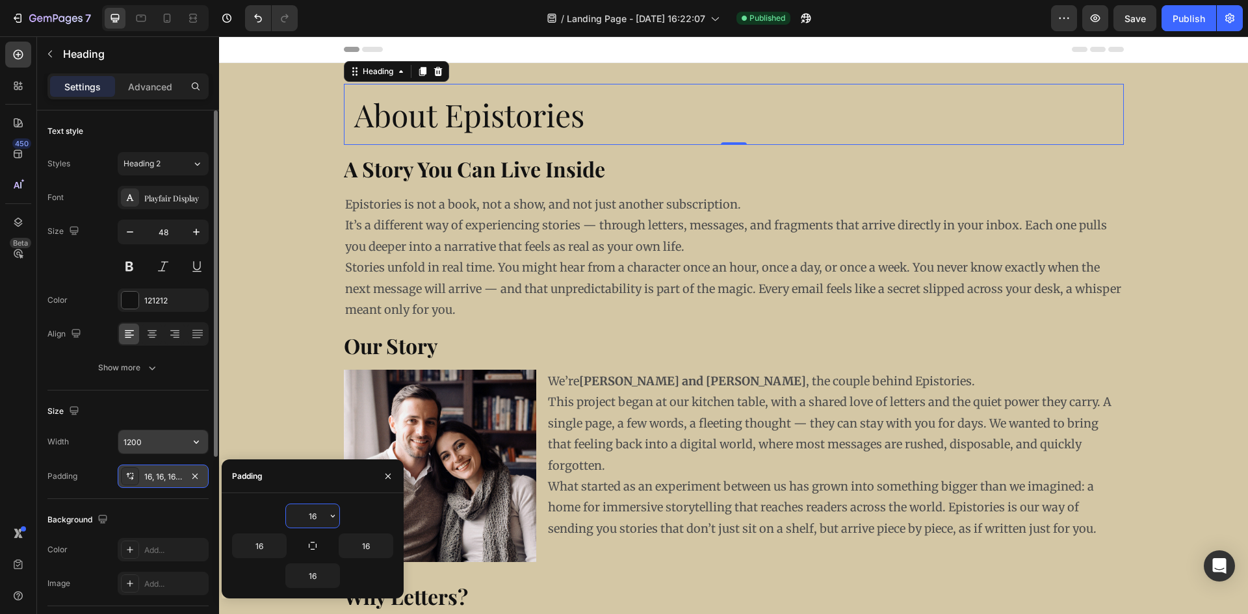
click at [198, 440] on icon "button" at bounding box center [196, 442] width 13 height 13
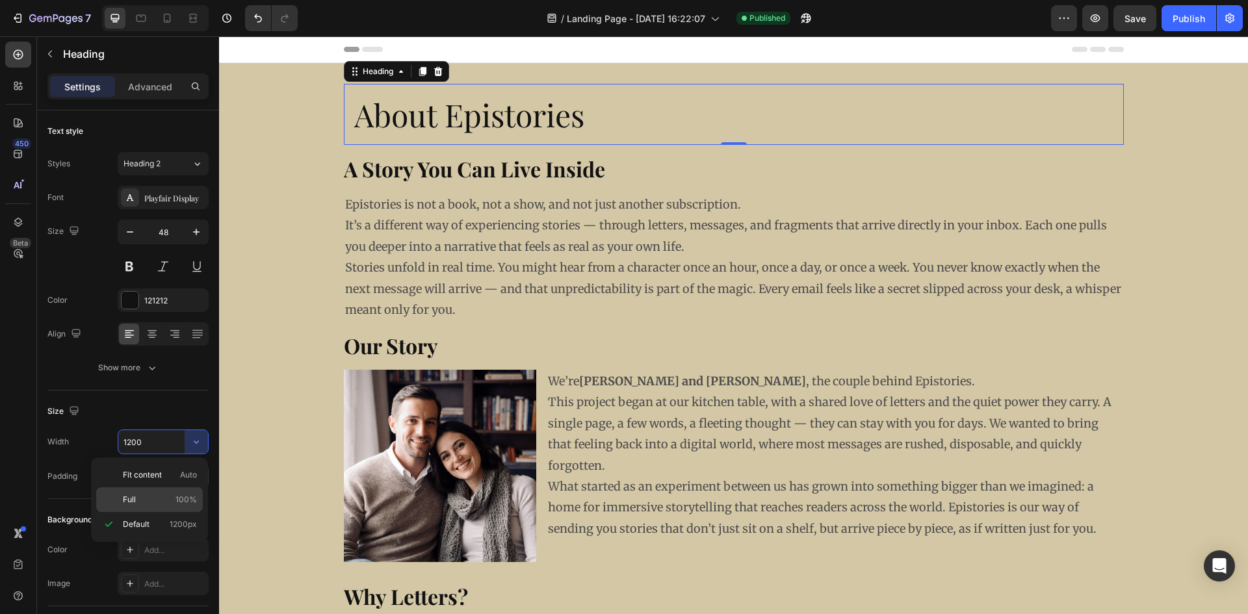
click at [179, 502] on span "100%" at bounding box center [186, 500] width 21 height 12
type input "100%"
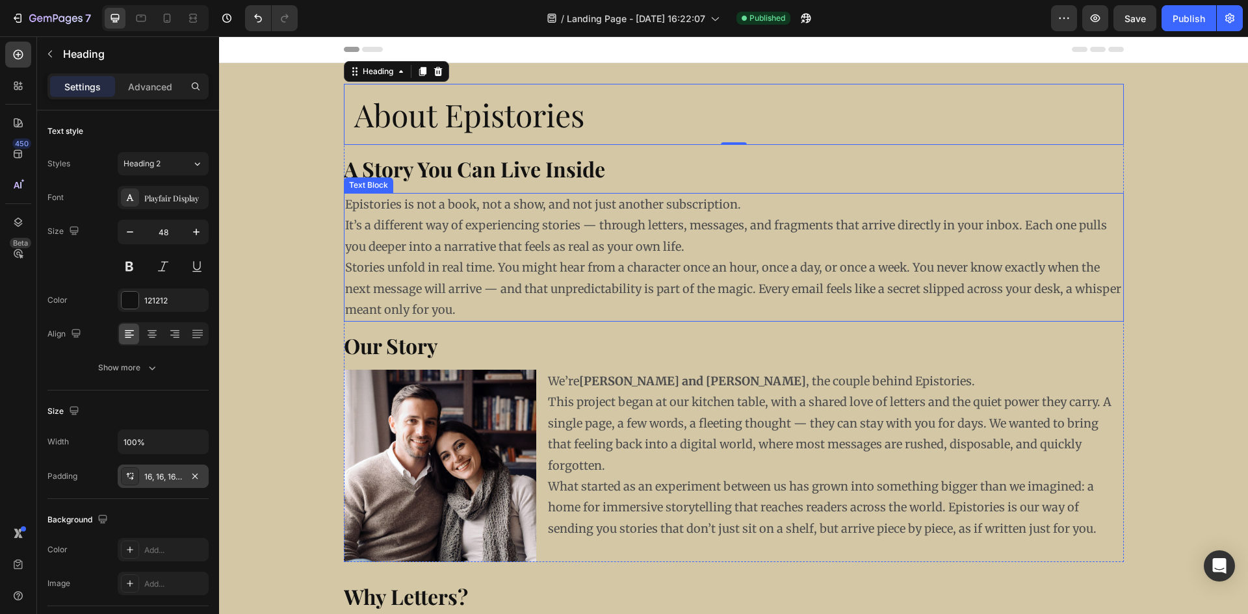
click at [506, 302] on p "Stories unfold in real time. You might hear from a character once an hour, once…" at bounding box center [733, 288] width 777 height 63
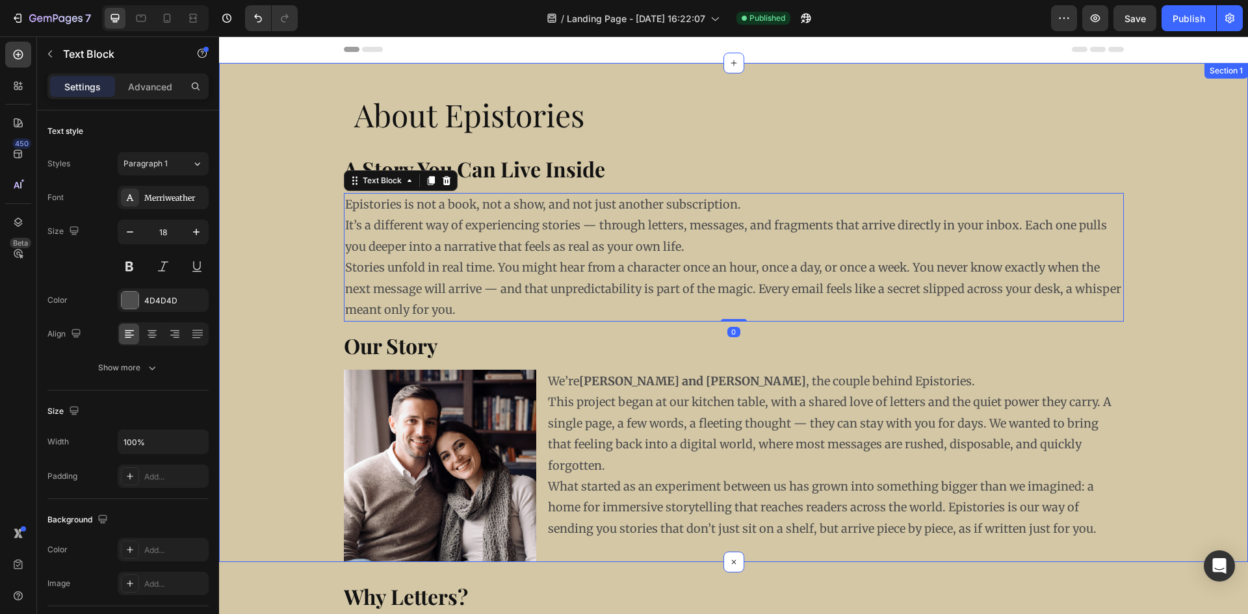
click at [270, 229] on div "About Epistories Heading ⁠⁠⁠⁠⁠⁠⁠ A Story You Can Live Inside Heading Epistories…" at bounding box center [733, 323] width 1029 height 478
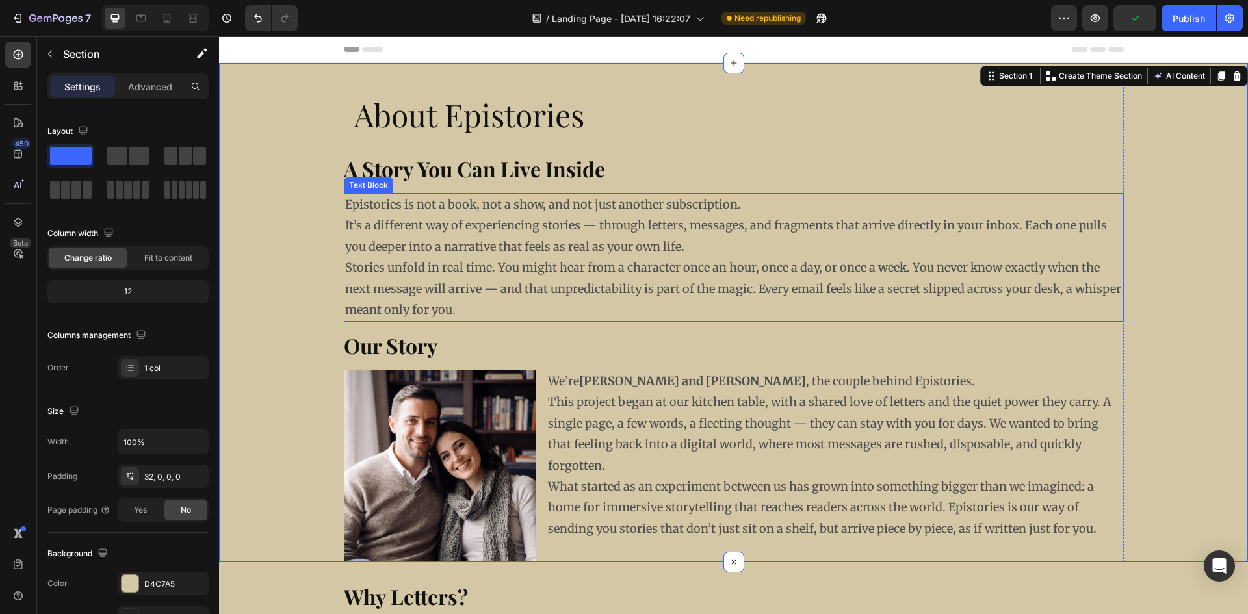
click at [328, 225] on div "About Epistories Heading ⁠⁠⁠⁠⁠⁠⁠ A Story You Can Live Inside Heading Epistories…" at bounding box center [733, 323] width 1029 height 478
click at [359, 109] on p "About Epistories" at bounding box center [733, 114] width 759 height 40
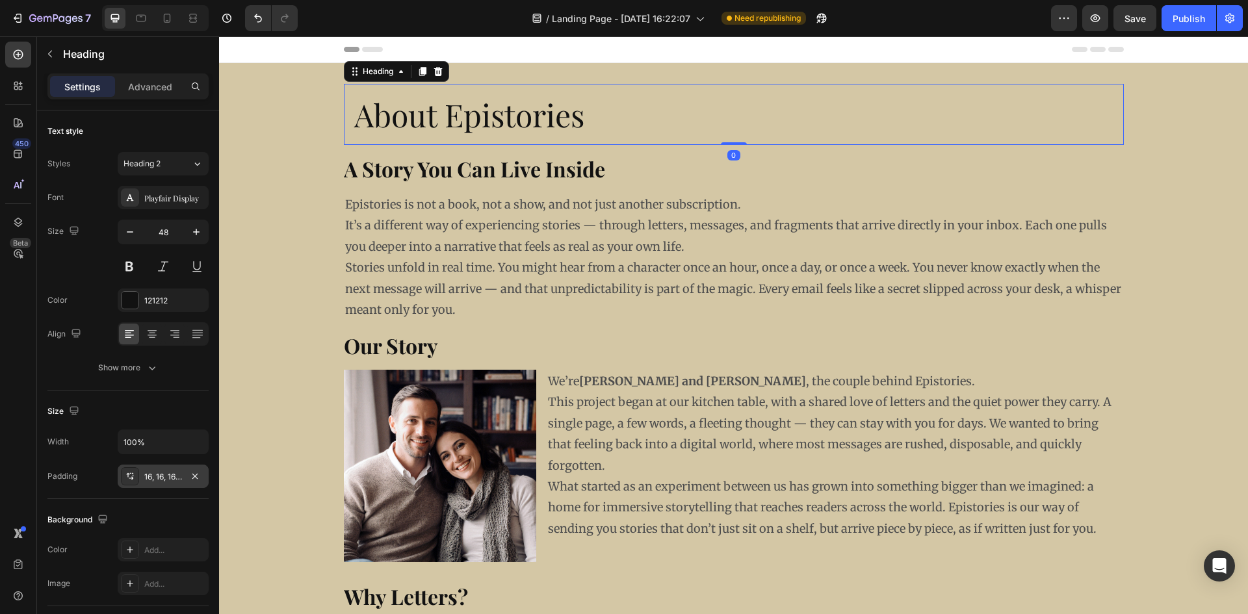
click at [170, 475] on div "16, 16, 16, 16" at bounding box center [163, 477] width 38 height 12
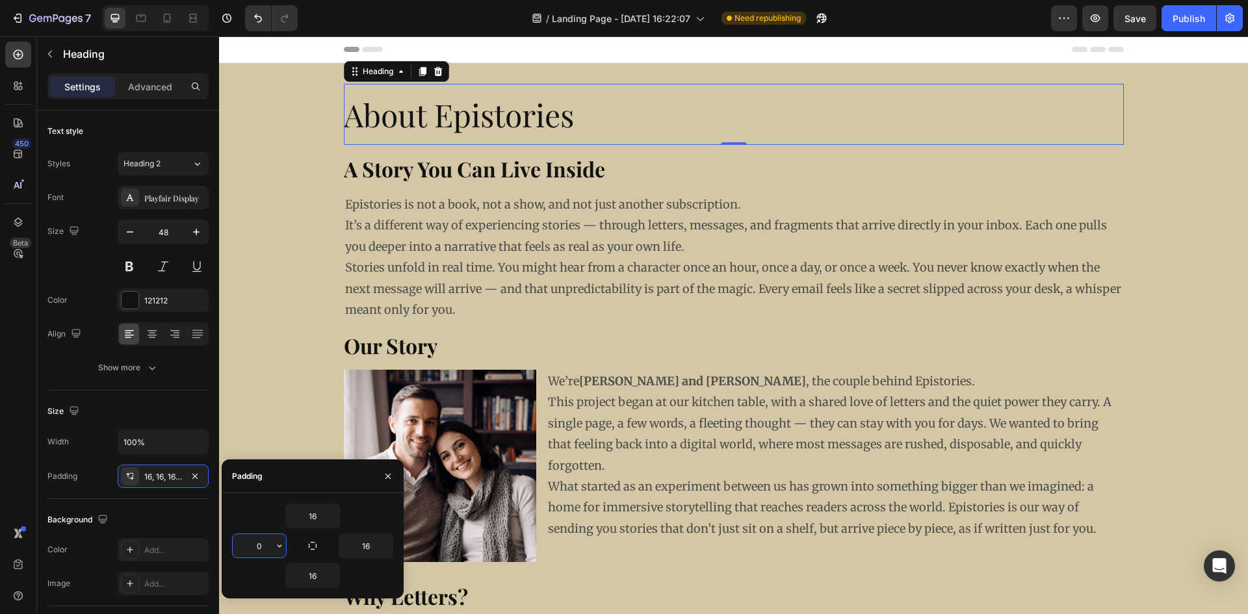
type input "0"
click at [259, 289] on div "About Epistories Heading 0 ⁠⁠⁠⁠⁠⁠⁠ A Story You Can Live Inside Heading Epistori…" at bounding box center [733, 323] width 1029 height 478
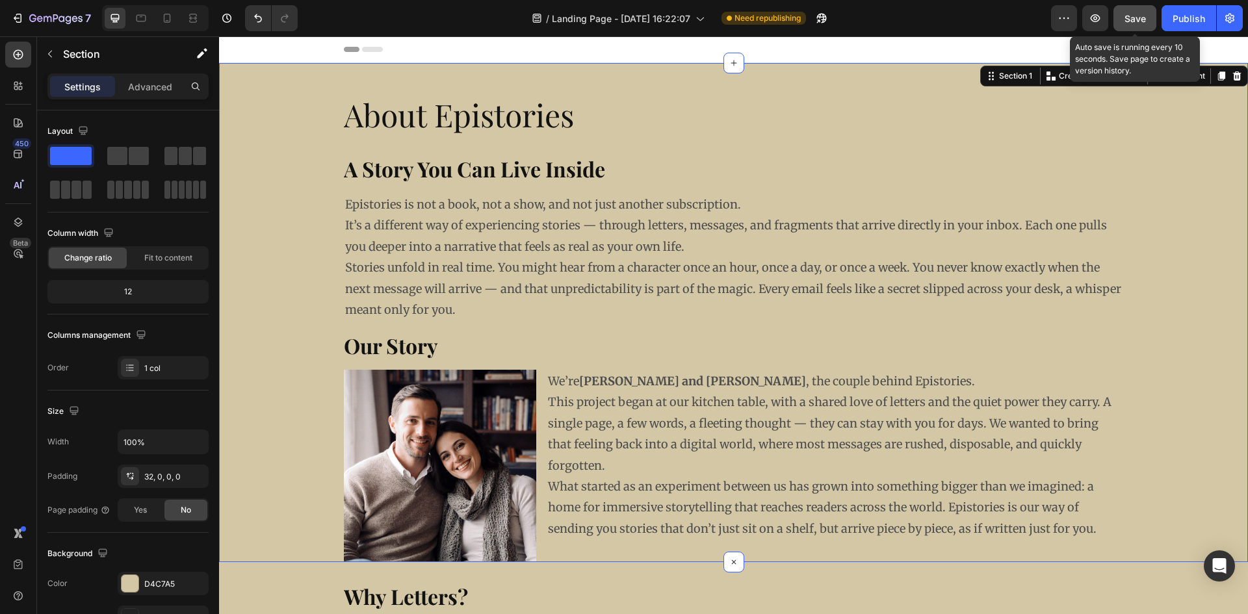
click at [1134, 24] on div "Save" at bounding box center [1135, 19] width 21 height 14
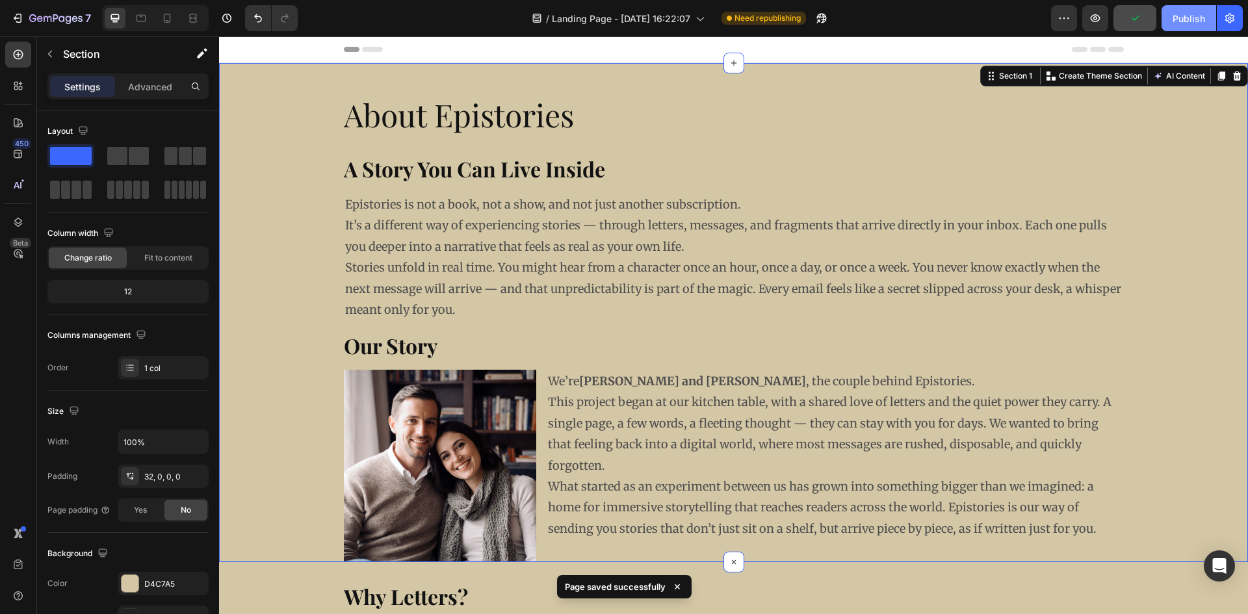
click at [1177, 20] on div "Publish" at bounding box center [1189, 19] width 33 height 14
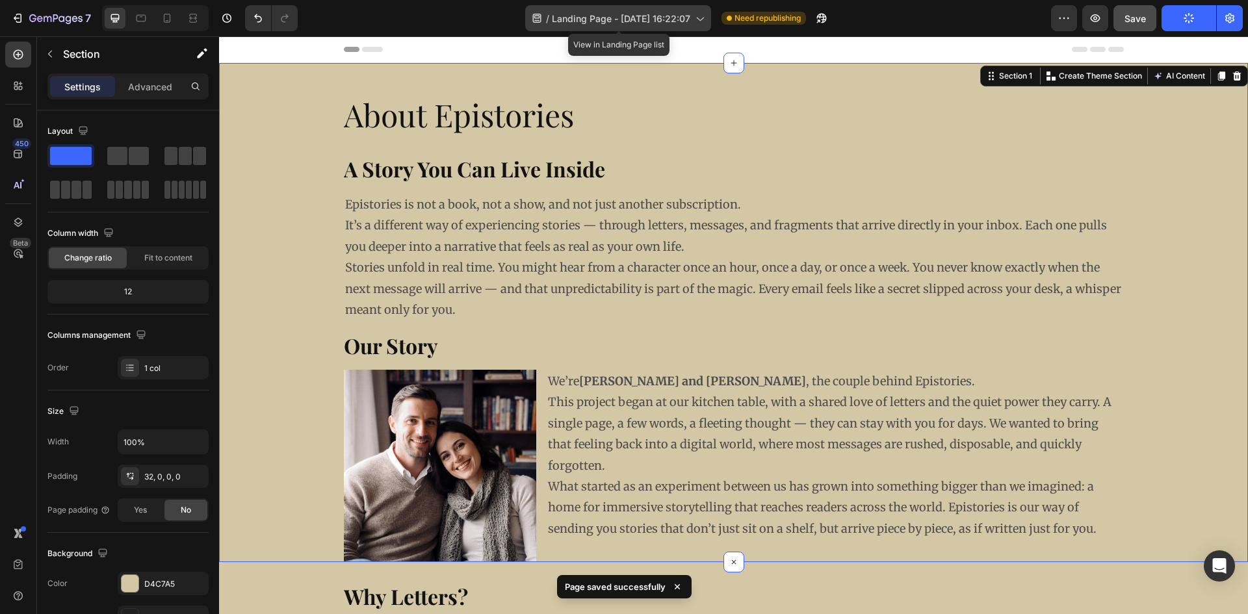
click at [592, 24] on span "Landing Page - [DATE] 16:22:07" at bounding box center [621, 19] width 138 height 14
click at [590, 22] on span "Landing Page - [DATE] 16:22:07" at bounding box center [621, 19] width 138 height 14
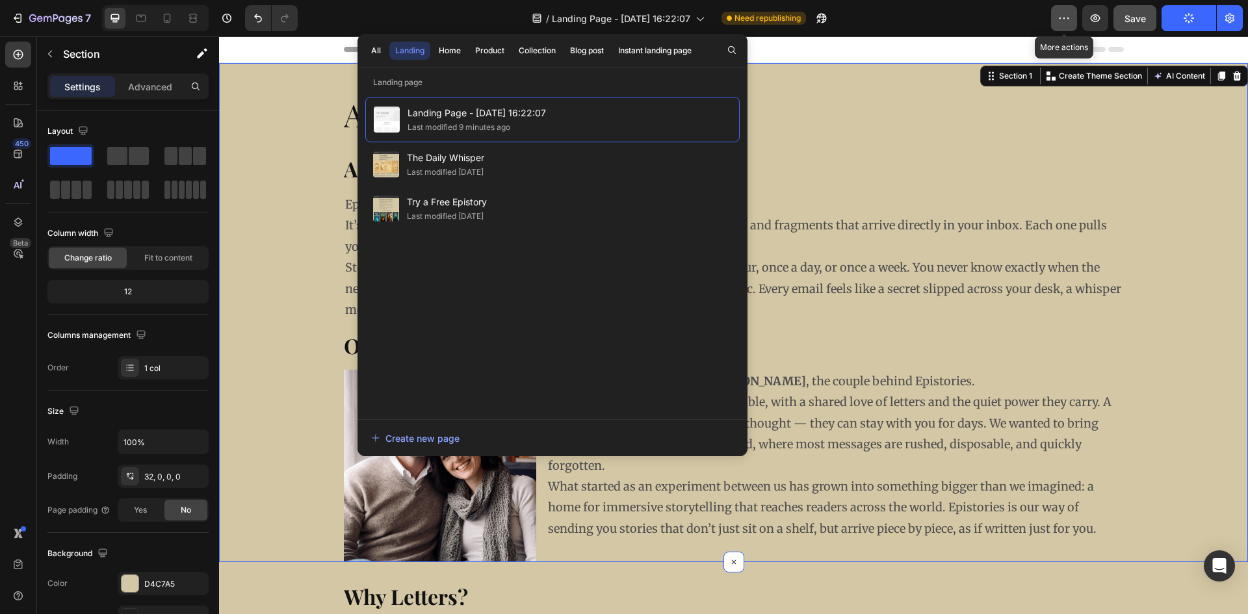
click at [1061, 22] on icon "button" at bounding box center [1064, 18] width 13 height 13
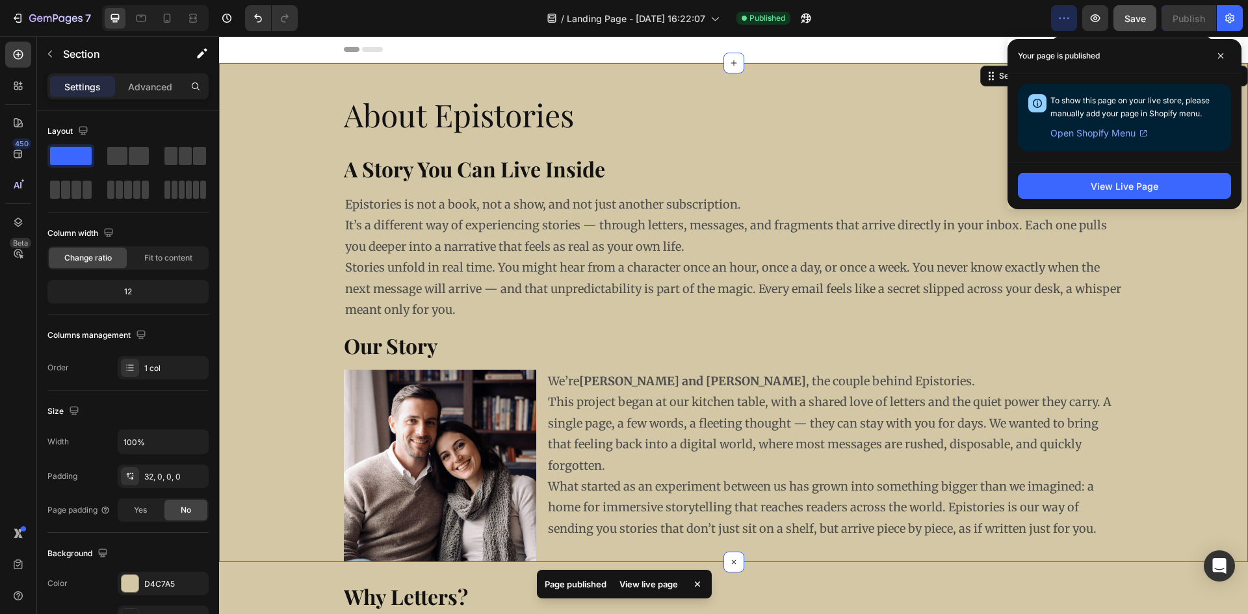
click at [1100, 0] on div "Save Preview View live page View history Rename page Clone to other page type F…" at bounding box center [624, 0] width 1248 height 0
click at [1220, 58] on icon at bounding box center [1220, 56] width 7 height 7
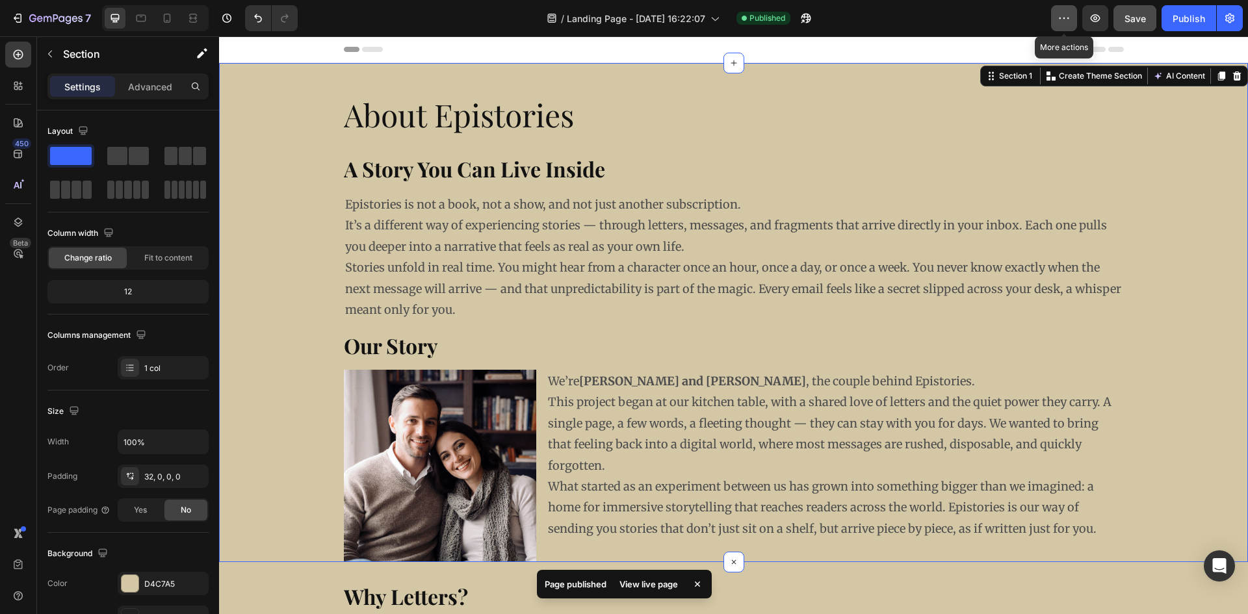
click at [1056, 20] on button "button" at bounding box center [1064, 18] width 26 height 26
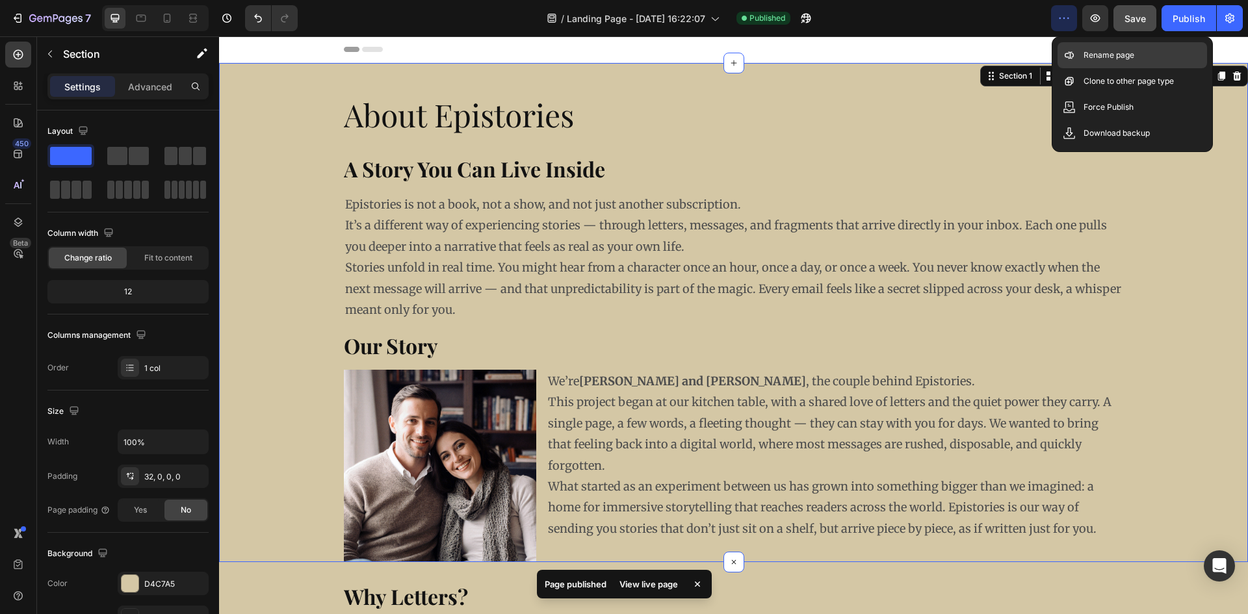
click at [1090, 52] on p "Rename page" at bounding box center [1109, 55] width 51 height 13
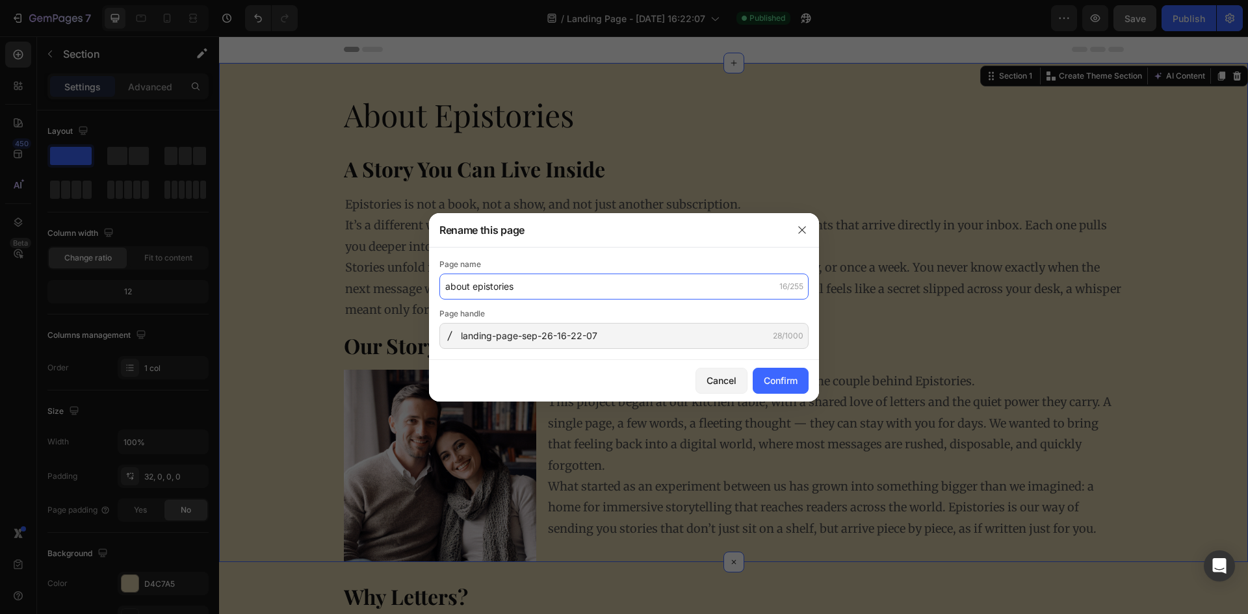
type input "about epistories"
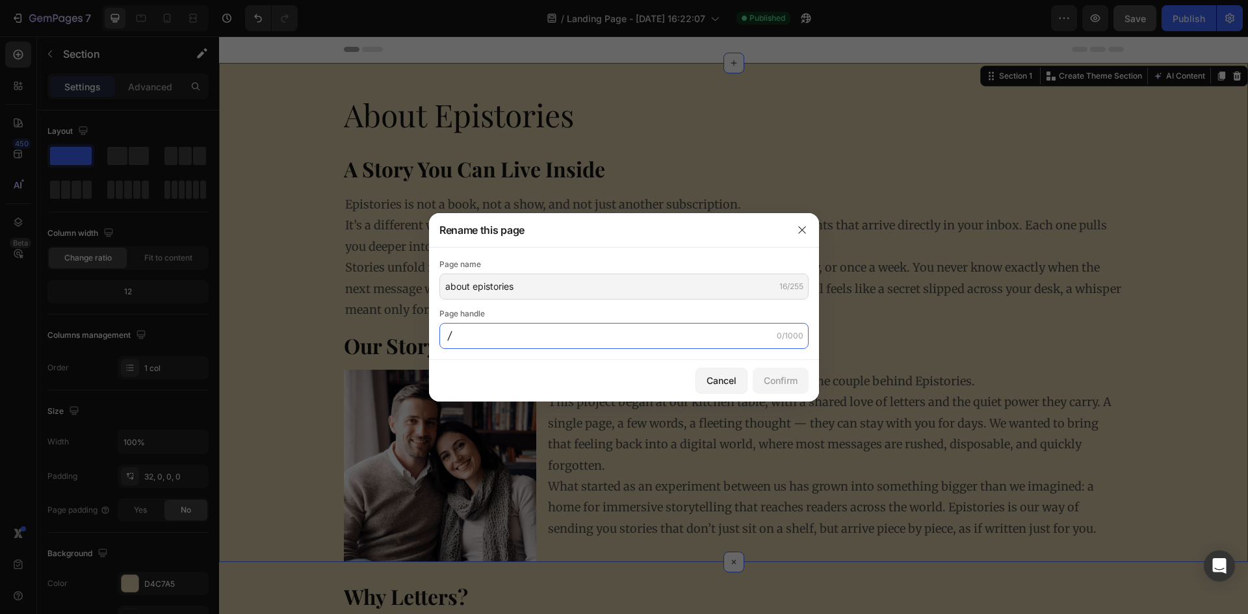
click at [631, 330] on input "text" at bounding box center [623, 336] width 369 height 26
click at [495, 341] on input "text" at bounding box center [623, 336] width 369 height 26
paste input "about-epistories"
type input "about-epistories"
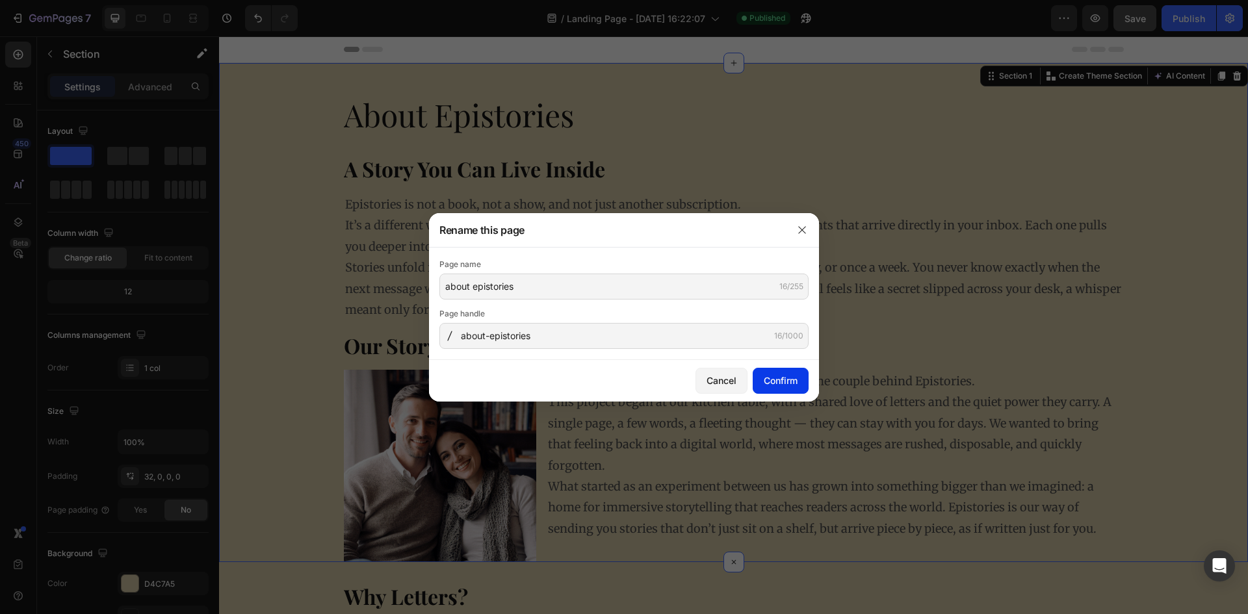
click at [766, 377] on div "Confirm" at bounding box center [781, 381] width 34 height 14
click at [723, 449] on div at bounding box center [624, 307] width 1248 height 614
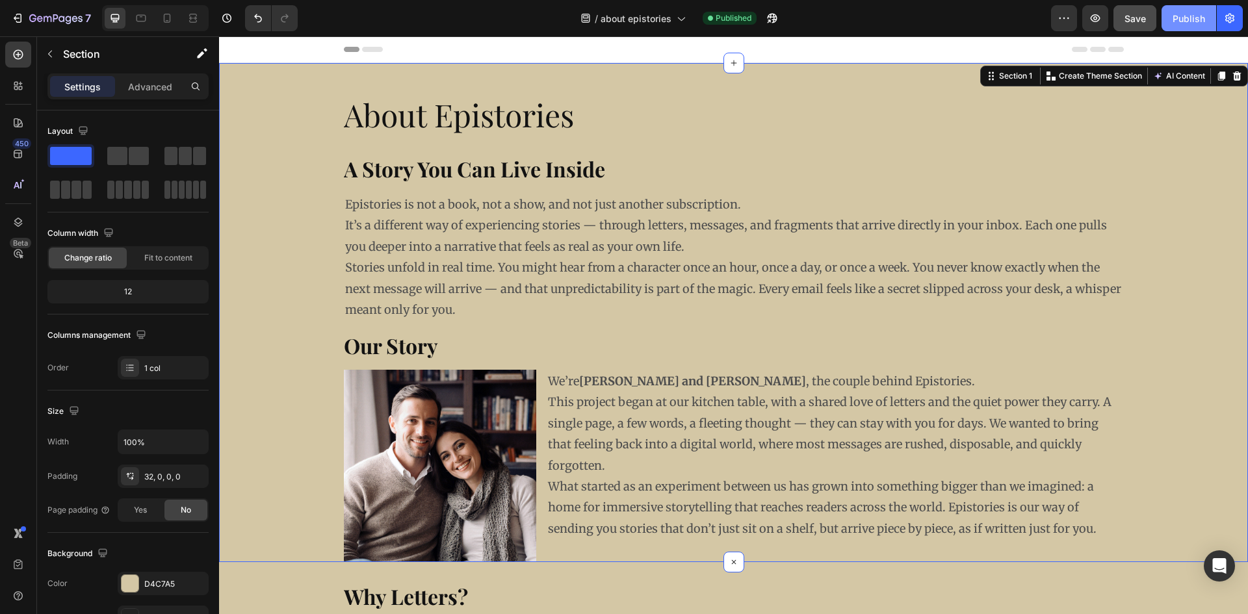
click at [1196, 22] on div "Publish" at bounding box center [1189, 19] width 33 height 14
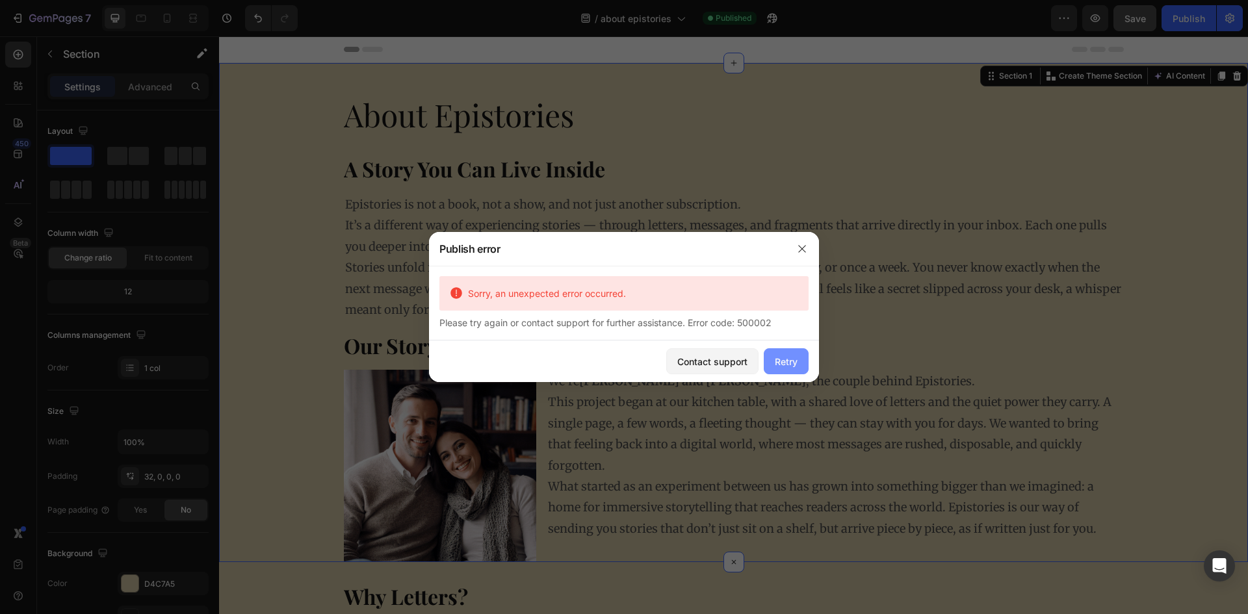
click at [779, 361] on div "Retry" at bounding box center [786, 362] width 23 height 14
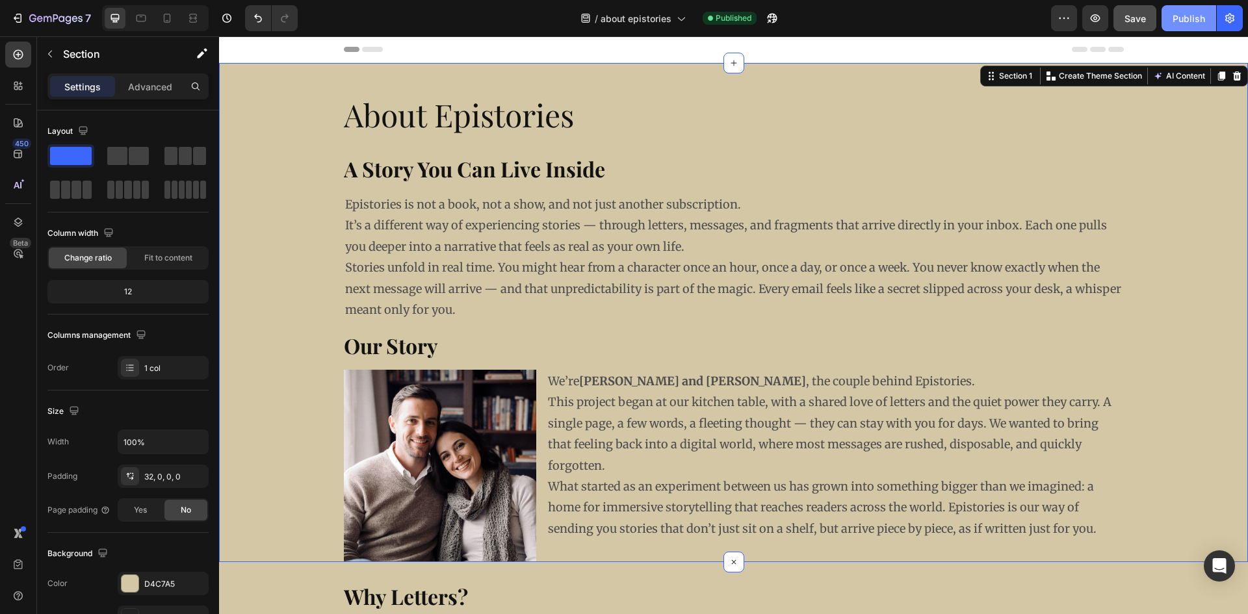
click at [1178, 9] on button "Publish" at bounding box center [1189, 18] width 55 height 26
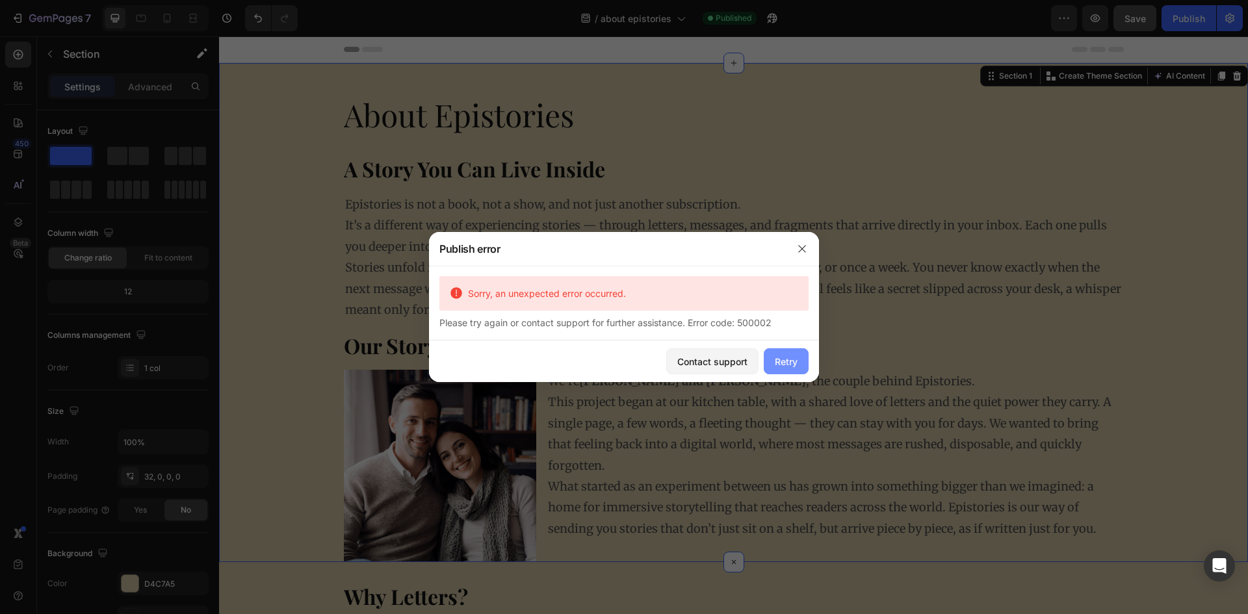
click at [782, 358] on div "Retry" at bounding box center [786, 362] width 23 height 14
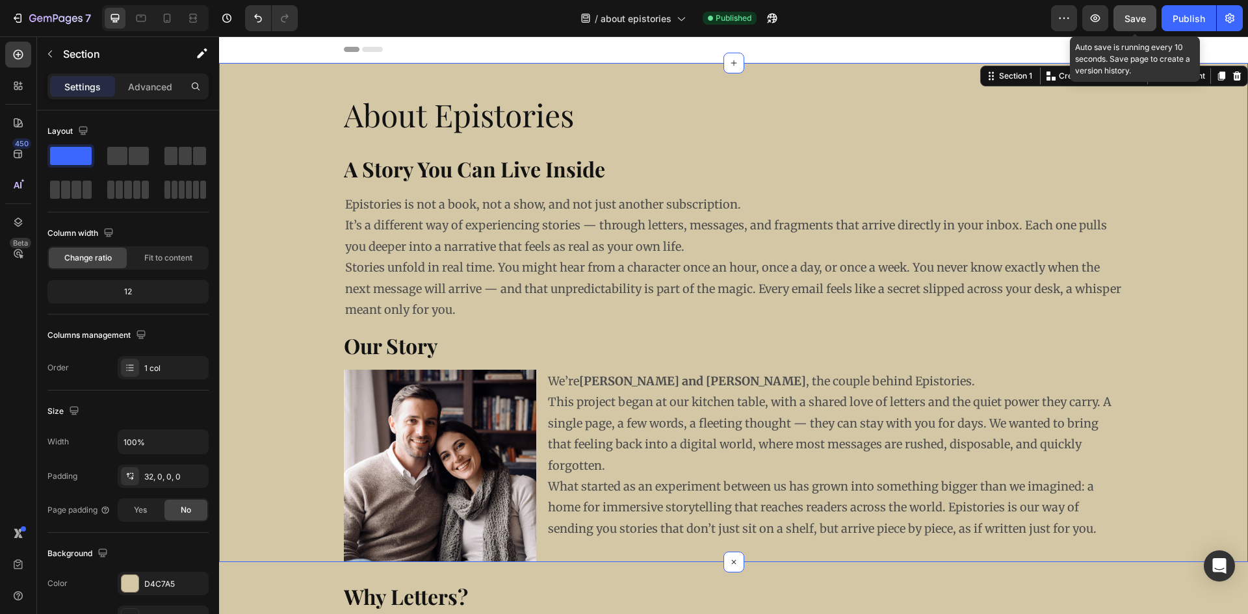
click at [1145, 20] on span "Save" at bounding box center [1135, 18] width 21 height 11
